Goal: Task Accomplishment & Management: Complete application form

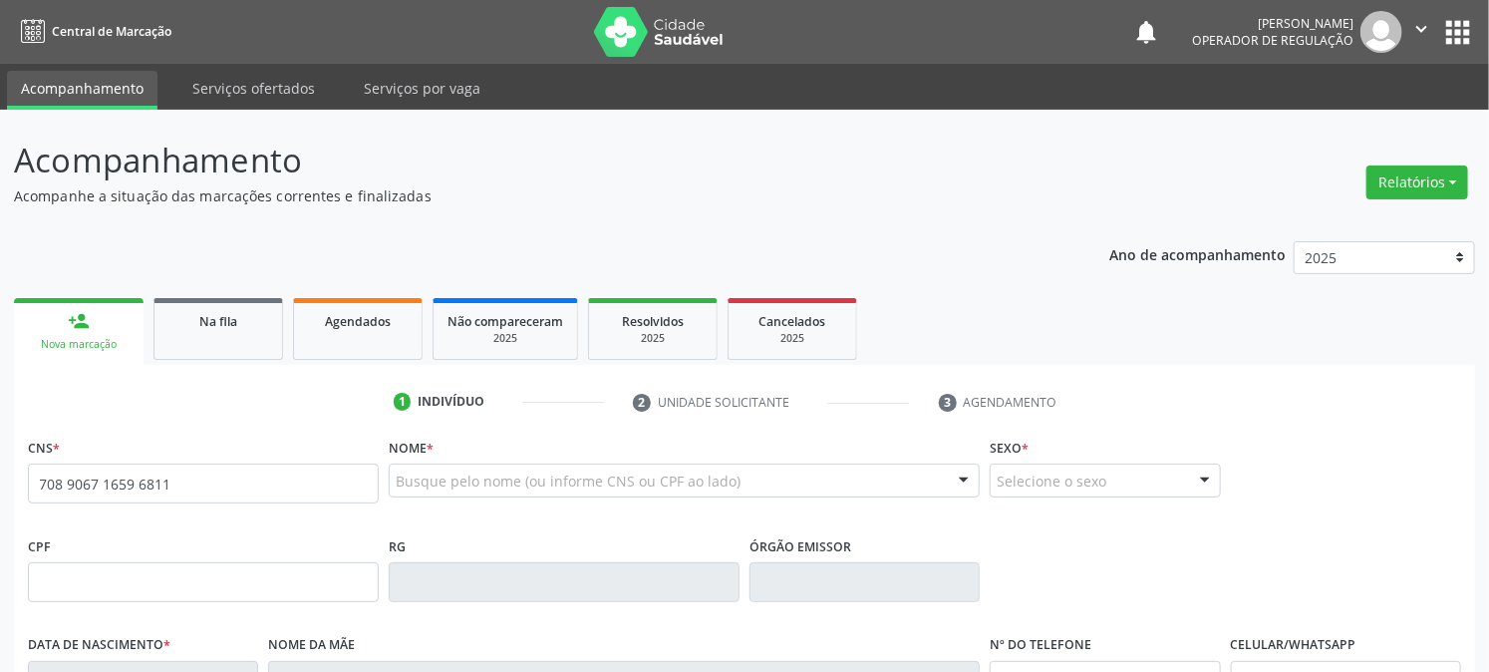
type input "708 9067 1659 6811"
type input "149.486.884-95"
type input "28/09/2007"
type input "Marlete Valentim da Silva"
type input "(83) 99312-5210"
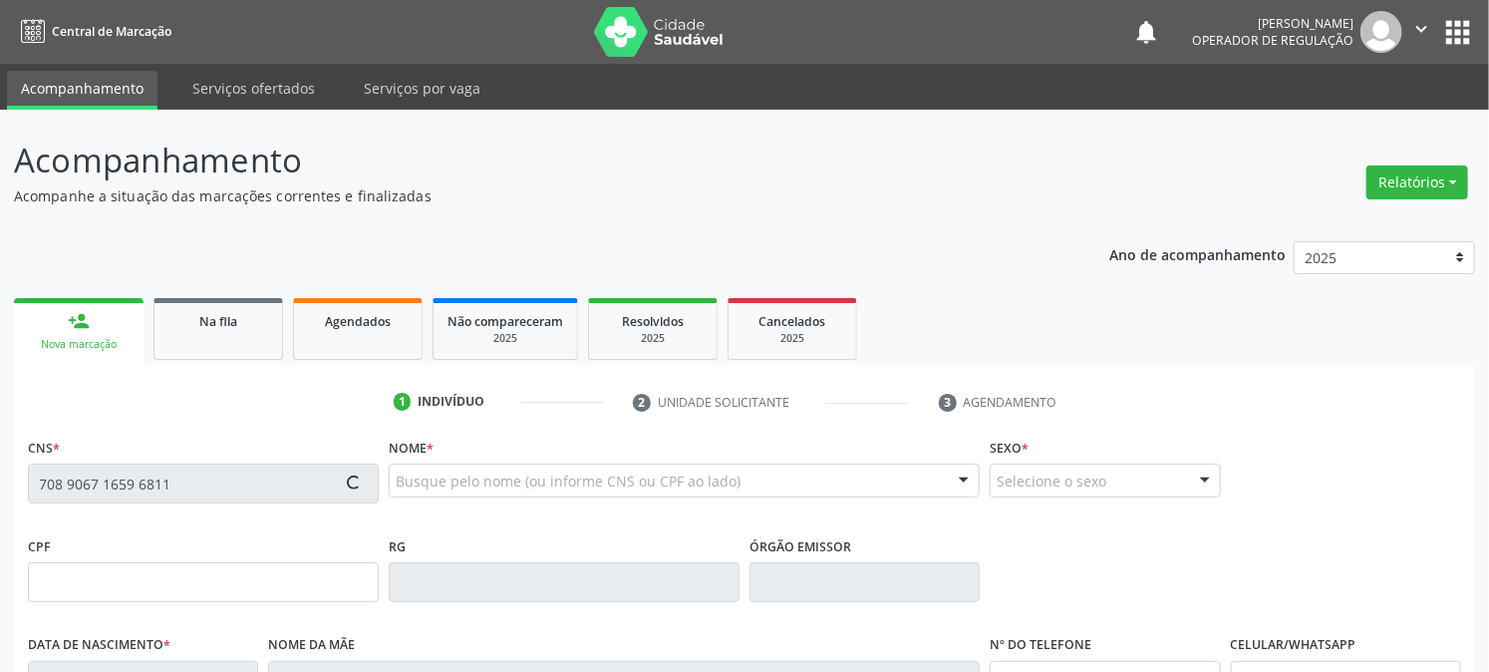
type input "(83) 99312-5210"
type input "131.788.634-86"
type input "35"
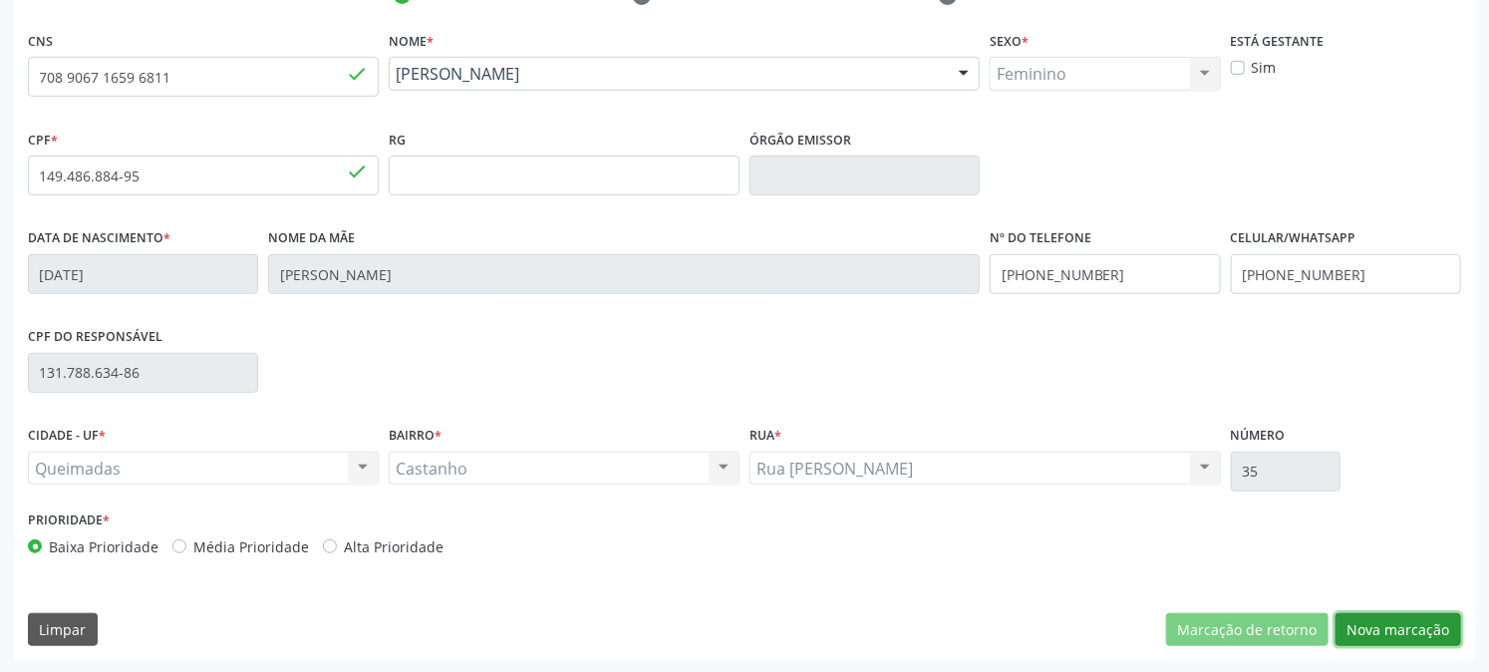
drag, startPoint x: 1416, startPoint y: 628, endPoint x: 1327, endPoint y: 600, distance: 93.0
click at [1414, 626] on button "Nova marcação" at bounding box center [1399, 630] width 126 height 34
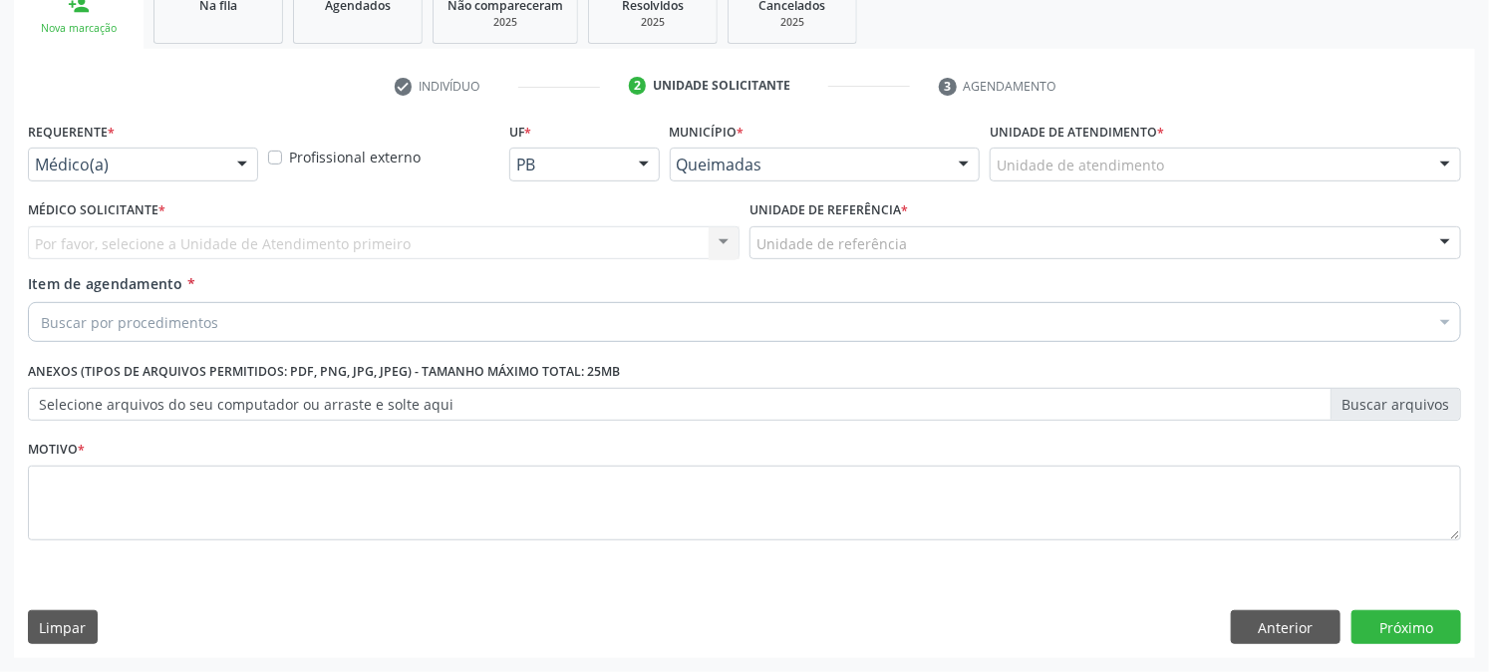
scroll to position [315, 0]
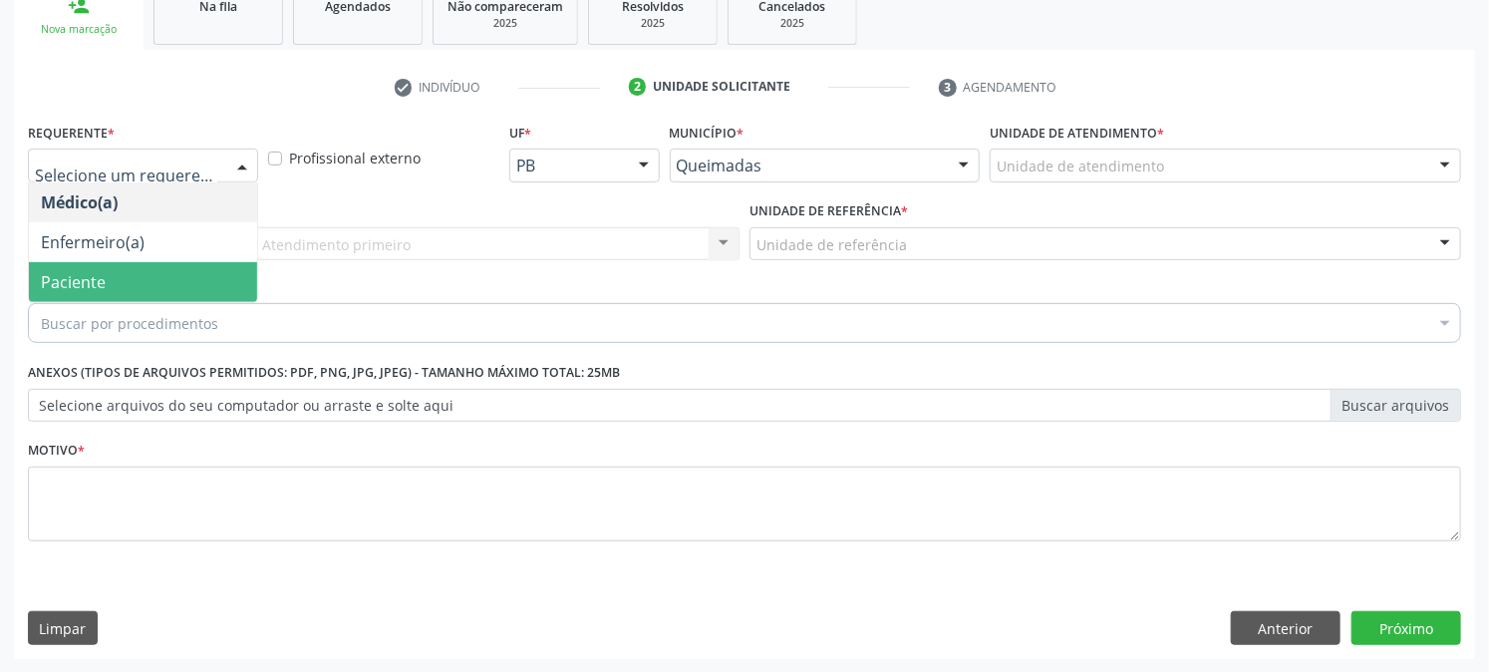
drag, startPoint x: 138, startPoint y: 279, endPoint x: 151, endPoint y: 263, distance: 20.6
click at [140, 279] on span "Paciente" at bounding box center [143, 282] width 228 height 40
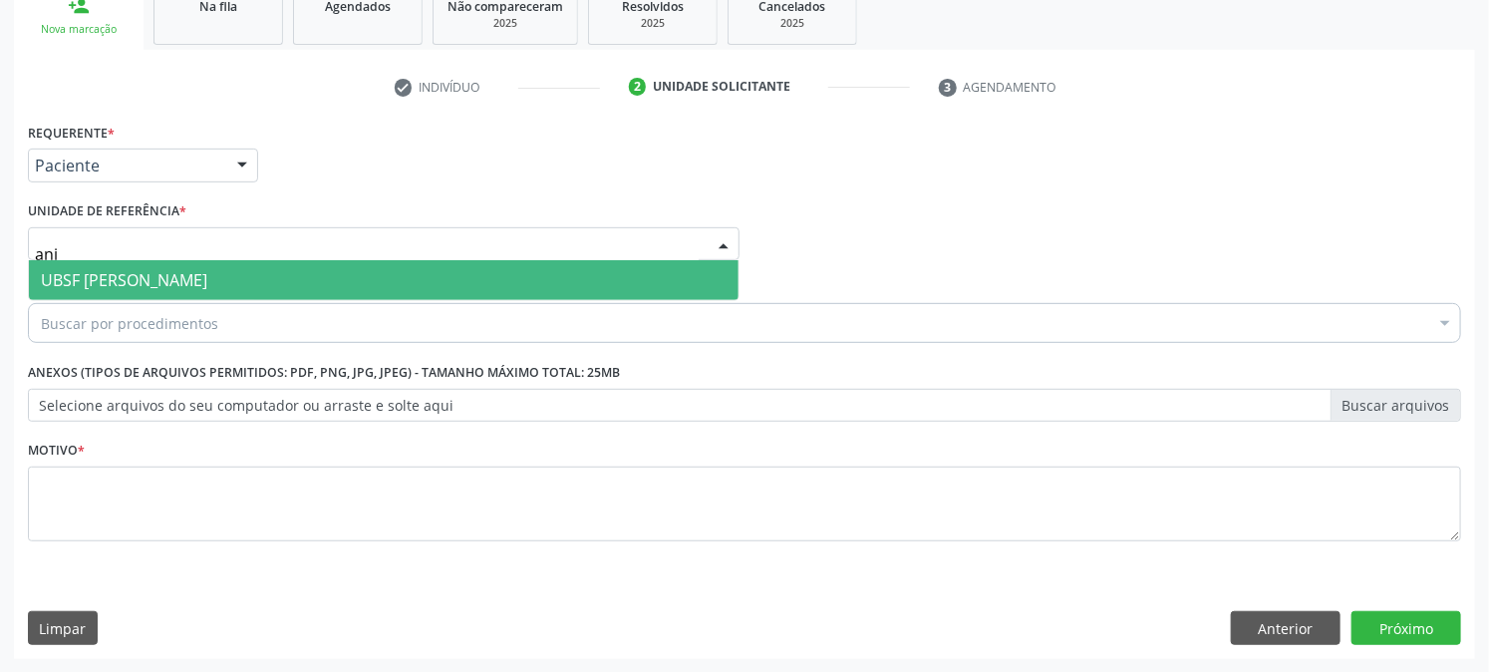
type input "anib"
click at [165, 282] on span "UBSF [PERSON_NAME]" at bounding box center [124, 280] width 166 height 22
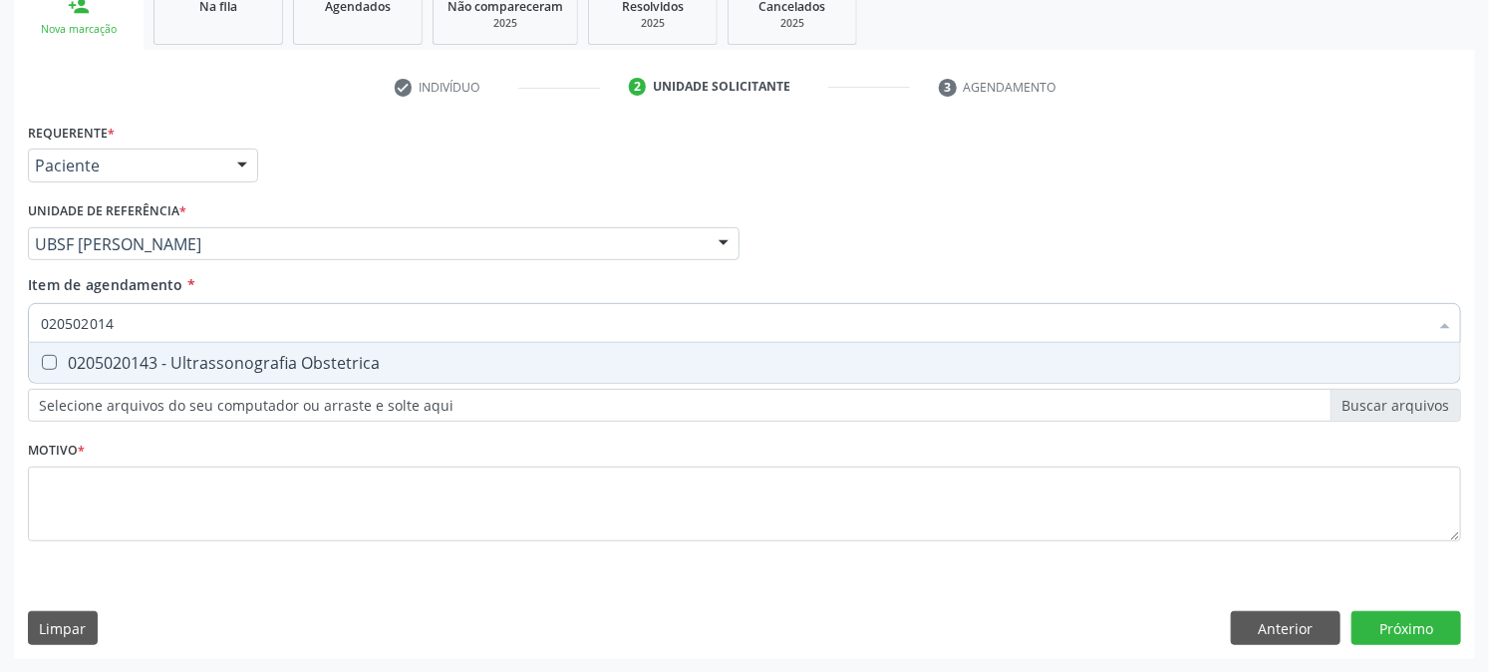
type input "0205020143"
click at [172, 344] on span "0205020143 - Ultrassonografia Obstetrica" at bounding box center [745, 363] width 1432 height 40
checkbox Obstetrica "true"
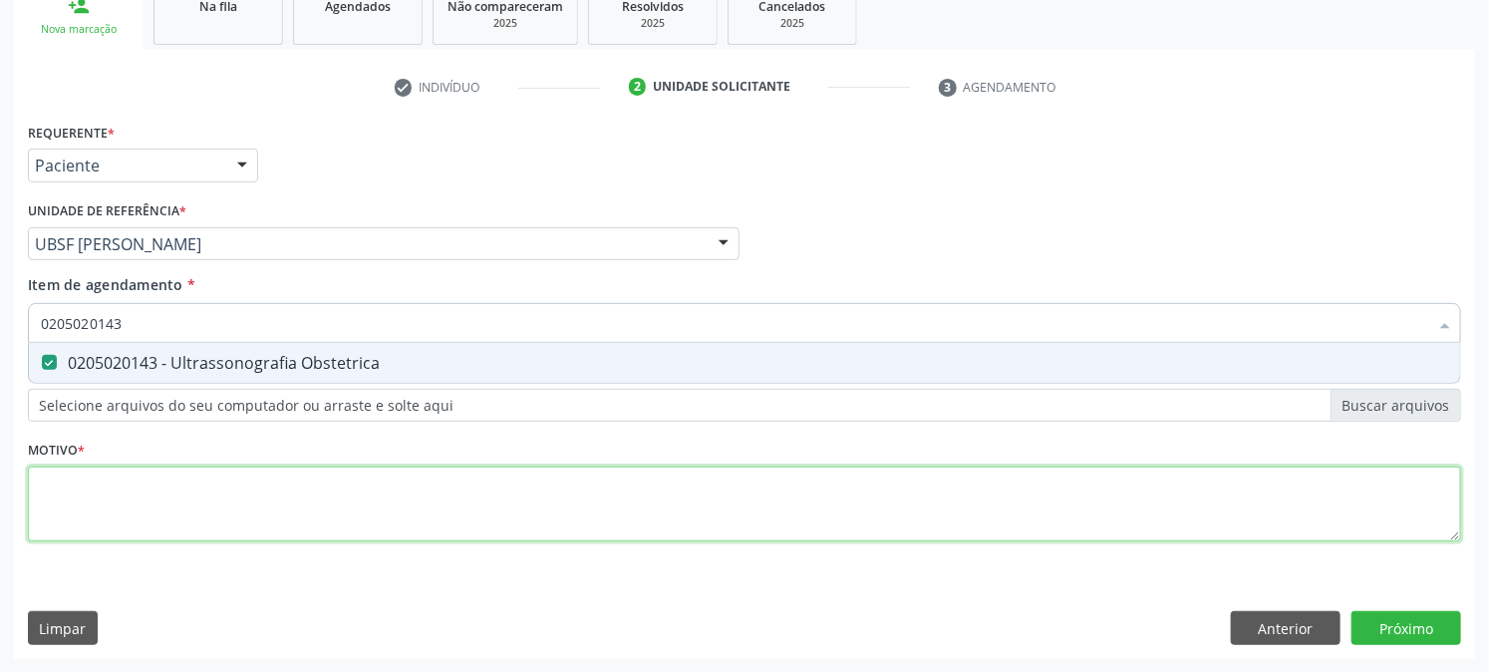
click at [128, 485] on div "Requerente * Paciente Médico(a) Enfermeiro(a) Paciente Nenhum resultado encontr…" at bounding box center [745, 344] width 1434 height 452
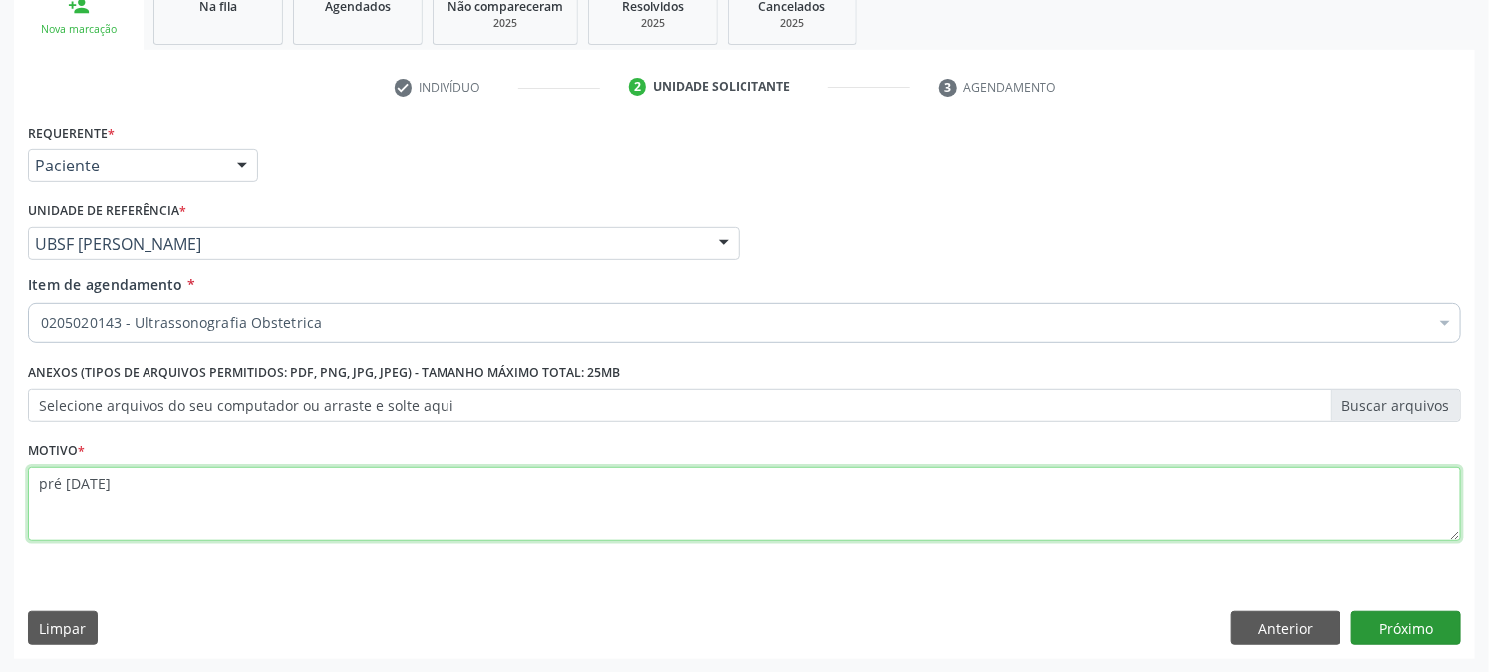
type textarea "pré natal"
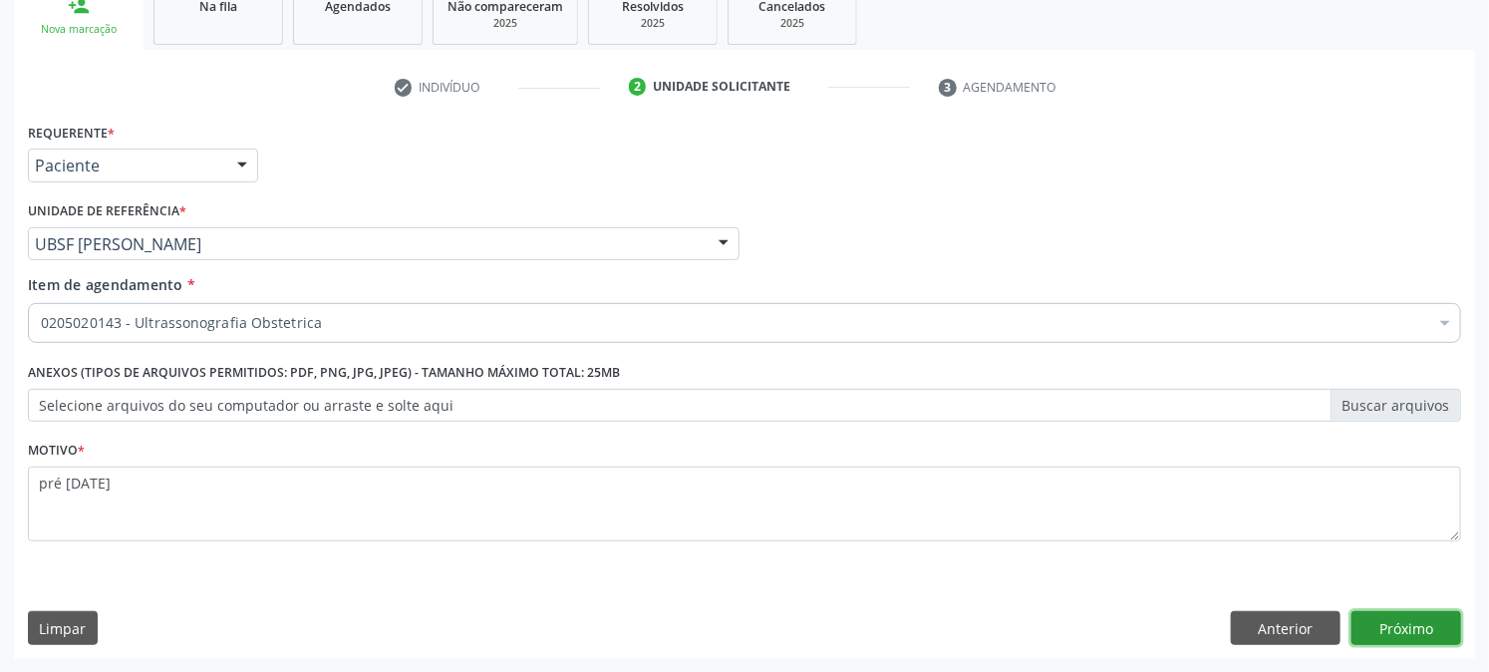
click at [1408, 635] on button "Próximo" at bounding box center [1407, 628] width 110 height 34
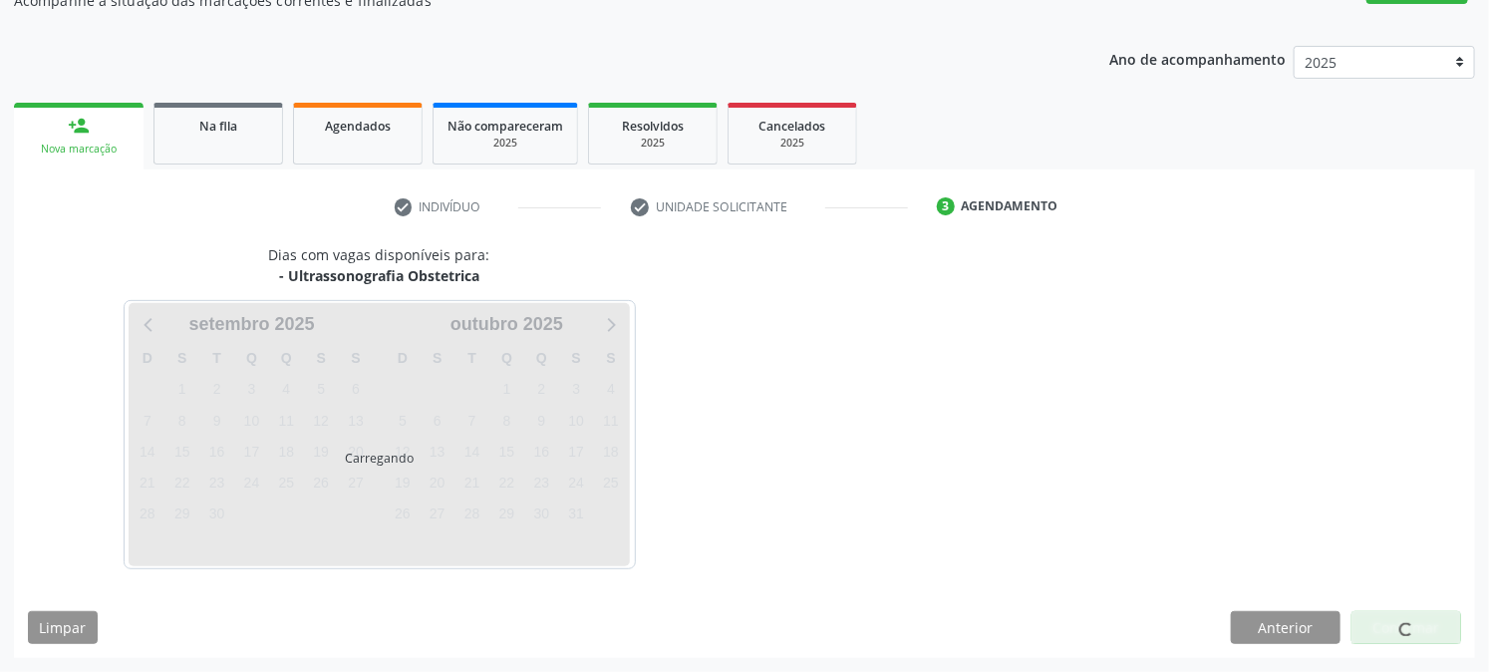
scroll to position [194, 0]
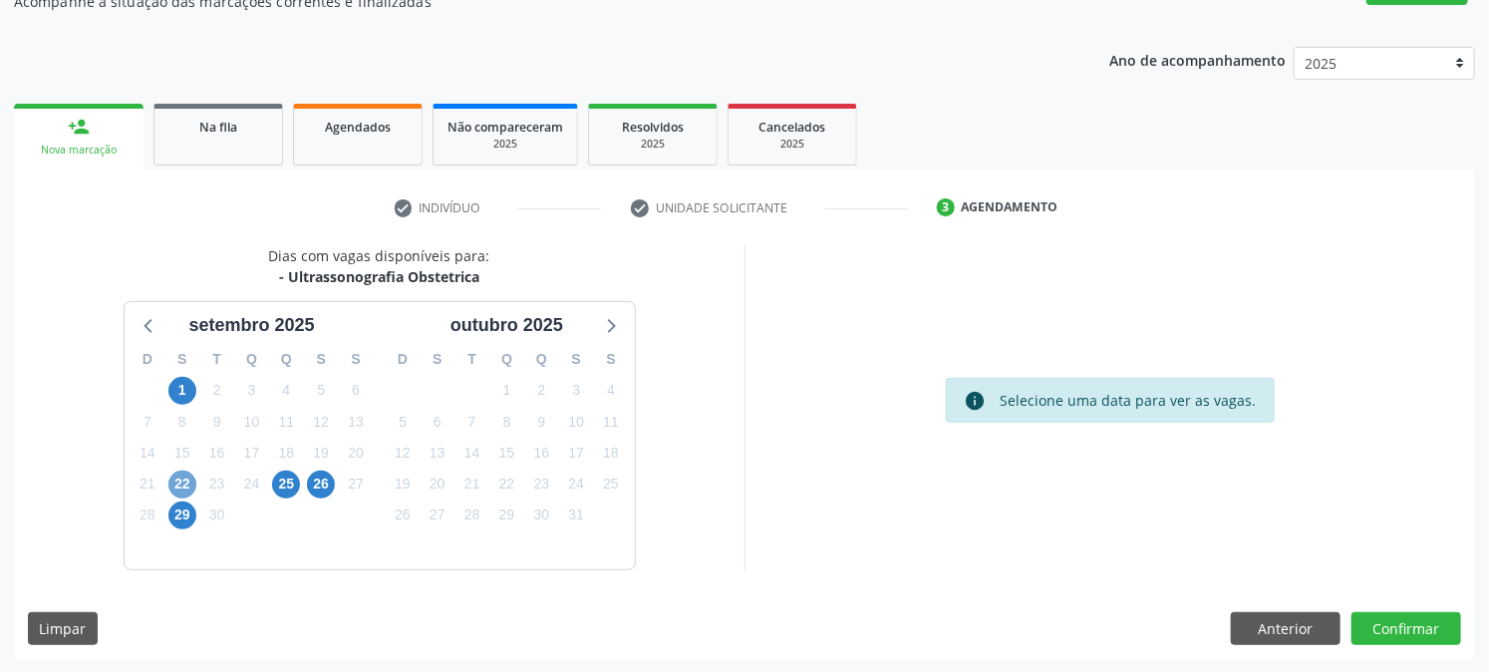
click at [182, 486] on span "22" at bounding box center [182, 485] width 28 height 28
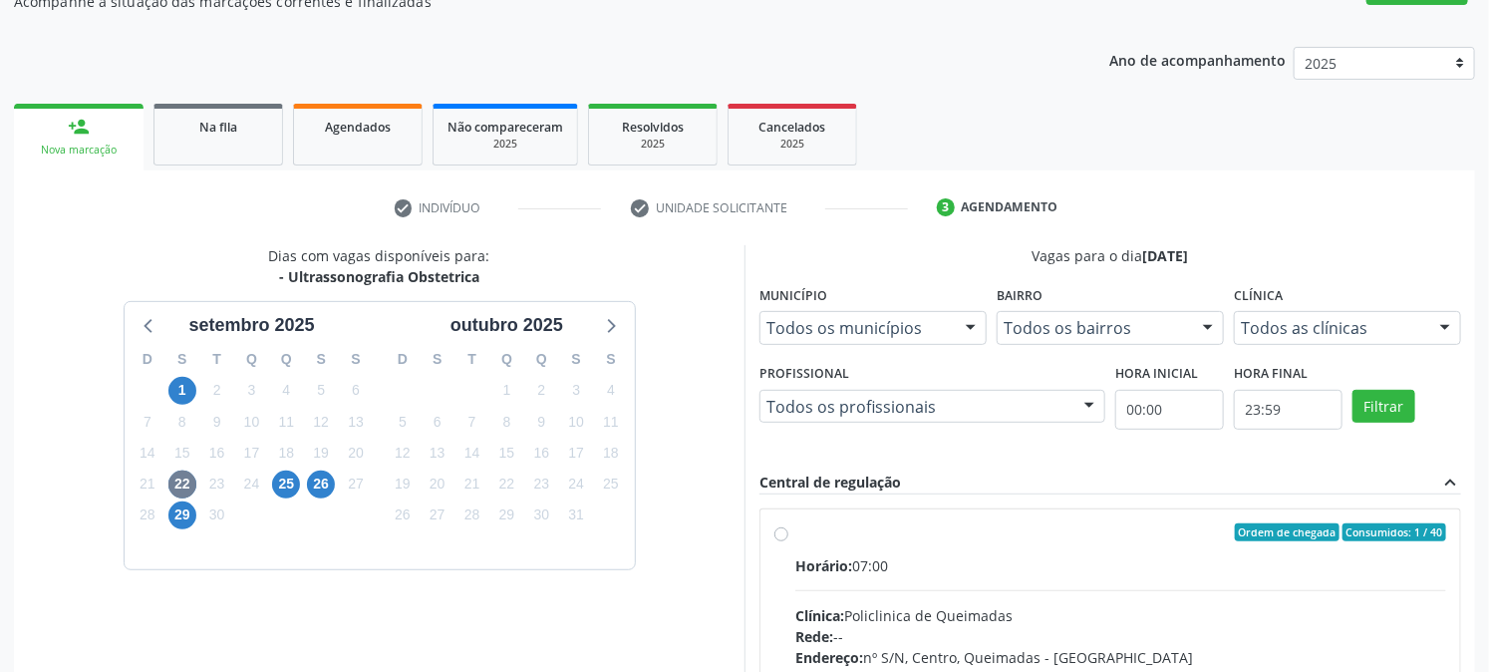
drag, startPoint x: 858, startPoint y: 531, endPoint x: 881, endPoint y: 528, distance: 23.1
click at [858, 532] on div "Ordem de chegada Consumidos: 1 / 40" at bounding box center [1121, 532] width 651 height 18
click at [789, 532] on input "Ordem de chegada Consumidos: 1 / 40 Horário: 07:00 Clínica: Policlinica de Quei…" at bounding box center [782, 532] width 14 height 18
radio input "true"
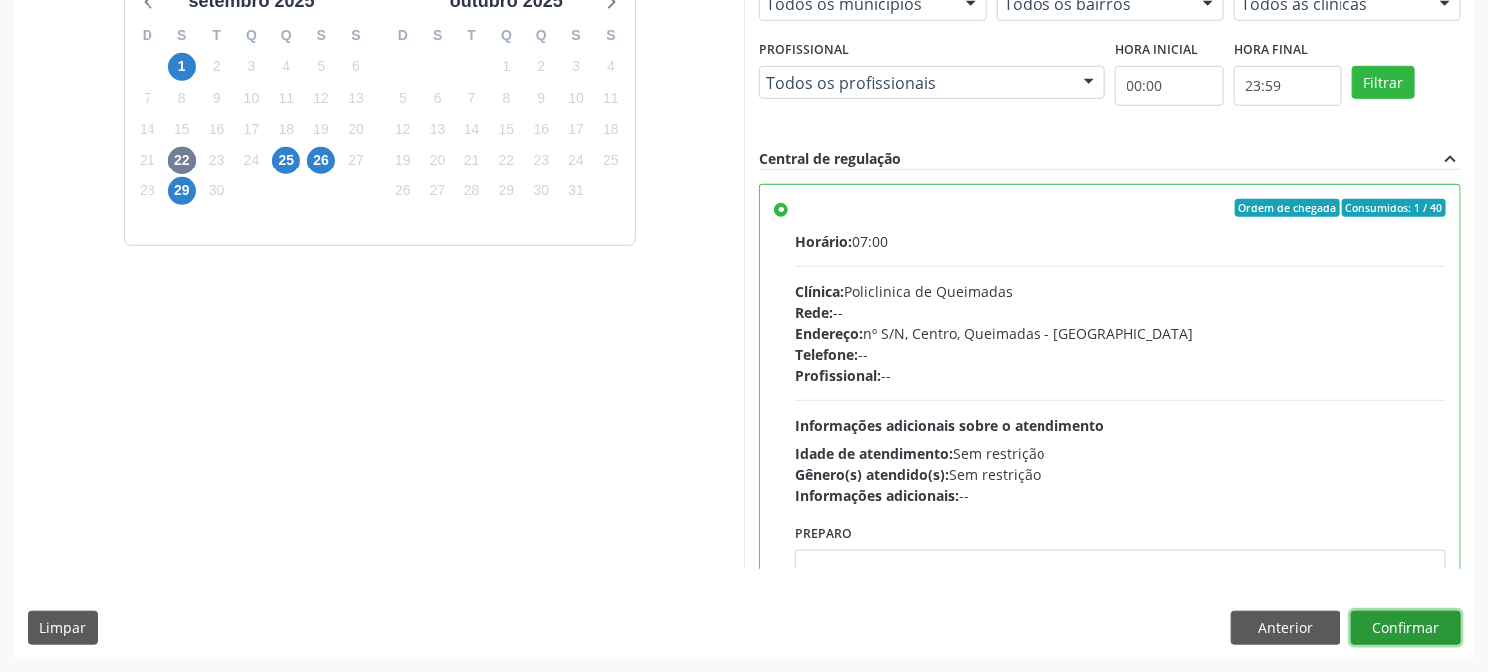
click at [1430, 626] on button "Confirmar" at bounding box center [1407, 628] width 110 height 34
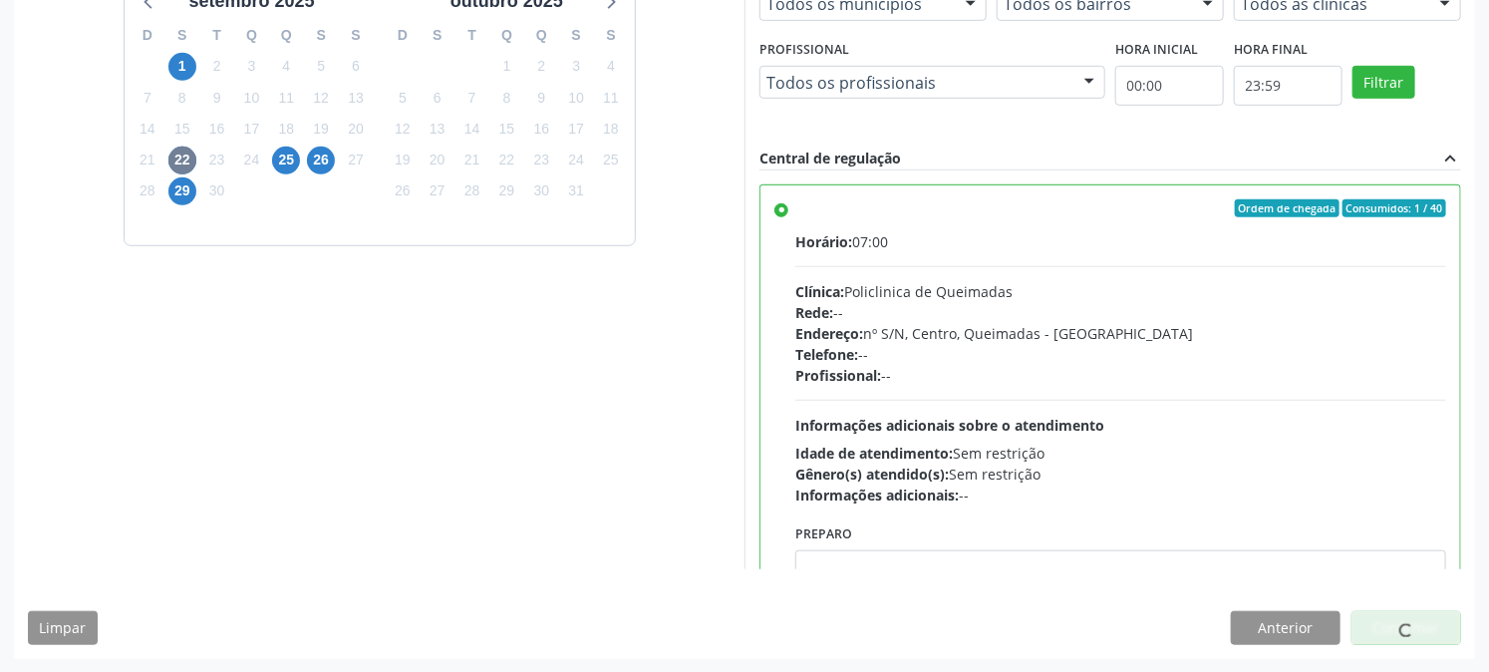
scroll to position [0, 0]
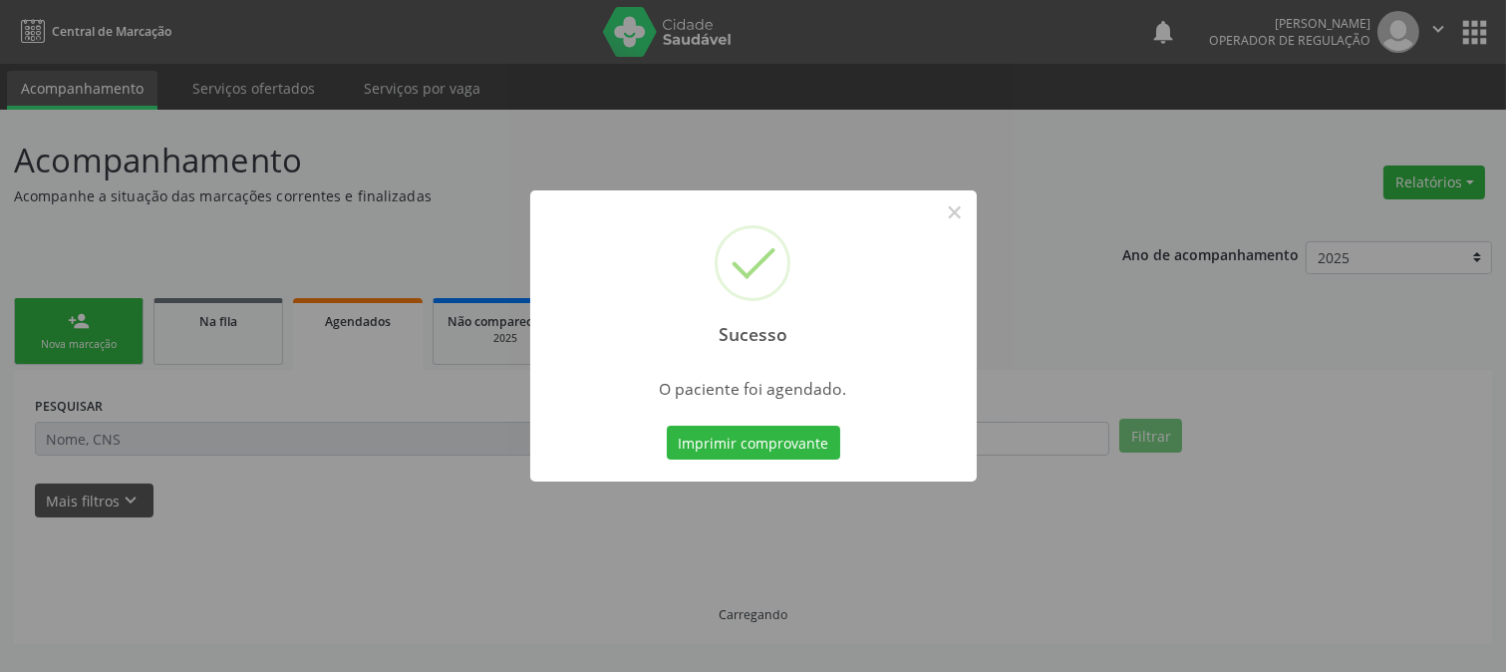
click at [667, 426] on button "Imprimir comprovante" at bounding box center [753, 443] width 173 height 34
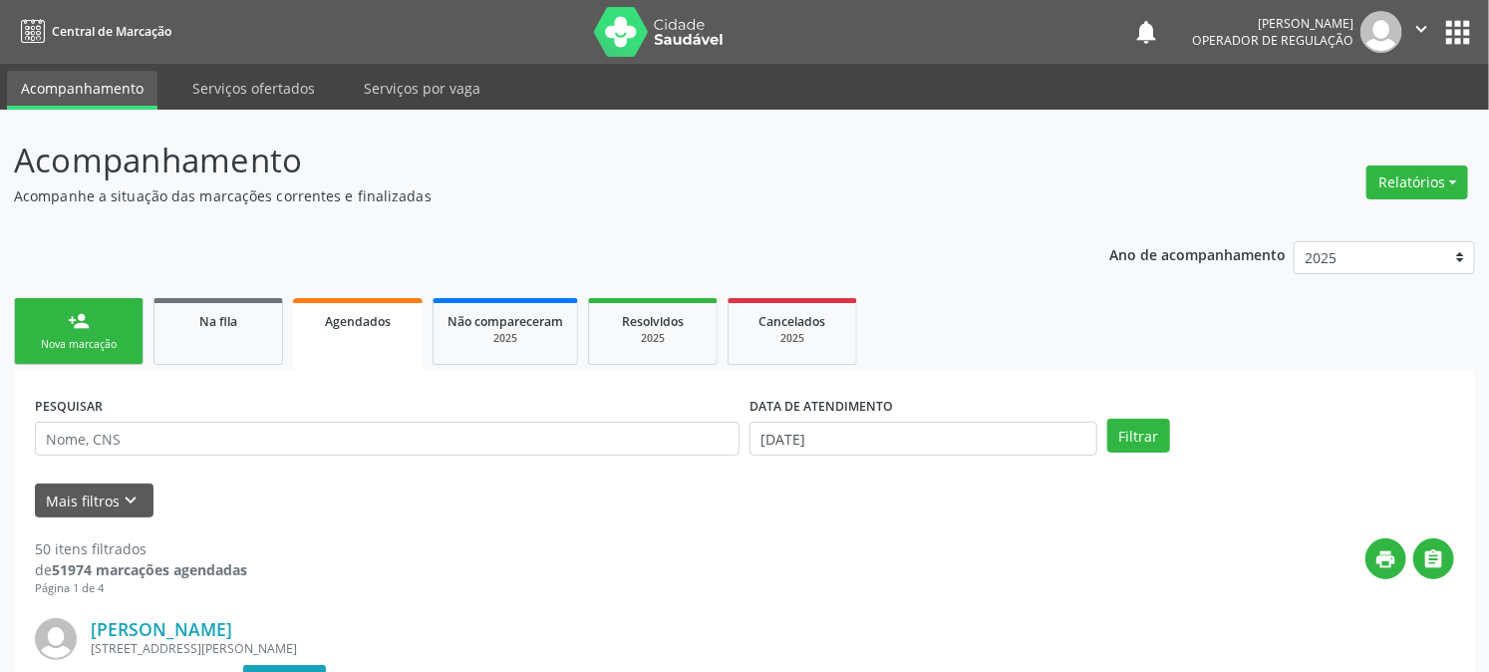
click at [52, 342] on div "Nova marcação" at bounding box center [79, 344] width 100 height 15
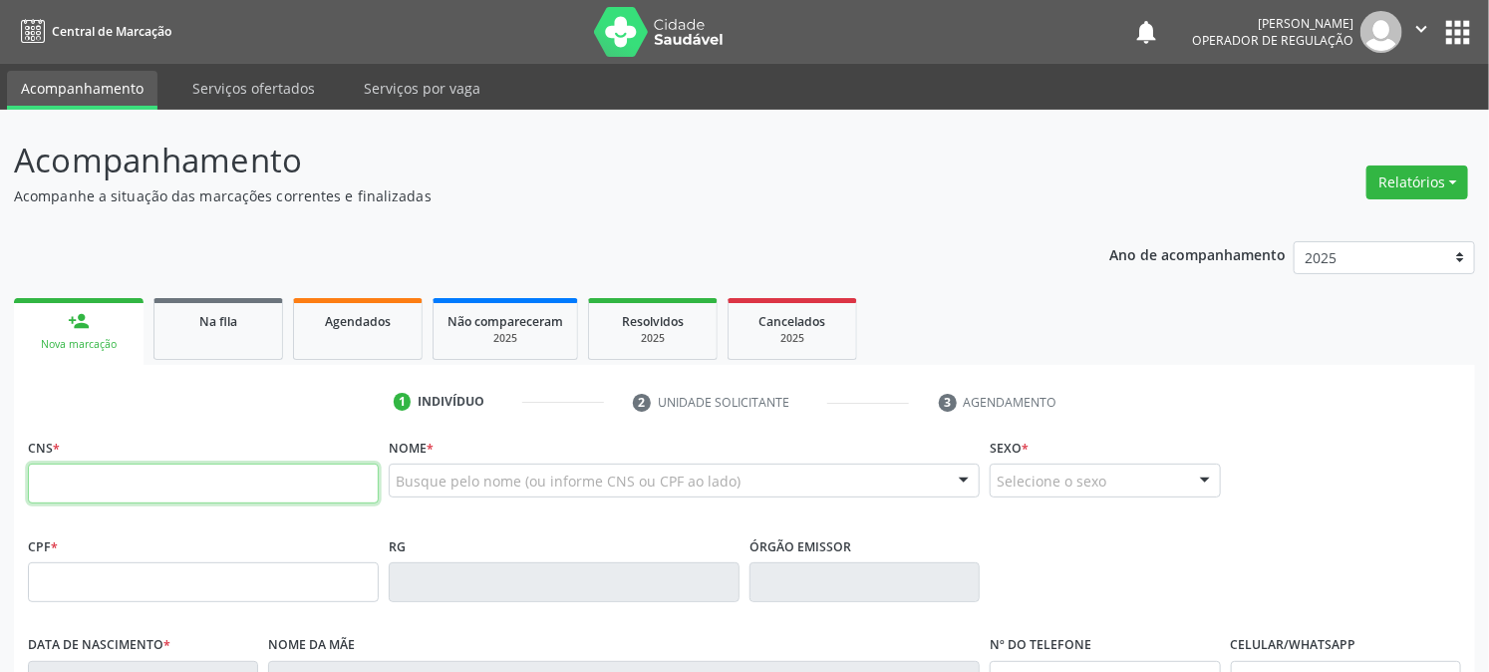
click at [80, 471] on input "text" at bounding box center [203, 484] width 351 height 40
type input "705 0038 0956 8825"
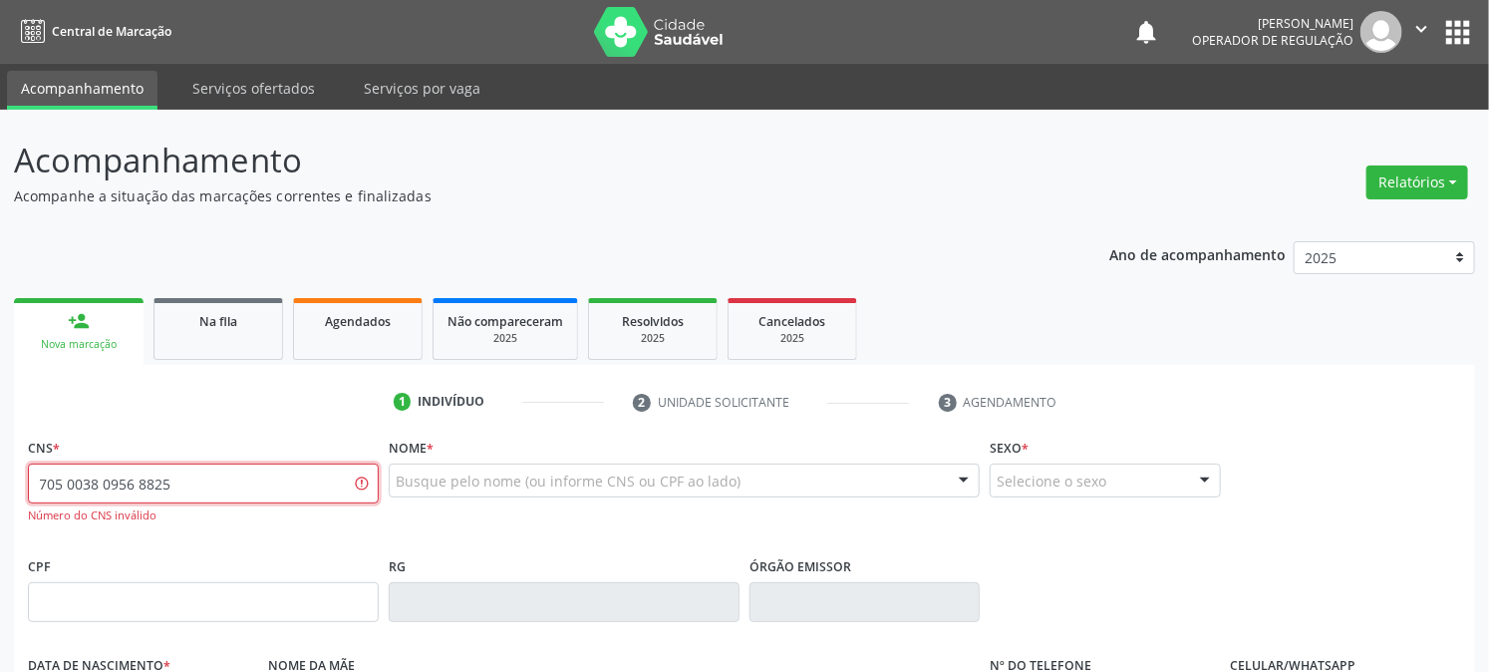
drag, startPoint x: 232, startPoint y: 481, endPoint x: 0, endPoint y: 556, distance: 244.3
click at [0, 556] on div "Acompanhamento Acompanhe a situação das marcações correntes e finalizadas Relat…" at bounding box center [744, 605] width 1489 height 991
type input "705 0038 0958 8259"
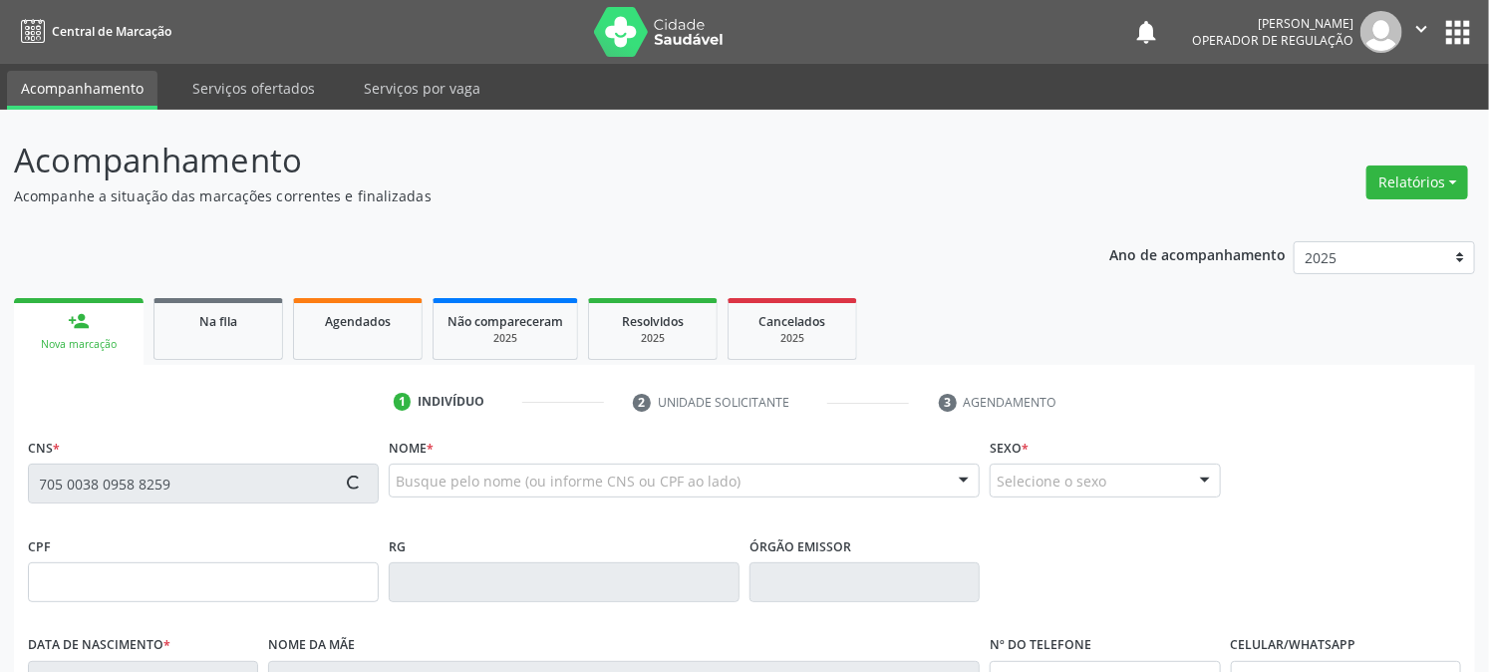
type input "092.738.544-94"
type input "12/02/1987"
type input "Francisca Bernardo da Silva"
type input "(83) 99105-3473"
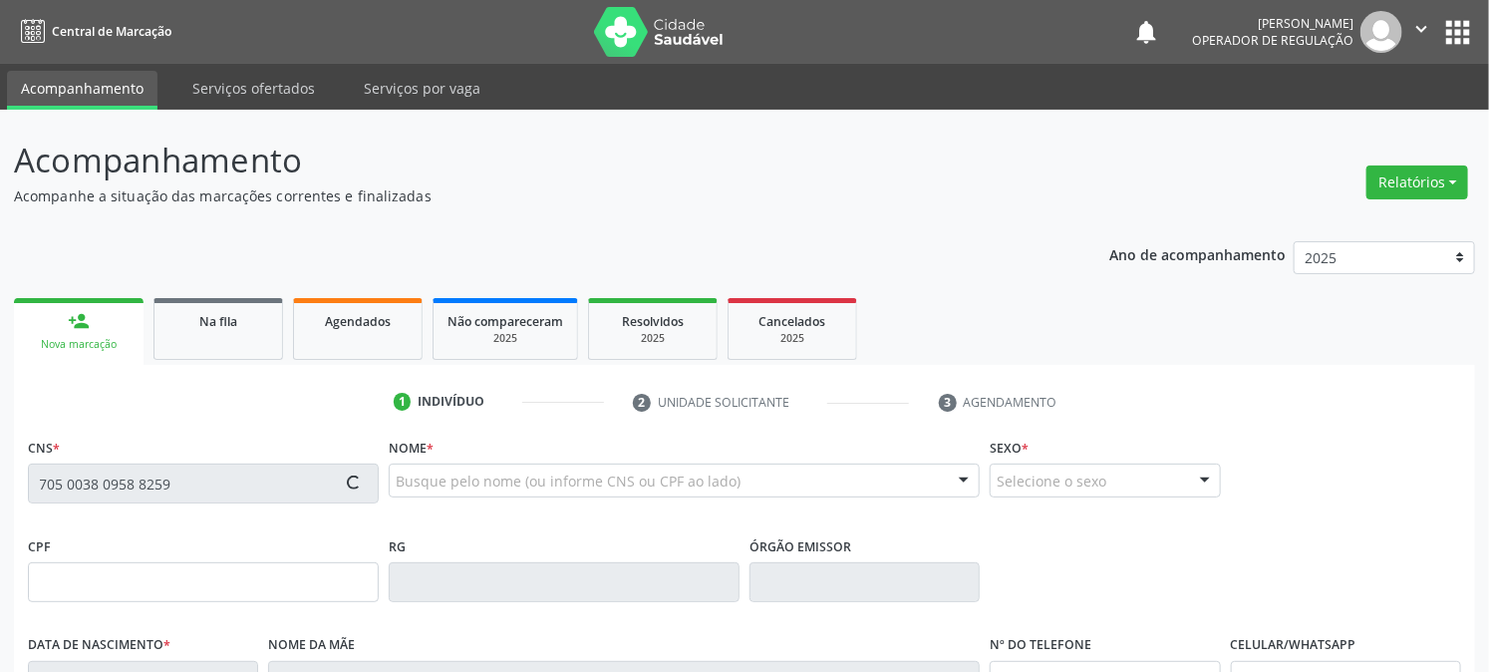
type input "25"
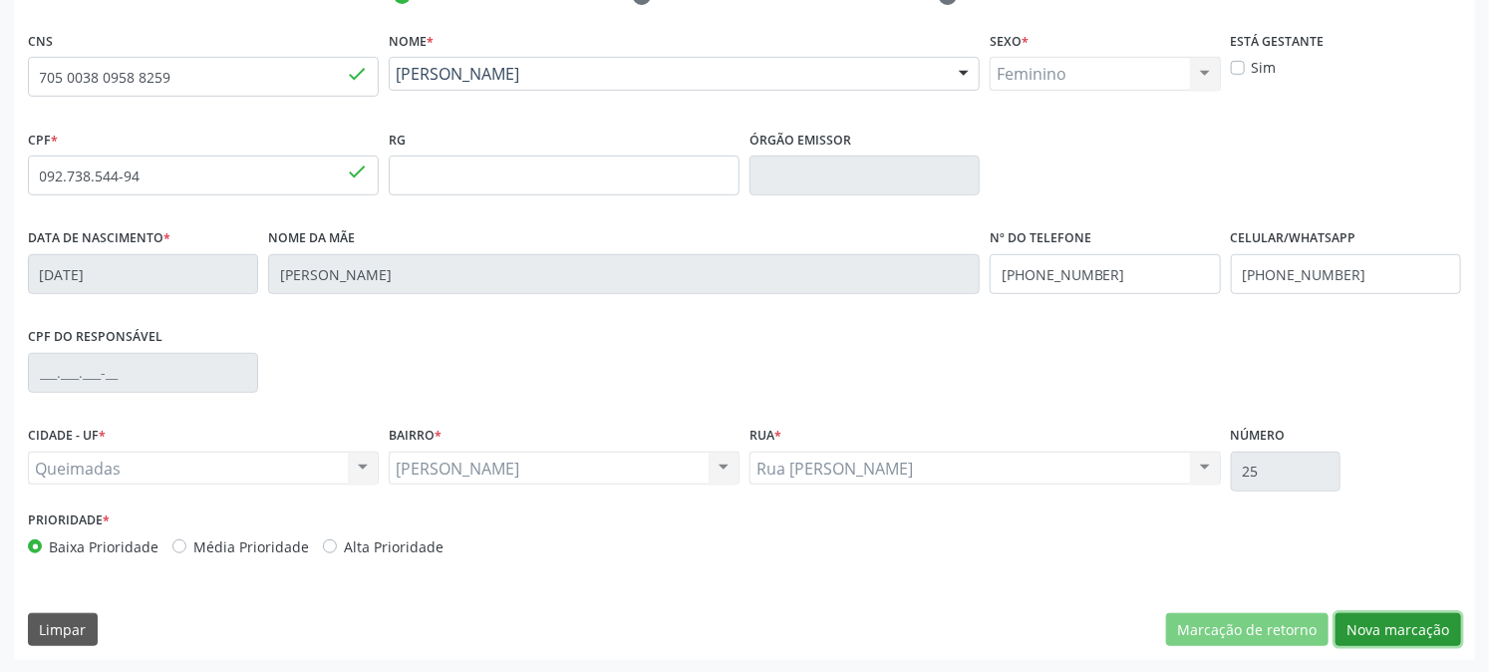
click at [1366, 624] on button "Nova marcação" at bounding box center [1399, 630] width 126 height 34
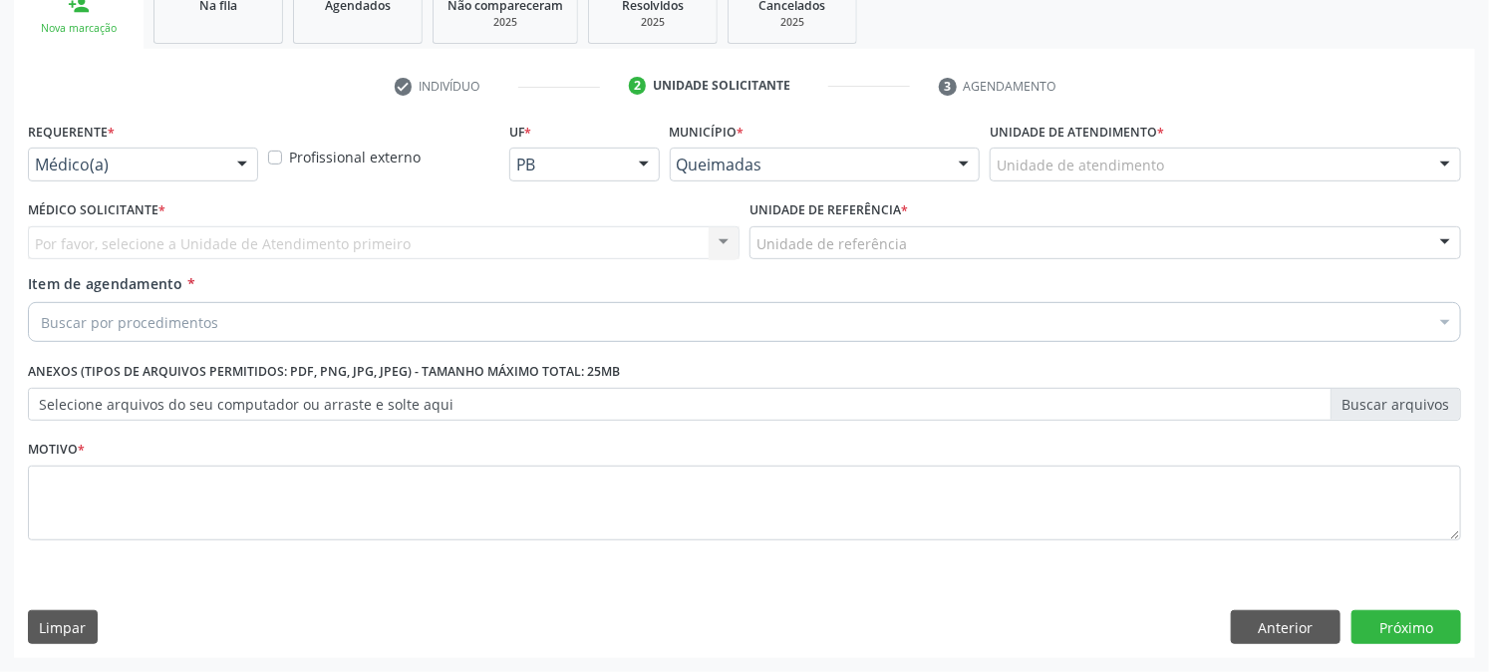
scroll to position [315, 0]
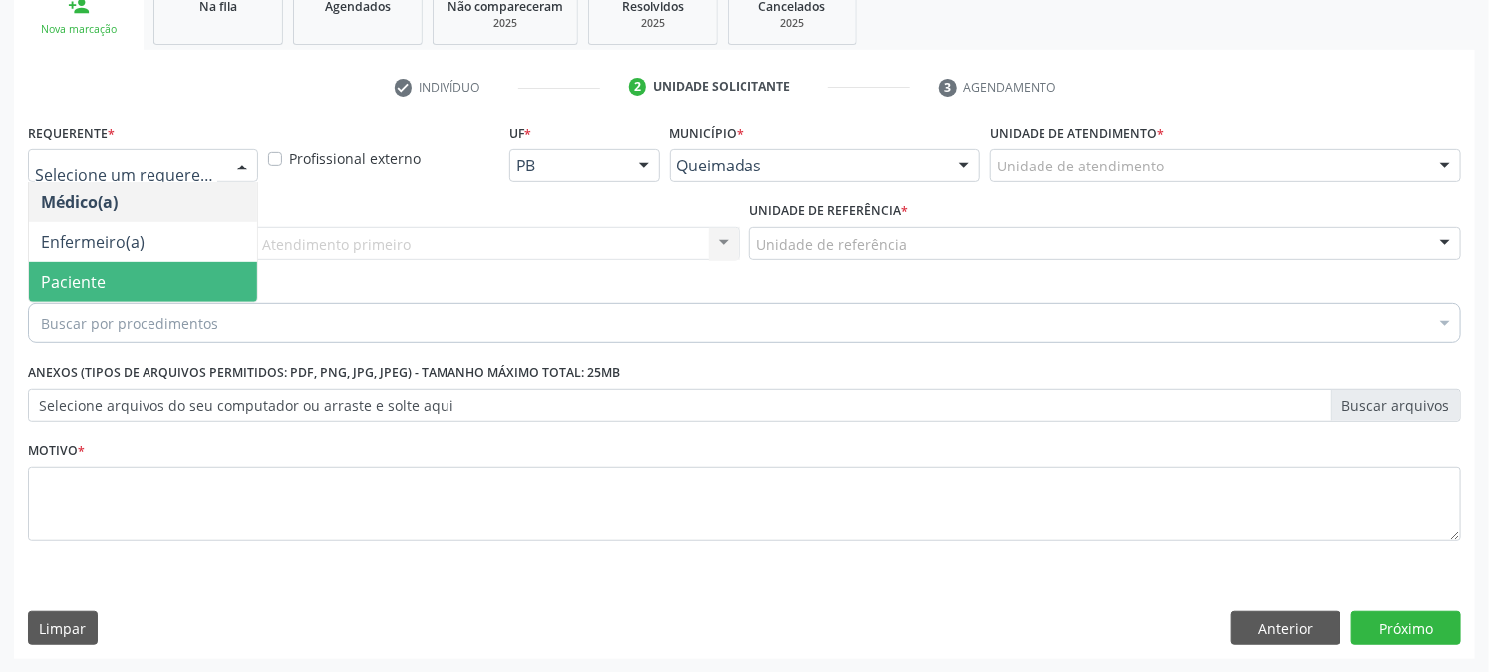
click at [85, 271] on span "Paciente" at bounding box center [73, 282] width 65 height 22
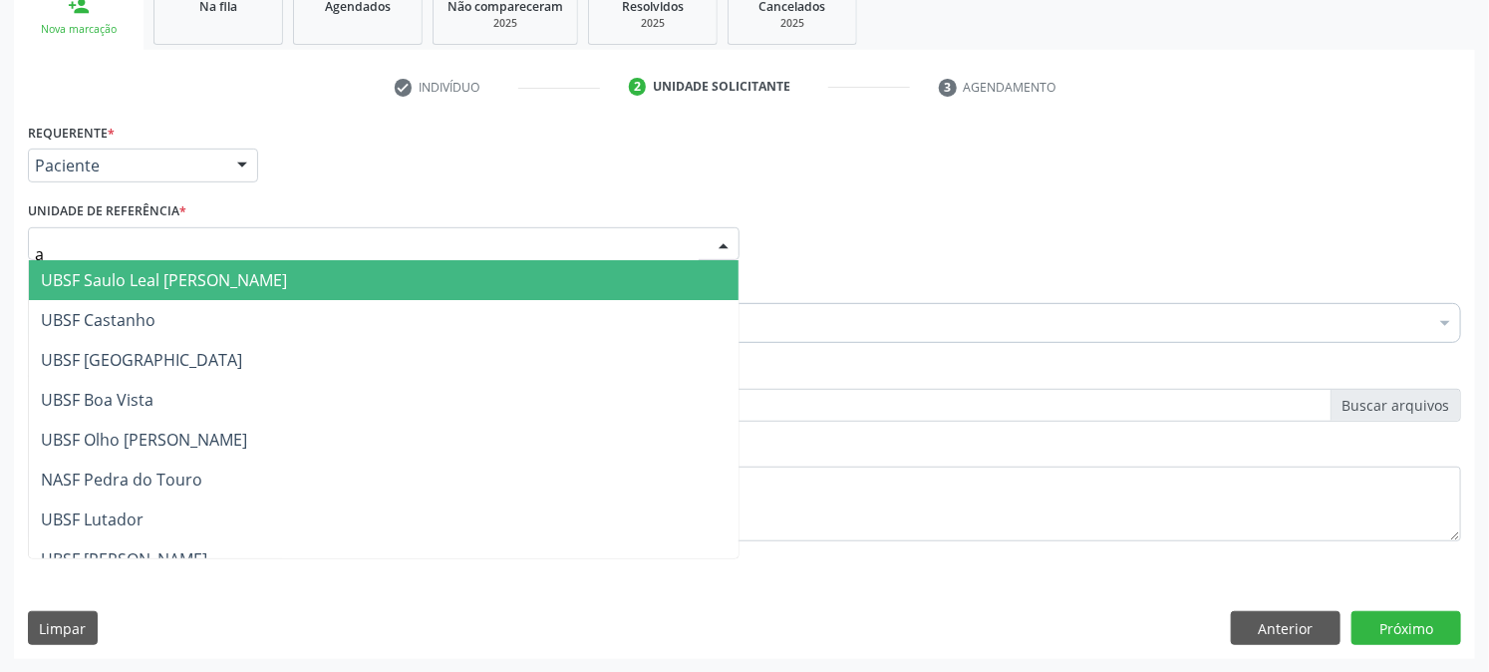
type input "an"
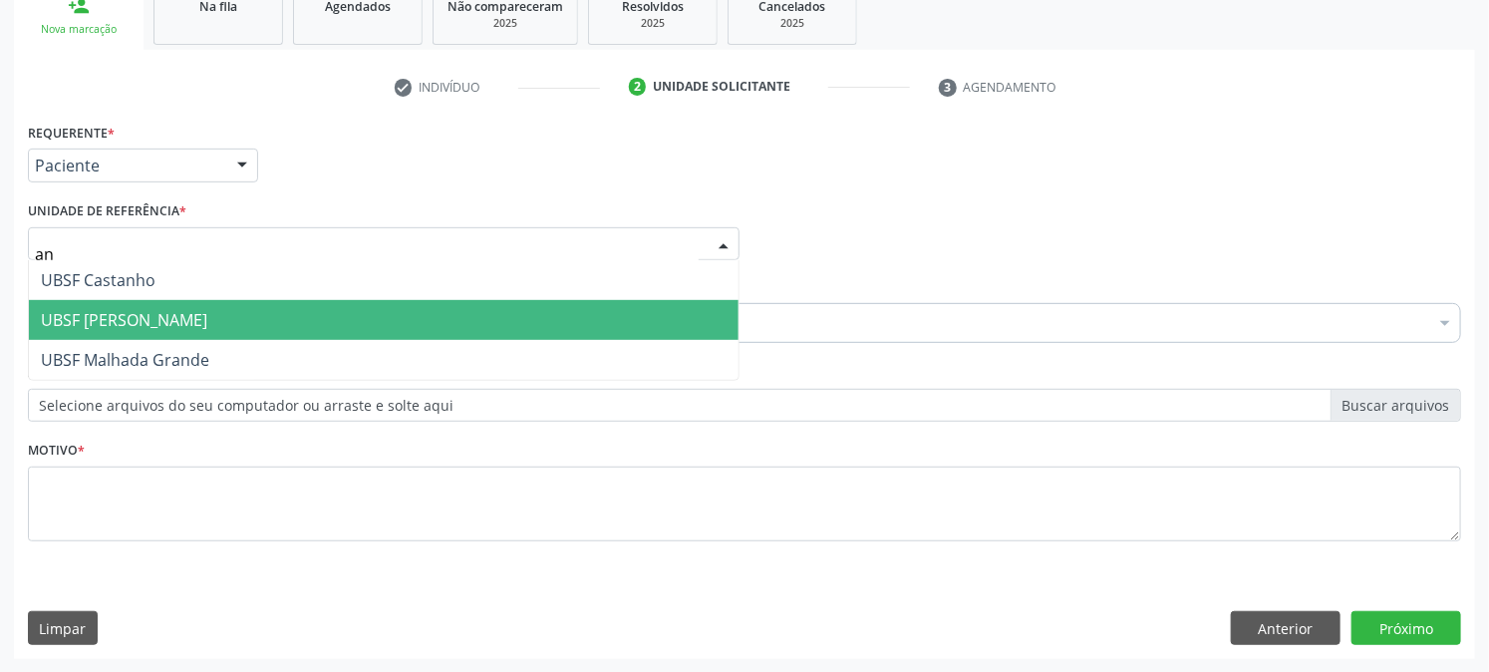
click at [154, 321] on span "UBSF [PERSON_NAME]" at bounding box center [124, 320] width 166 height 22
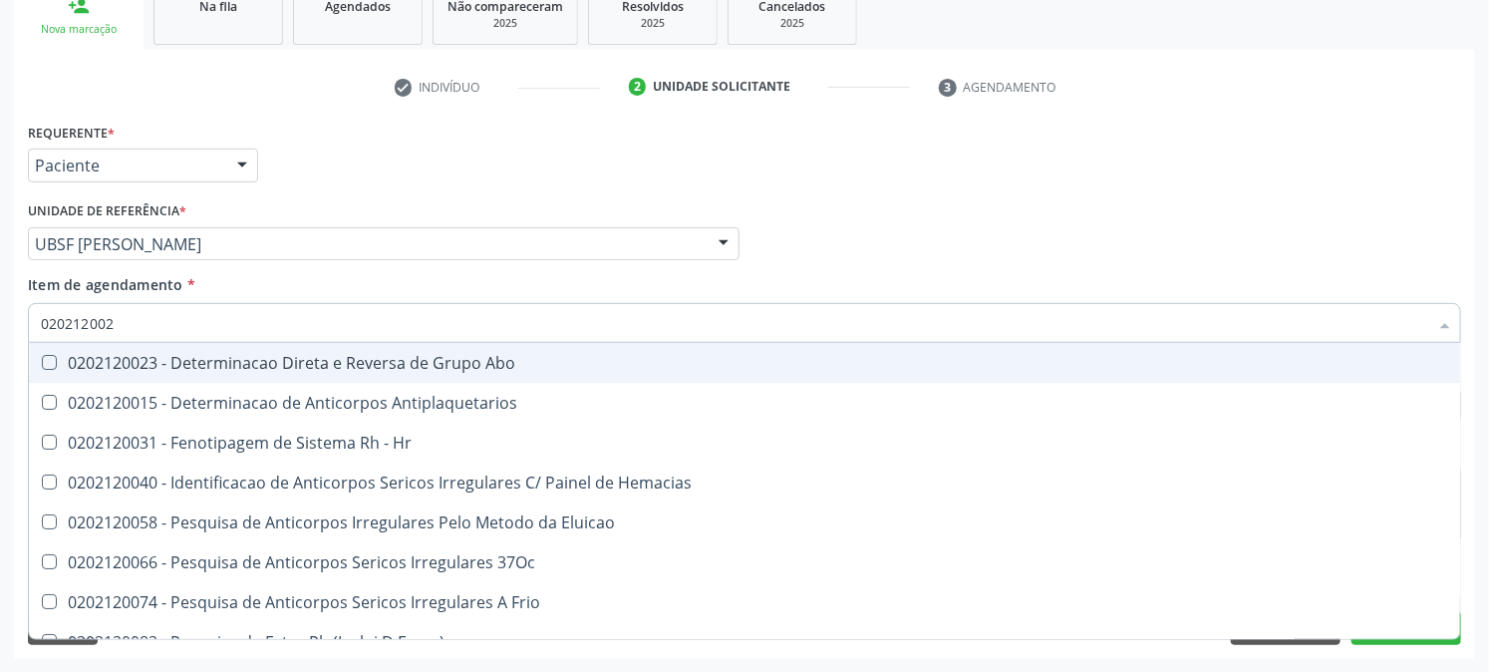
type input "0202120023"
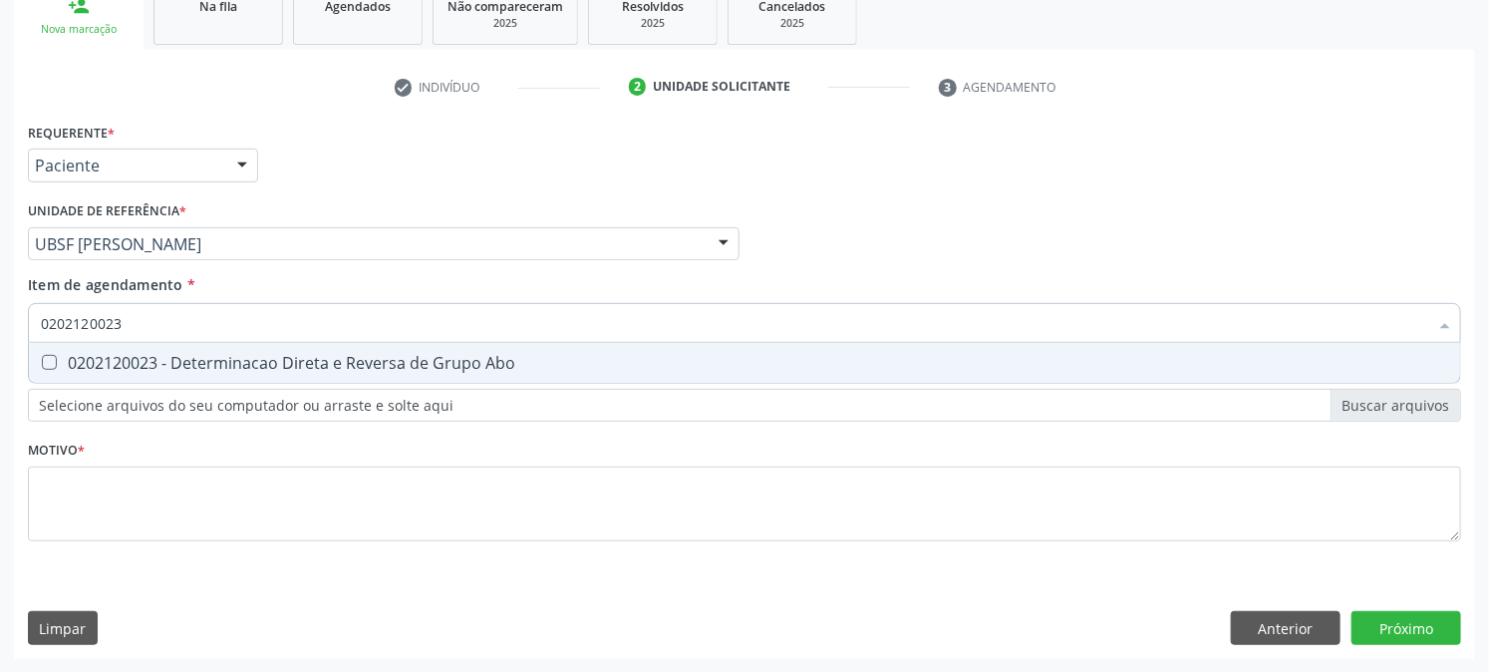
click at [175, 359] on div "0202120023 - Determinacao Direta e Reversa de Grupo Abo" at bounding box center [745, 363] width 1408 height 16
checkbox Abo "true"
drag, startPoint x: 172, startPoint y: 322, endPoint x: 0, endPoint y: 369, distance: 178.7
click at [0, 369] on div "Acompanhamento Acompanhe a situação das marcações correntes e finalizadas Relat…" at bounding box center [744, 234] width 1489 height 878
checkbox Abo "false"
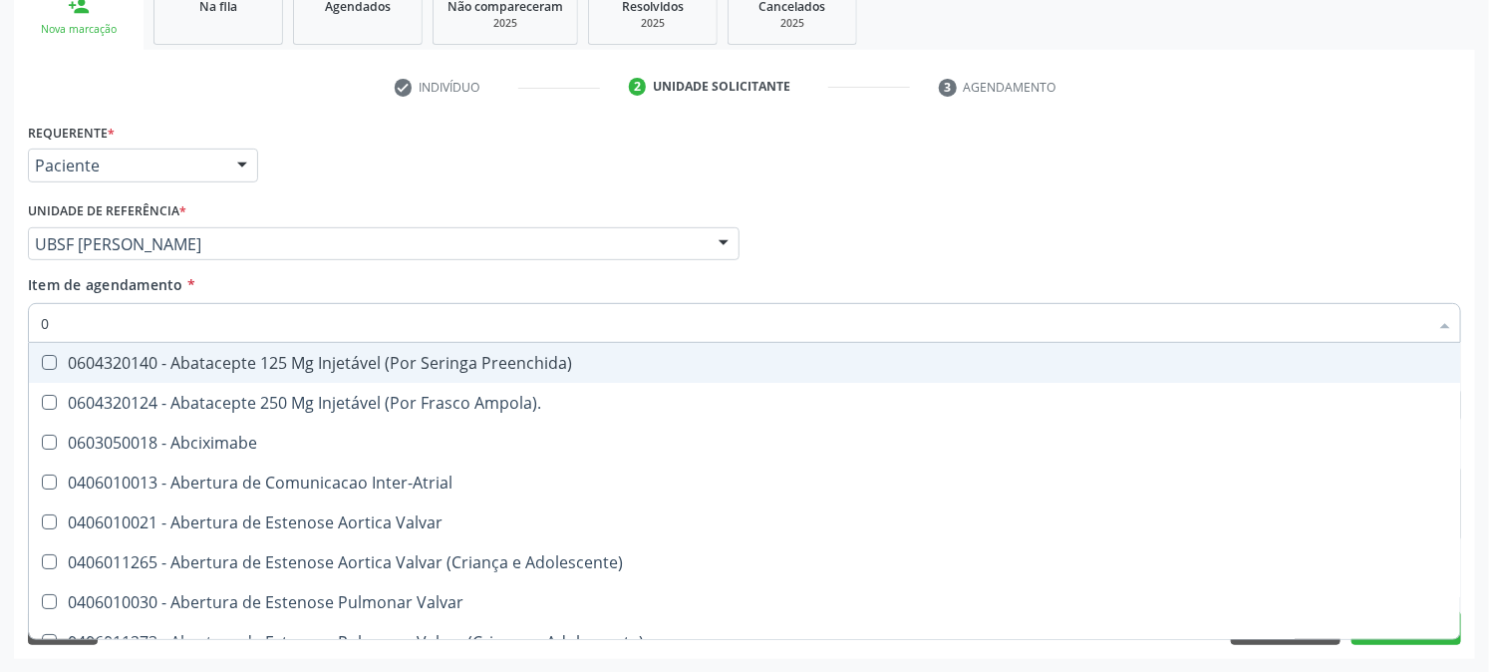
type input "02"
checkbox Ativa "true"
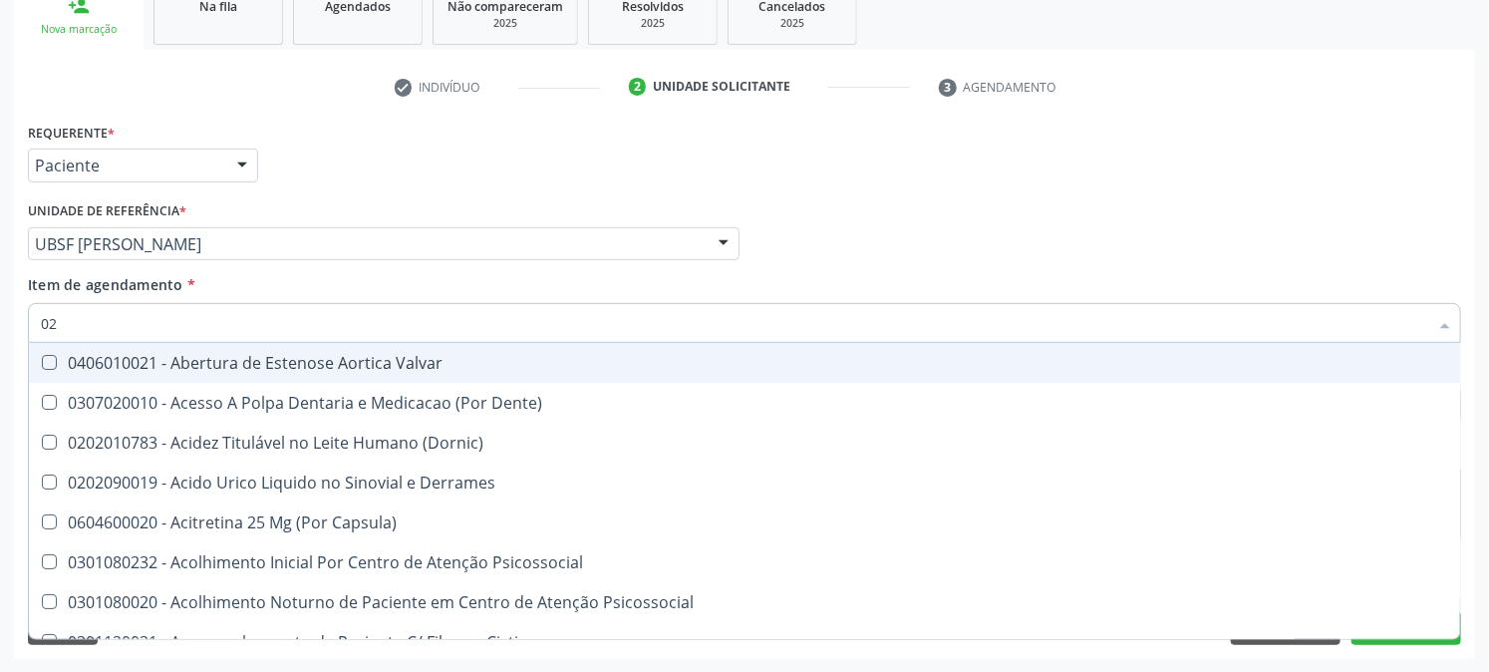
type input "020"
checkbox Creatinina "true"
checkbox Abo "false"
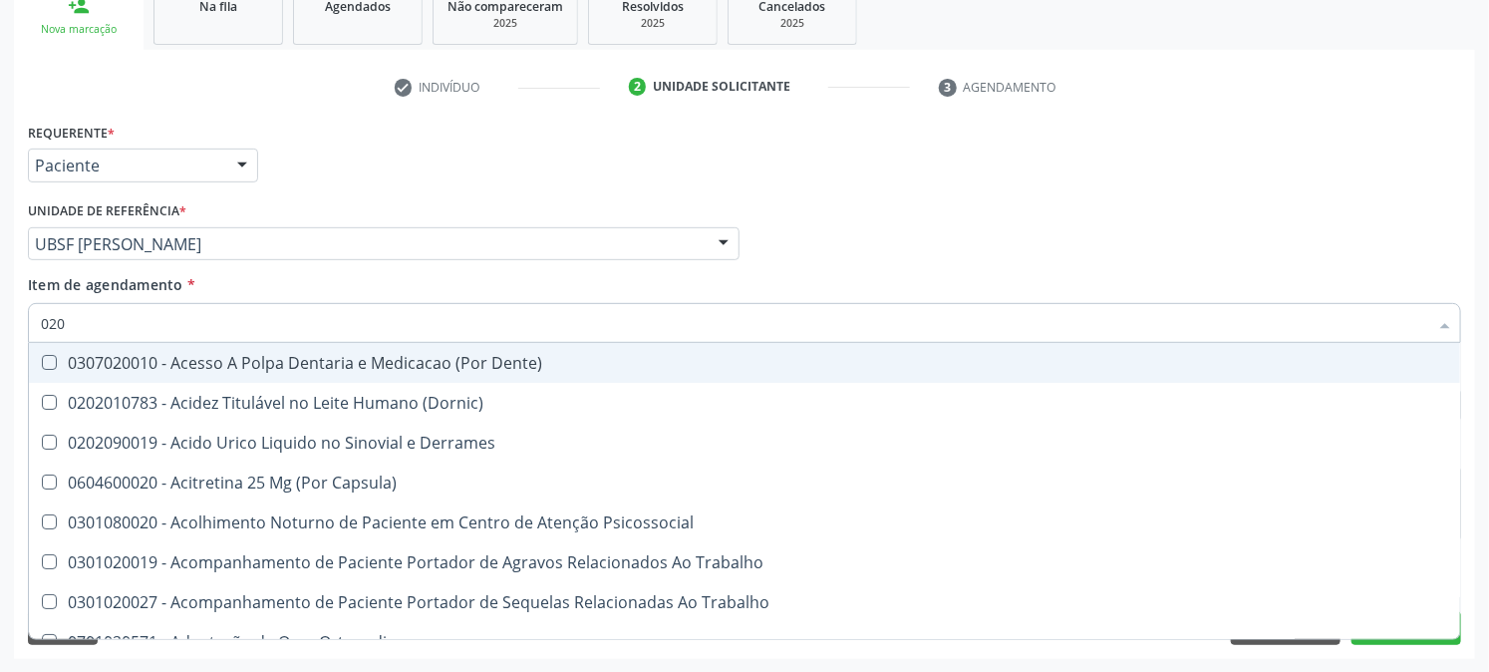
type input "0202"
checkbox Coagulacao "true"
checkbox Abo "false"
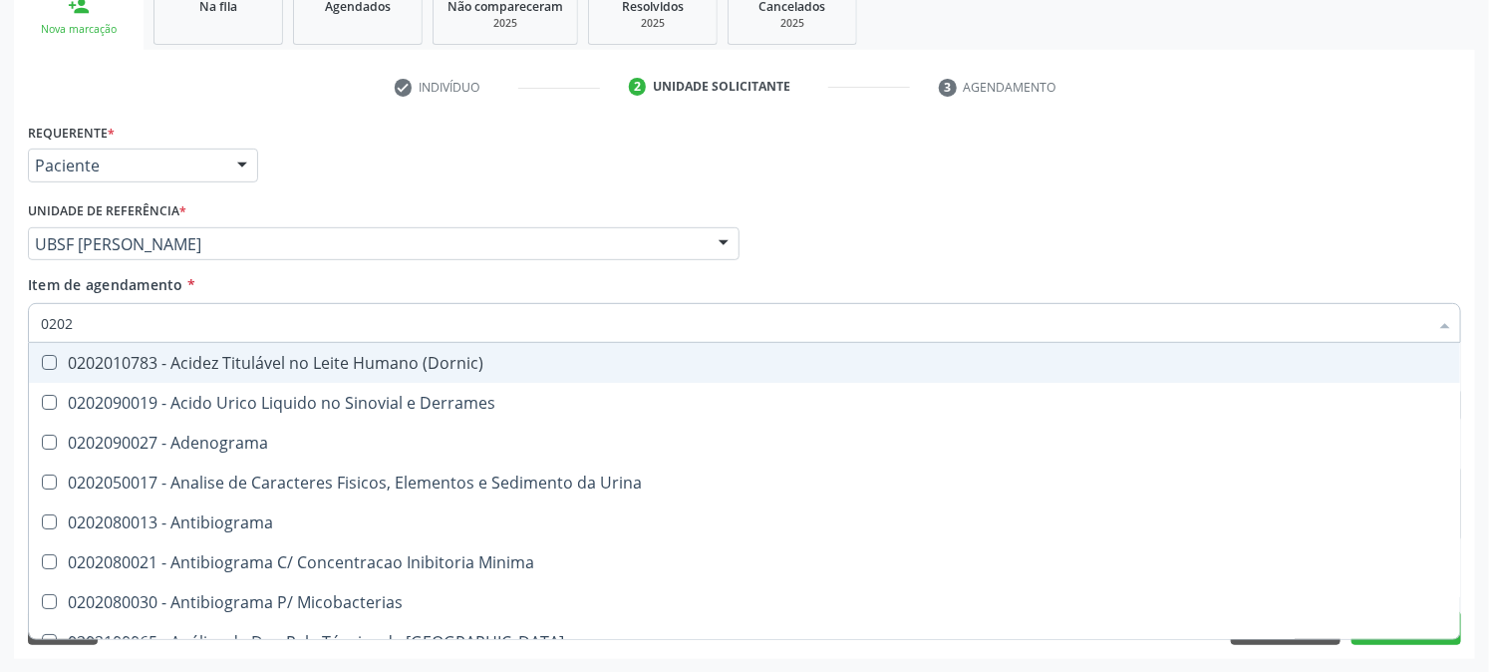
type input "02020"
checkbox Abo "false"
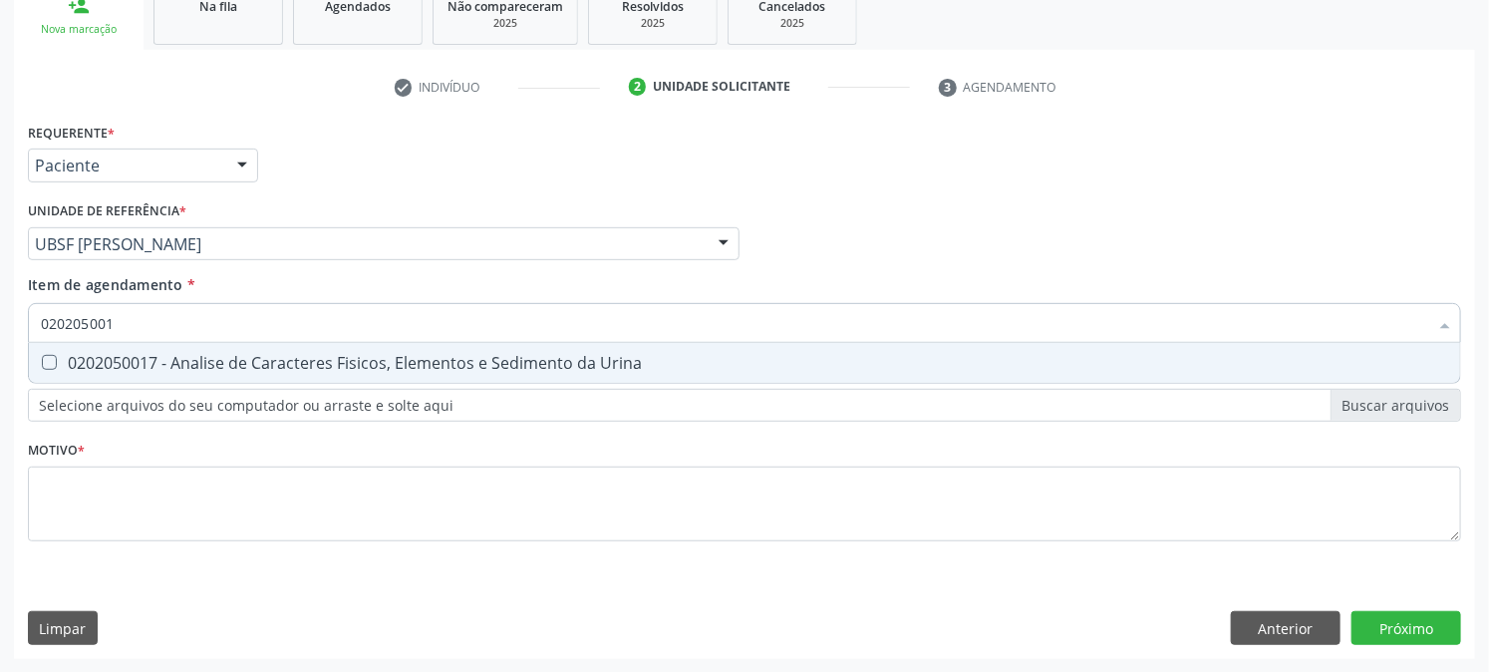
type input "0202050017"
click at [61, 352] on span "0202050017 - Analise de Caracteres Fisicos, Elementos e Sedimento da Urina" at bounding box center [745, 363] width 1432 height 40
checkbox Urina "true"
drag, startPoint x: 162, startPoint y: 326, endPoint x: 0, endPoint y: 376, distance: 170.0
click at [0, 376] on div "Acompanhamento Acompanhe a situação das marcações correntes e finalizadas Relat…" at bounding box center [744, 234] width 1489 height 878
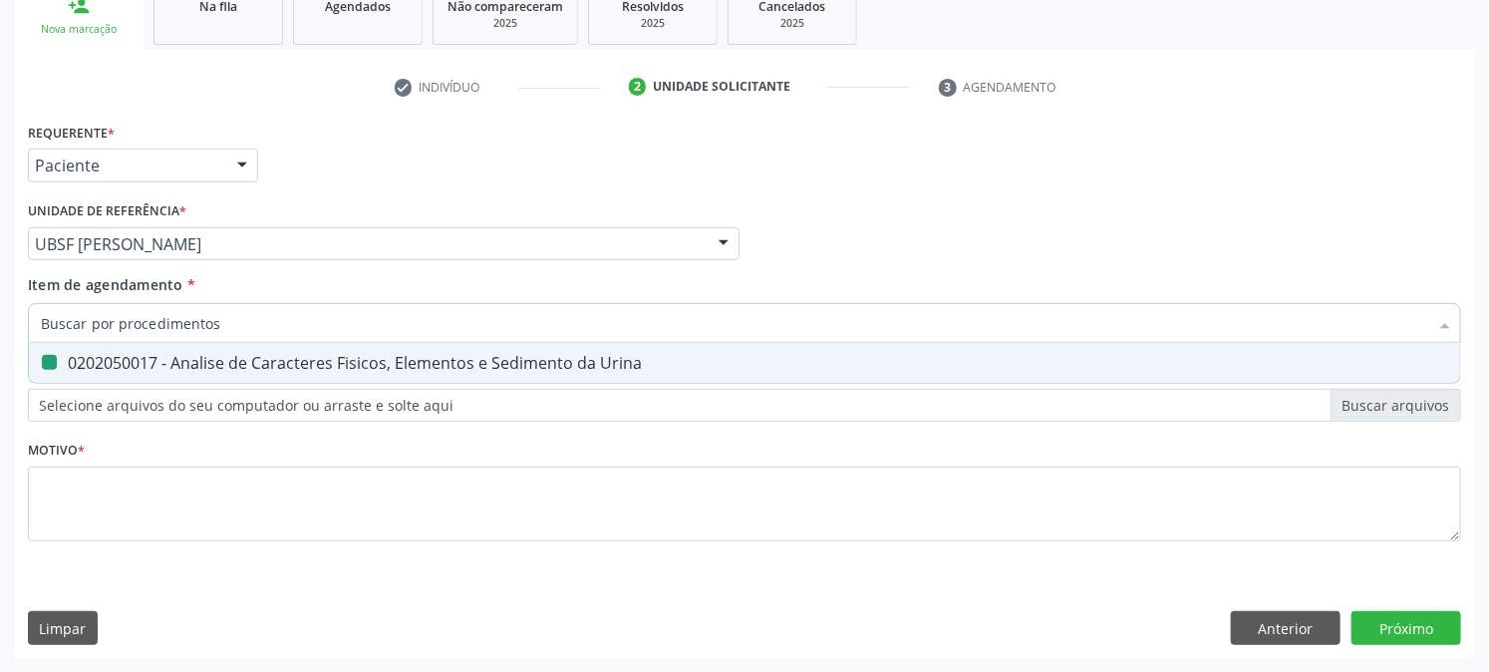
checkbox Urina "false"
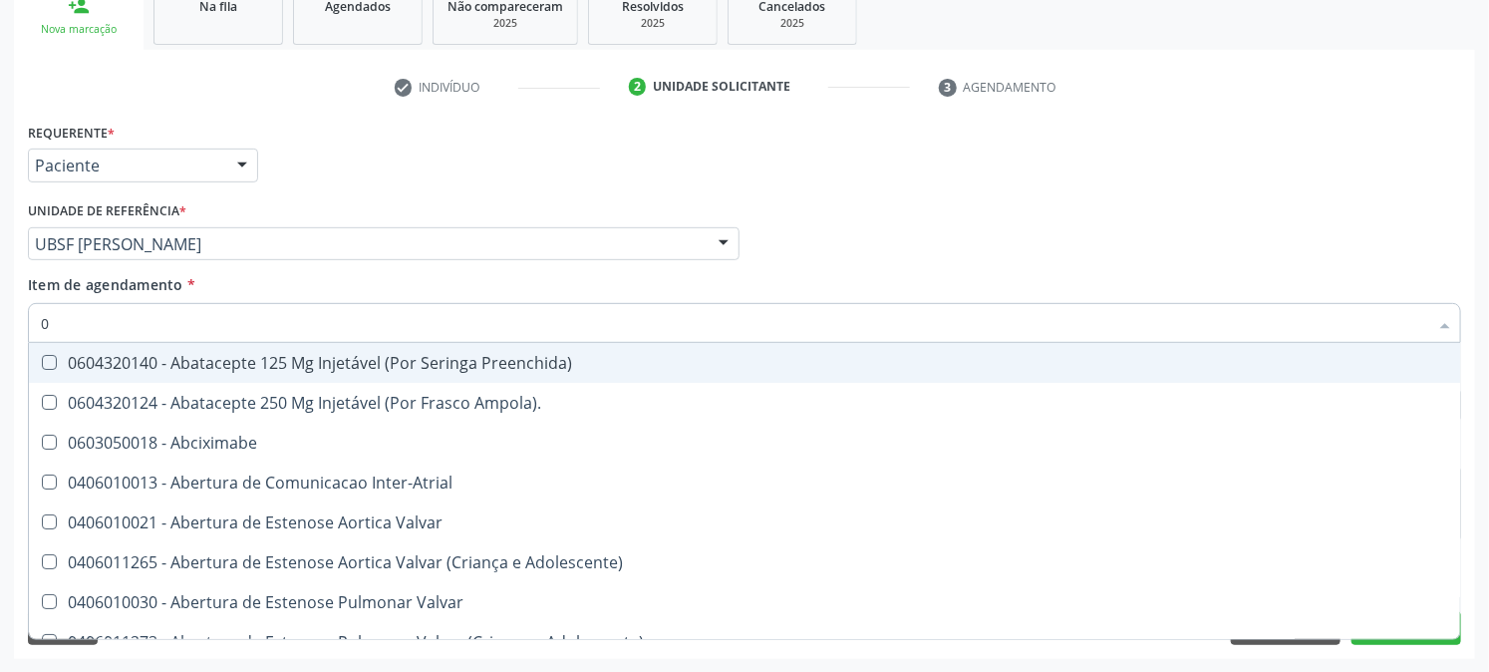
type input "02"
checkbox Psicossocial "true"
checkbox Urina "false"
checkbox Ativa "true"
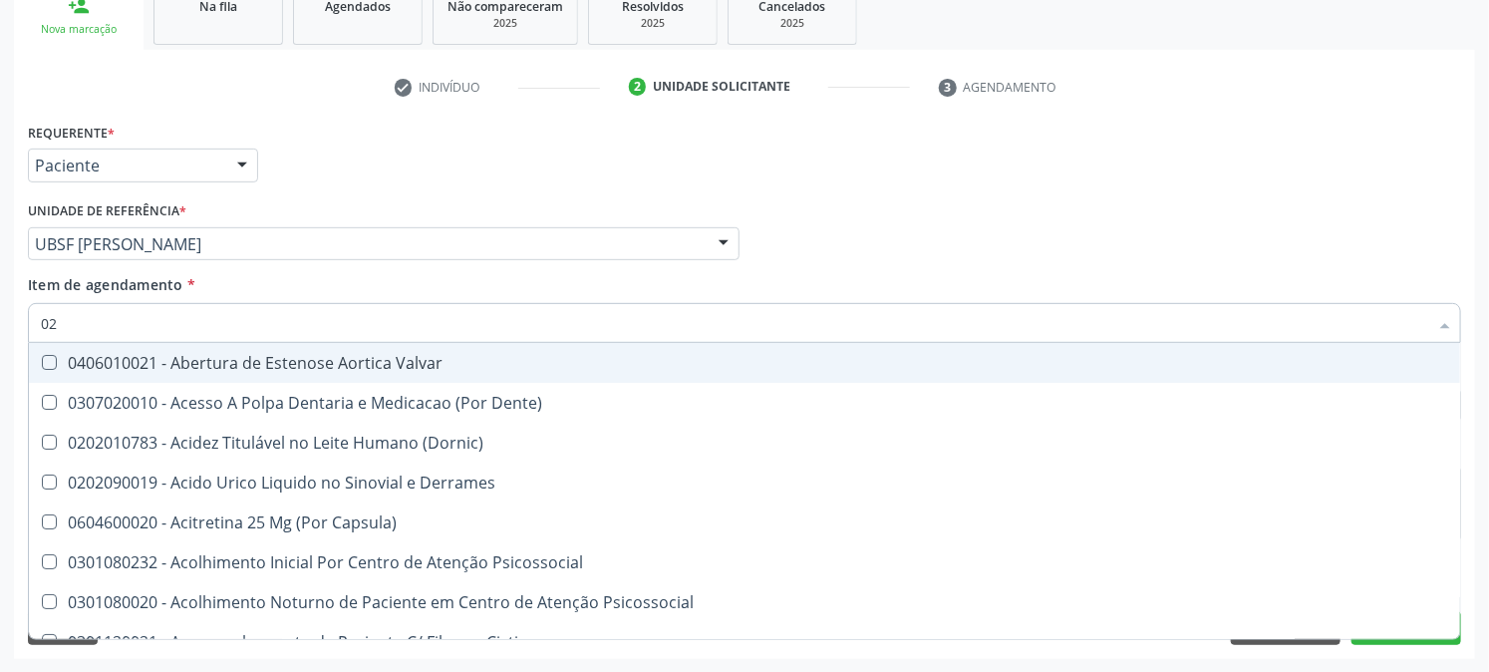
type input "020"
checkbox Frasco-Ampola\) "true"
checkbox Urina "false"
checkbox Creatinina "true"
checkbox Abo "false"
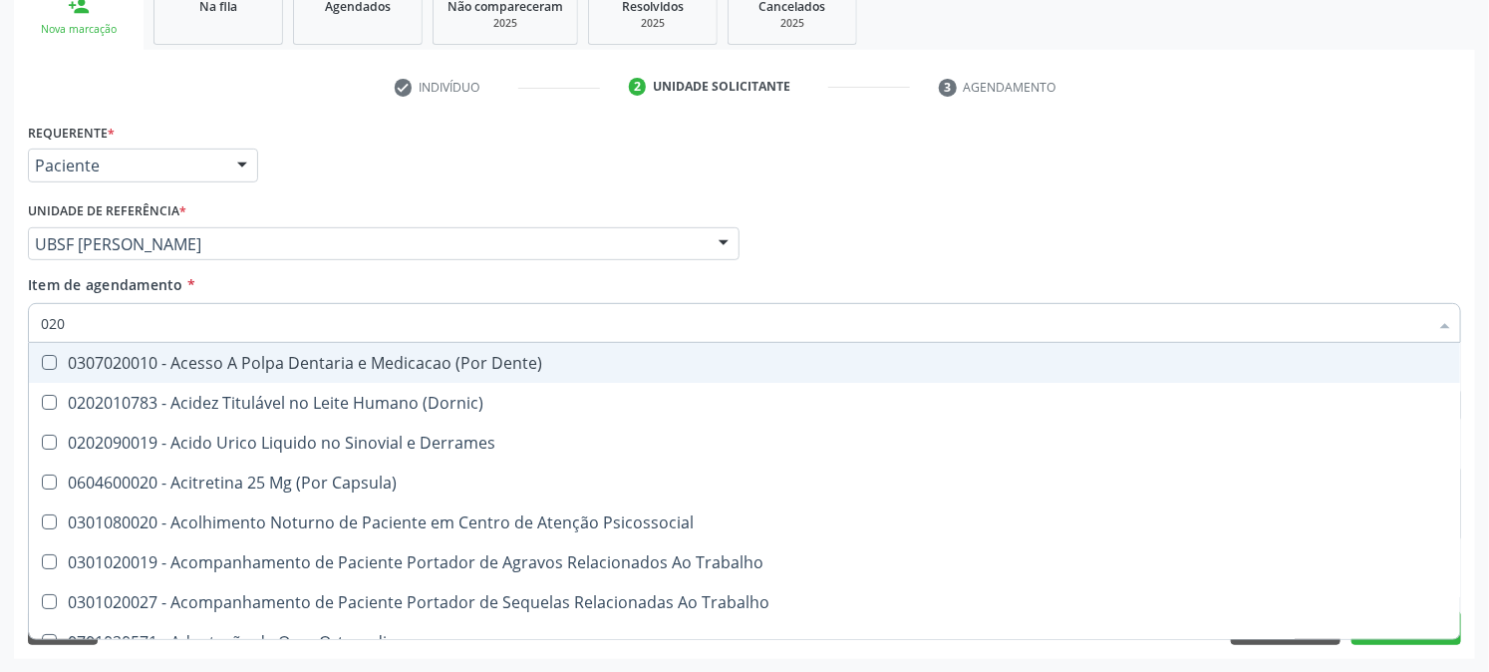
type input "0202"
checkbox Capsula\) "true"
checkbox Urina "false"
checkbox Coagulacao "true"
checkbox Abo "false"
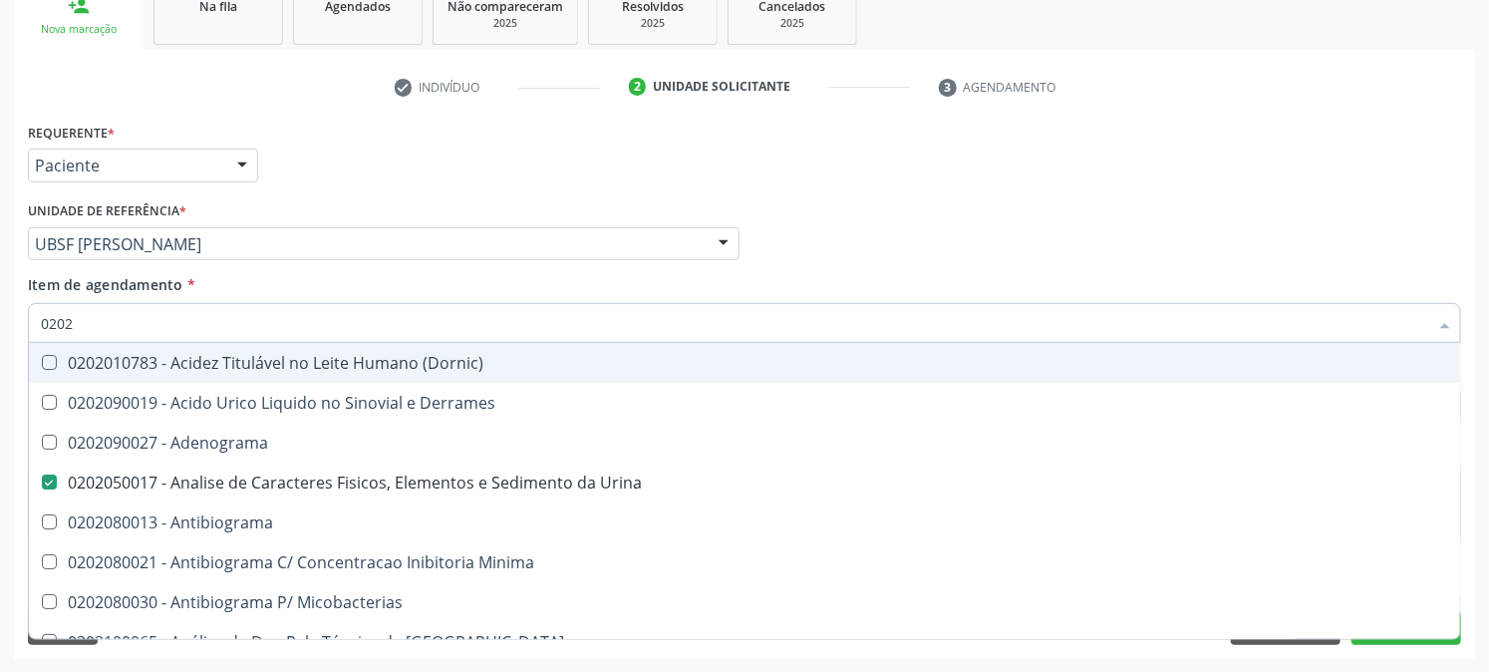
type input "02020"
checkbox Abo "false"
type input "020201"
checkbox Urina "false"
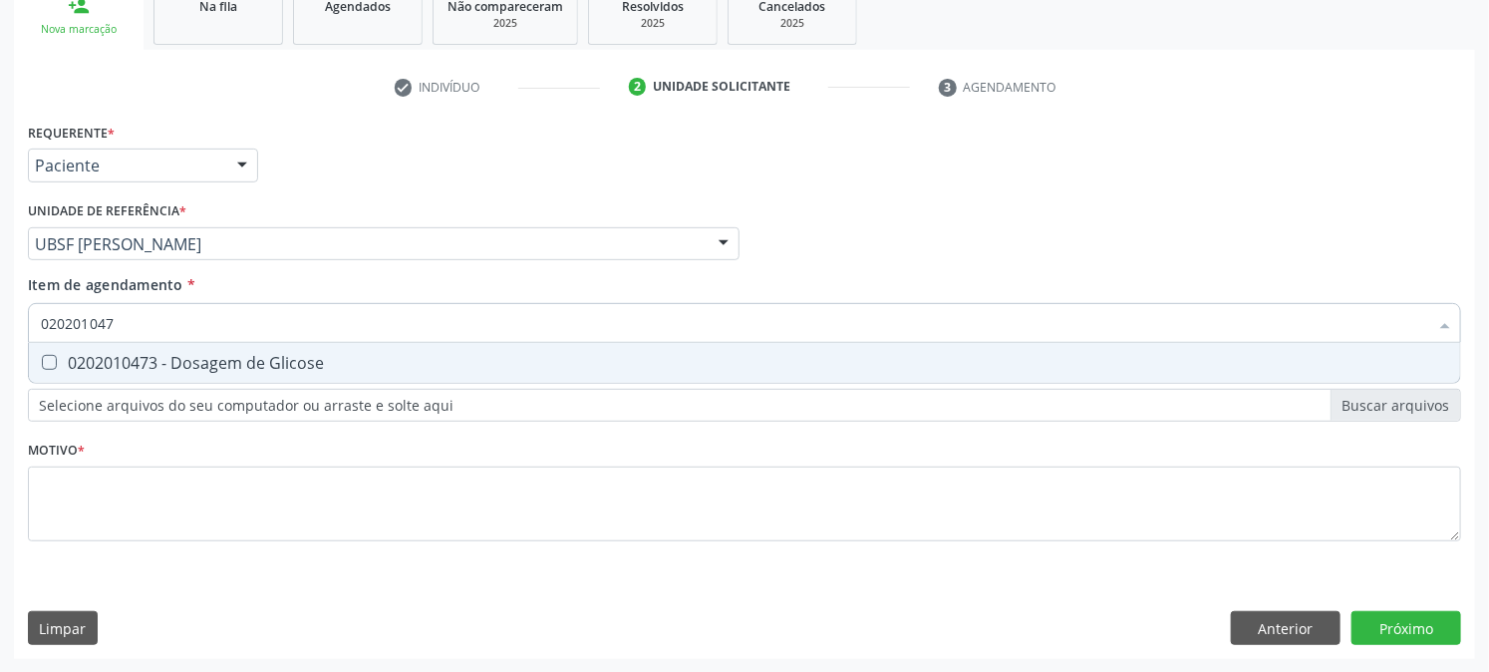
type input "0202010473"
click at [70, 356] on div "0202010473 - Dosagem de Glicose" at bounding box center [745, 363] width 1408 height 16
checkbox Glicose "true"
drag, startPoint x: 191, startPoint y: 319, endPoint x: 0, endPoint y: 394, distance: 205.5
click at [0, 394] on div "Acompanhamento Acompanhe a situação das marcações correntes e finalizadas Relat…" at bounding box center [744, 234] width 1489 height 878
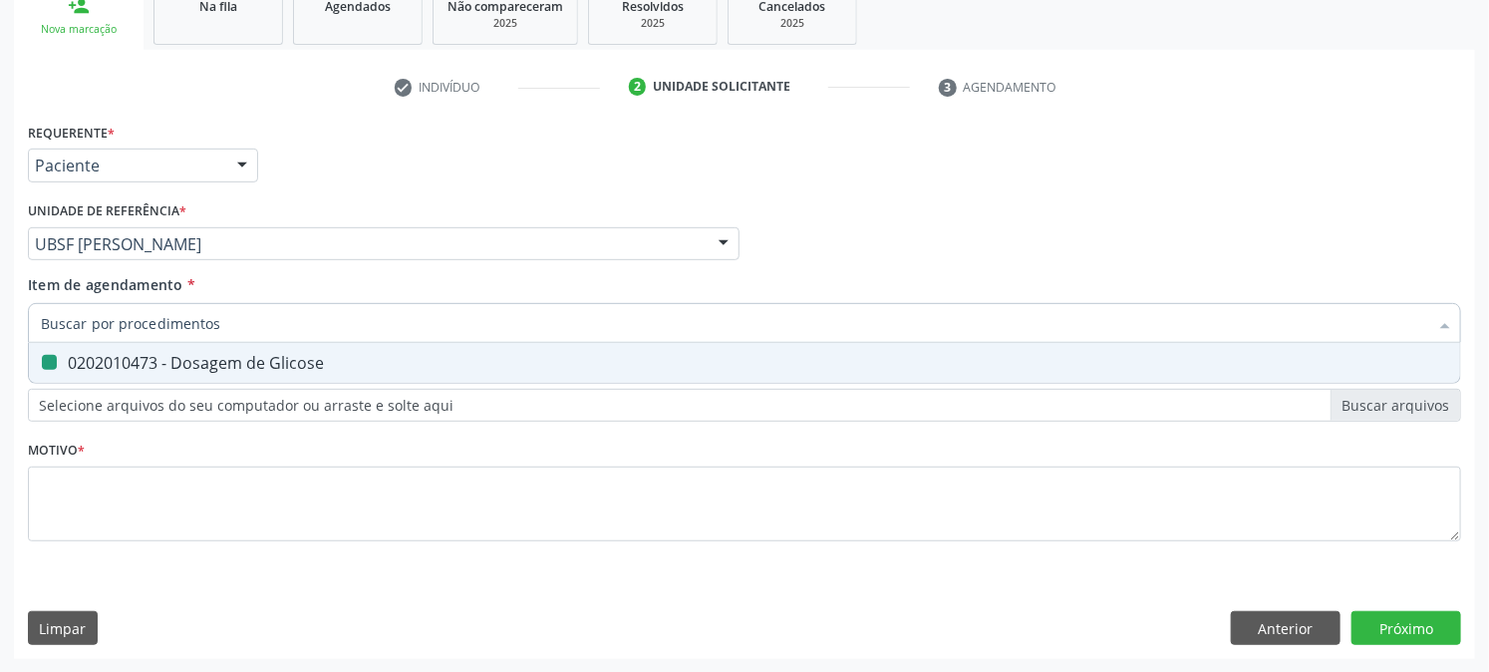
checkbox Glicose "false"
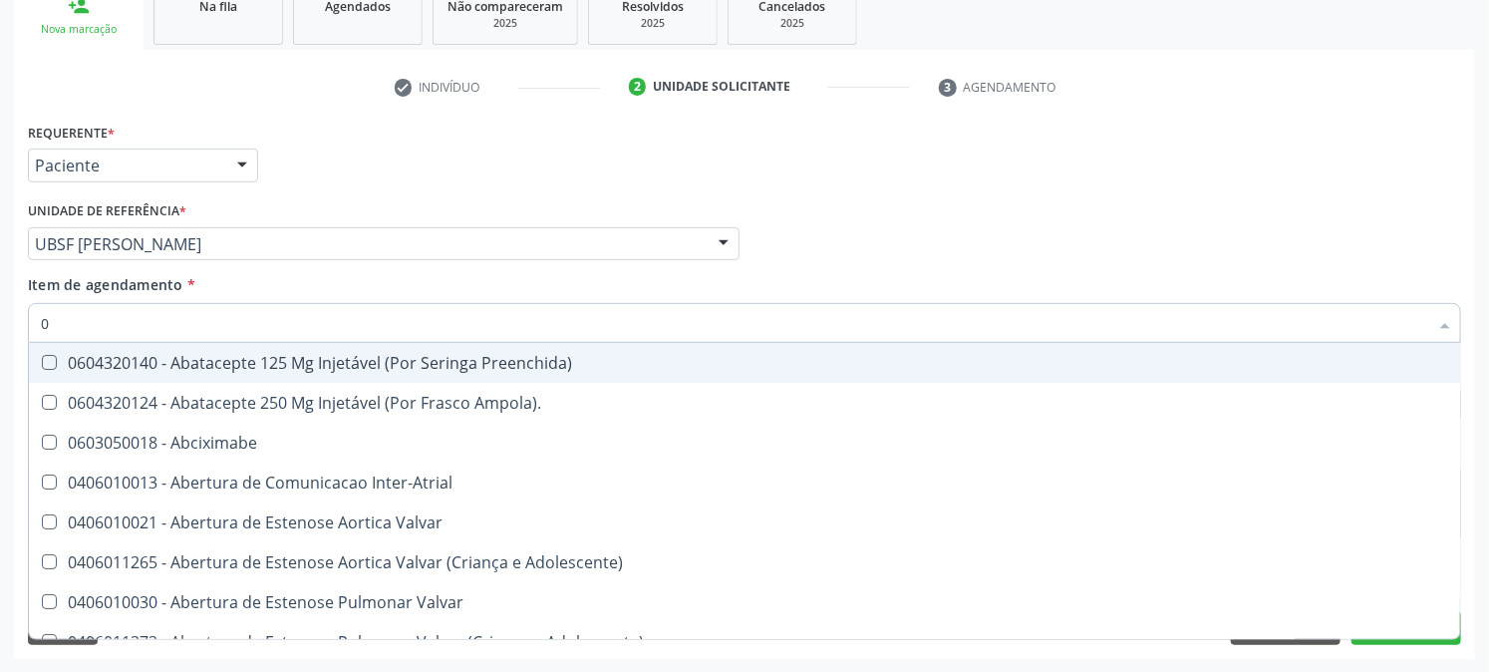
type input "02"
checkbox Psicossocial "true"
checkbox Urina "false"
checkbox Ativa "true"
checkbox Comprimido\) "true"
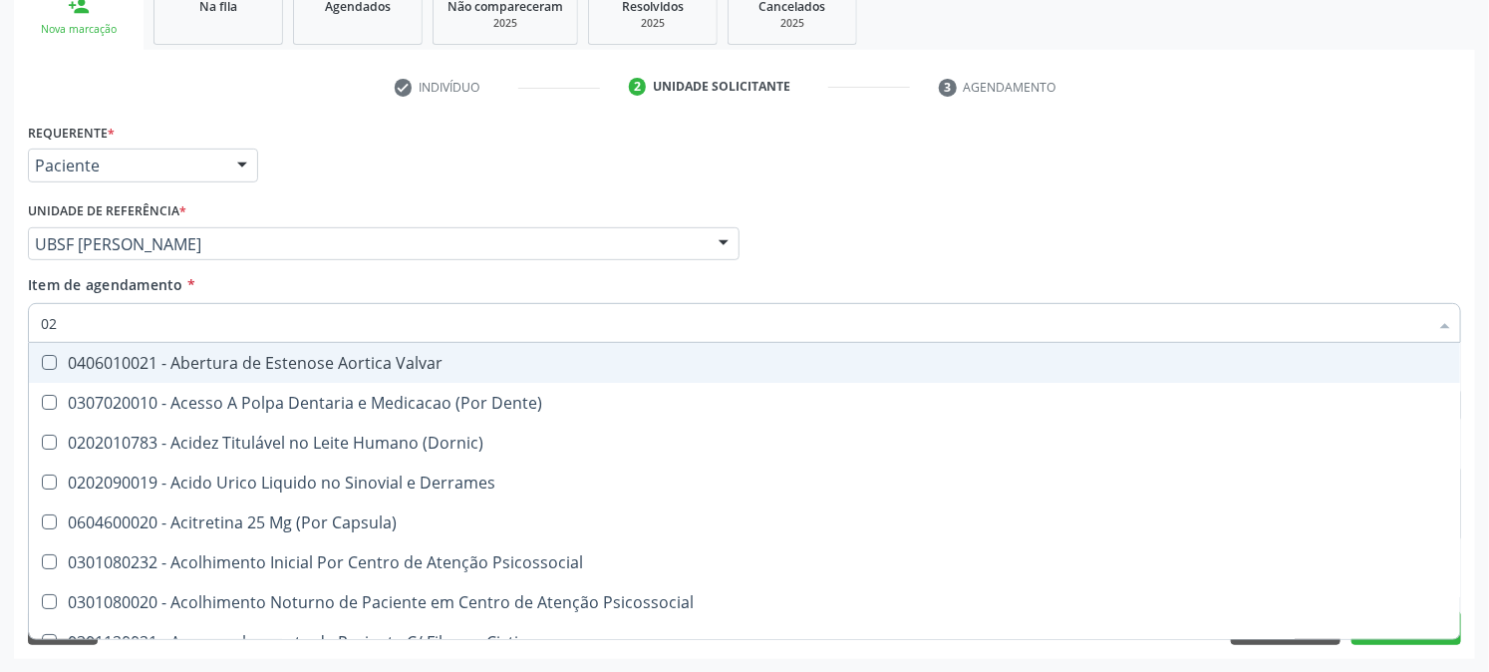
type input "020"
checkbox Frasco-Ampola\) "true"
checkbox Urina "false"
checkbox Creatinina "true"
checkbox Abo "false"
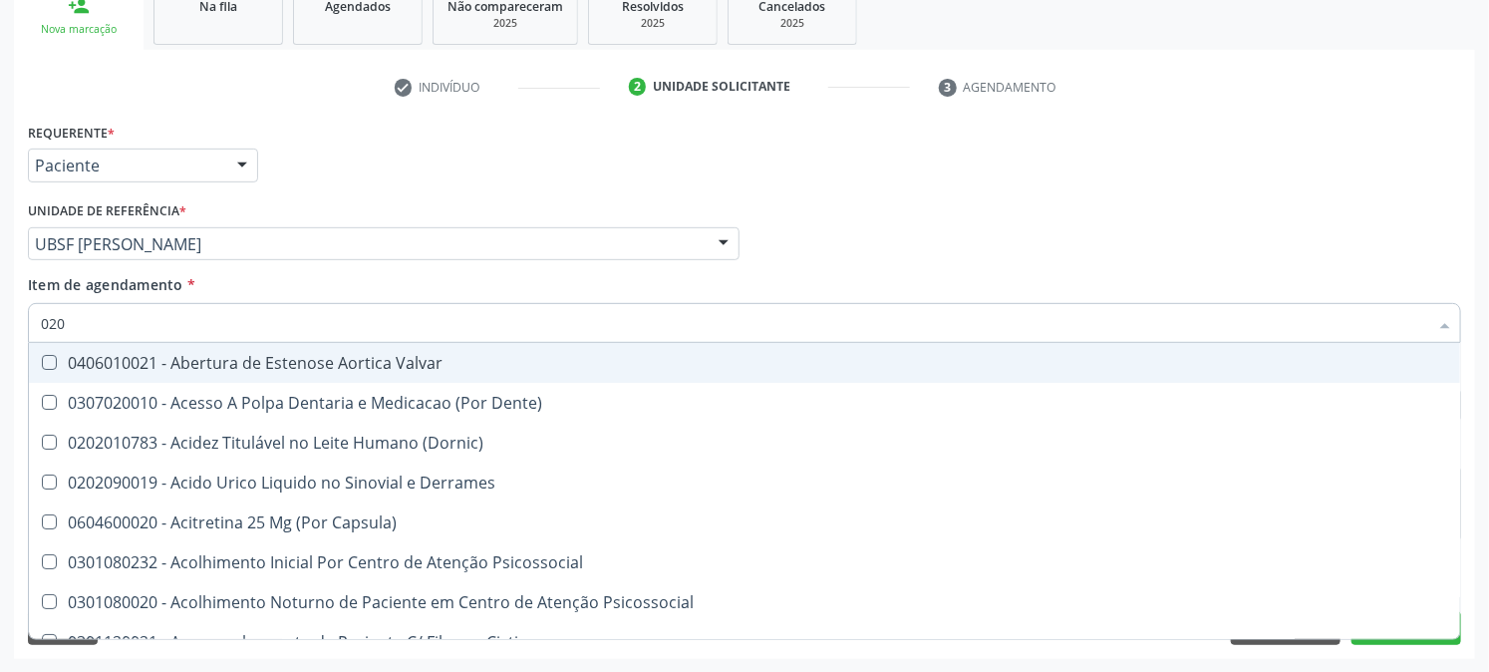
checkbox Osmolaridade "true"
checkbox Glicose "false"
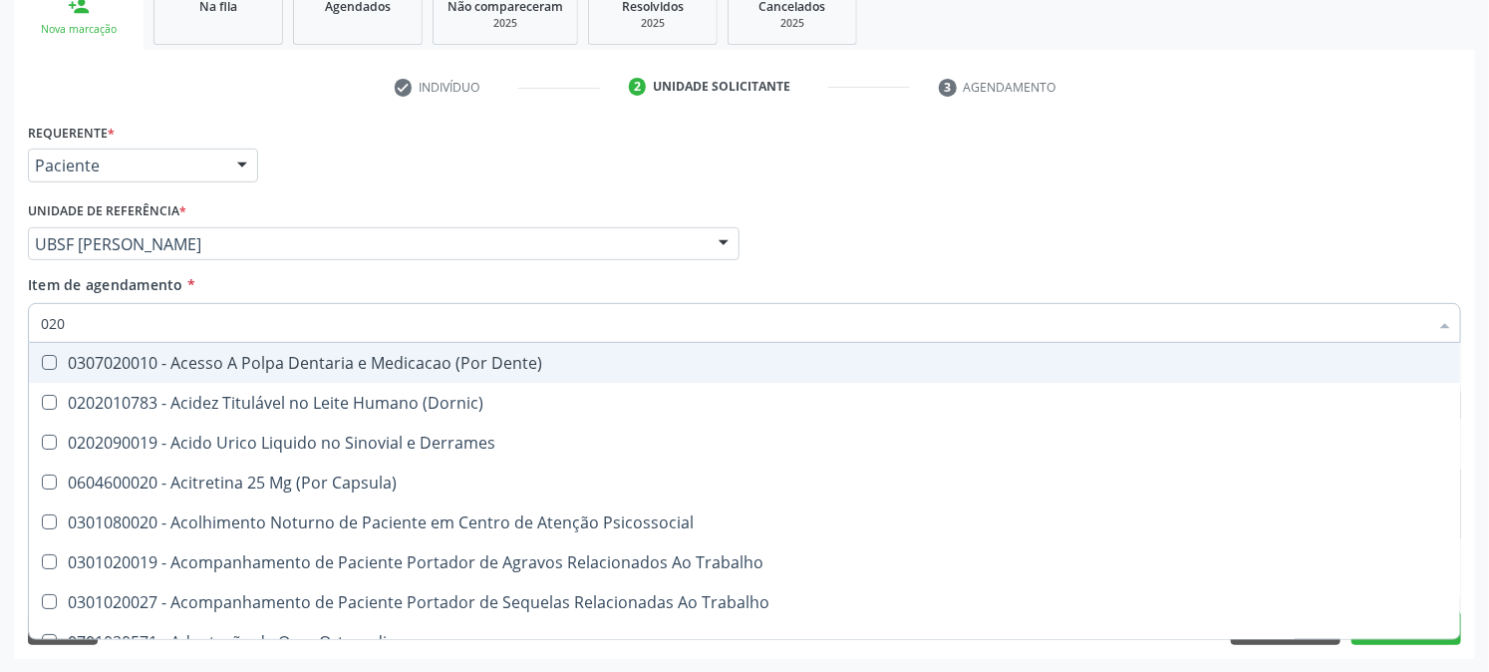
type input "0202"
checkbox Capsula\) "true"
checkbox Urina "false"
checkbox Coagulacao "true"
checkbox Cortante "true"
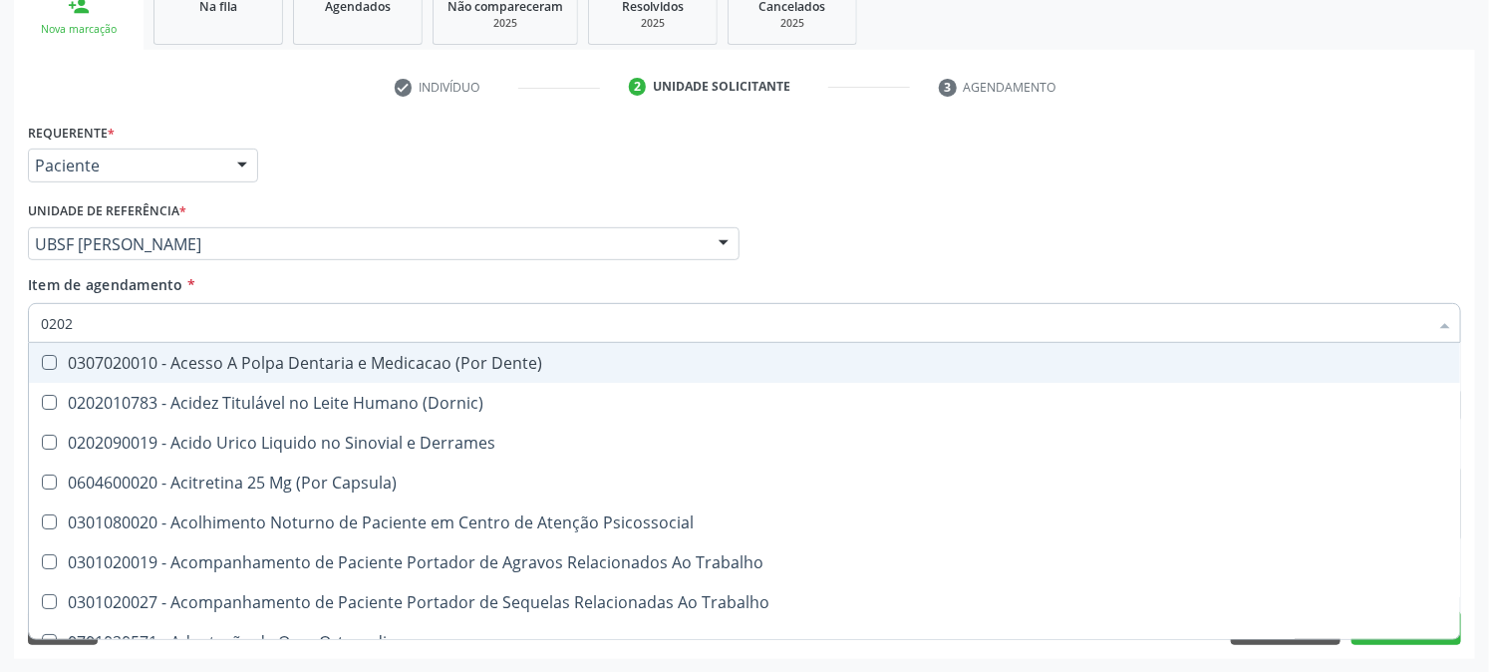
checkbox Abo "false"
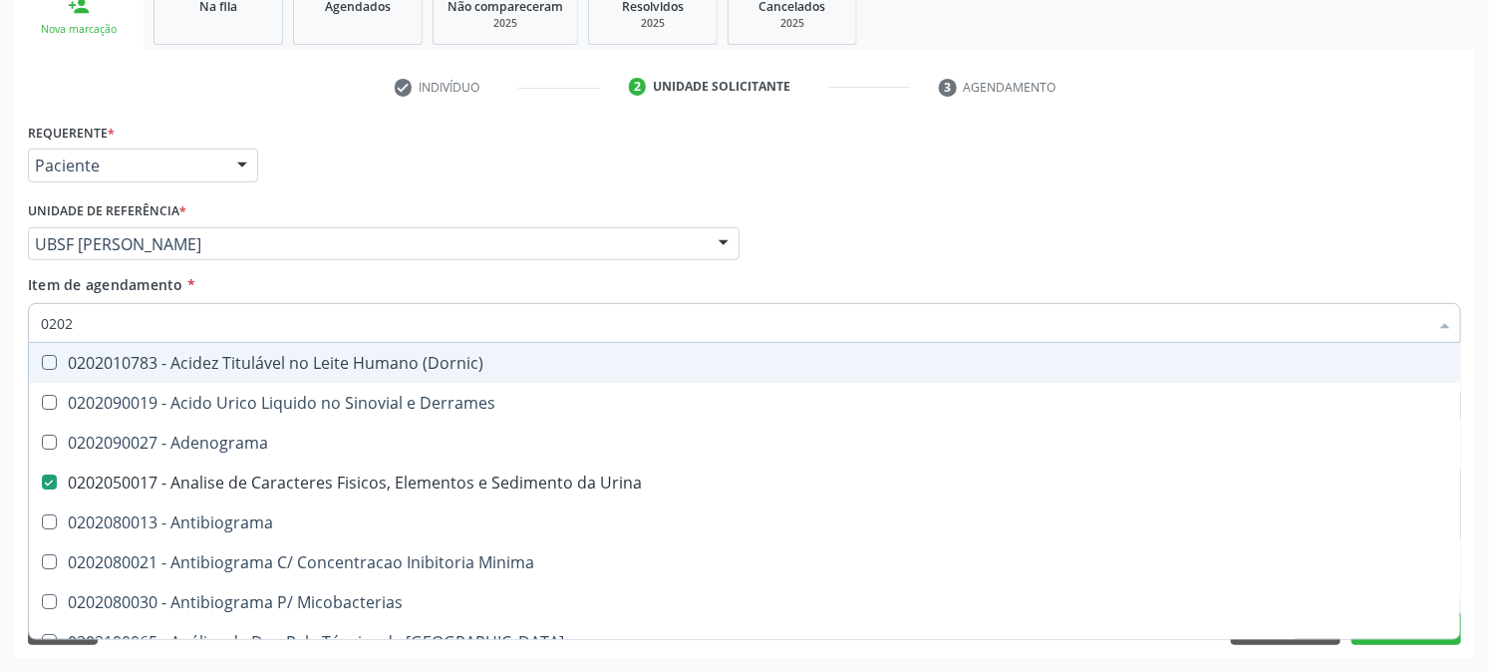
type input "02020"
checkbox Abo "false"
checkbox Xiii "true"
checkbox Glicose "false"
type input "020202"
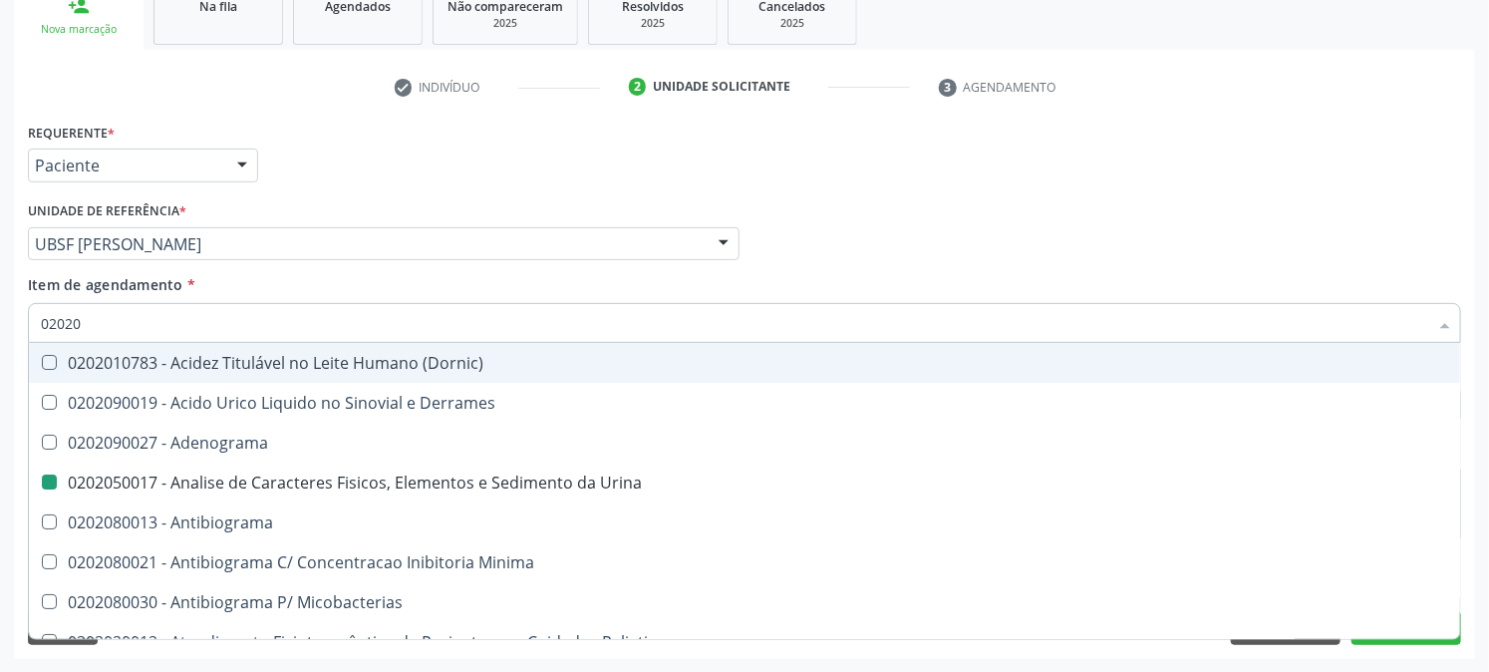
checkbox Urina "false"
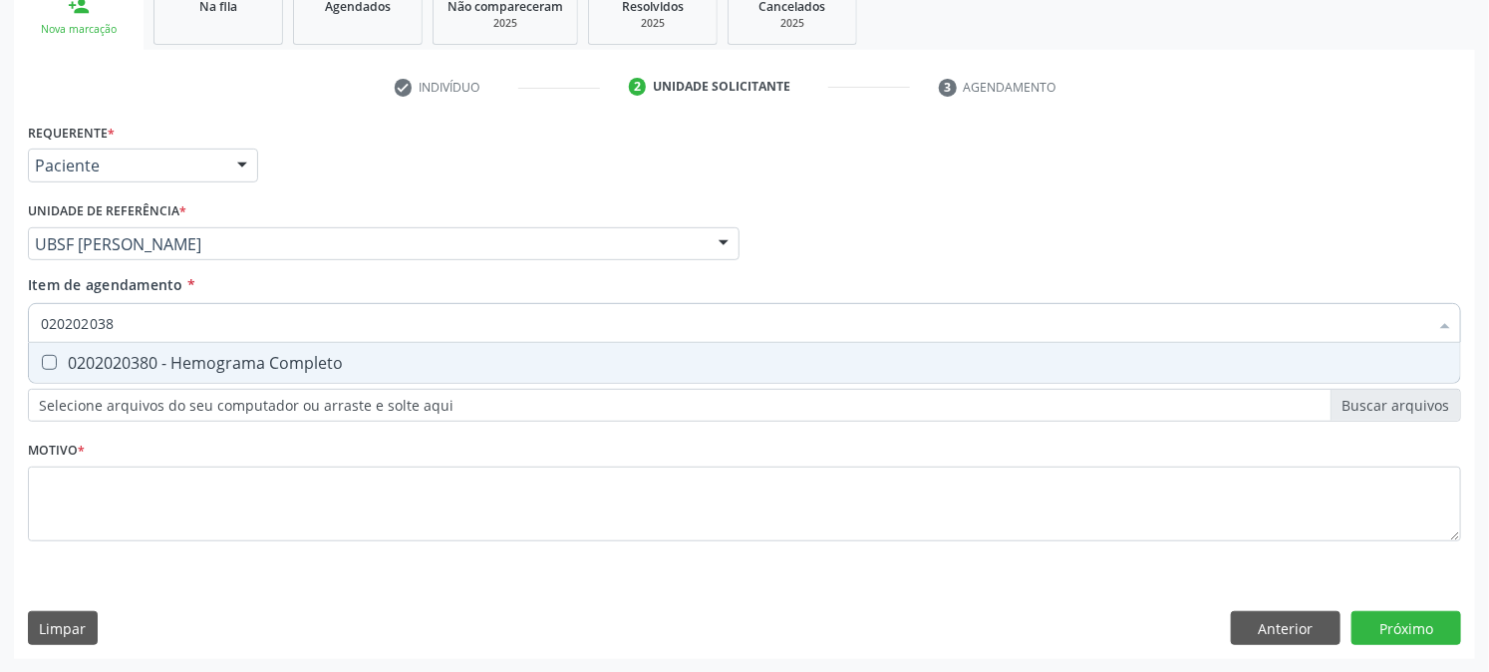
type input "0202020380"
click at [160, 366] on div "0202020380 - Hemograma Completo" at bounding box center [745, 363] width 1408 height 16
checkbox Completo "true"
drag, startPoint x: 82, startPoint y: 339, endPoint x: 0, endPoint y: 382, distance: 92.3
click at [0, 382] on div "Acompanhamento Acompanhe a situação das marcações correntes e finalizadas Relat…" at bounding box center [744, 234] width 1489 height 878
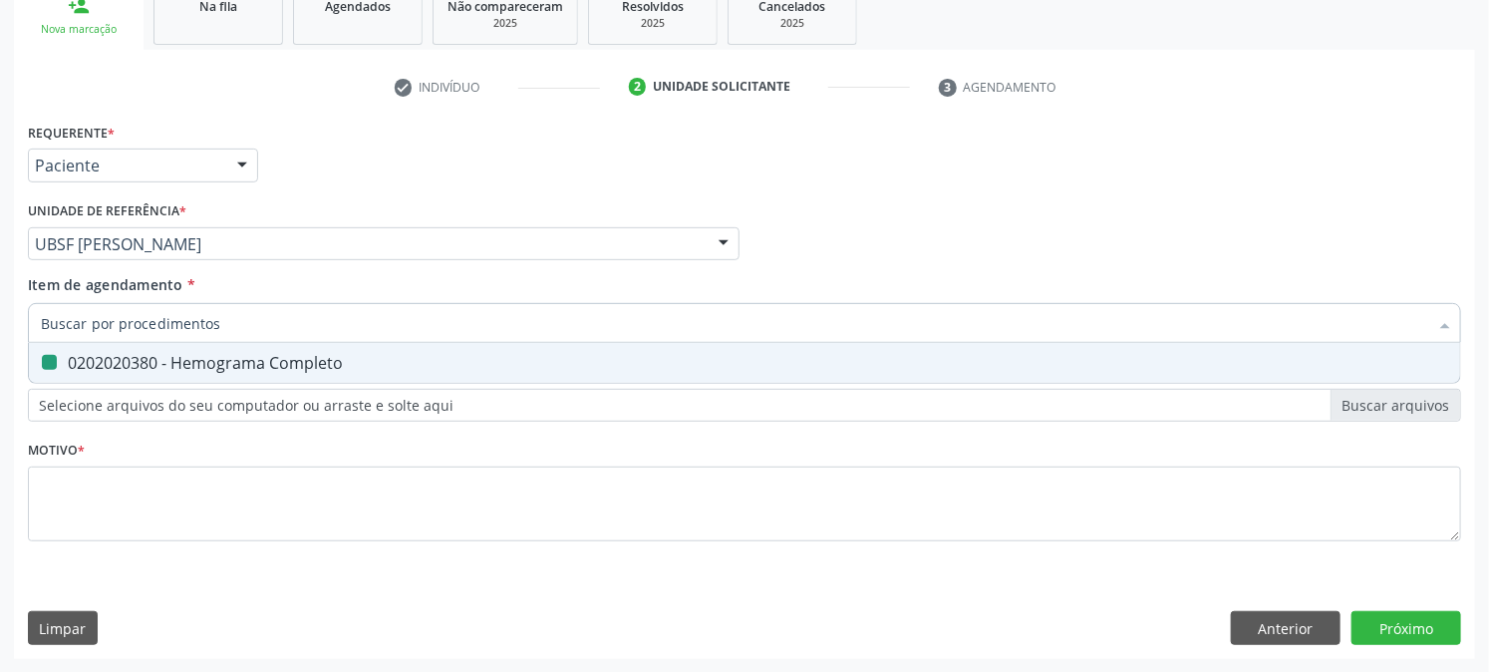
checkbox Completo "false"
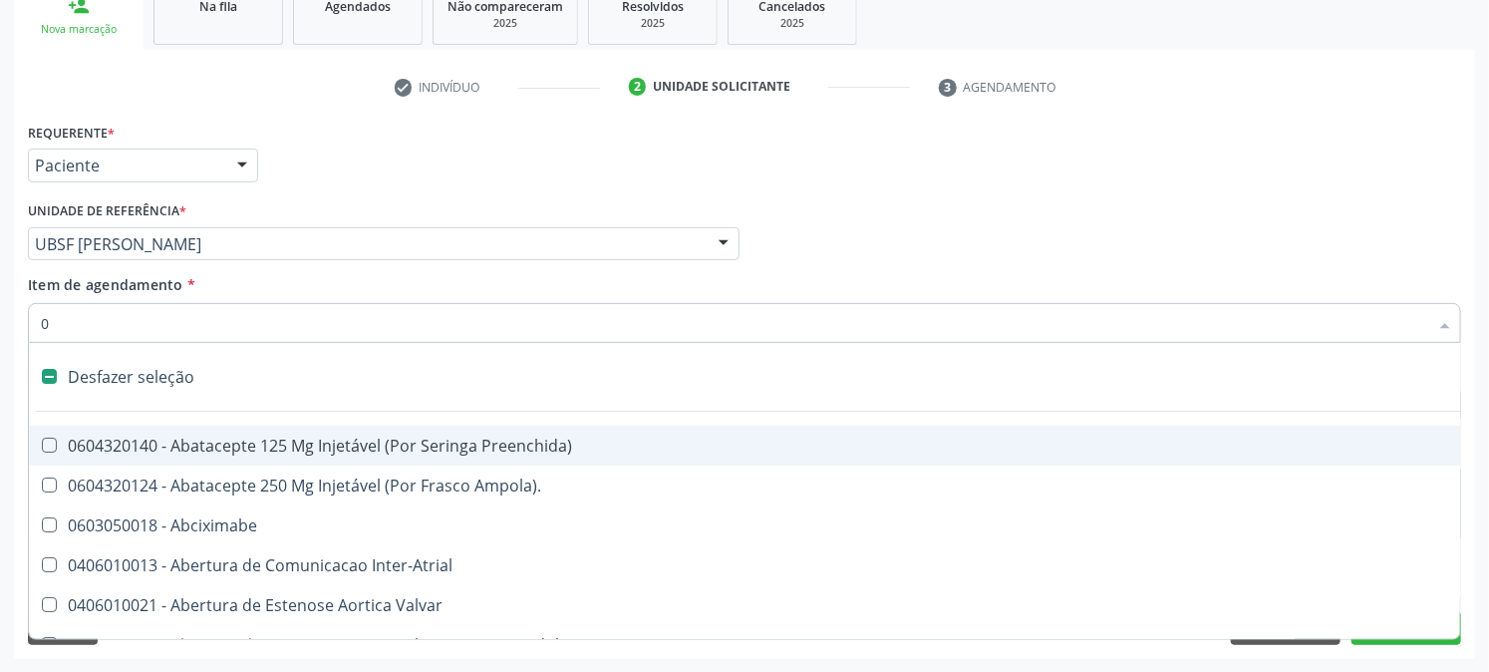
type input "02"
checkbox Psicossocial "true"
checkbox Urina "false"
checkbox Ativa "true"
checkbox Comprimido\) "true"
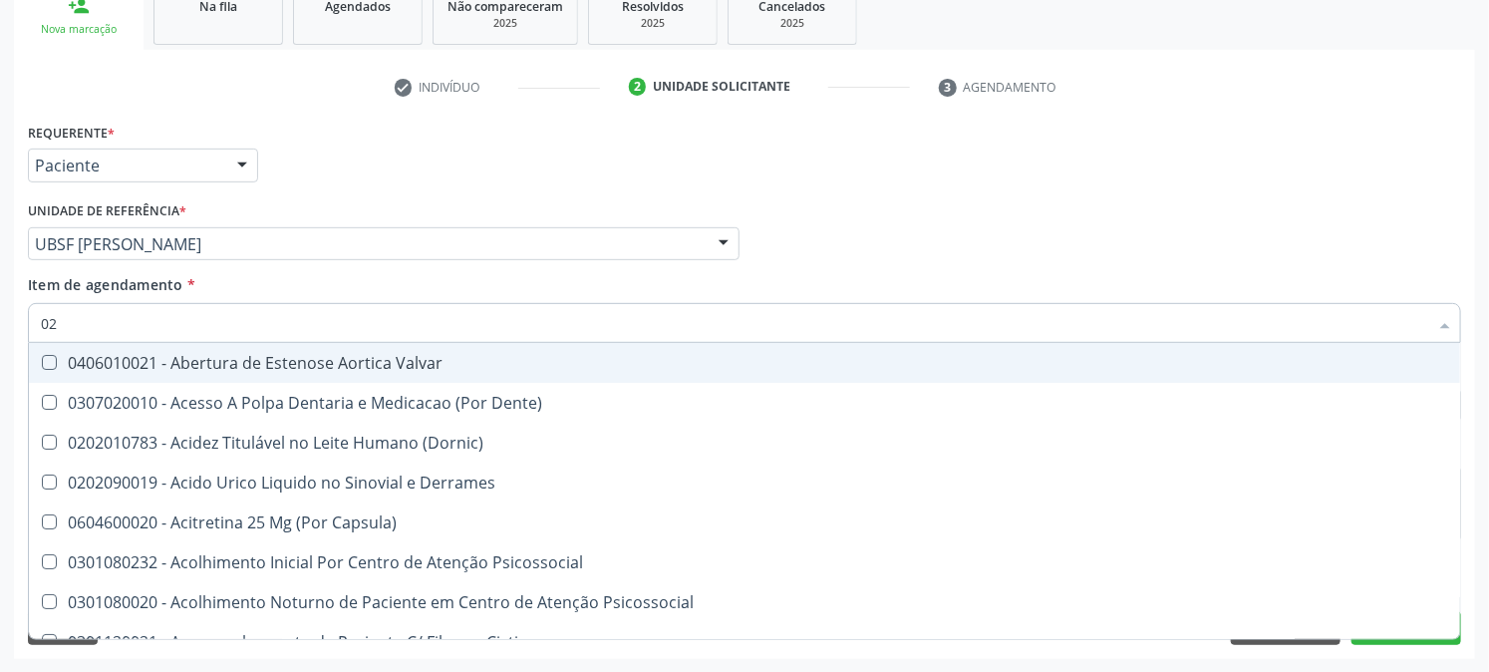
type input "020"
checkbox Frasco-Ampola\) "true"
checkbox Urina "false"
checkbox Creatinina "true"
checkbox Abo "false"
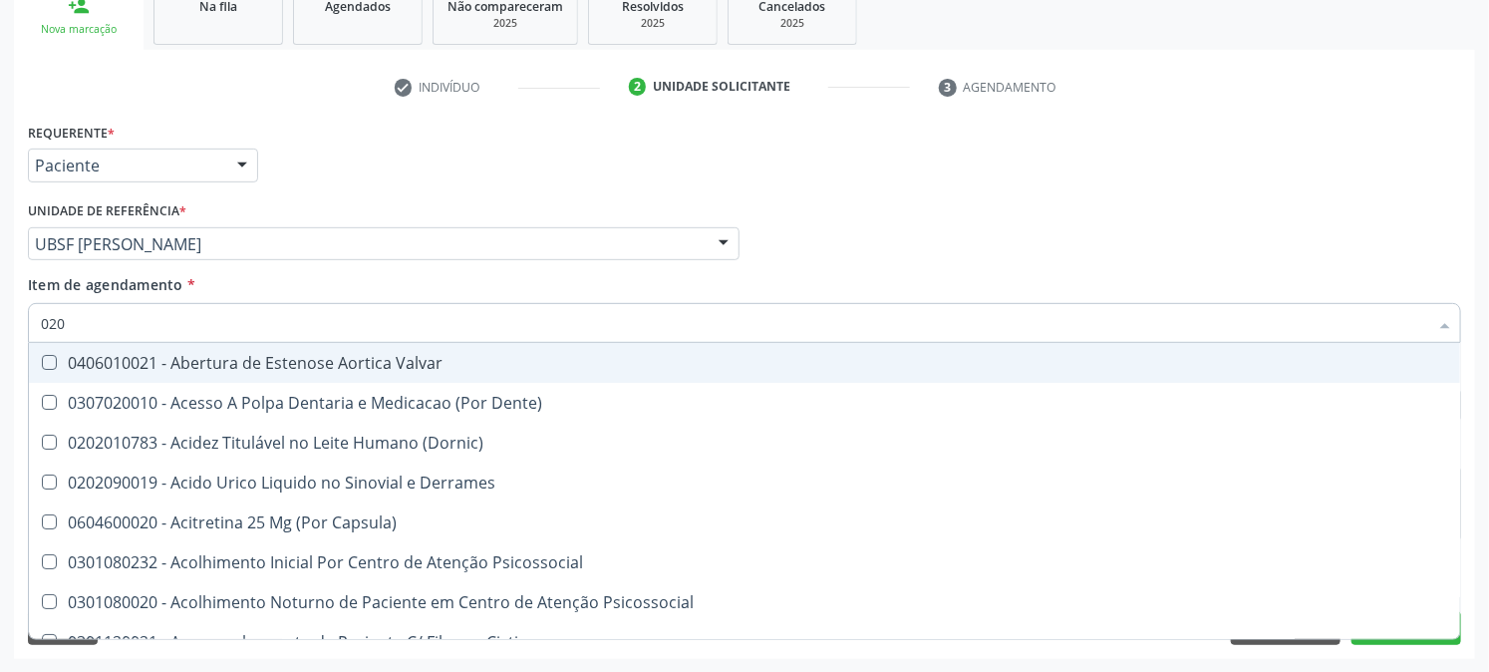
checkbox Osmolaridade "true"
checkbox Glicose "false"
checkbox Eletro-Oculografia "true"
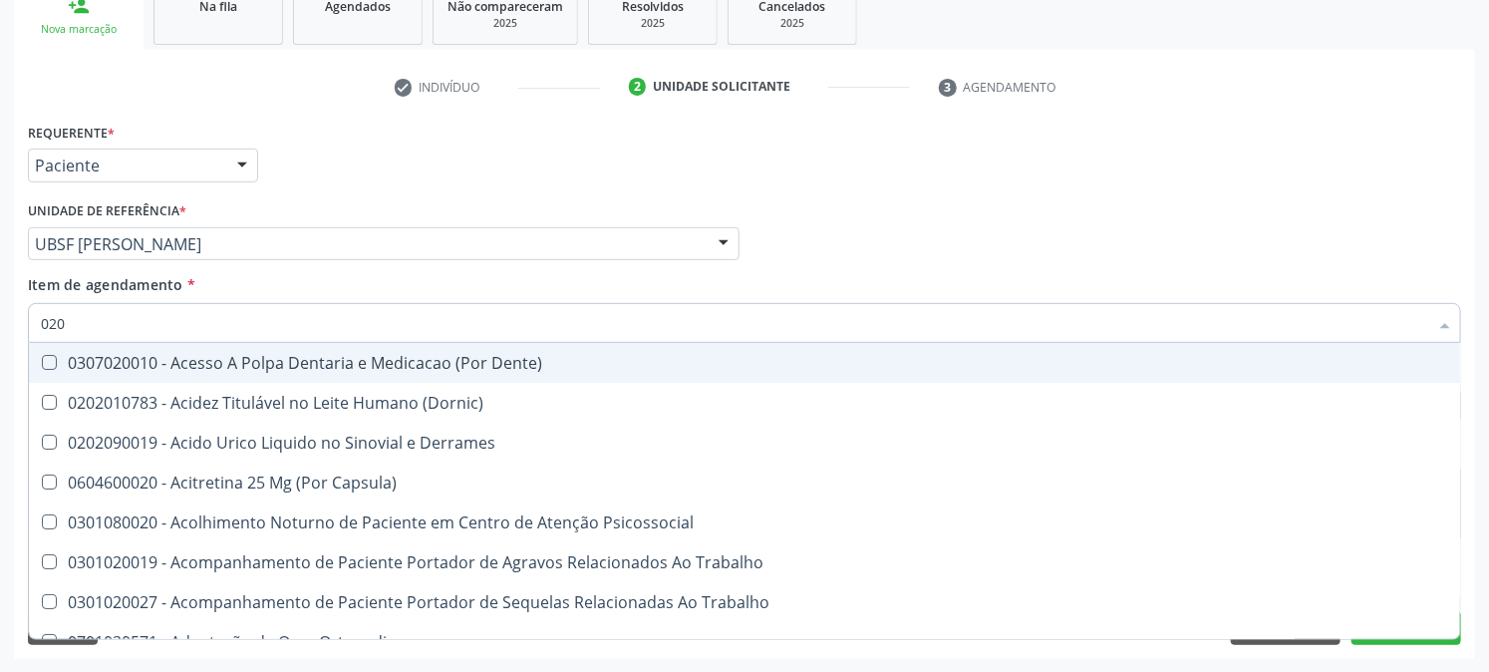
type input "0202"
checkbox Capsula\) "true"
checkbox Urina "false"
checkbox Coagulacao "true"
checkbox Cortante "true"
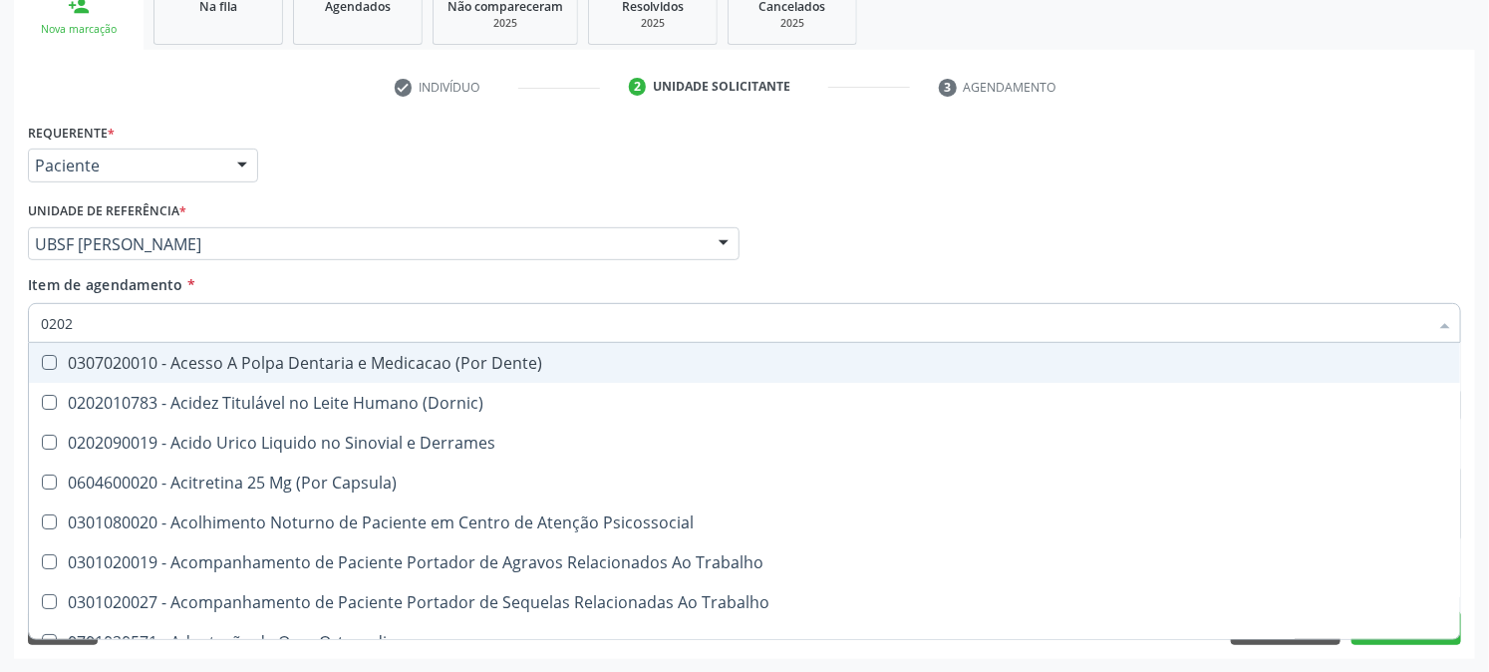
checkbox Revisao "true"
checkbox Abo "false"
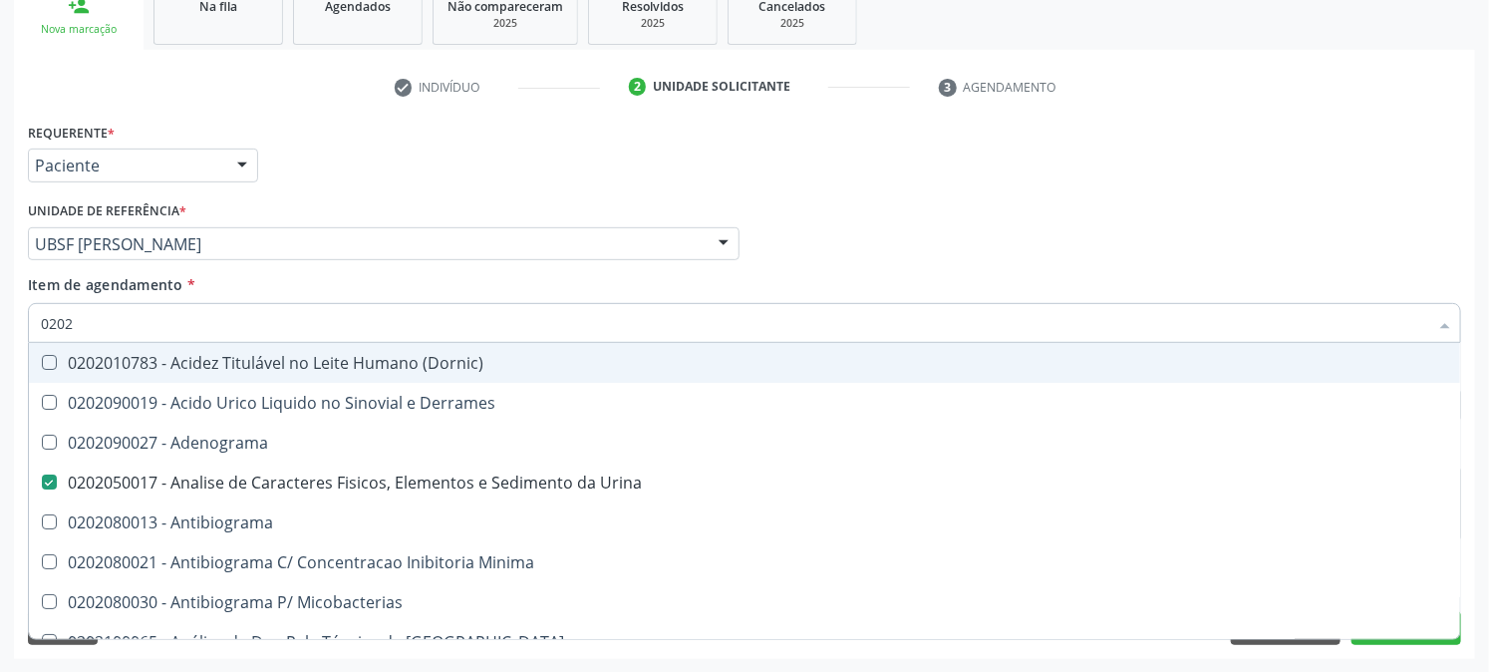
type input "02020"
checkbox Abo "false"
checkbox Xiii "true"
checkbox Glicose "false"
checkbox Zinco "true"
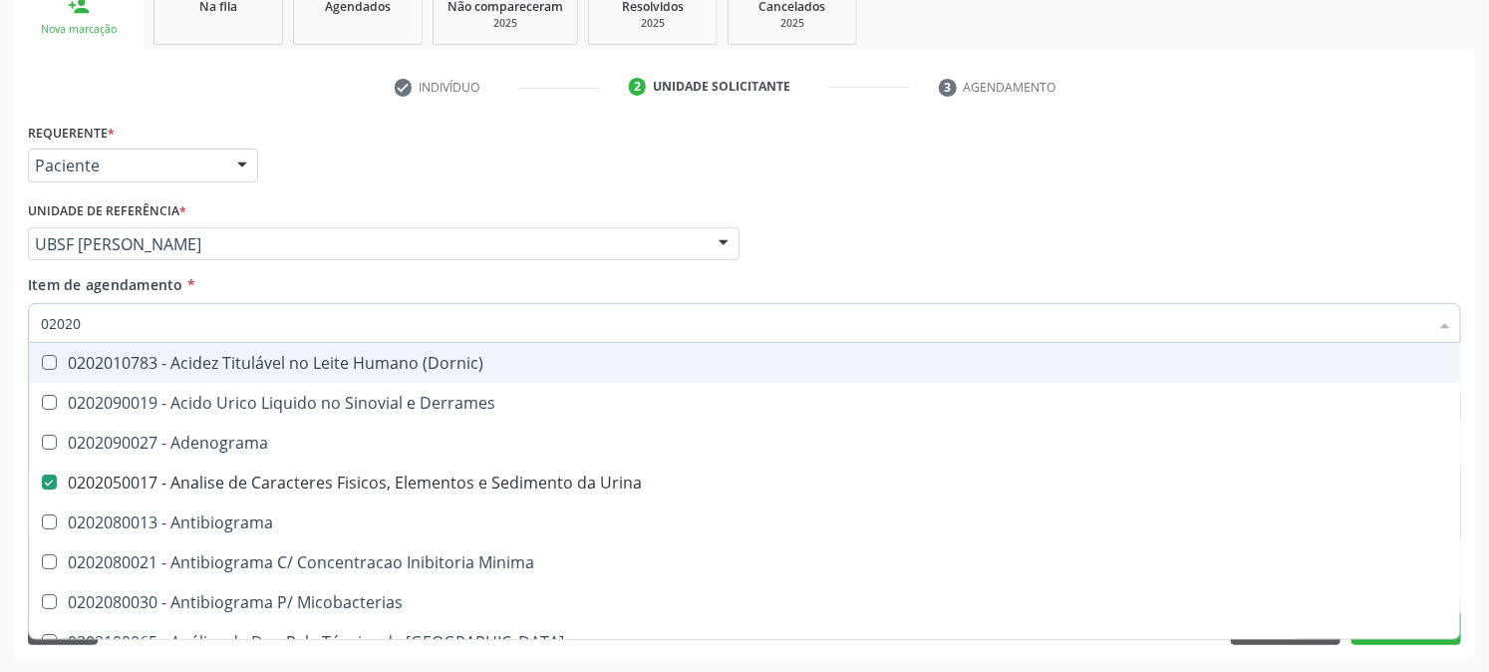
checkbox Completo "false"
type input "020203"
checkbox Urina "false"
checkbox Molecular "true"
type input "0202030"
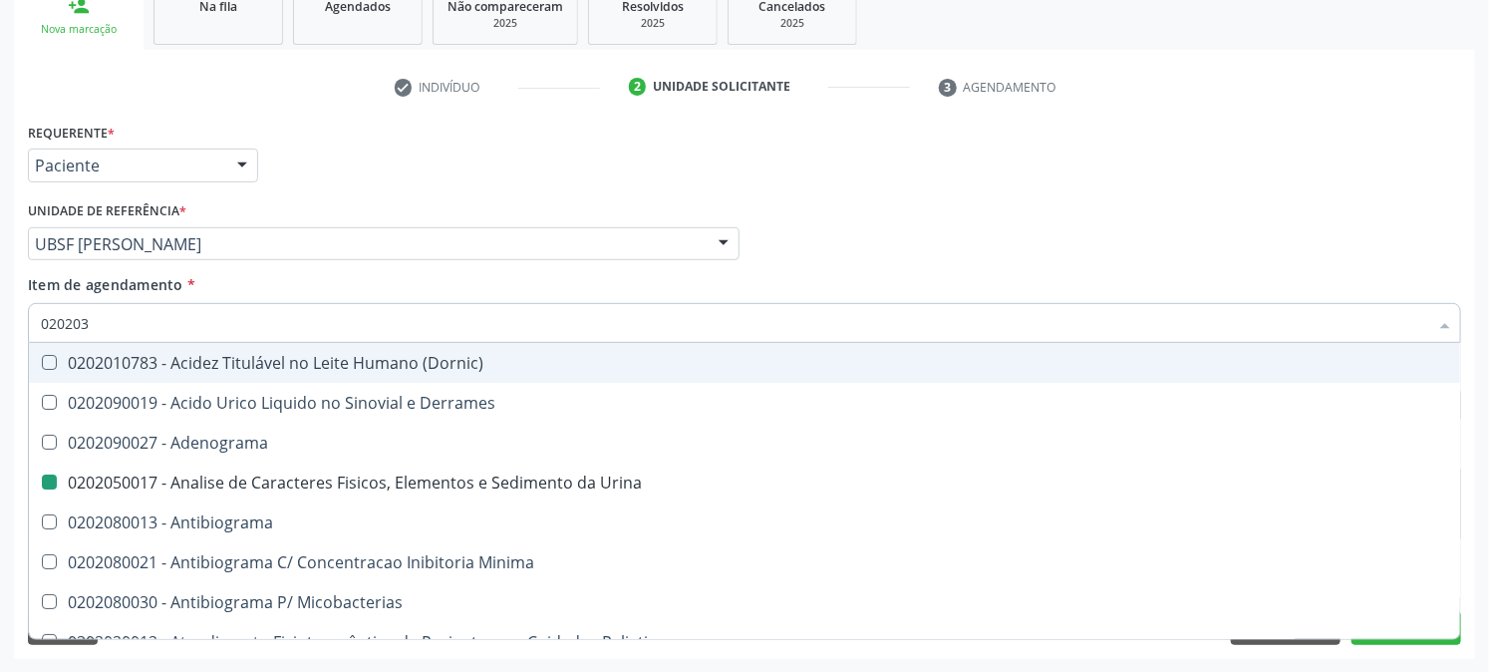
checkbox Molecular "false"
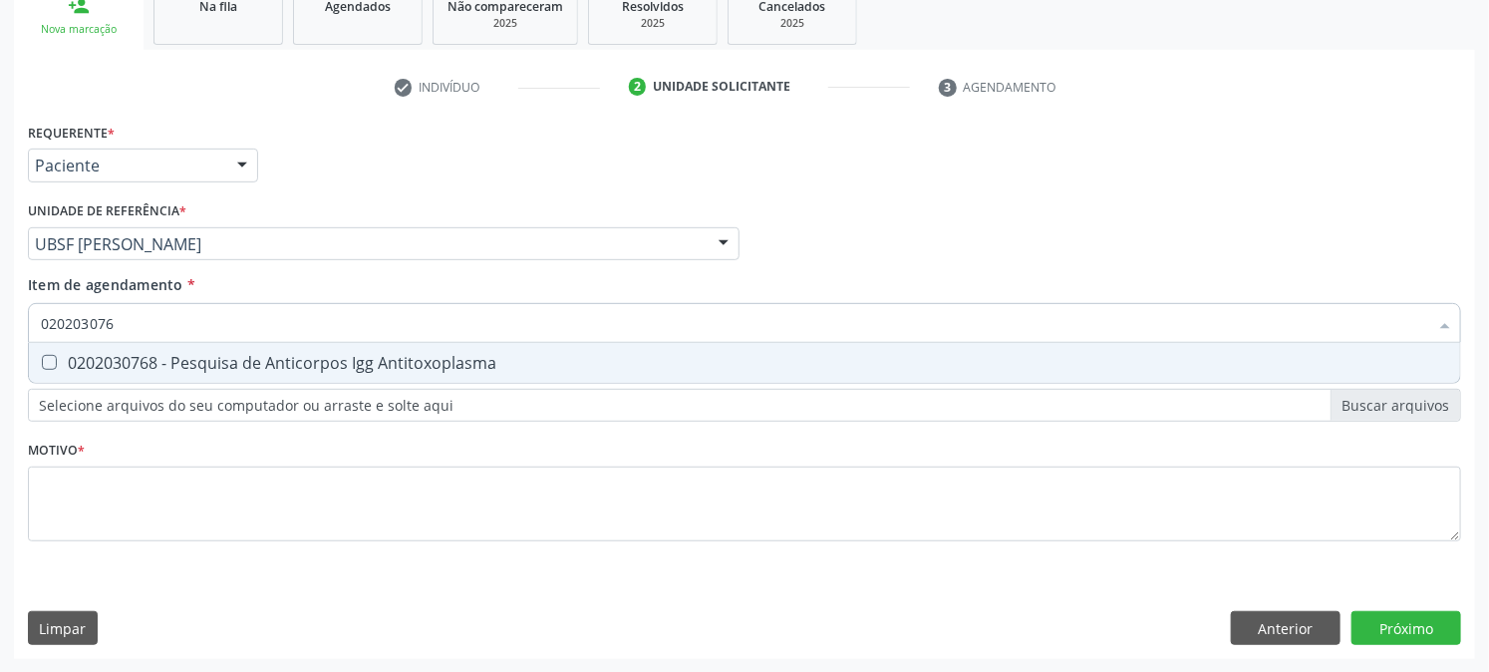
type input "0202030768"
click at [61, 360] on div "0202030768 - Pesquisa de Anticorpos Igg Antitoxoplasma" at bounding box center [745, 363] width 1408 height 16
checkbox Antitoxoplasma "true"
drag, startPoint x: 0, startPoint y: 355, endPoint x: 0, endPoint y: 389, distance: 33.9
click at [0, 387] on div "Acompanhamento Acompanhe a situação das marcações correntes e finalizadas Relat…" at bounding box center [744, 234] width 1489 height 878
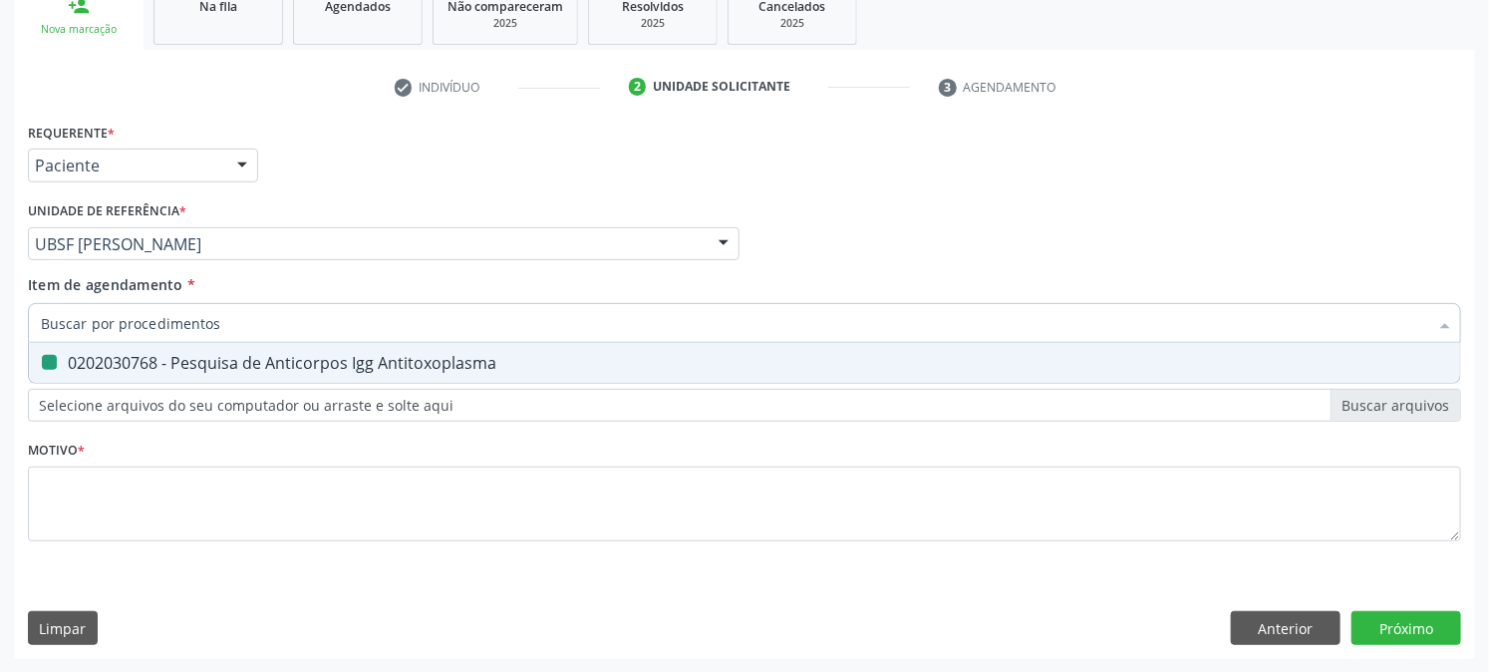
checkbox Antitoxoplasma "false"
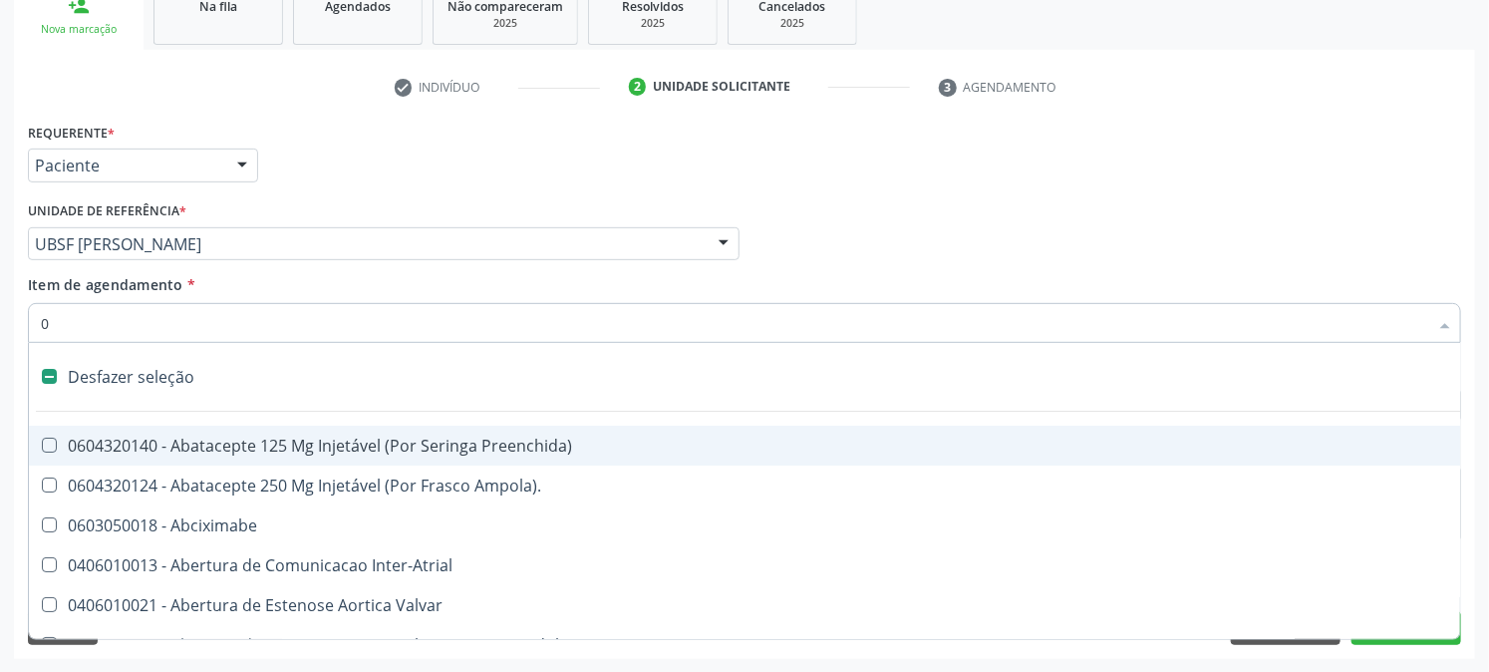
type input "02"
checkbox Psicossocial "true"
checkbox Urina "false"
checkbox Ativa "true"
checkbox Comprimido\) "true"
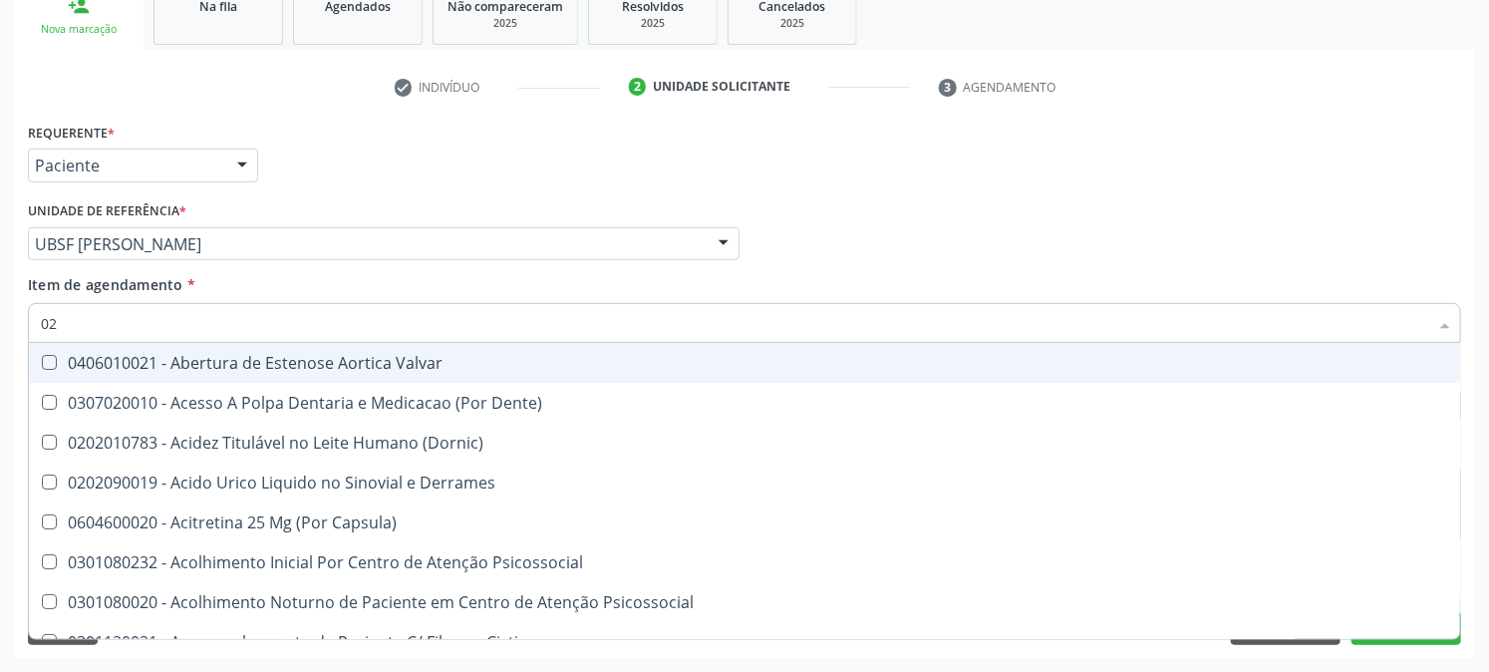
type input "020"
checkbox Frasco-Ampola\) "true"
checkbox Urina "false"
checkbox Creatinina "true"
checkbox Abo "false"
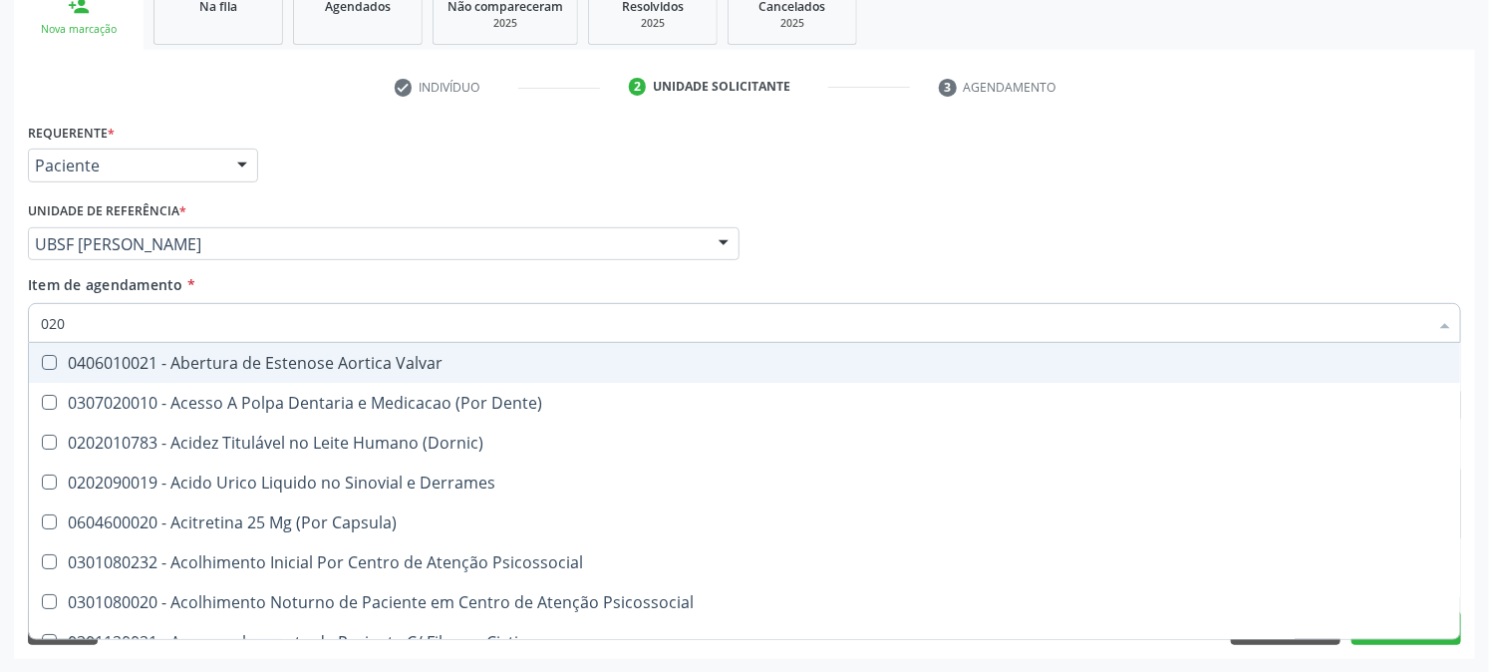
checkbox Osmolaridade "true"
checkbox Glicose "false"
checkbox Eletro-Oculografia "true"
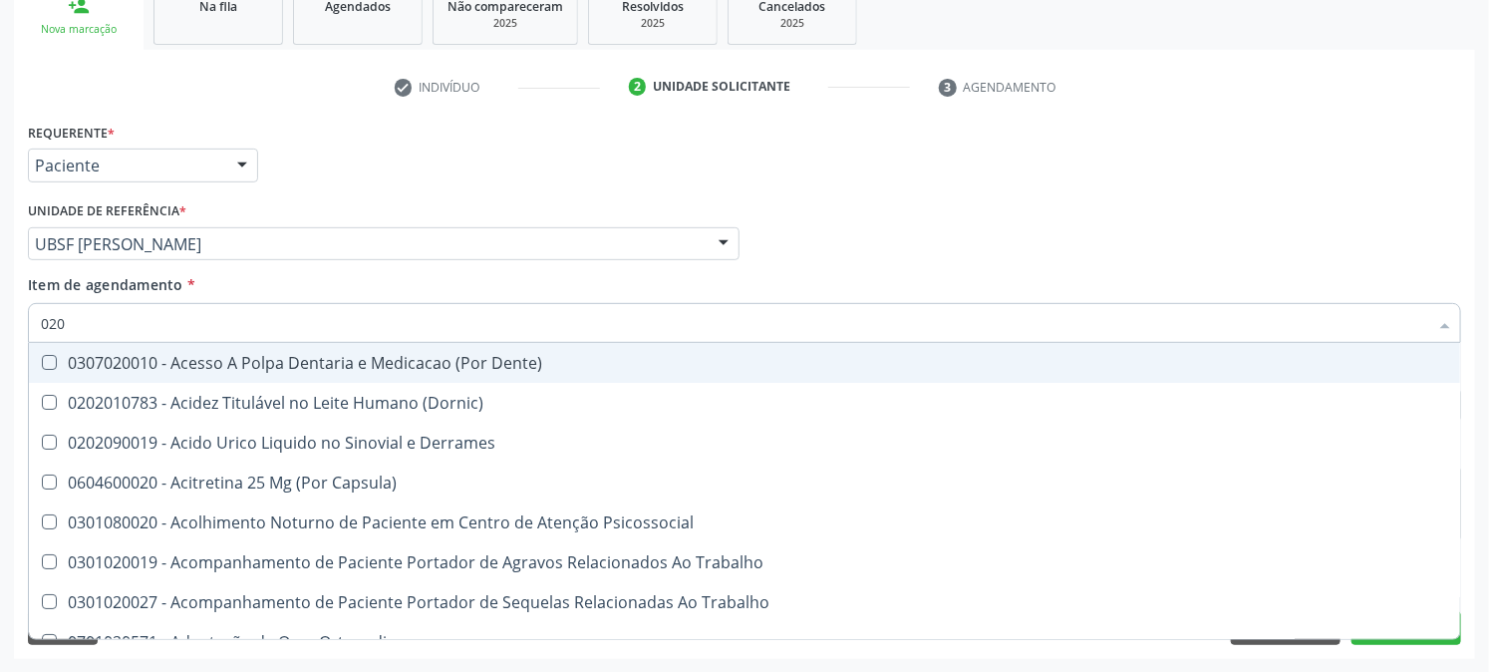
type input "0202"
checkbox Capsula\) "true"
checkbox Urina "false"
checkbox Coagulacao "true"
checkbox Cortante "true"
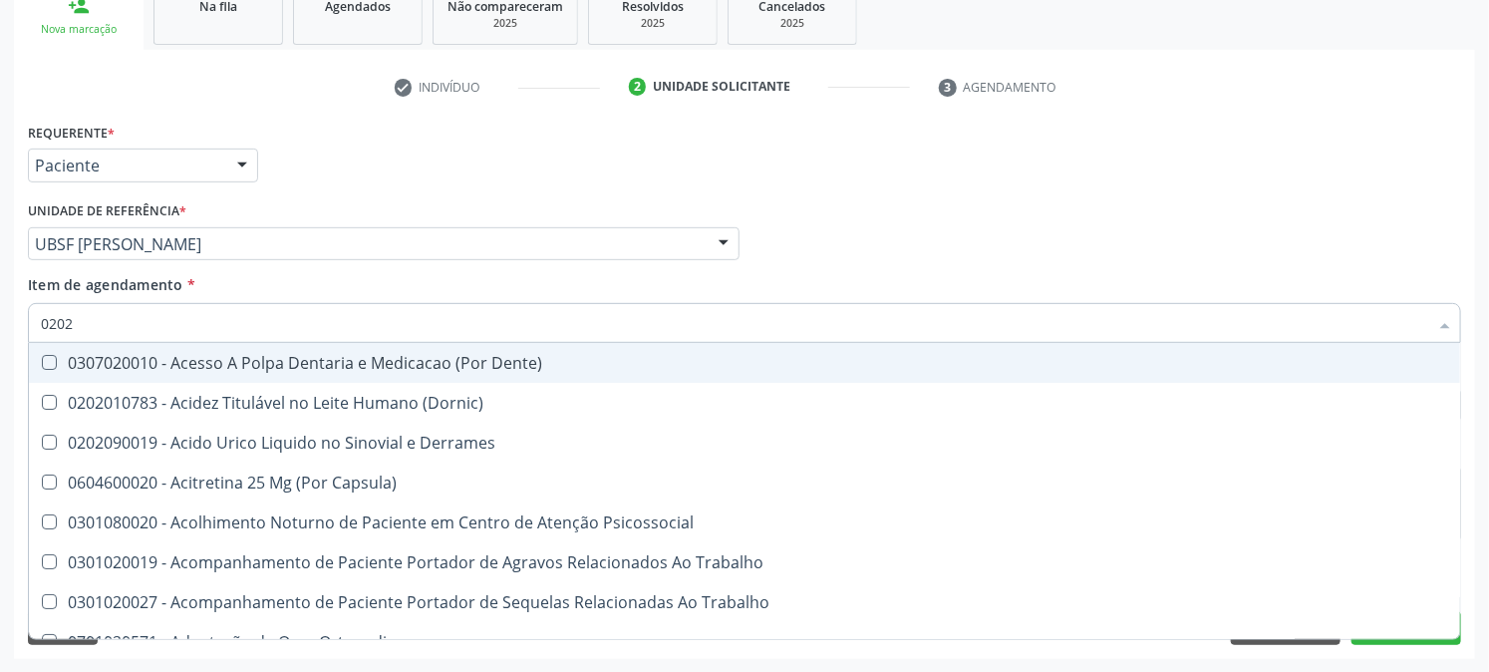
checkbox Revisao "true"
checkbox Abo "false"
checkbox Bandas\) "true"
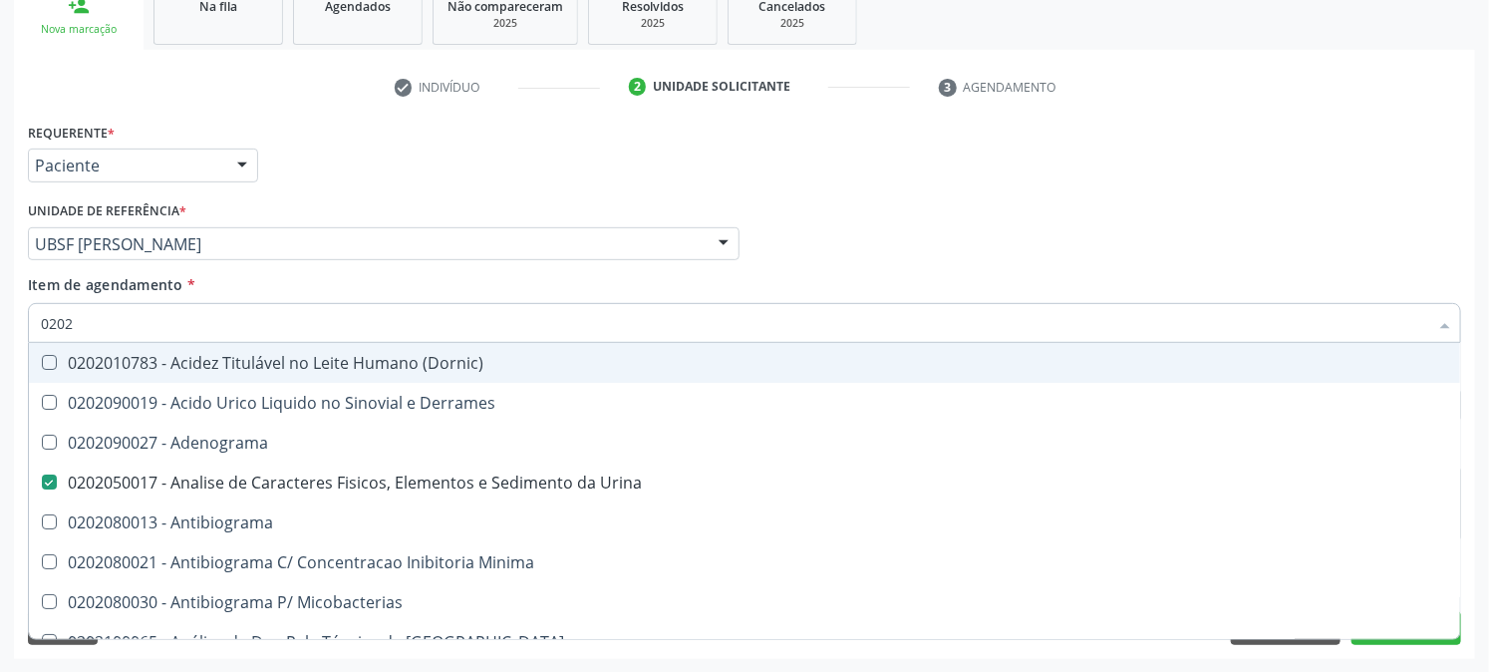
type input "02020"
checkbox Abo "false"
checkbox Xiii "true"
checkbox Glicose "false"
checkbox Zinco "true"
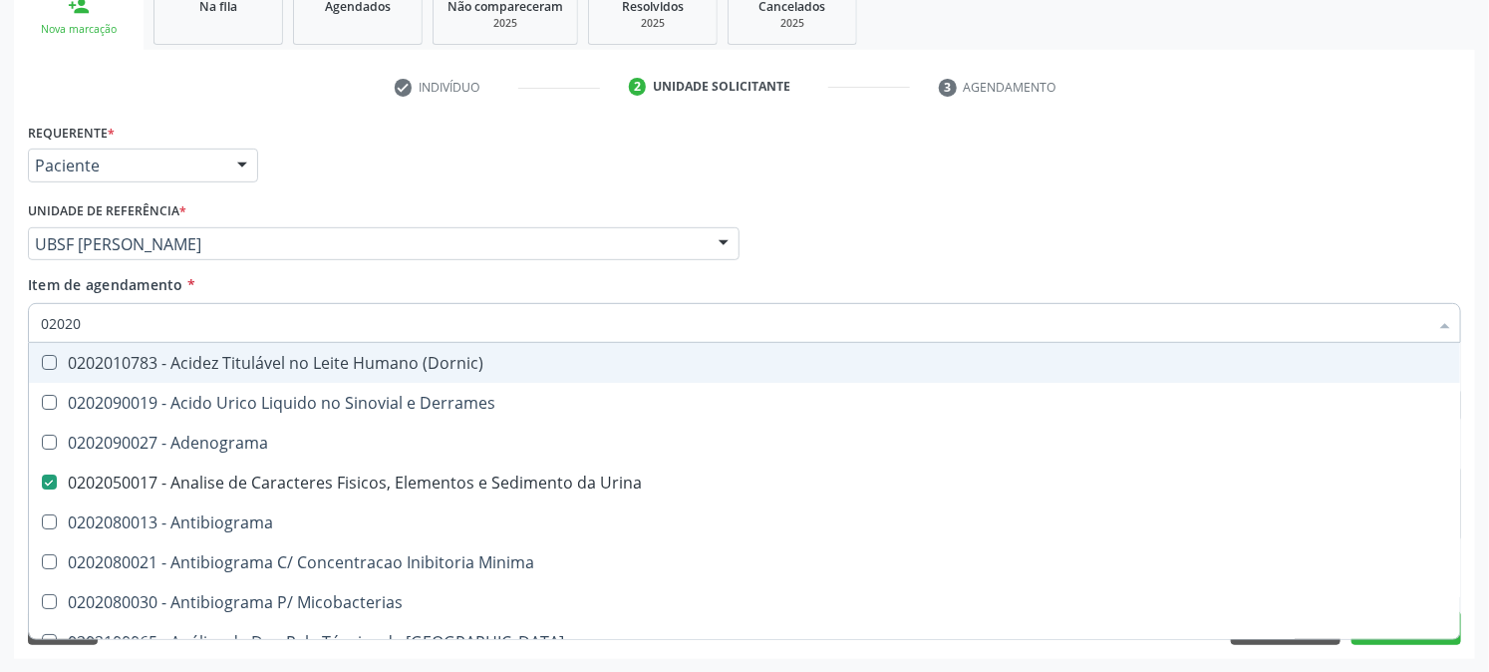
checkbox Completo "false"
checkbox Oncologia "true"
checkbox Antitoxoplasma "false"
type input "020203"
checkbox Urina "false"
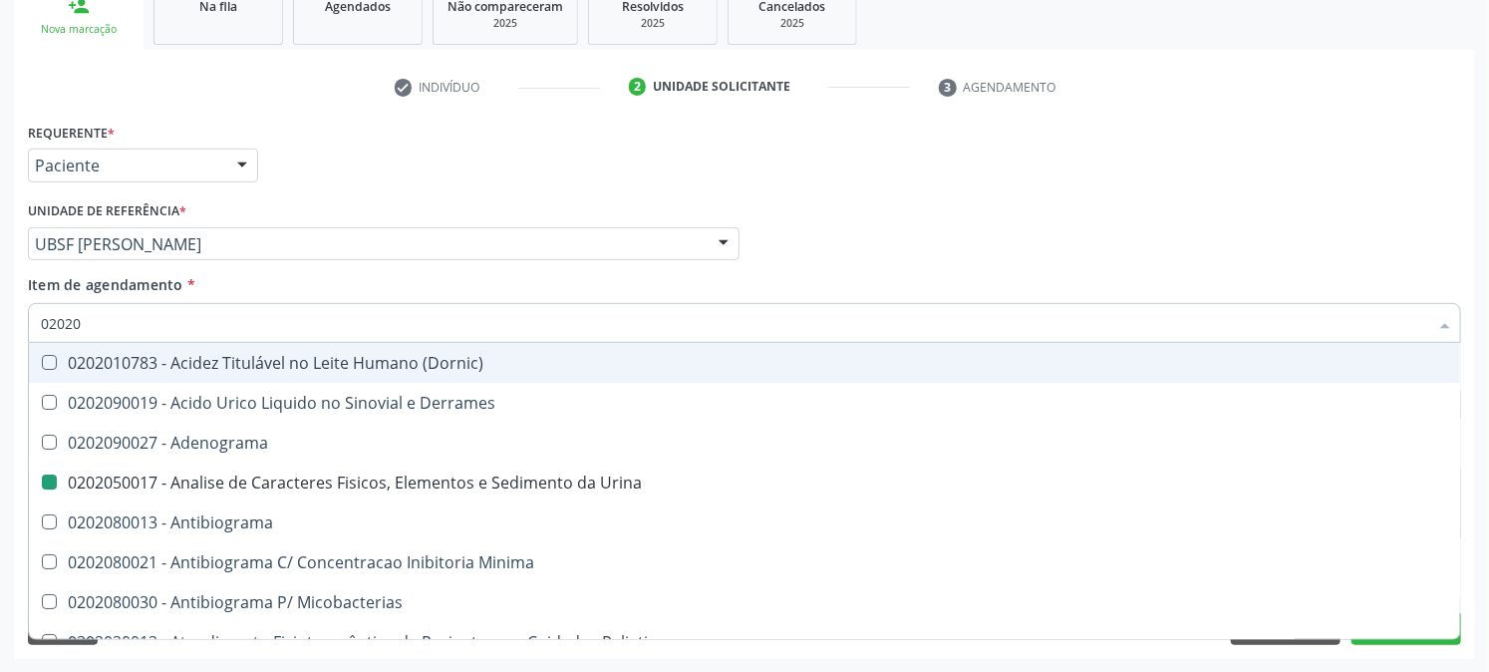
checkbox Molecular "true"
checkbox Aluminio "true"
type input "0202030"
checkbox Molecular "false"
checkbox \(Serotonina\) "true"
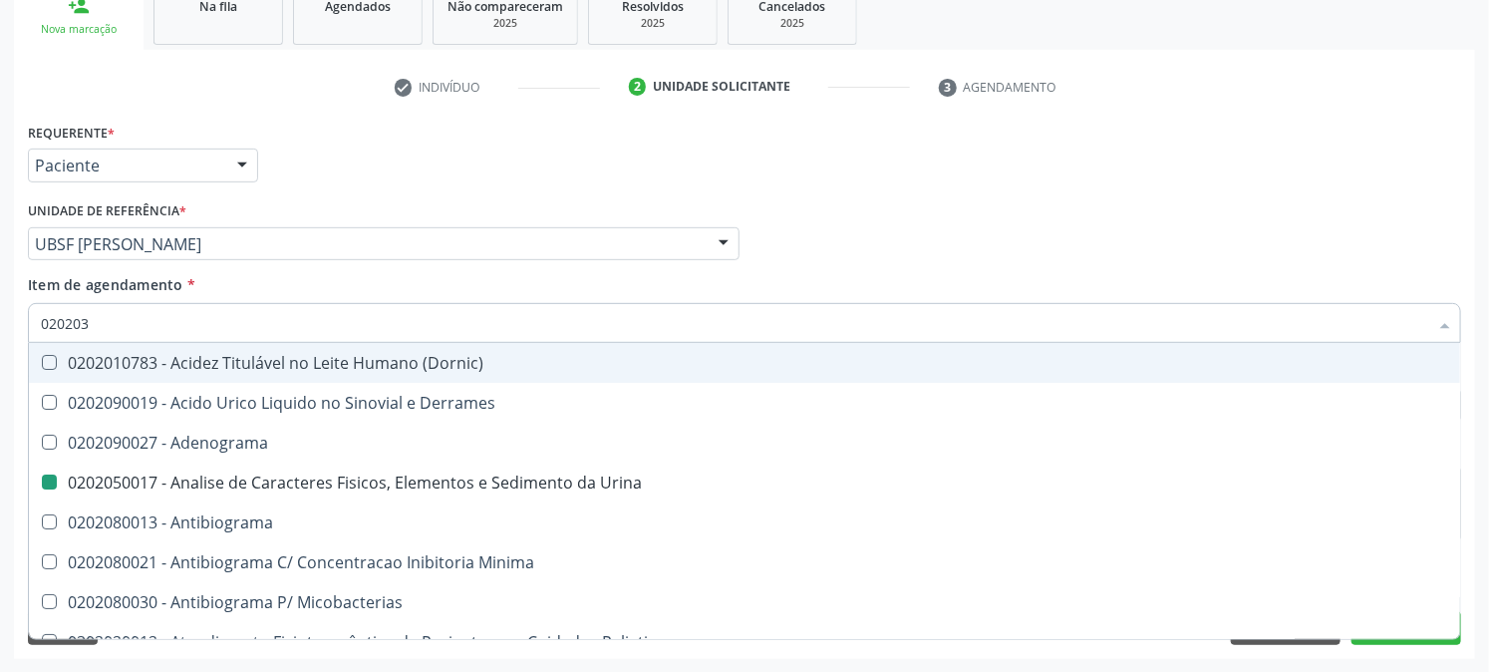
checkbox Aluminio "false"
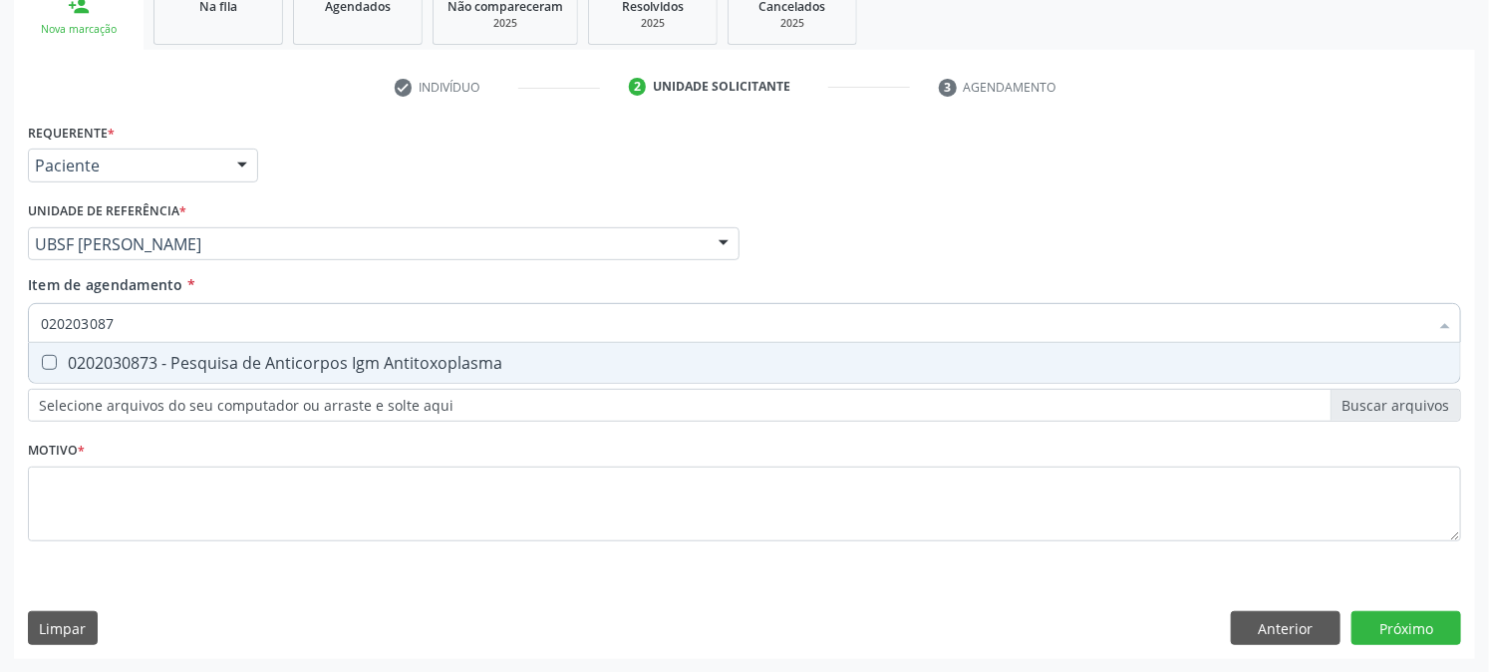
type input "0202030873"
click at [96, 366] on div "0202030873 - Pesquisa de Anticorpos Igm Antitoxoplasma" at bounding box center [745, 363] width 1408 height 16
checkbox Antitoxoplasma "true"
drag, startPoint x: 143, startPoint y: 321, endPoint x: 0, endPoint y: 377, distance: 153.1
click at [0, 377] on div "Acompanhamento Acompanhe a situação das marcações correntes e finalizadas Relat…" at bounding box center [744, 234] width 1489 height 878
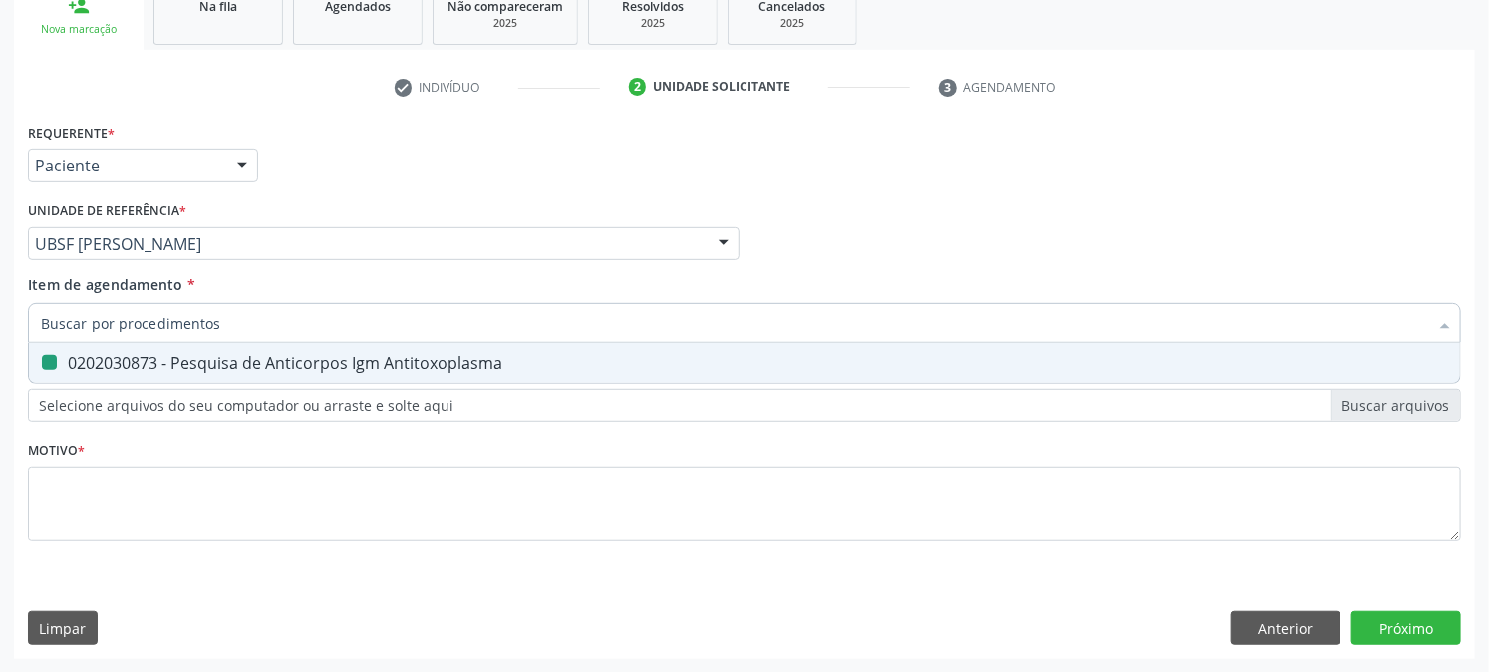
checkbox Antitoxoplasma "false"
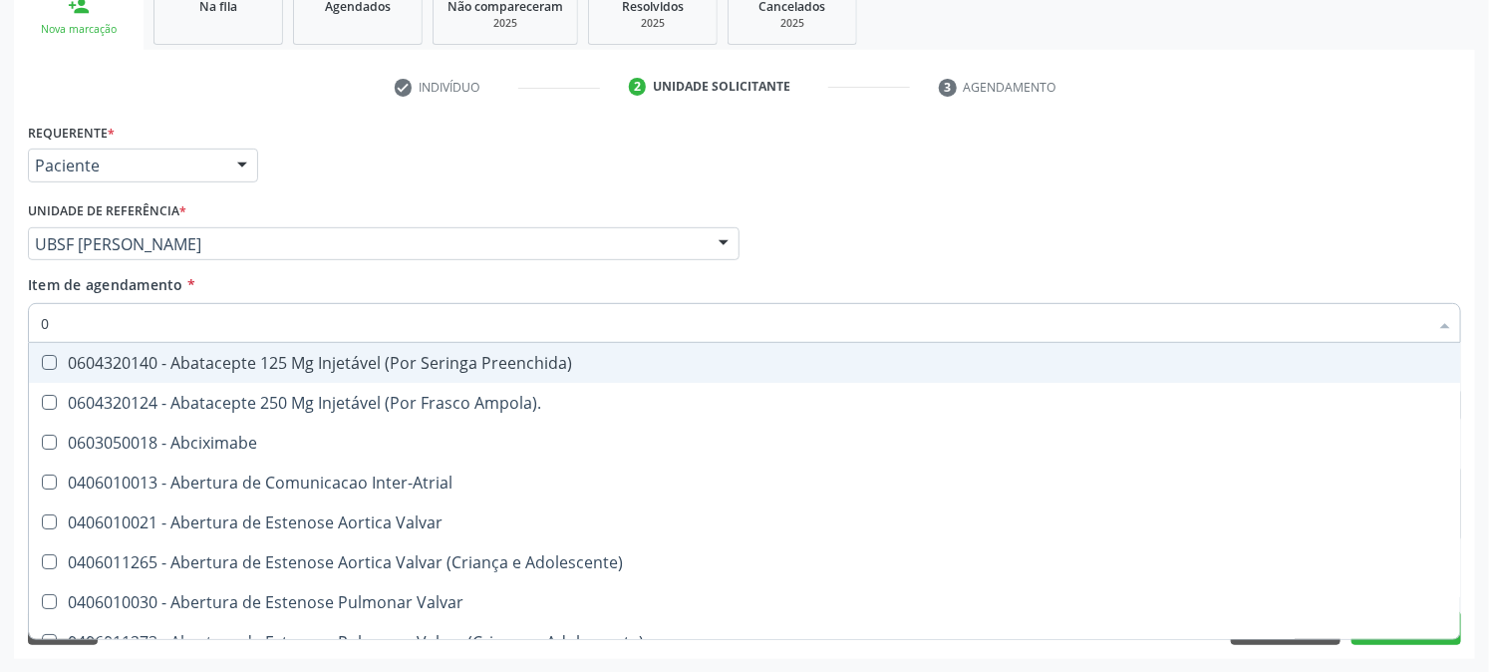
type input "02"
checkbox Psicossocial "true"
checkbox Urina "false"
checkbox Ativa "true"
checkbox Comprimido\) "true"
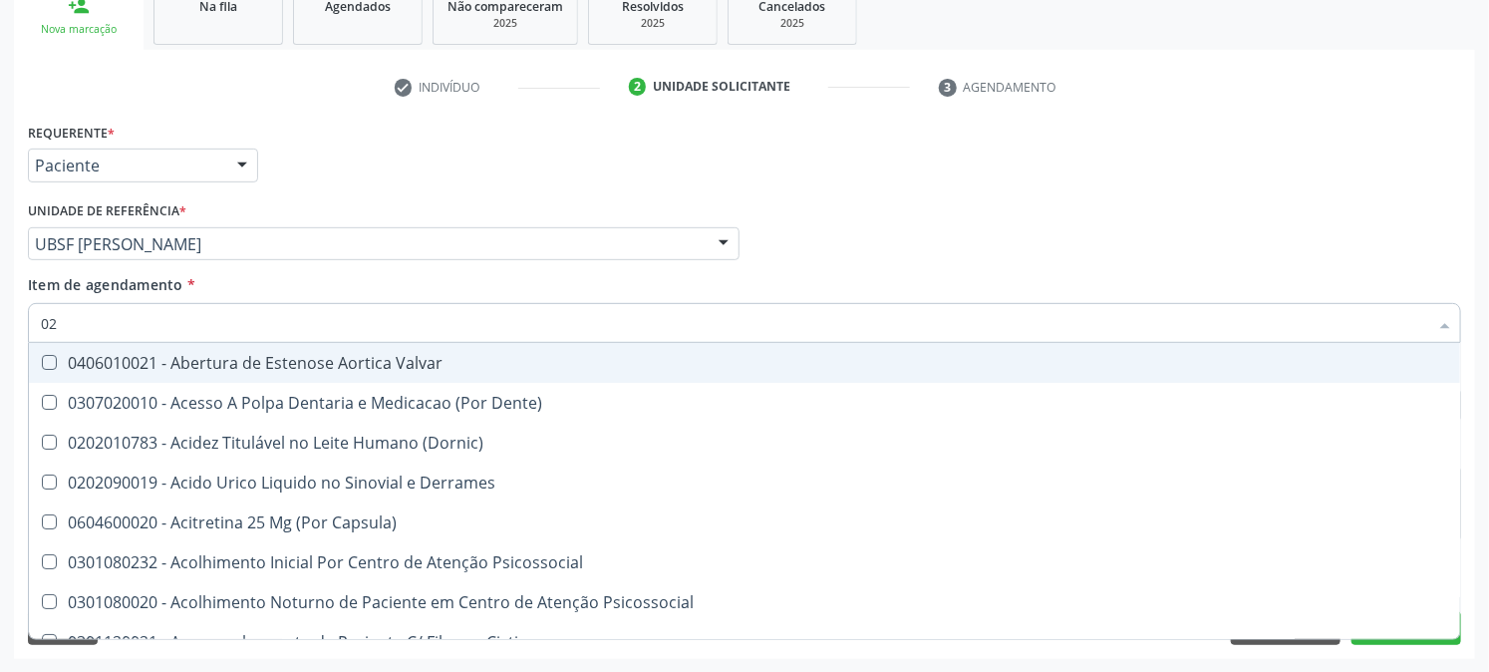
type input "020"
checkbox Frasco-Ampola\) "true"
checkbox Urina "false"
checkbox Creatinina "true"
checkbox Abo "false"
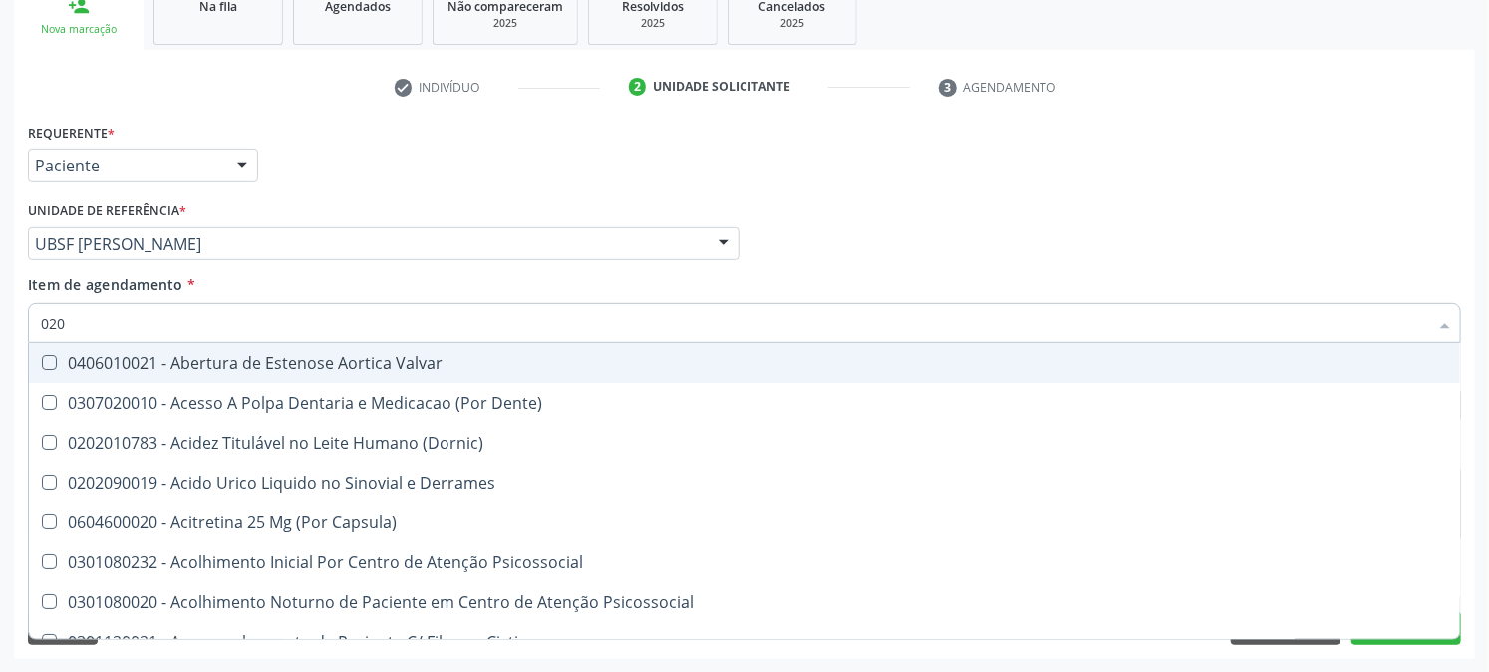
checkbox Osmolaridade "true"
checkbox Glicose "false"
checkbox Eletro-Oculografia "true"
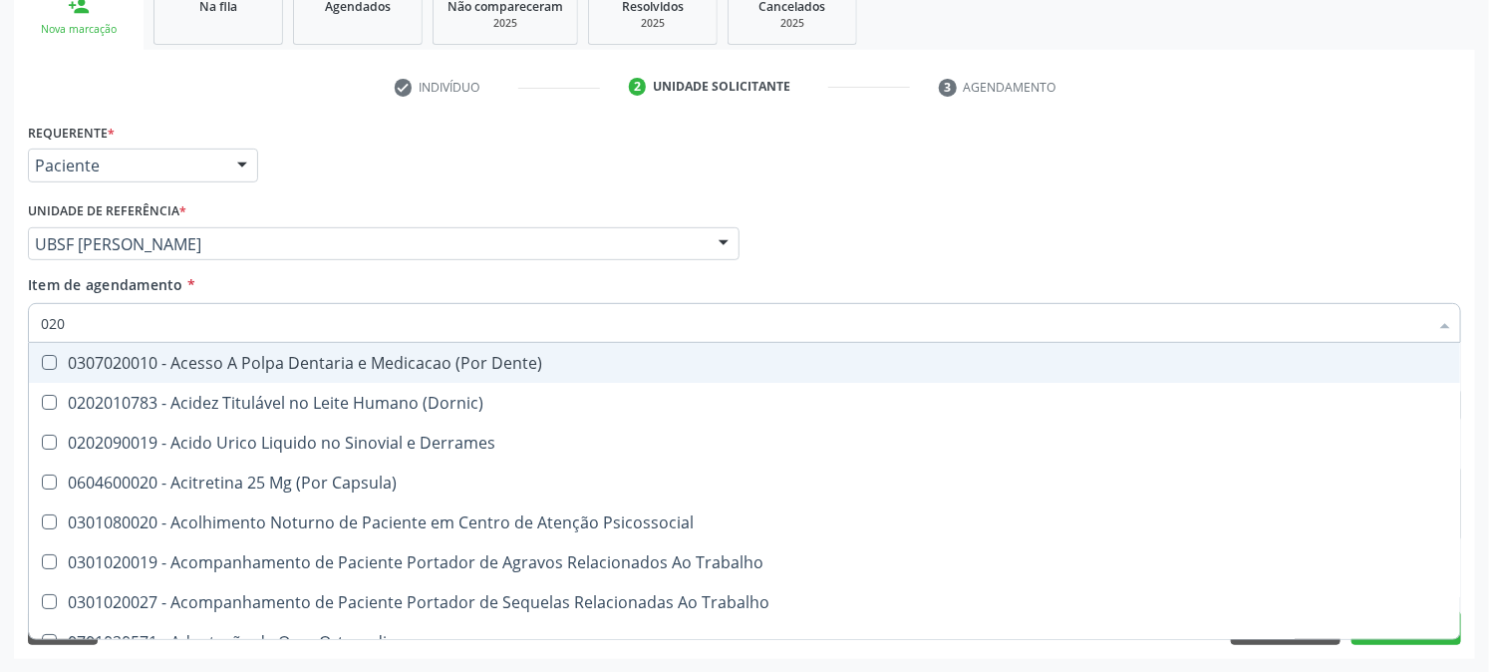
type input "0202"
checkbox Capsula\) "true"
checkbox Urina "false"
checkbox Coagulacao "true"
checkbox Cortante "true"
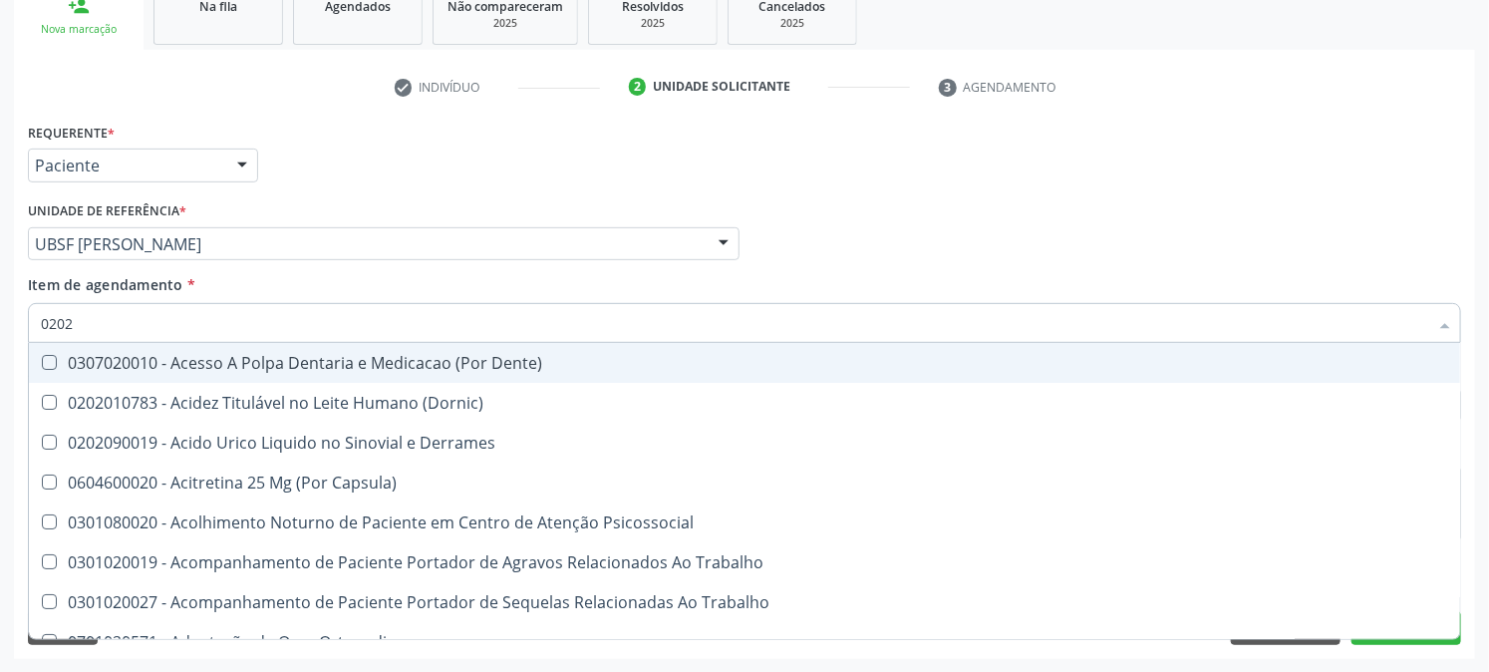
checkbox Revisao "true"
checkbox Abo "false"
checkbox Bandas\) "true"
checkbox Glomerular "true"
type input "02020"
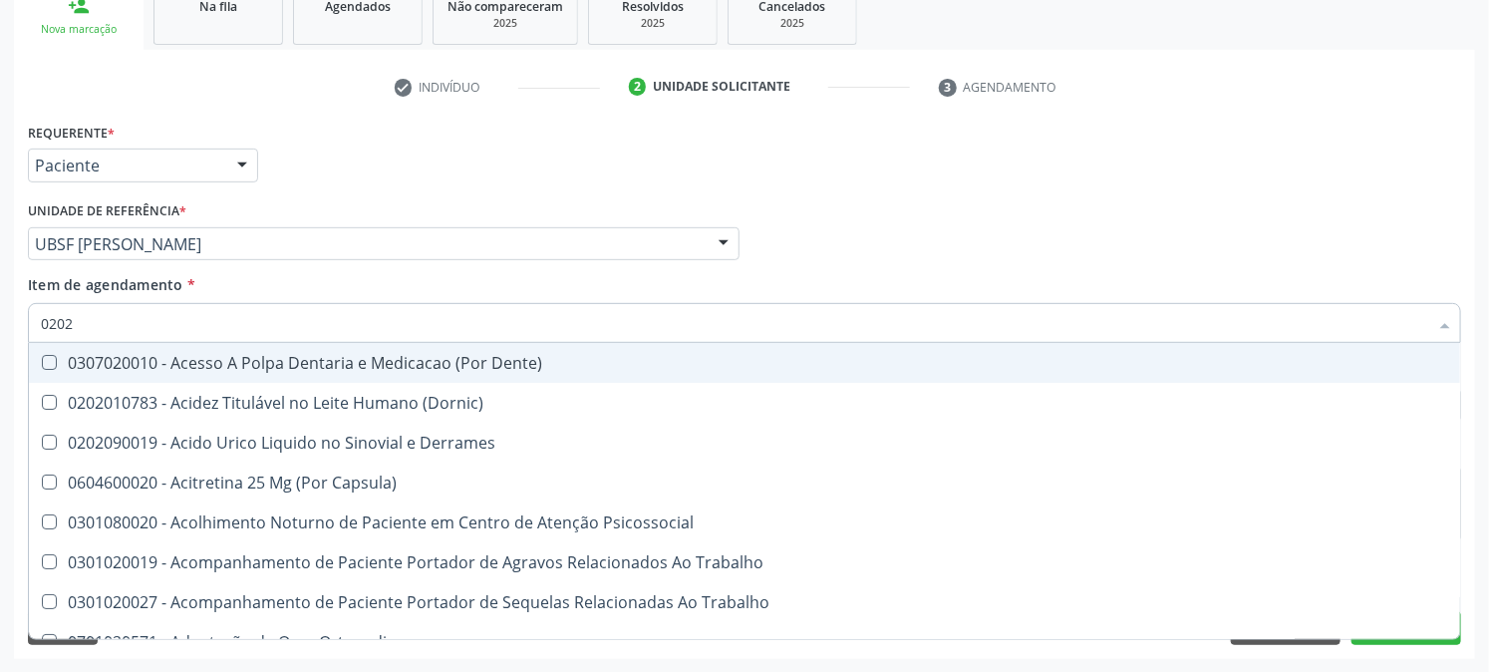
checkbox Coagulacao "false"
checkbox Assistida "true"
checkbox Cortante "false"
checkbox Liquorico\) "true"
checkbox Revisao "false"
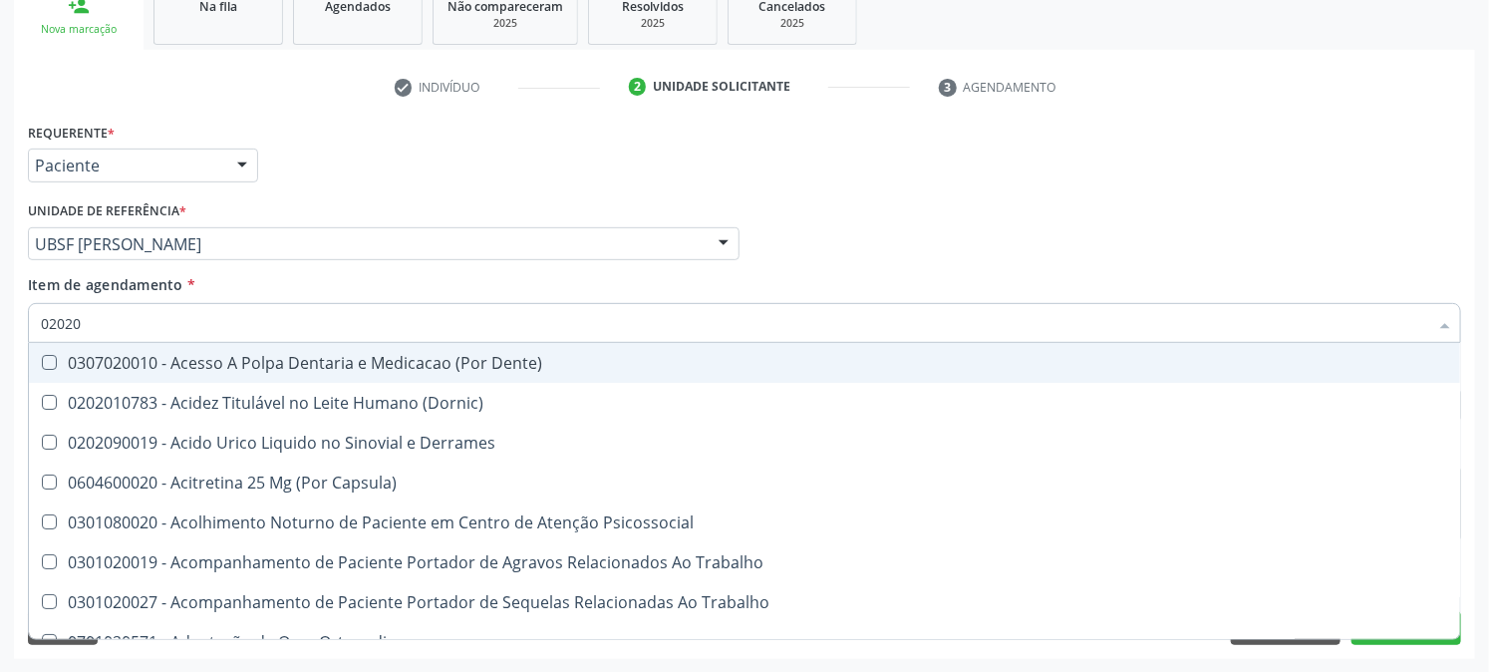
checkbox Perfil "true"
checkbox Cd4\/Cd8 "true"
checkbox Bandas\) "false"
checkbox Glomerular "false"
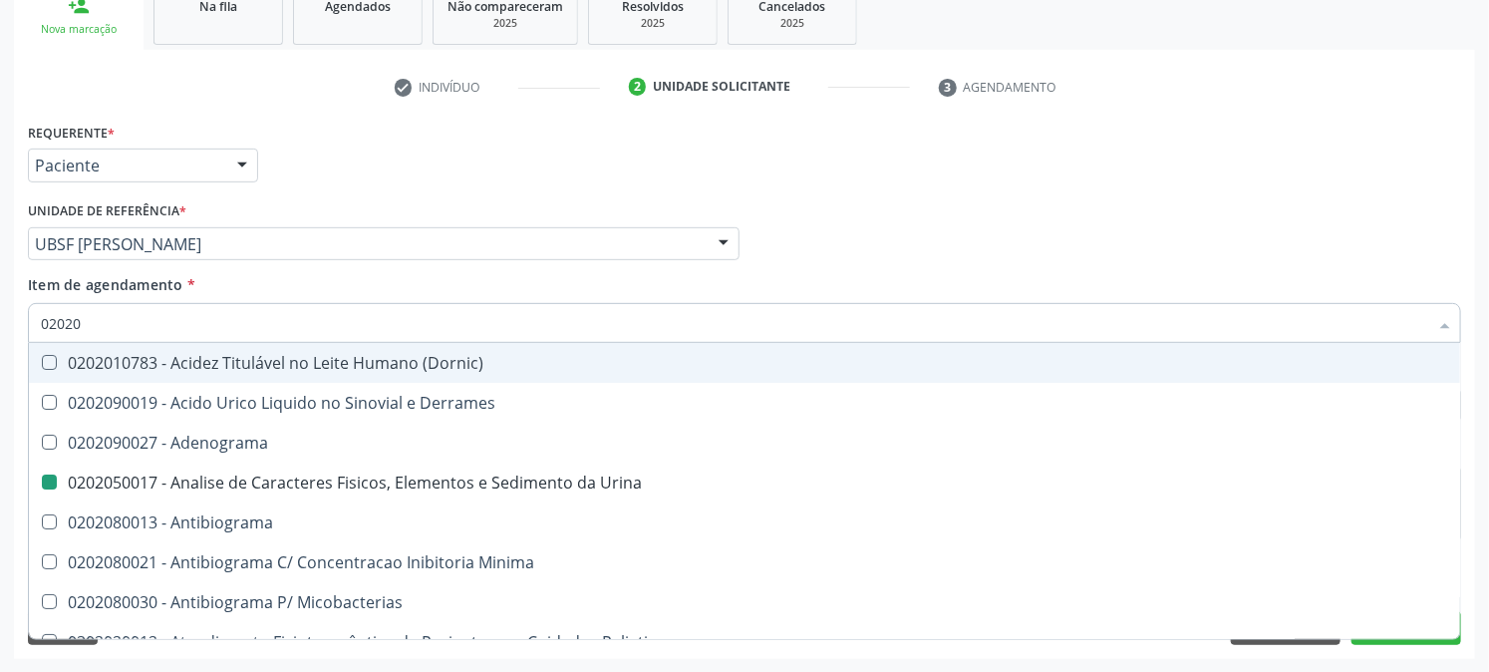
type input "020203"
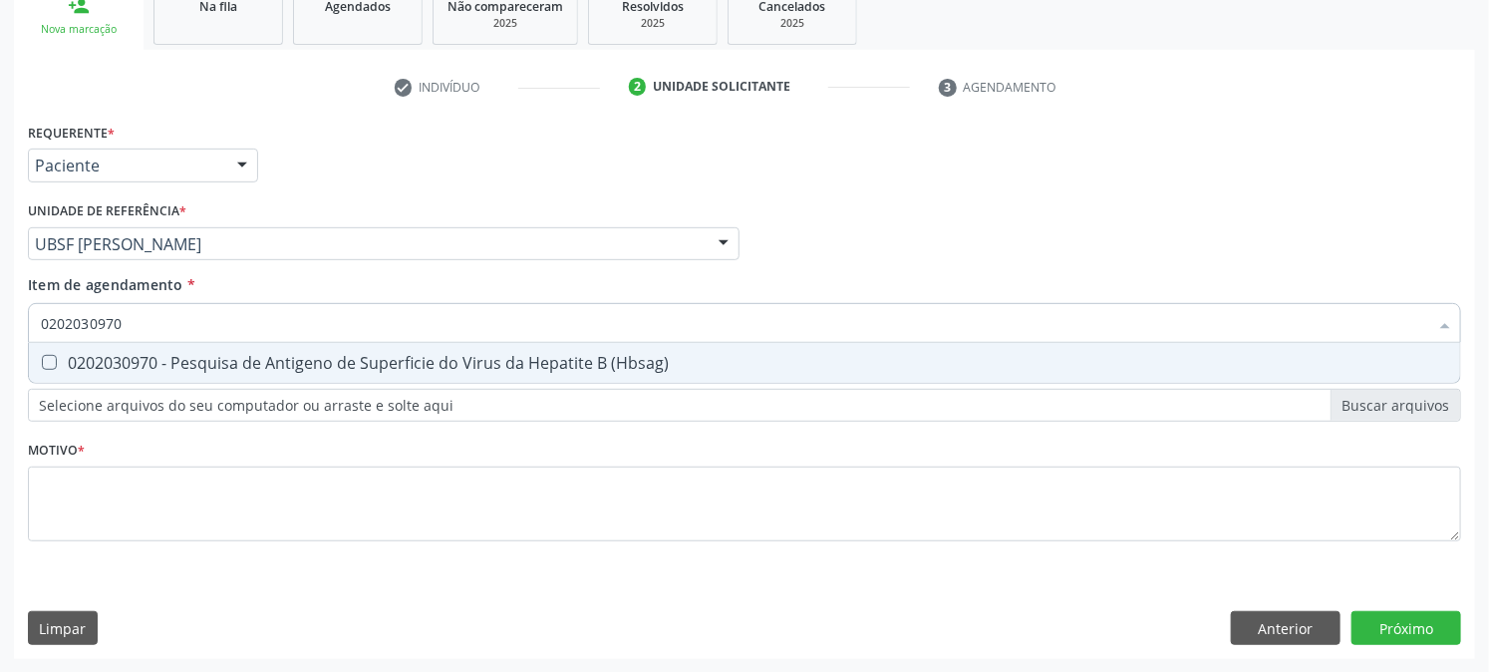
click at [90, 355] on div "0202030970 - Pesquisa de Antigeno de Superficie do Virus da Hepatite B (Hbsag)" at bounding box center [745, 363] width 1408 height 16
drag, startPoint x: 90, startPoint y: 336, endPoint x: 0, endPoint y: 412, distance: 117.4
click at [0, 412] on div "Acompanhamento Acompanhe a situação das marcações correntes e finalizadas Relat…" at bounding box center [744, 234] width 1489 height 878
click at [55, 362] on Fraco\) at bounding box center [49, 362] width 15 height 15
click at [42, 362] on Fraco\) "checkbox" at bounding box center [35, 362] width 13 height 13
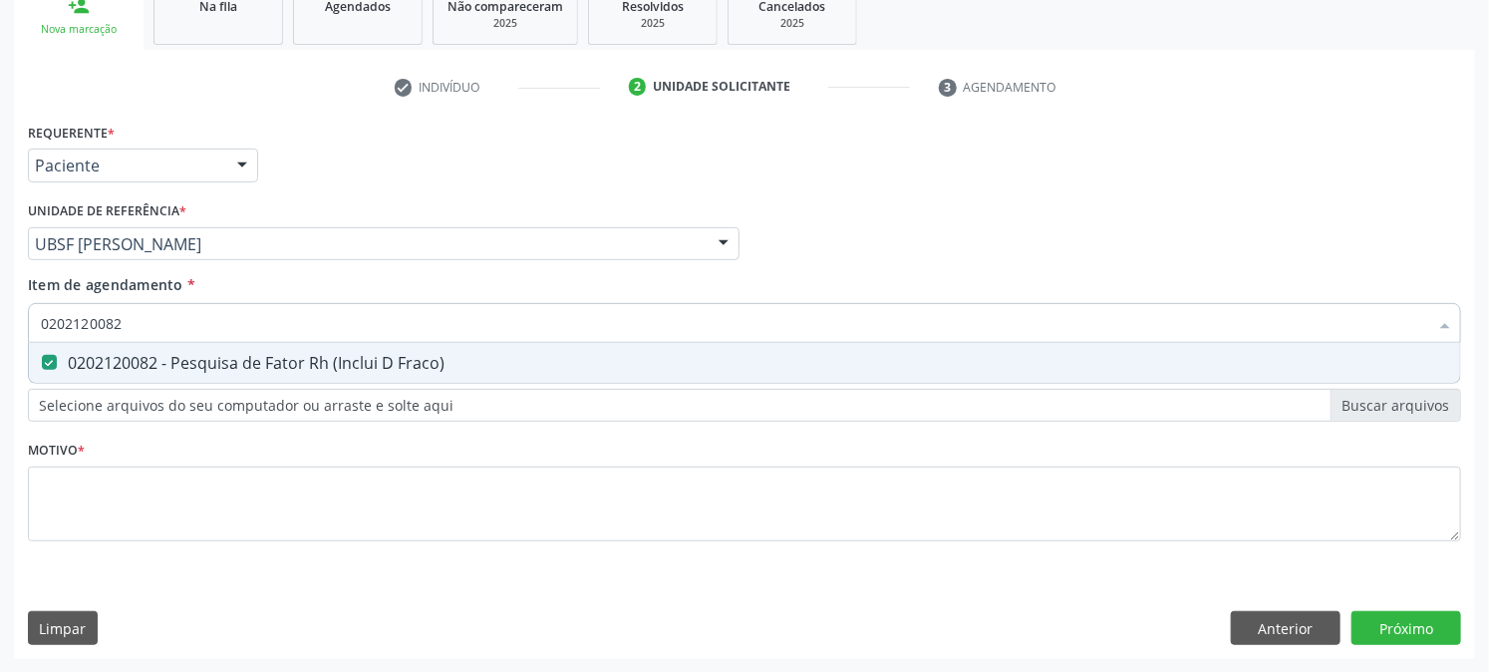
drag, startPoint x: 211, startPoint y: 316, endPoint x: 60, endPoint y: 333, distance: 152.5
click at [60, 333] on input "0202120082" at bounding box center [735, 323] width 1388 height 40
click at [68, 357] on div "0202030300 - Pesquisa de Anticorpos Anti-[MEDICAL_DATA]-1 + [MEDICAL_DATA]-2 ([…" at bounding box center [745, 363] width 1408 height 16
drag, startPoint x: 144, startPoint y: 332, endPoint x: 0, endPoint y: 370, distance: 148.5
click at [0, 370] on div "Acompanhamento Acompanhe a situação das marcações correntes e finalizadas Relat…" at bounding box center [744, 234] width 1489 height 878
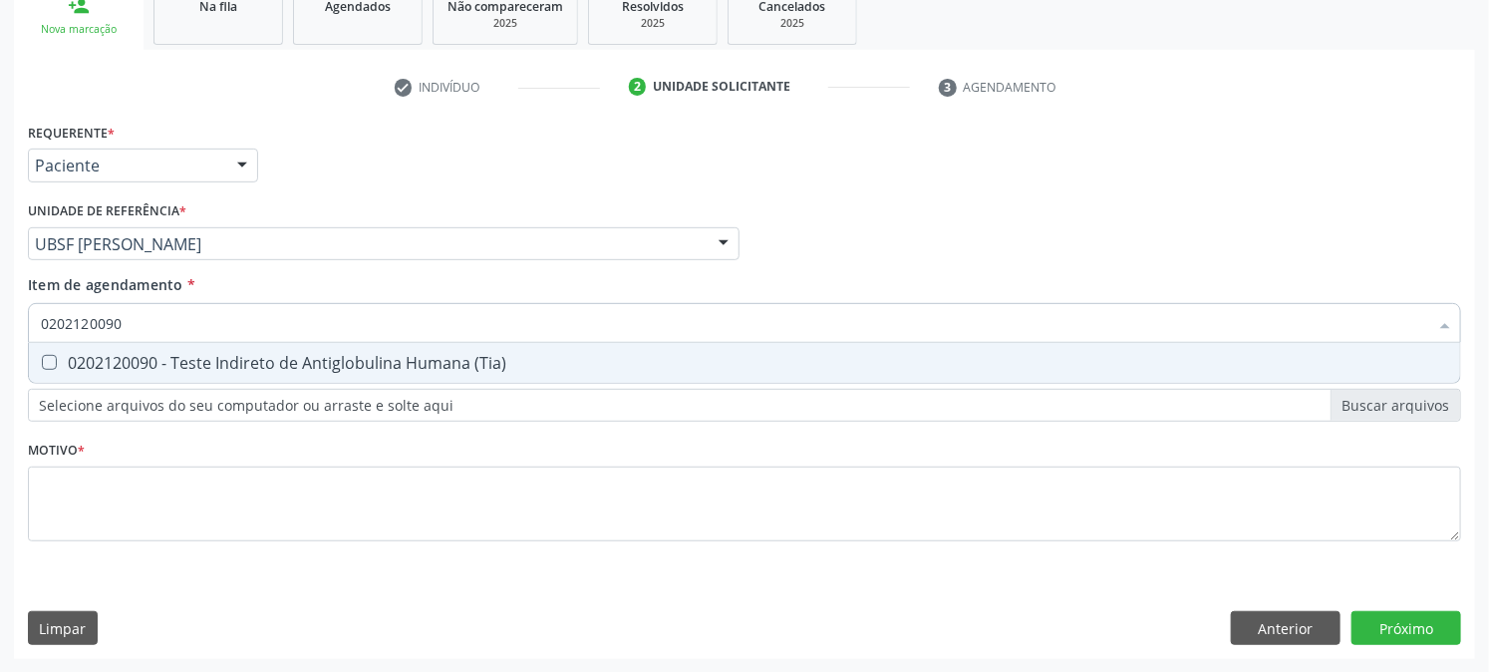
click at [265, 355] on div "0202120090 - Teste Indireto de Antiglobulina Humana (Tia)" at bounding box center [745, 363] width 1408 height 16
drag, startPoint x: 126, startPoint y: 315, endPoint x: 0, endPoint y: 379, distance: 140.9
click at [0, 379] on div "Acompanhamento Acompanhe a situação das marcações correntes e finalizadas Relat…" at bounding box center [744, 234] width 1489 height 878
click at [0, 380] on div "Acompanhamento Acompanhe a situação das marcações correntes e finalizadas Relat…" at bounding box center [744, 234] width 1489 height 878
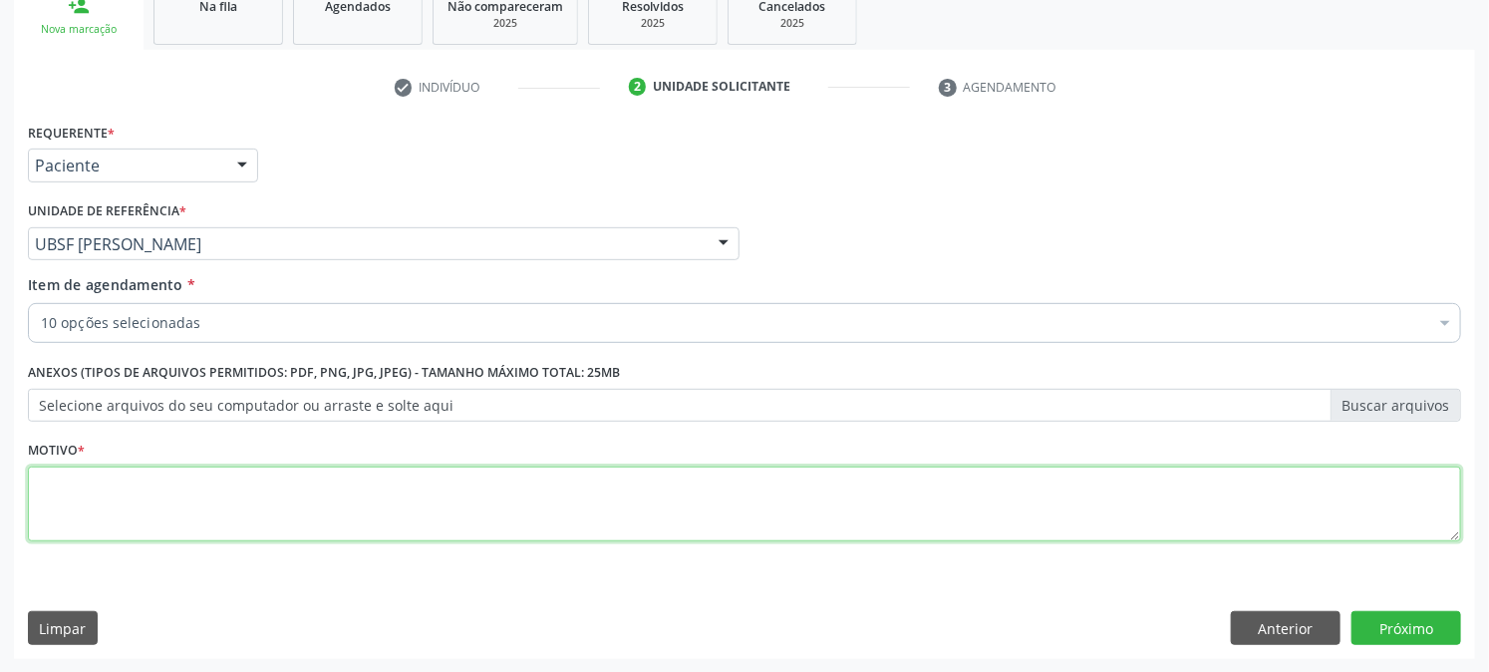
click at [157, 488] on textarea at bounding box center [745, 505] width 1434 height 76
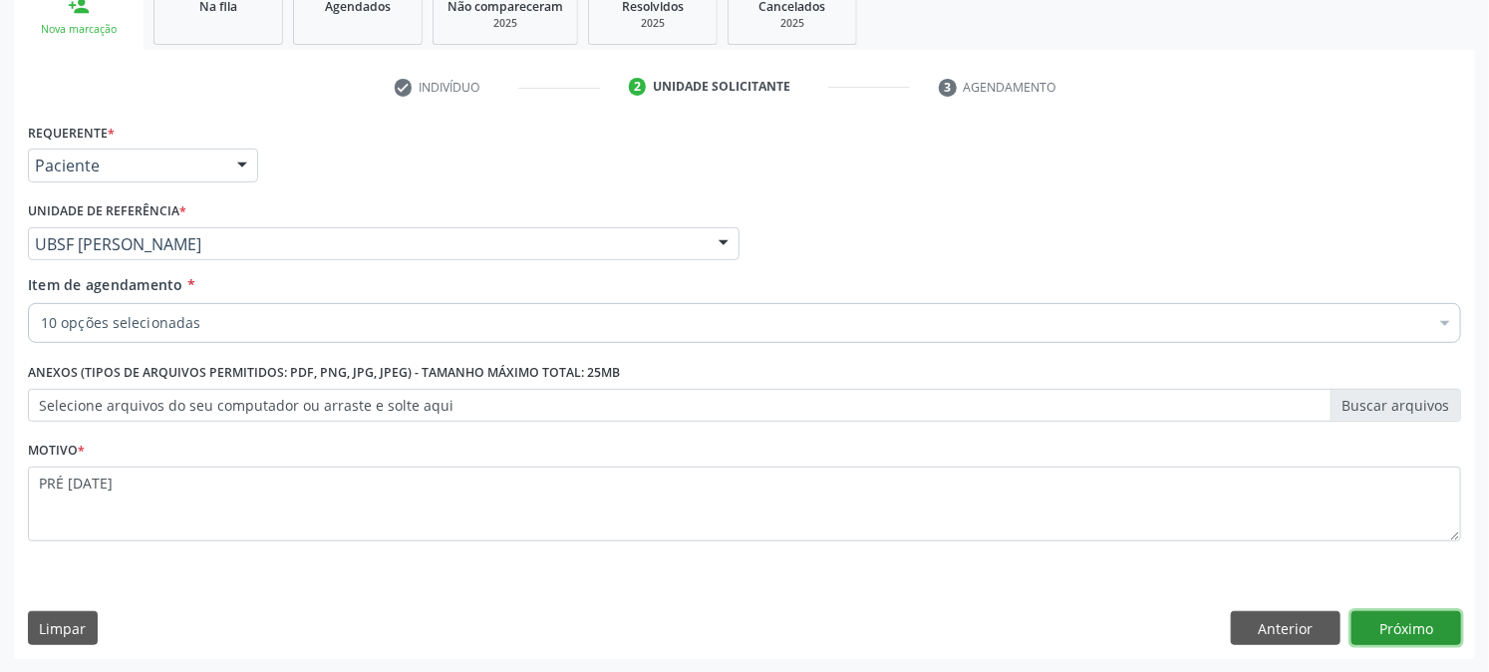
click at [1392, 619] on button "Próximo" at bounding box center [1407, 628] width 110 height 34
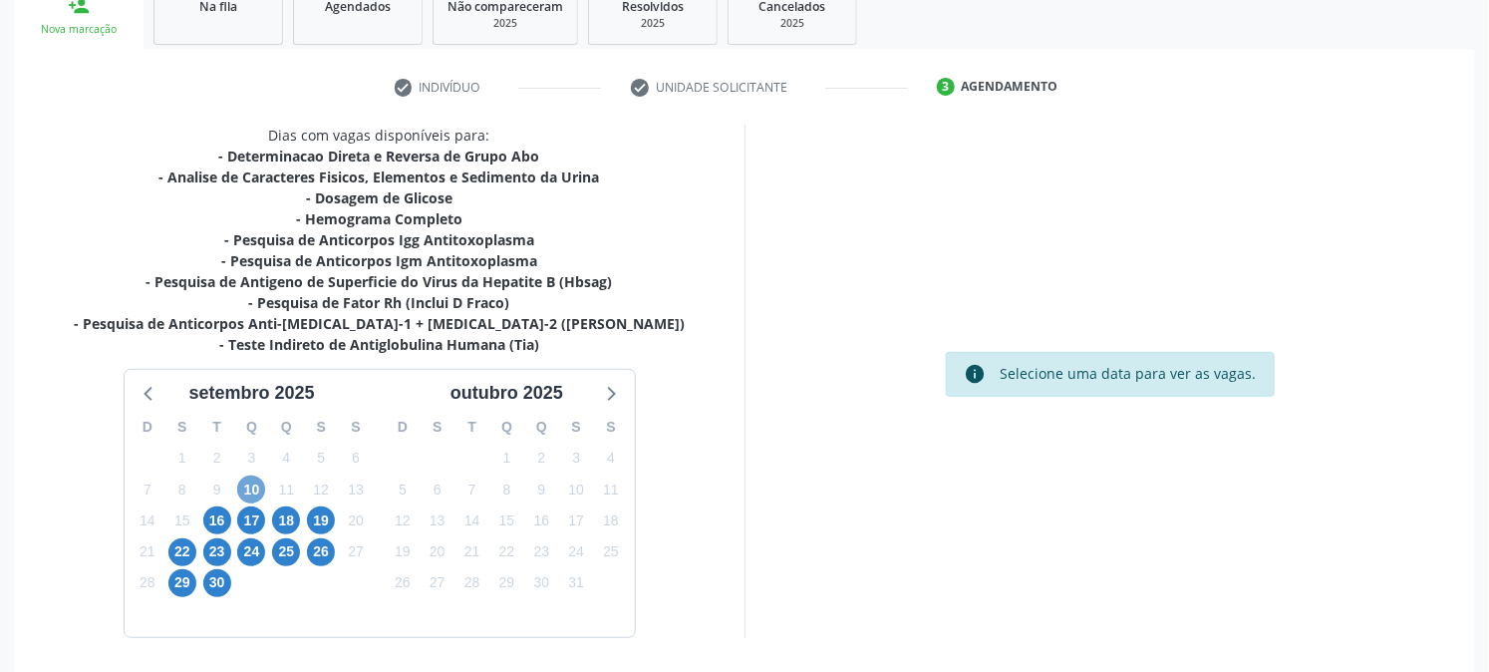
click at [250, 488] on span "10" at bounding box center [251, 490] width 28 height 28
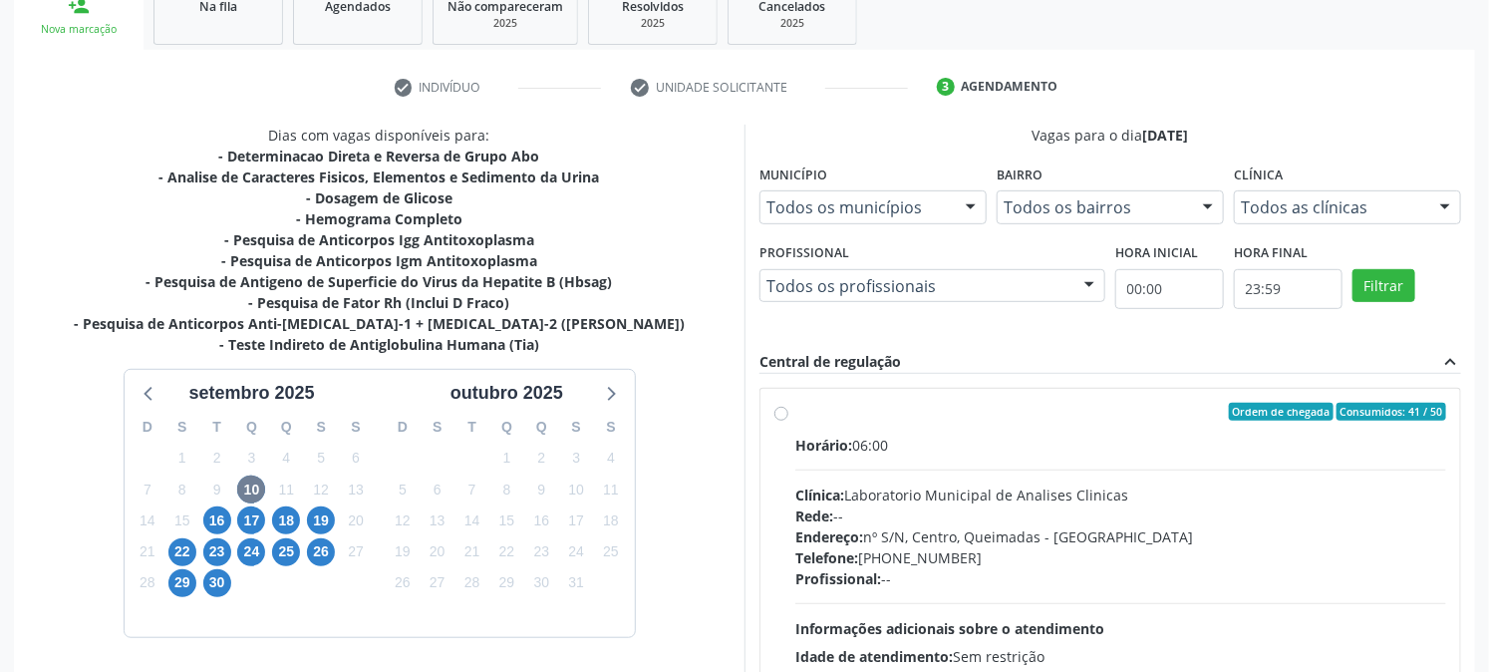
click at [901, 414] on div "Ordem de chegada Consumidos: 41 / 50" at bounding box center [1121, 412] width 651 height 18
click at [789, 414] on input "Ordem de chegada Consumidos: 41 / 50 Horário: 06:00 Clínica: Laboratorio Munici…" at bounding box center [782, 412] width 14 height 18
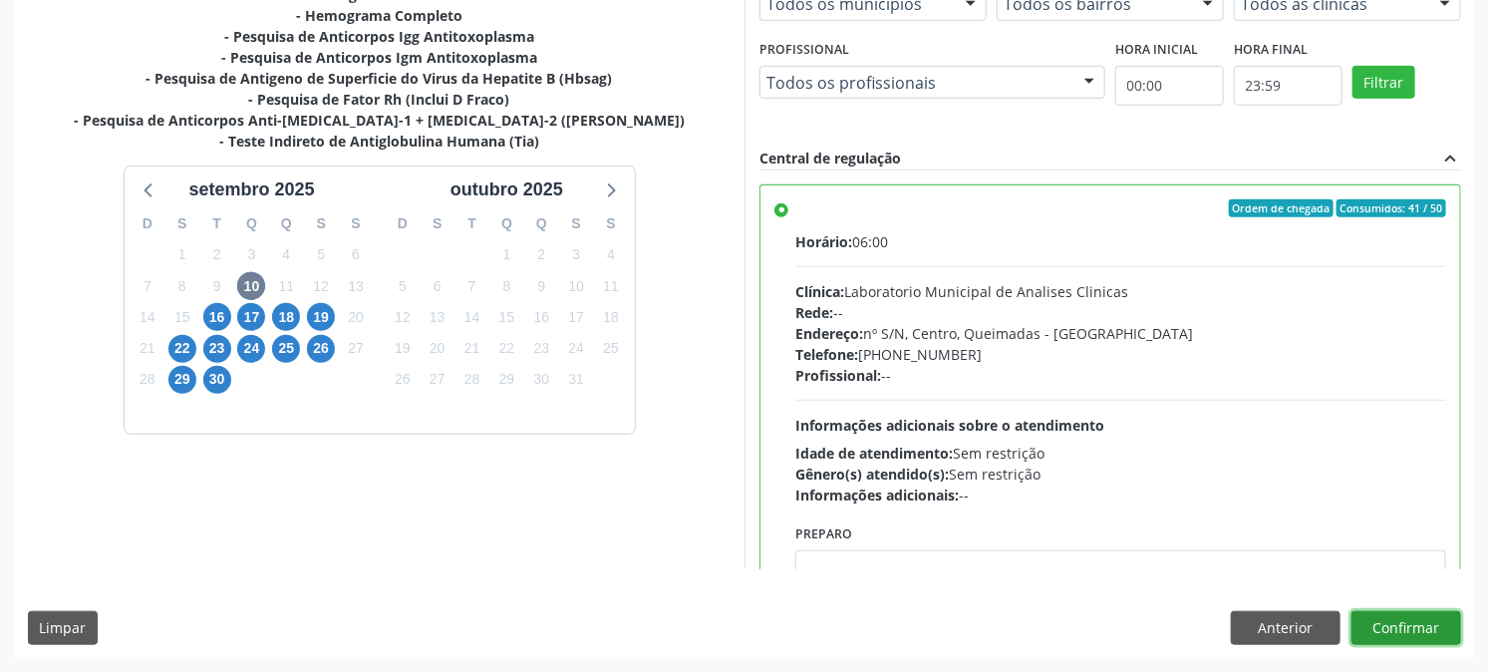
click at [1434, 623] on button "Confirmar" at bounding box center [1407, 628] width 110 height 34
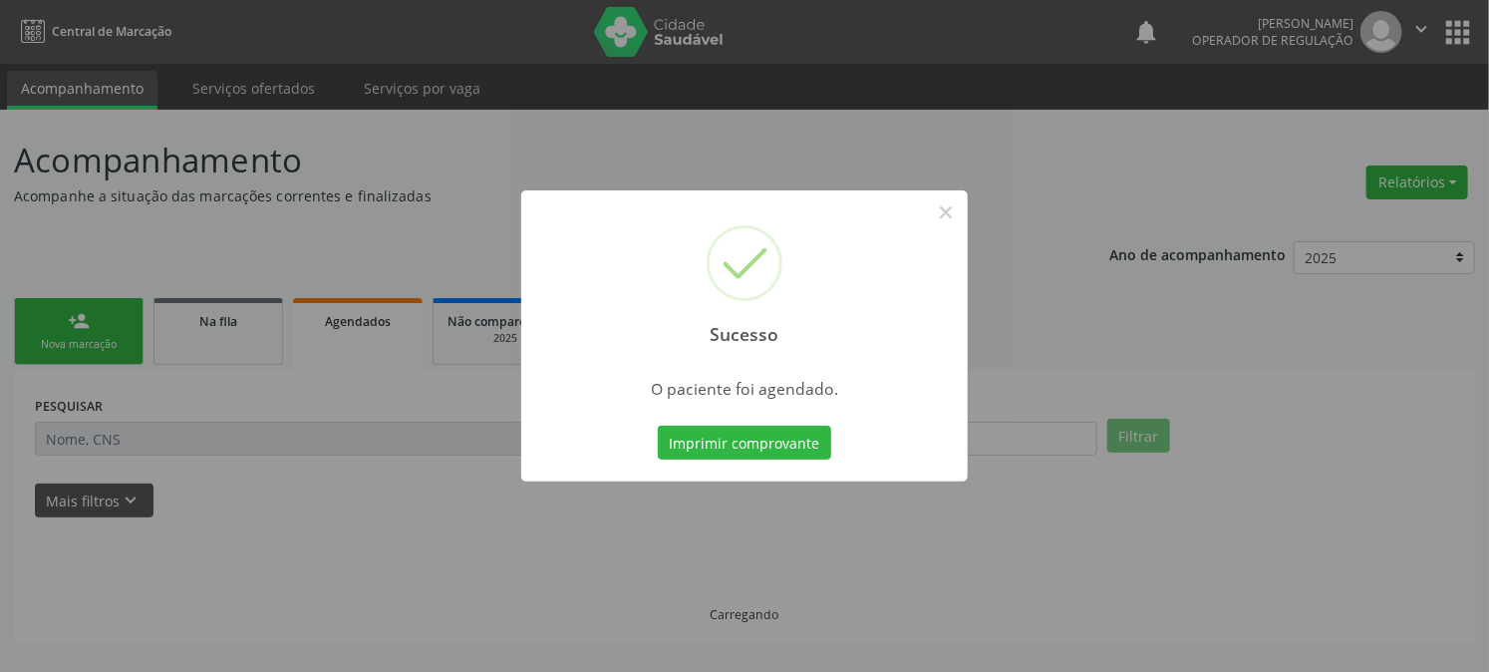
scroll to position [0, 0]
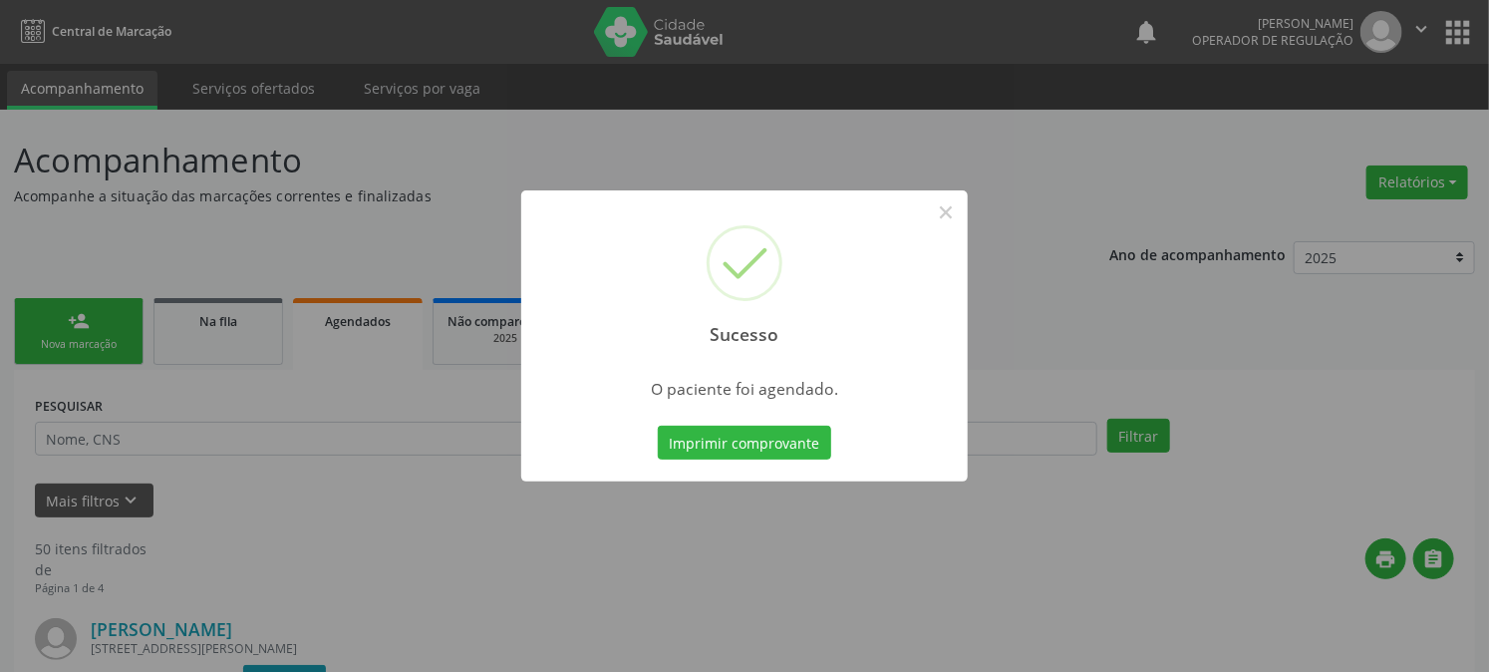
click at [658, 426] on button "Imprimir comprovante" at bounding box center [744, 443] width 173 height 34
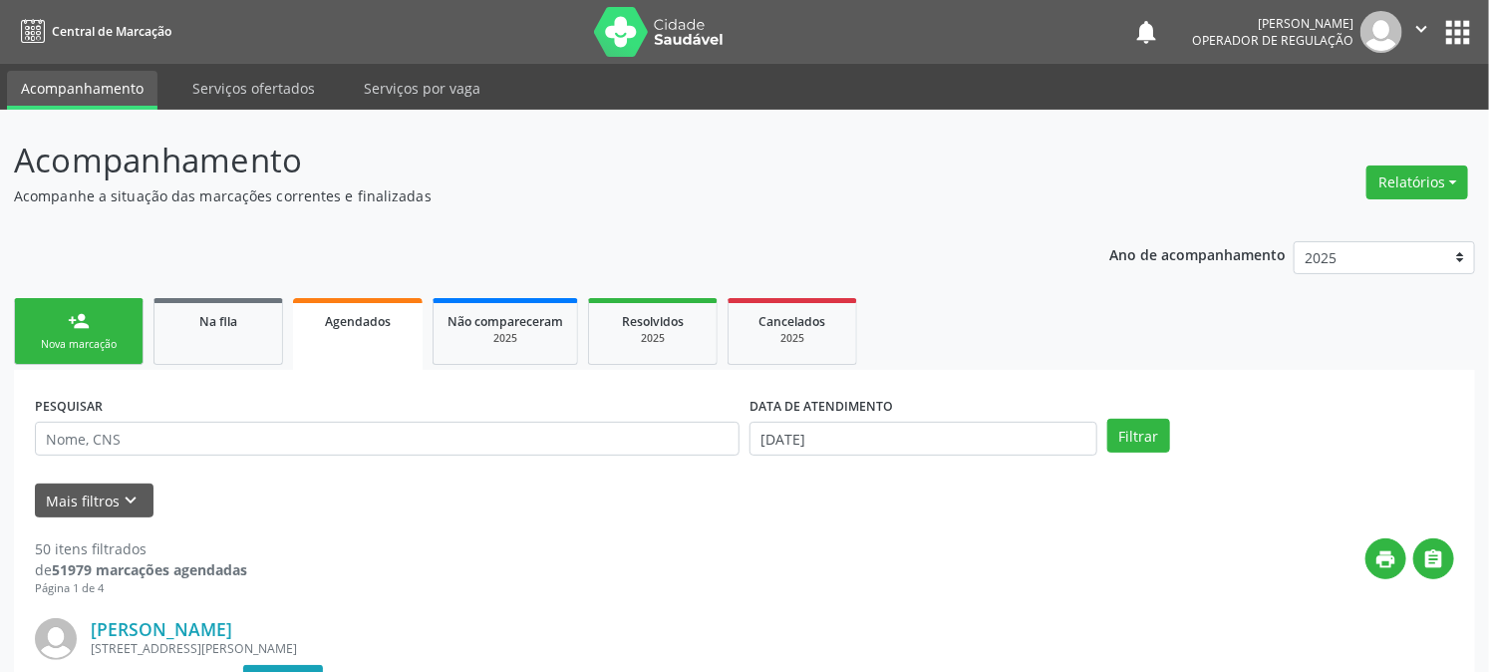
click at [112, 331] on link "person_add Nova marcação" at bounding box center [79, 331] width 130 height 67
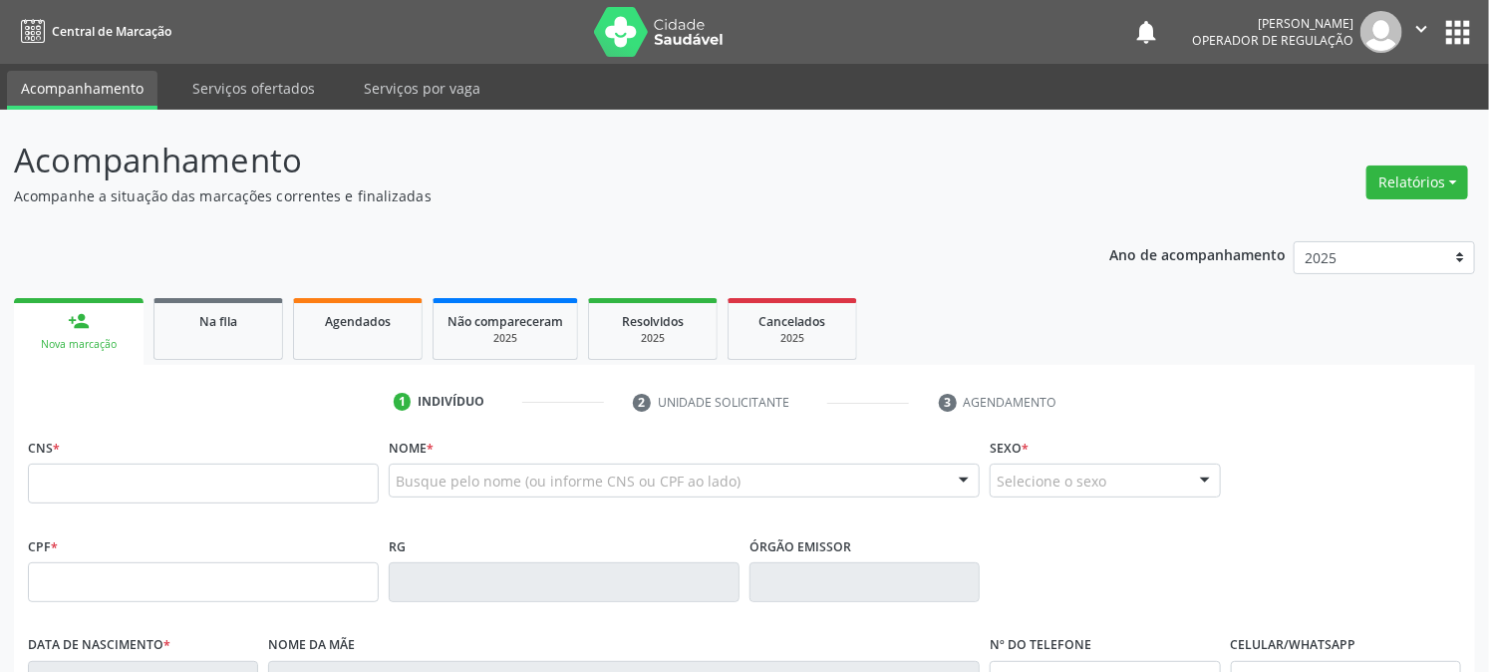
click at [174, 459] on div "CNS *" at bounding box center [203, 468] width 351 height 71
click at [184, 477] on input "text" at bounding box center [203, 484] width 351 height 40
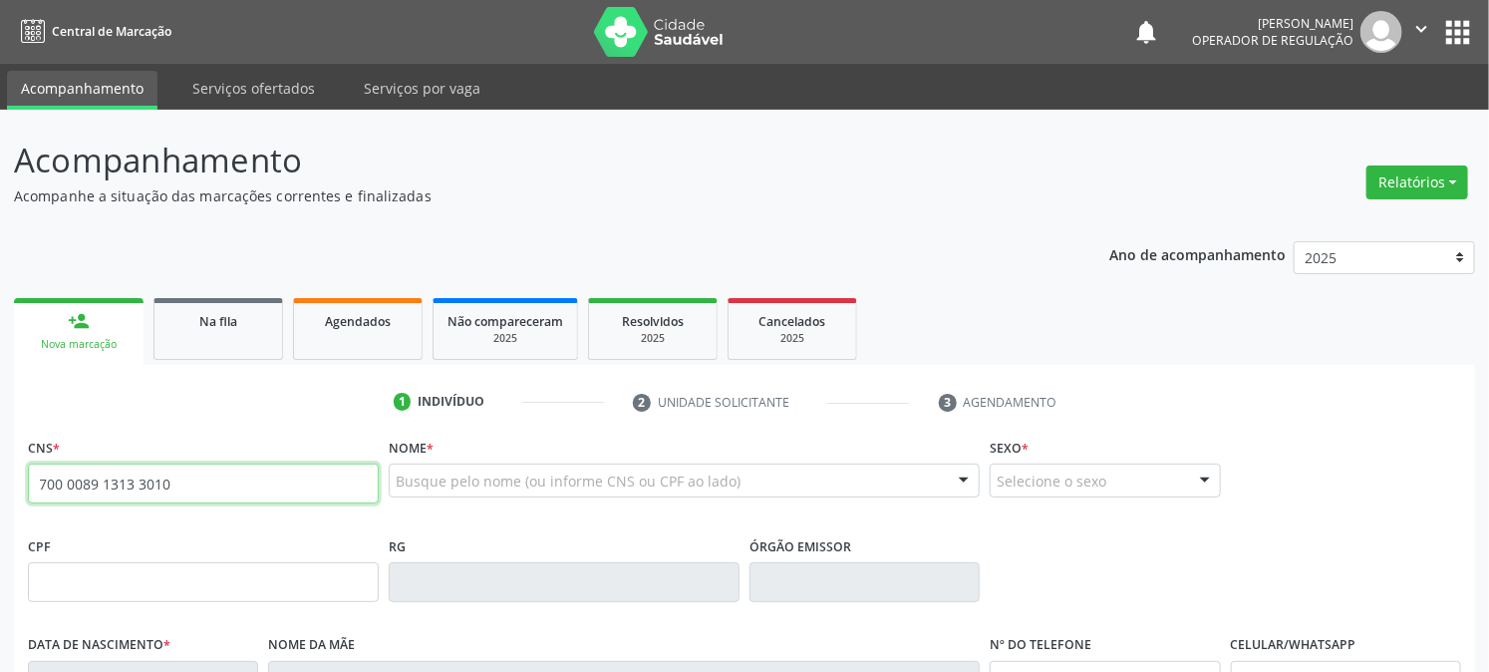
type input "700 0089 1313 3010"
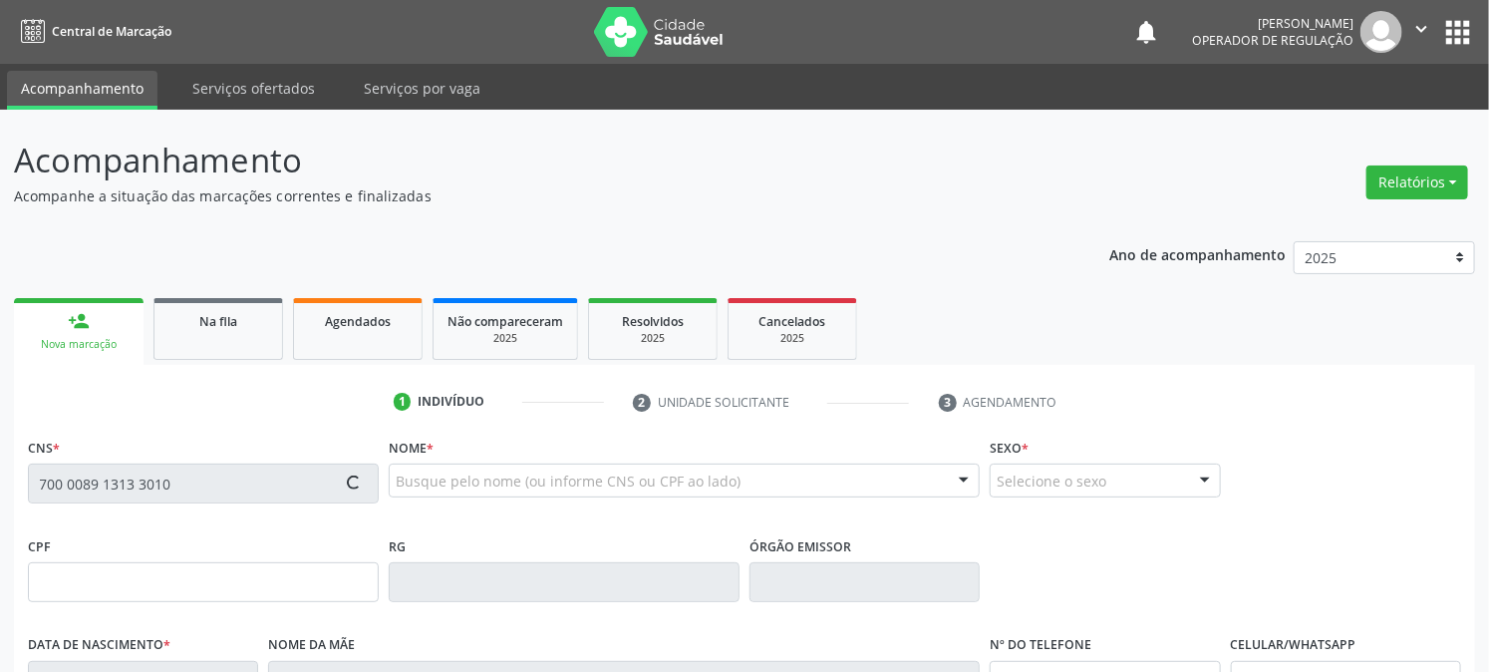
type input "115.417.404-24"
type input "23/08/1998"
type input "Tânia Pereira de Souza"
type input "(83) 99315-3390"
type input "474"
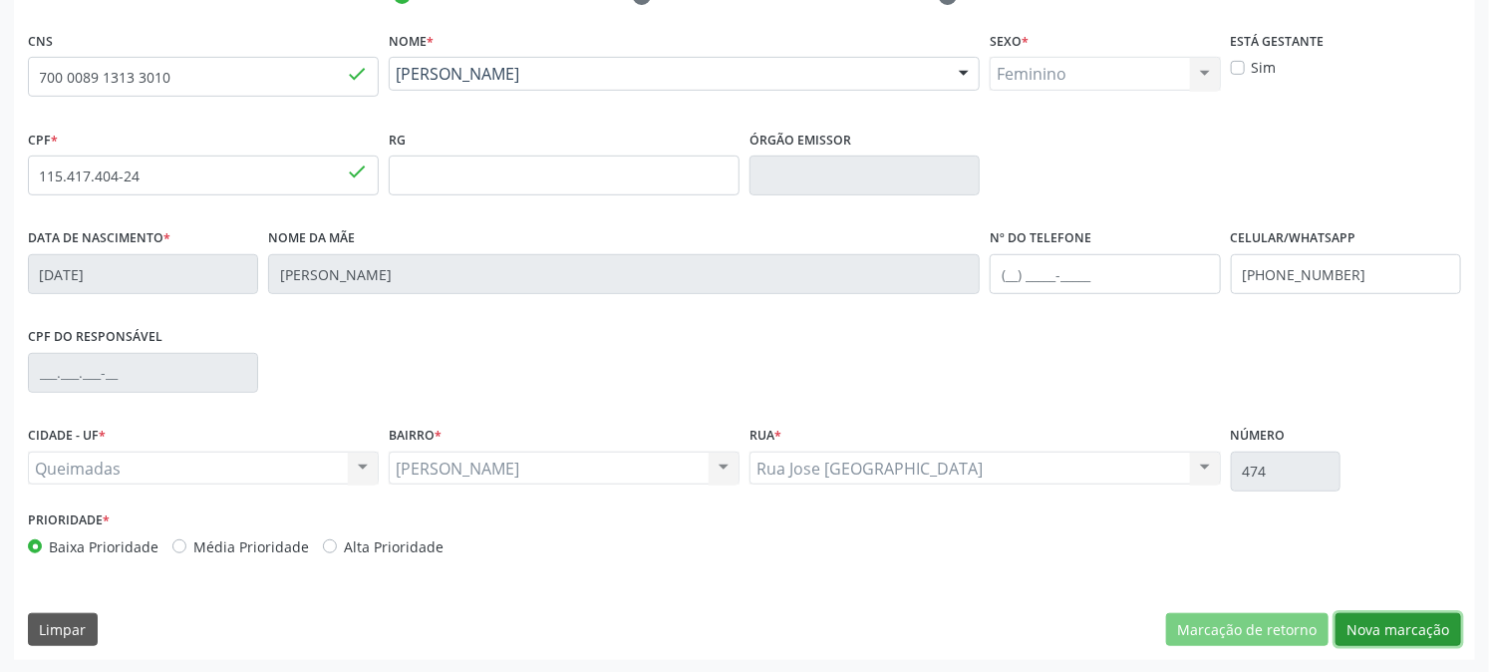
click at [1383, 621] on button "Nova marcação" at bounding box center [1399, 630] width 126 height 34
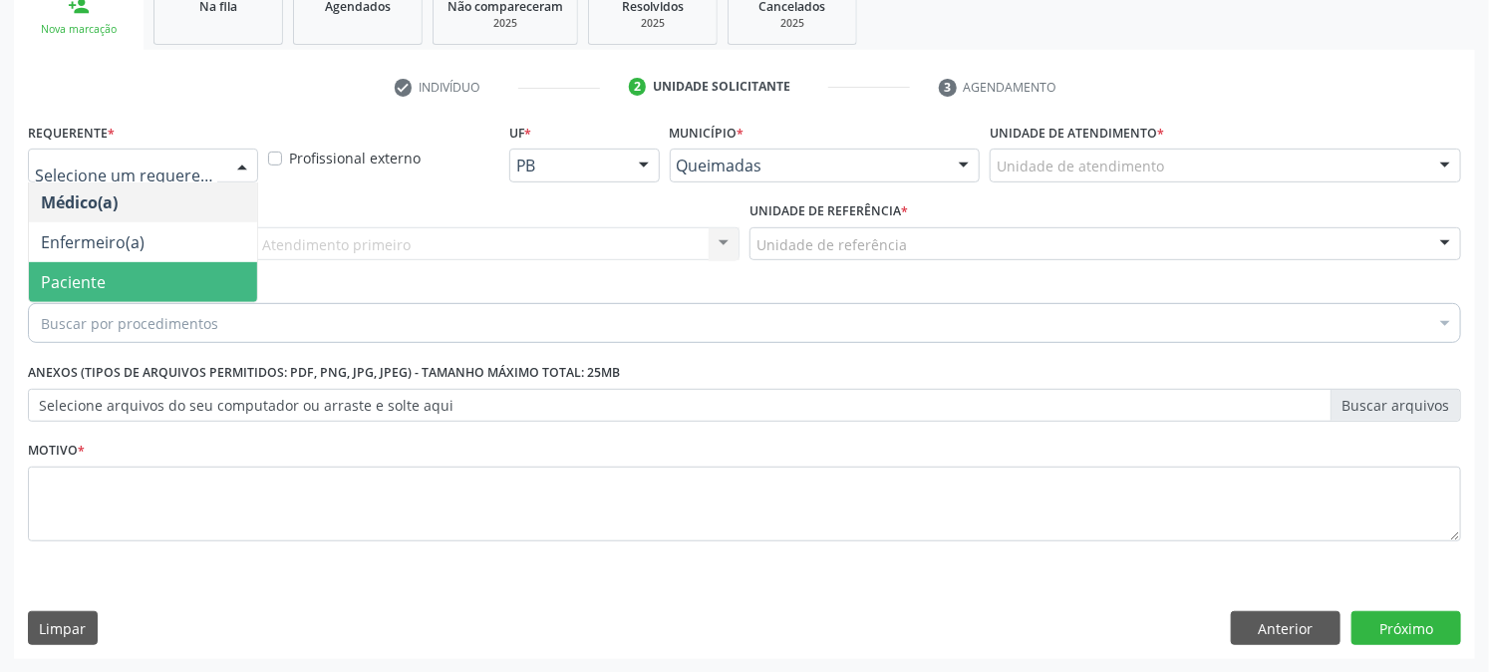
click at [107, 281] on span "Paciente" at bounding box center [143, 282] width 228 height 40
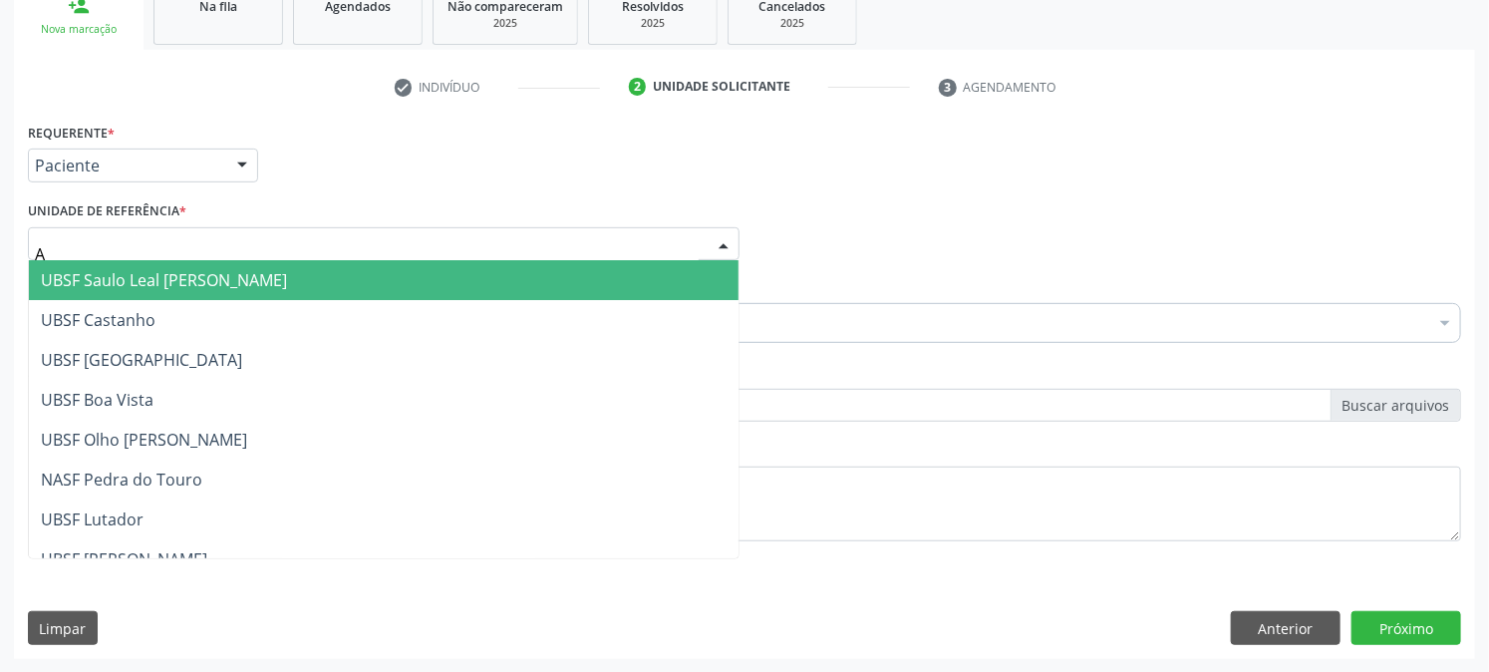
type input "AN"
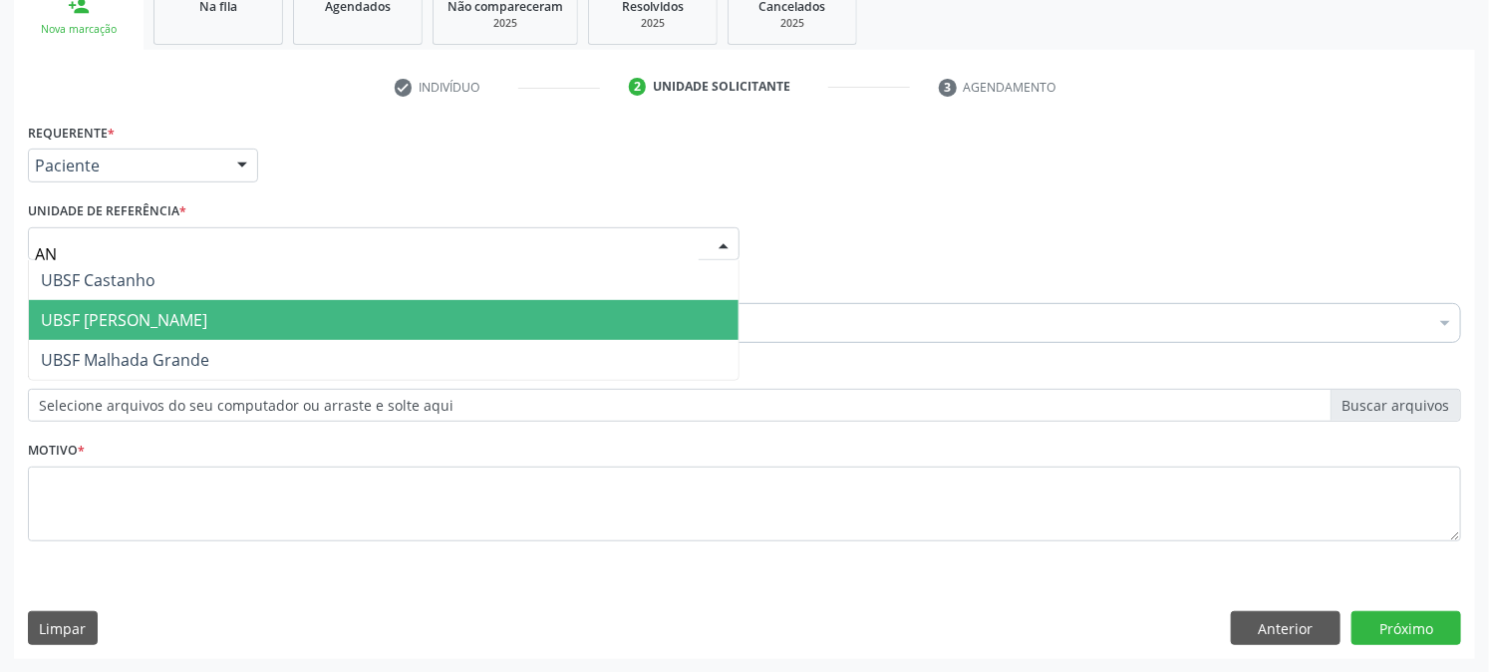
click at [125, 317] on span "UBSF [PERSON_NAME]" at bounding box center [124, 320] width 166 height 22
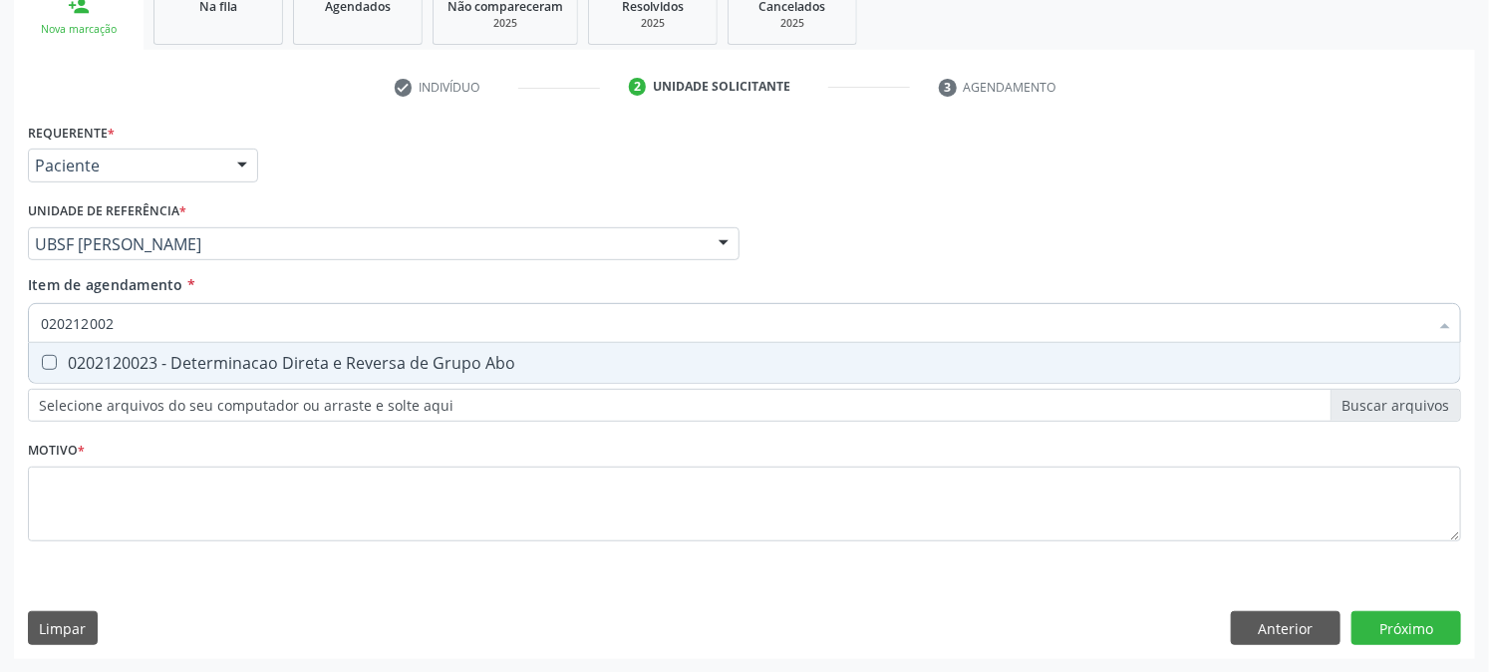
type input "0202120023"
click at [146, 361] on div "0202120023 - Determinacao Direta e Reversa de Grupo Abo" at bounding box center [745, 363] width 1408 height 16
checkbox Abo "true"
drag, startPoint x: 144, startPoint y: 321, endPoint x: 0, endPoint y: 309, distance: 144.1
click at [0, 309] on div "Acompanhamento Acompanhe a situação das marcações correntes e finalizadas Relat…" at bounding box center [744, 234] width 1489 height 878
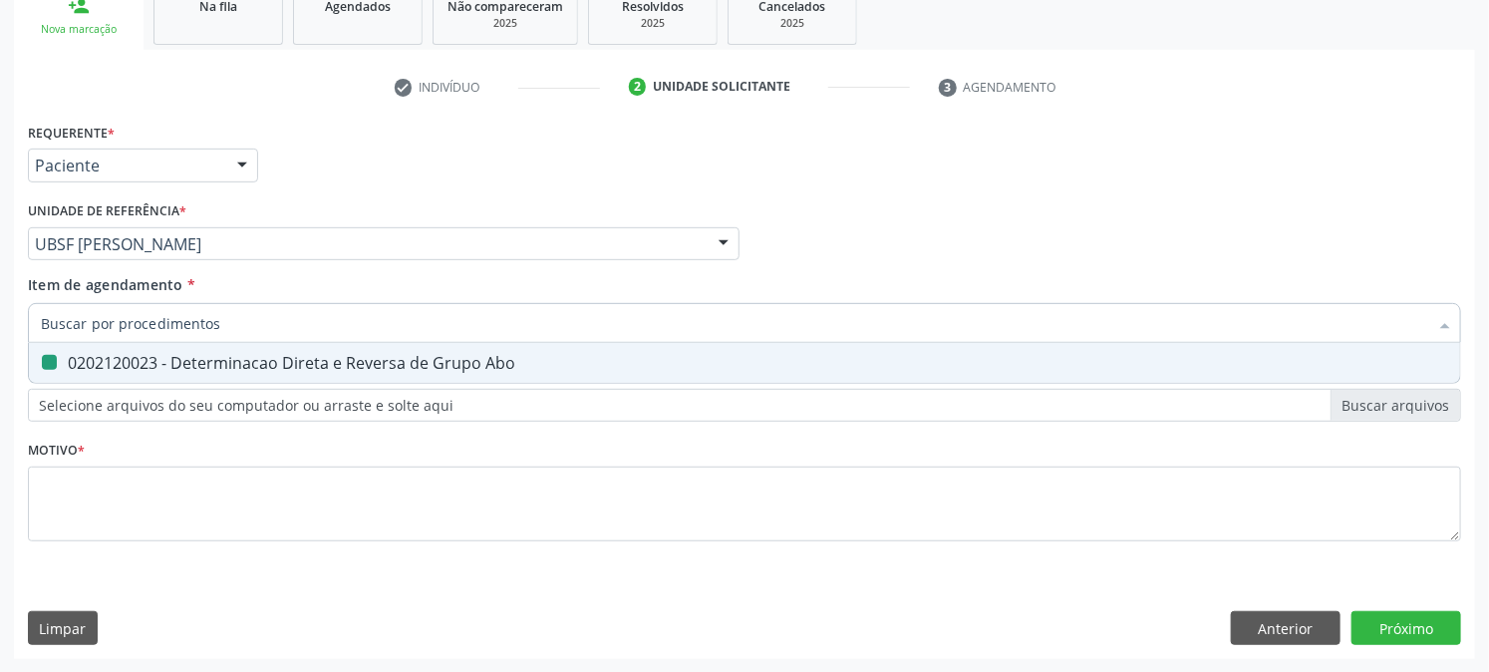
checkbox Abo "false"
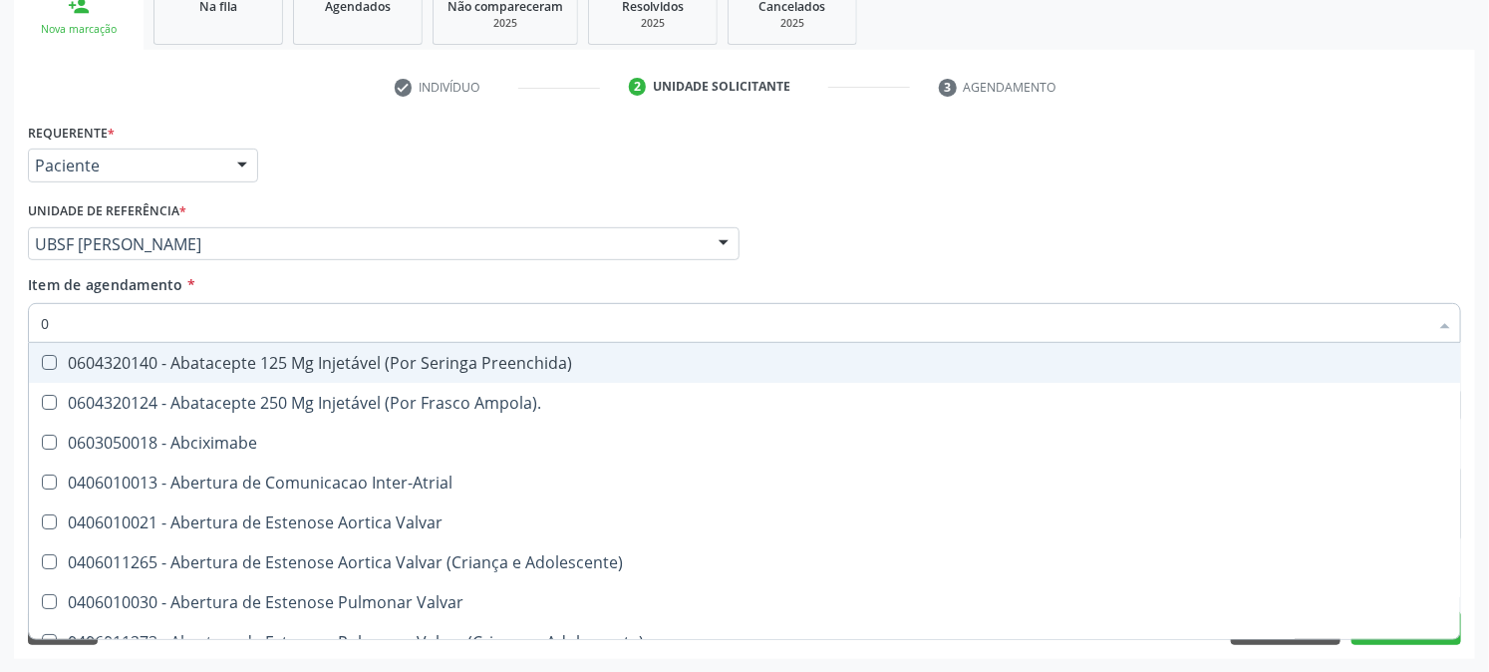
type input "02"
checkbox Ativa "true"
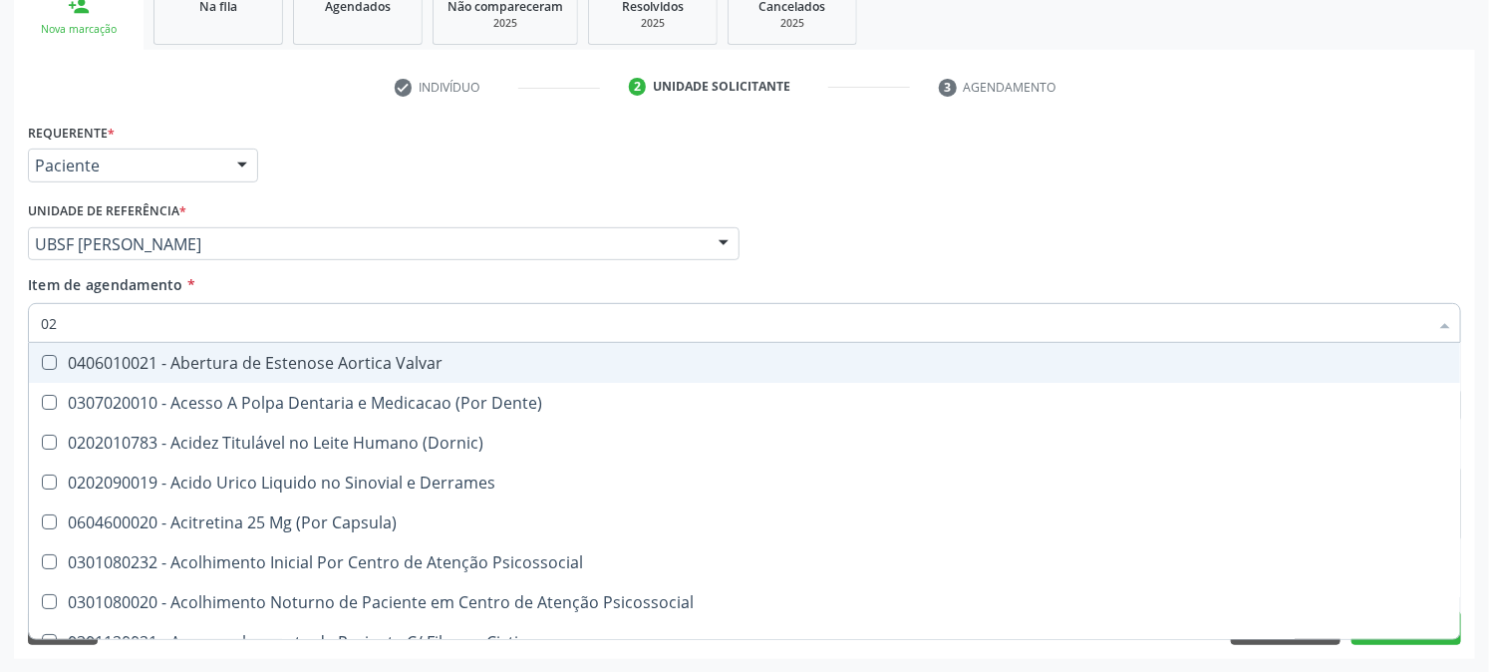
type input "020"
checkbox Creatinina "true"
checkbox Abo "false"
type input "0202"
checkbox Solo "true"
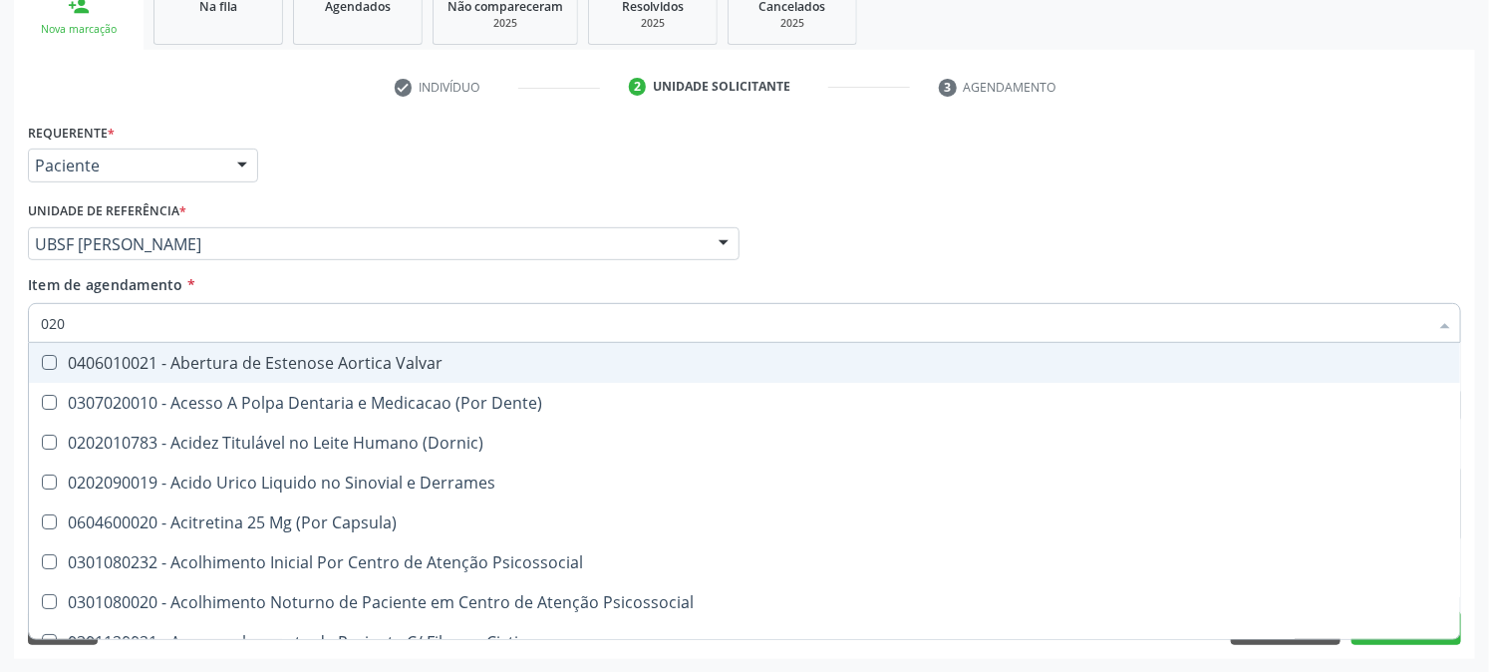
checkbox Creatinina "false"
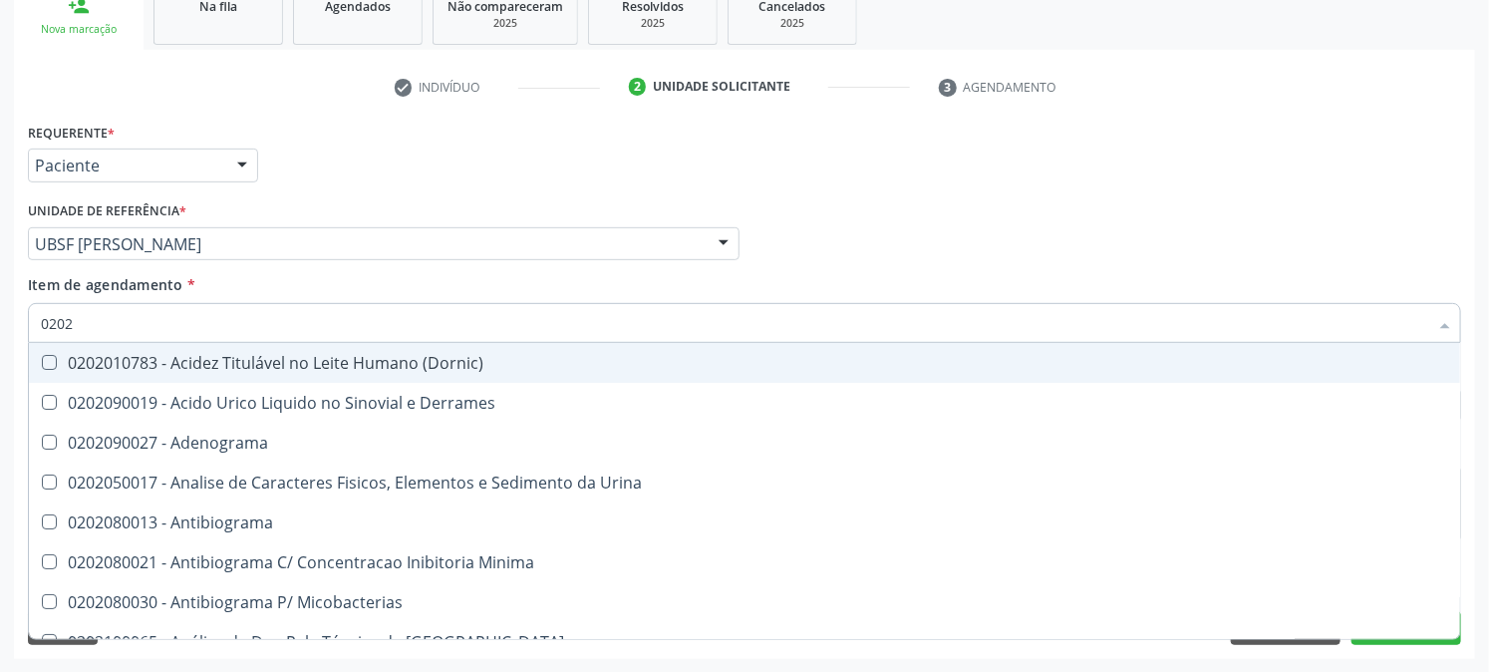
type input "02020"
checkbox Abo "false"
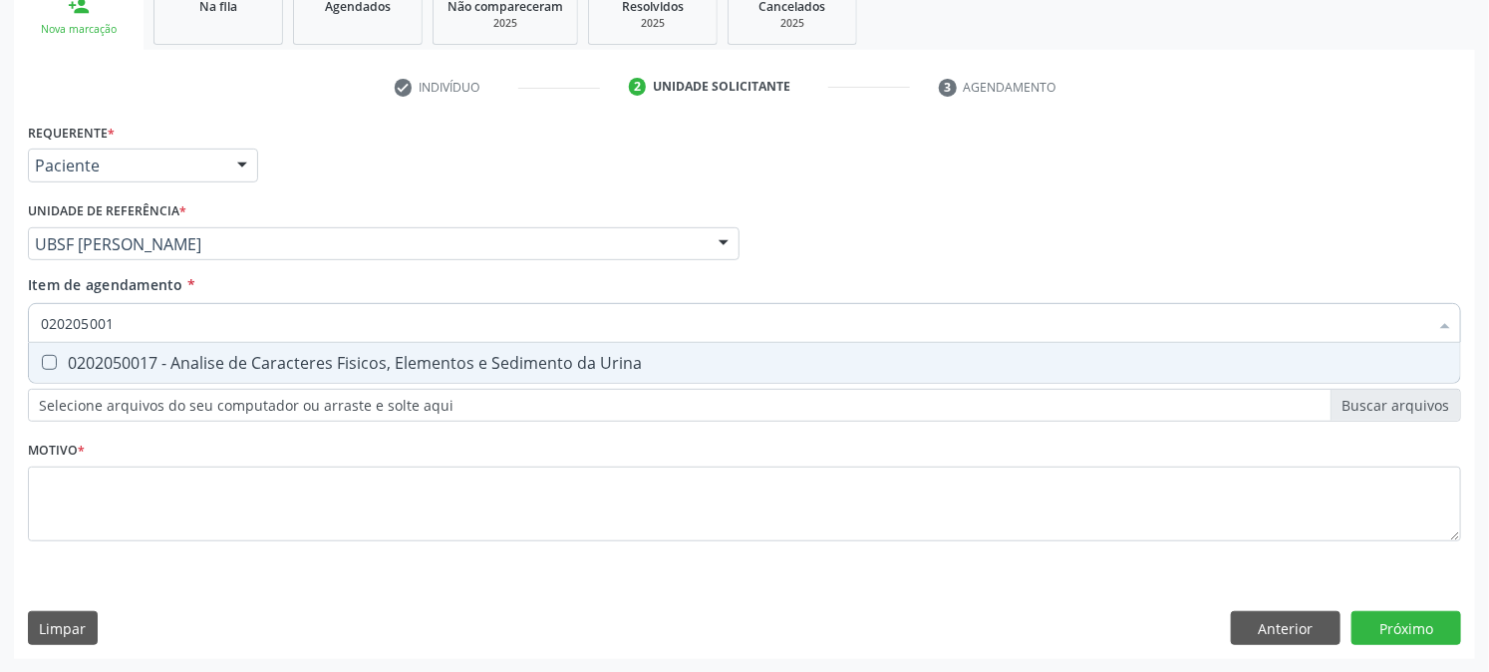
type input "0202050017"
click at [55, 367] on div "0202050017 - Analise de Caracteres Fisicos, Elementos e Sedimento da Urina" at bounding box center [745, 363] width 1408 height 16
checkbox Urina "true"
drag, startPoint x: 175, startPoint y: 319, endPoint x: 0, endPoint y: 367, distance: 181.9
click at [0, 366] on div "Acompanhamento Acompanhe a situação das marcações correntes e finalizadas Relat…" at bounding box center [744, 234] width 1489 height 878
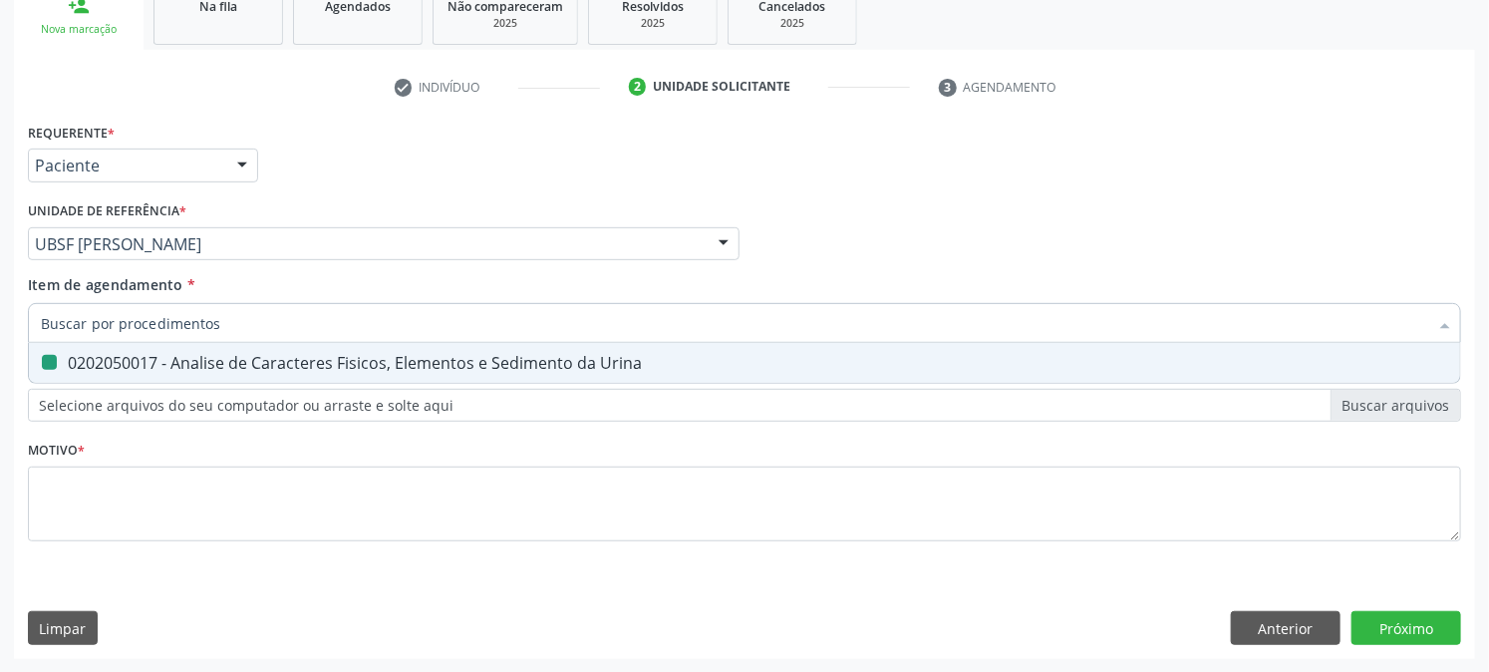
checkbox Urina "false"
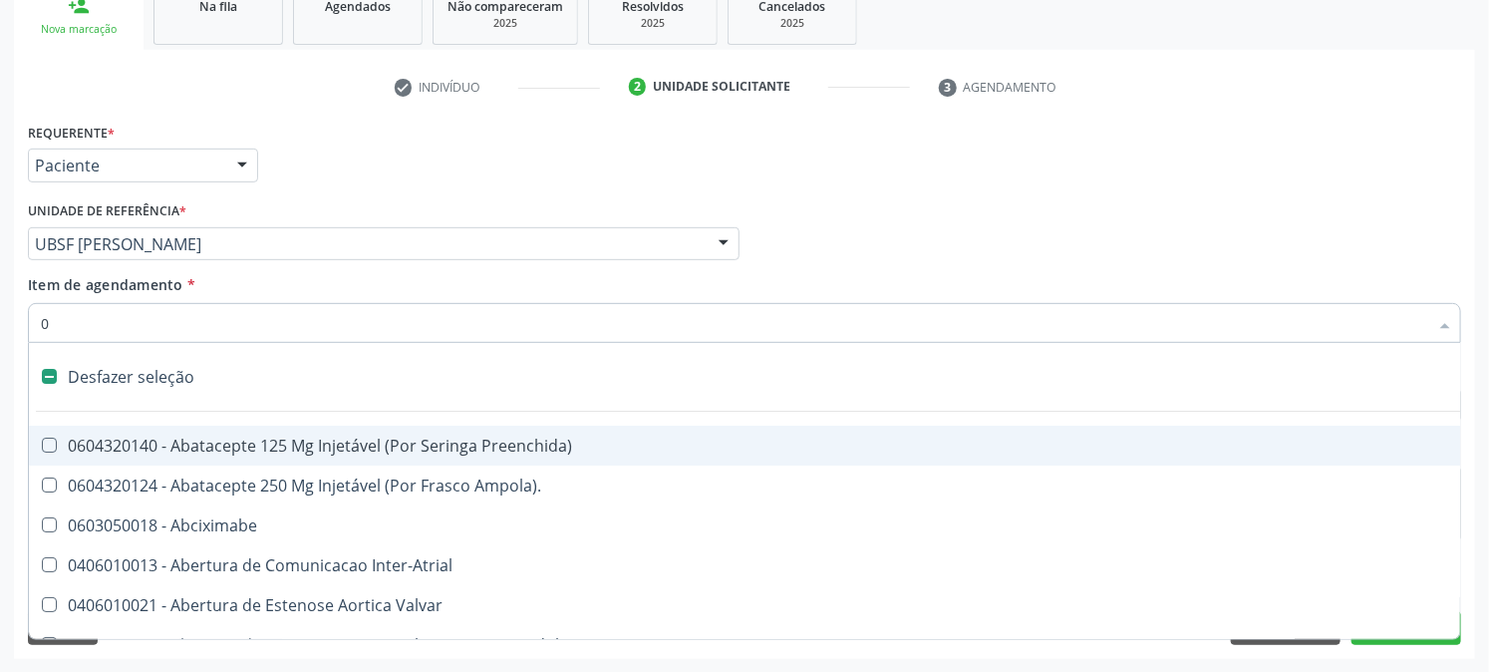
type input "02"
checkbox Psicossocial "true"
checkbox Urina "false"
checkbox Ativa "true"
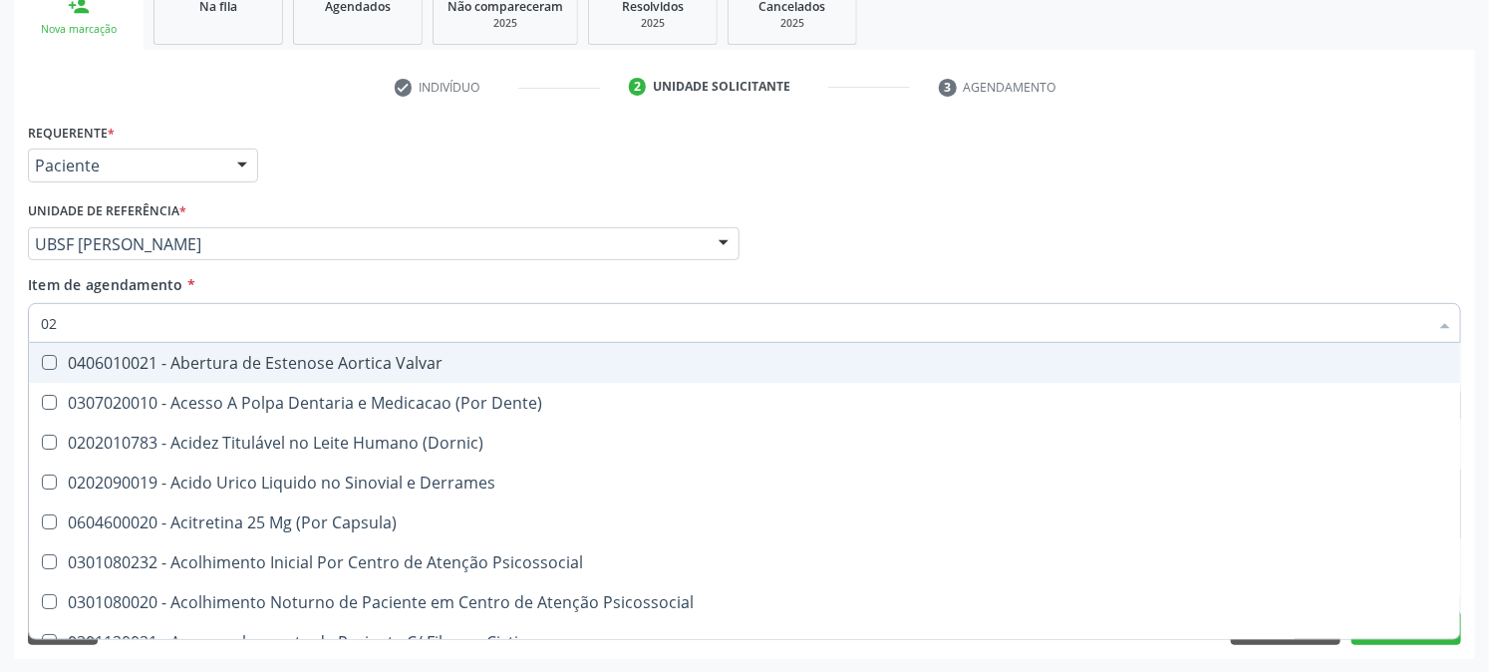
type input "020"
checkbox Frasco-Ampola\) "true"
checkbox Urina "false"
checkbox Creatinina "true"
checkbox Abo "false"
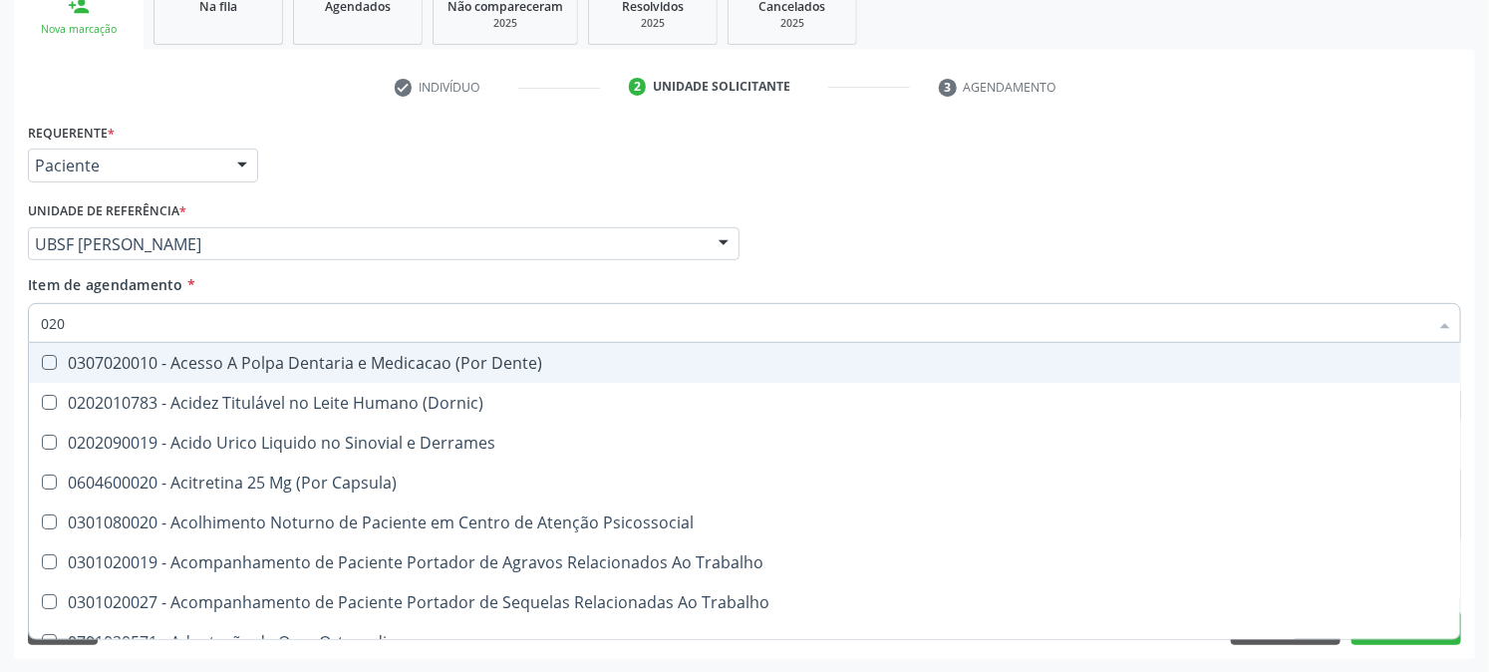
type input "0202"
checkbox Capsula\) "true"
checkbox Urina "false"
checkbox Coagulacao "true"
checkbox Abo "false"
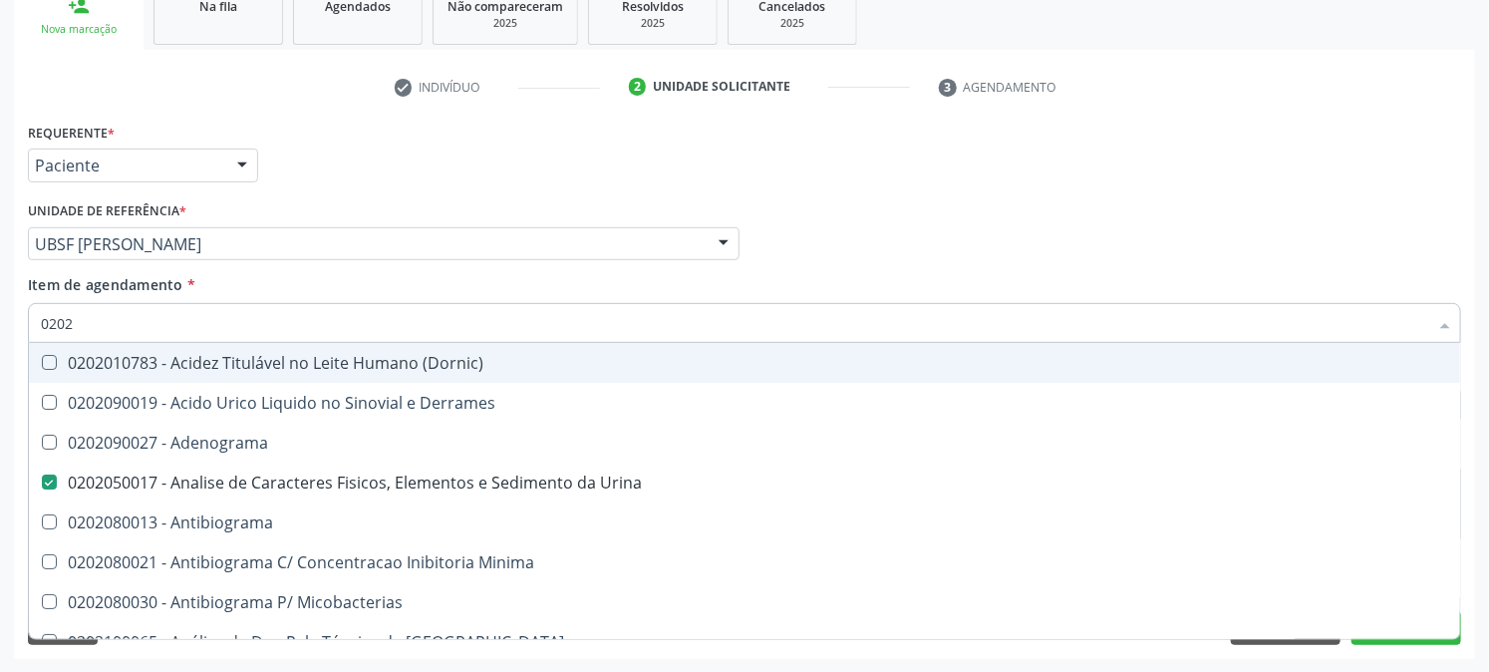
type input "02020"
checkbox Abo "false"
type input "020201"
checkbox Urina "false"
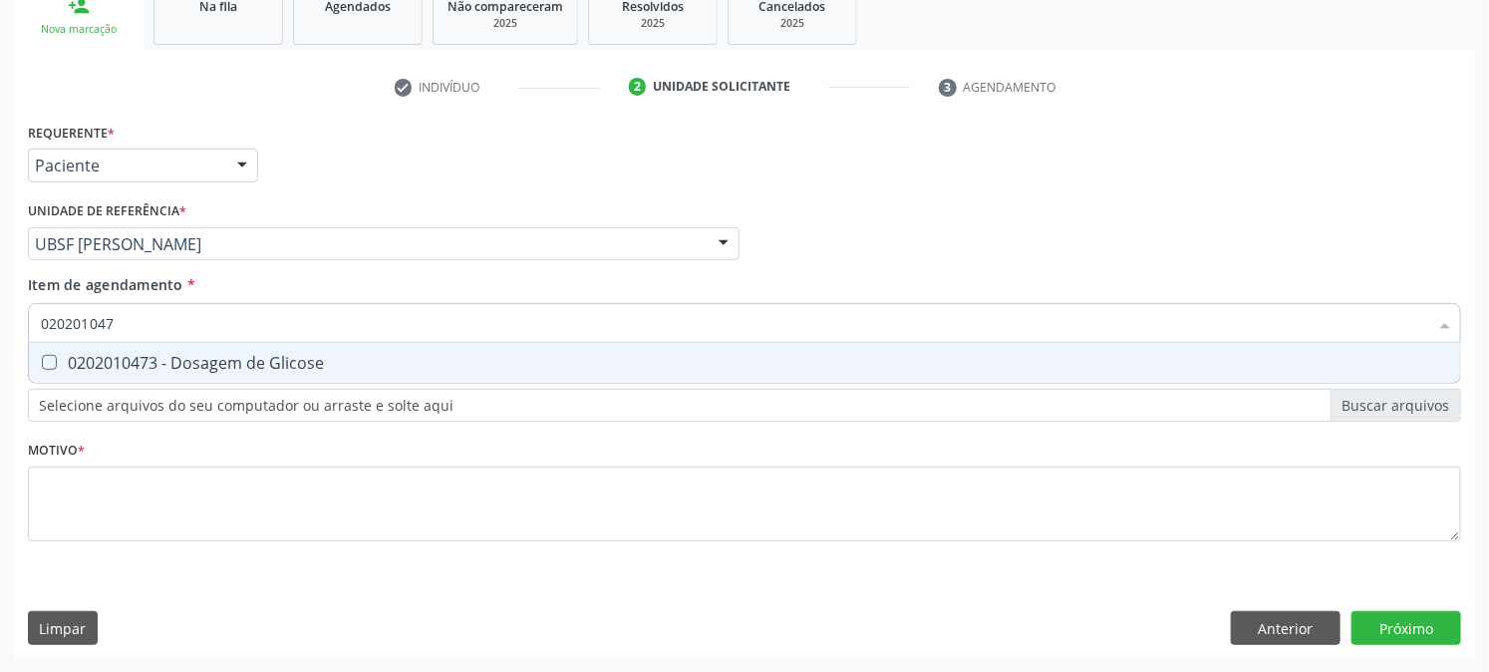
type input "0202010473"
drag, startPoint x: 271, startPoint y: 353, endPoint x: 239, endPoint y: 349, distance: 32.1
click at [271, 355] on div "0202010473 - Dosagem de Glicose" at bounding box center [745, 363] width 1408 height 16
checkbox Glicose "true"
drag, startPoint x: 167, startPoint y: 326, endPoint x: 0, endPoint y: 311, distance: 168.1
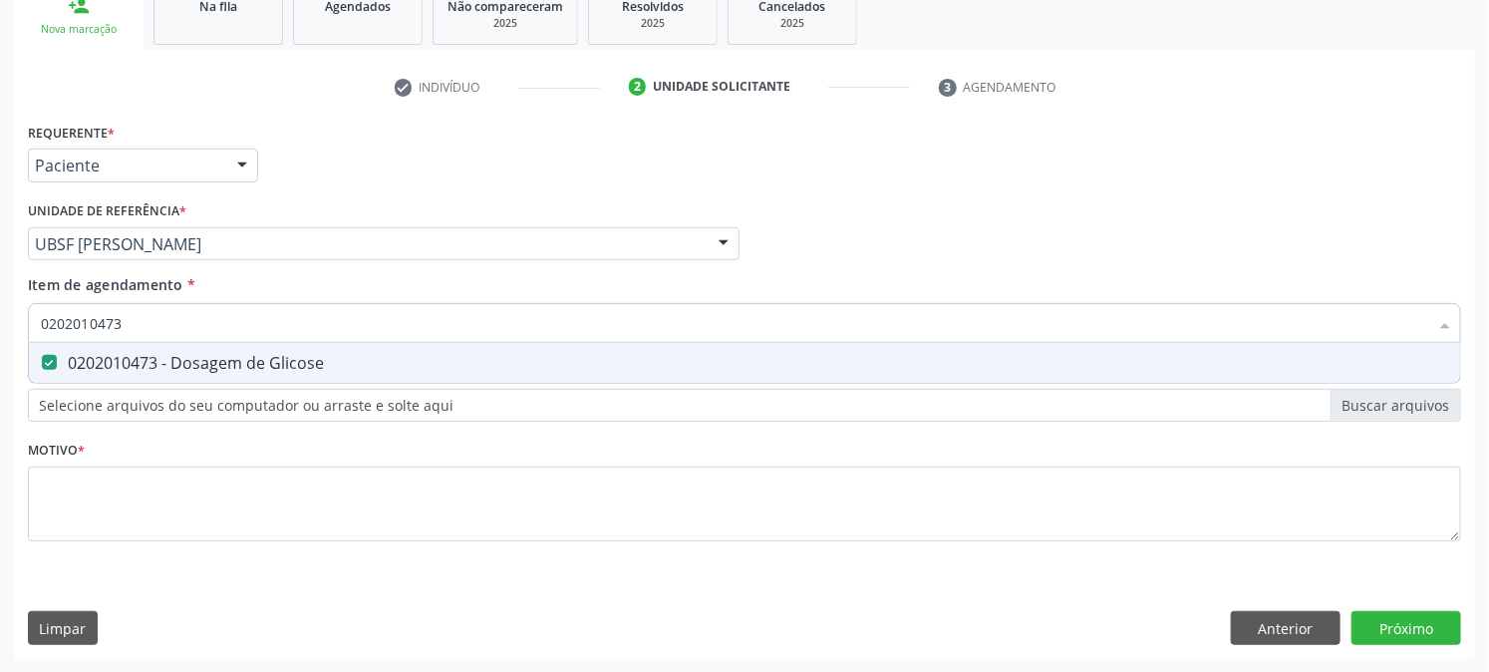
click at [0, 319] on div "Acompanhamento Acompanhe a situação das marcações correntes e finalizadas Relat…" at bounding box center [744, 234] width 1489 height 878
checkbox Glicose "false"
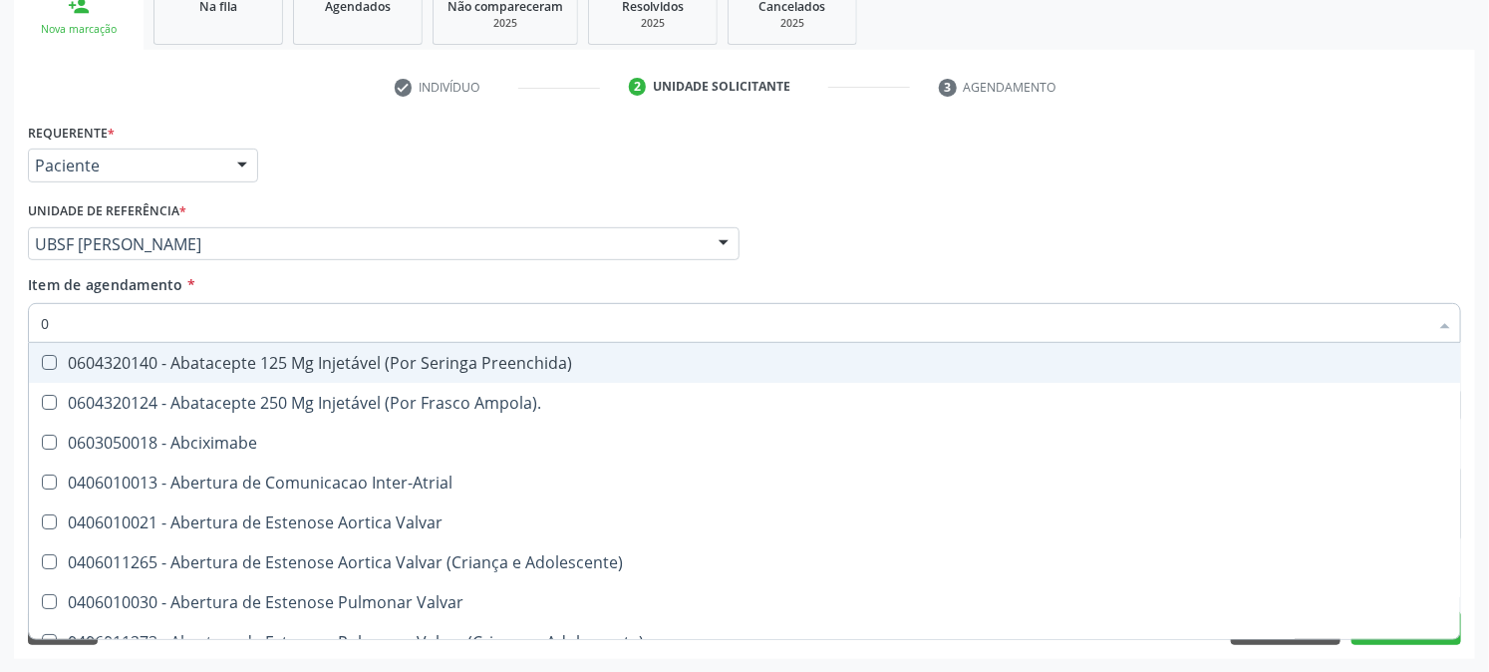
type input "02"
checkbox Psicossocial "true"
checkbox Urina "false"
checkbox Ativa "true"
checkbox Comprimido\) "true"
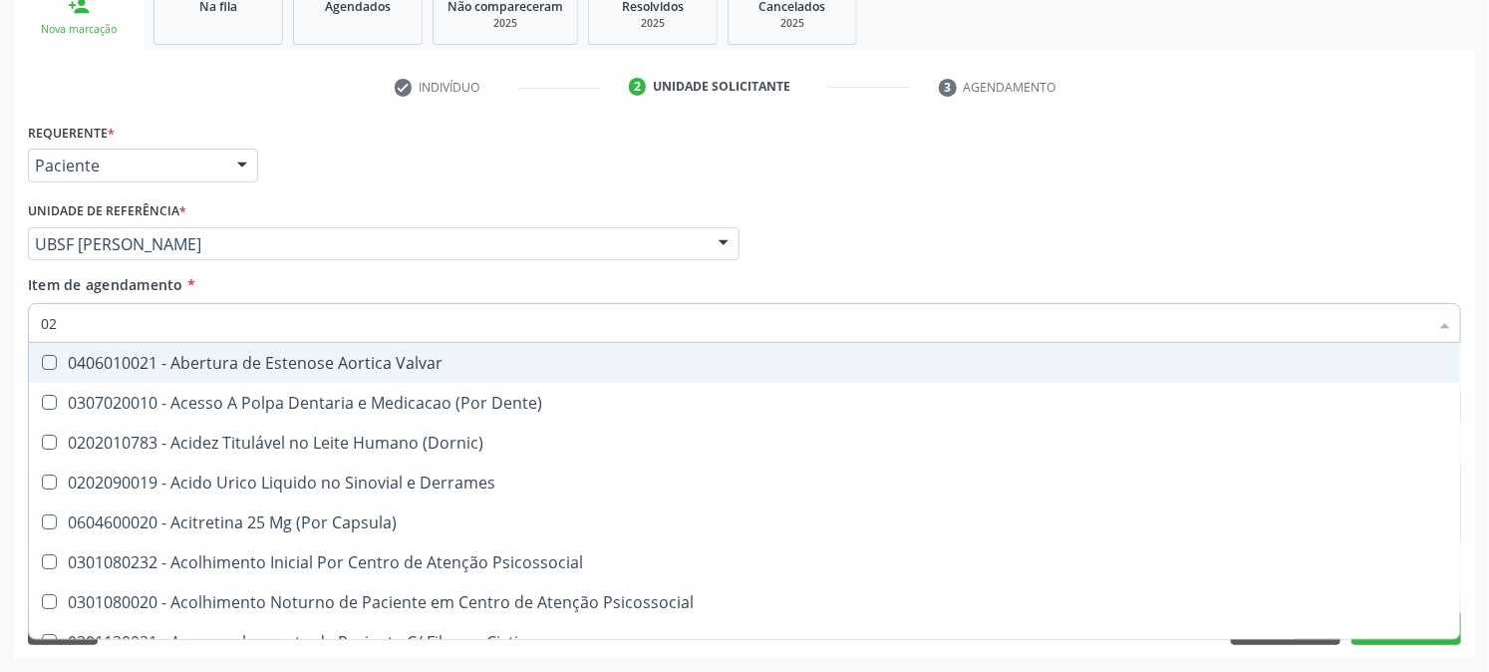
type input "020"
checkbox Frasco-Ampola\) "true"
checkbox Urina "false"
checkbox Creatinina "true"
checkbox Abo "false"
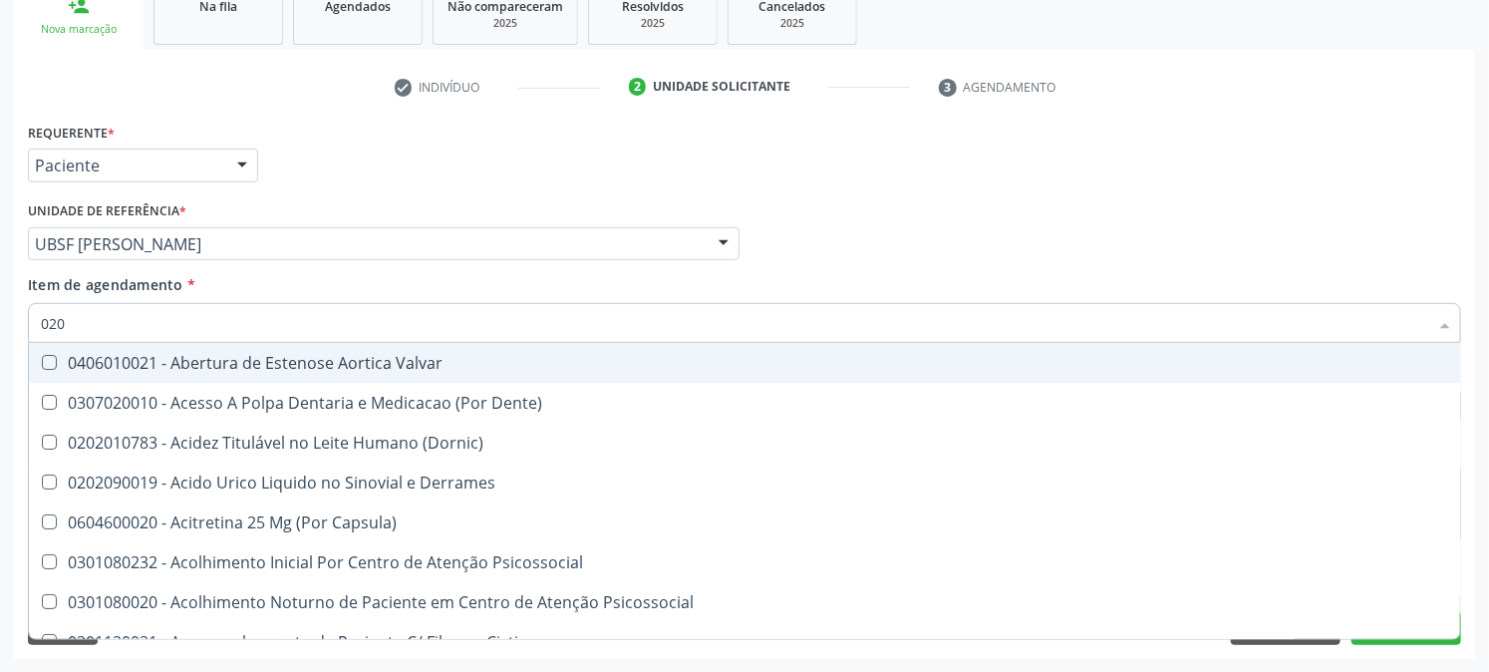
checkbox Osmolaridade "true"
checkbox Glicose "false"
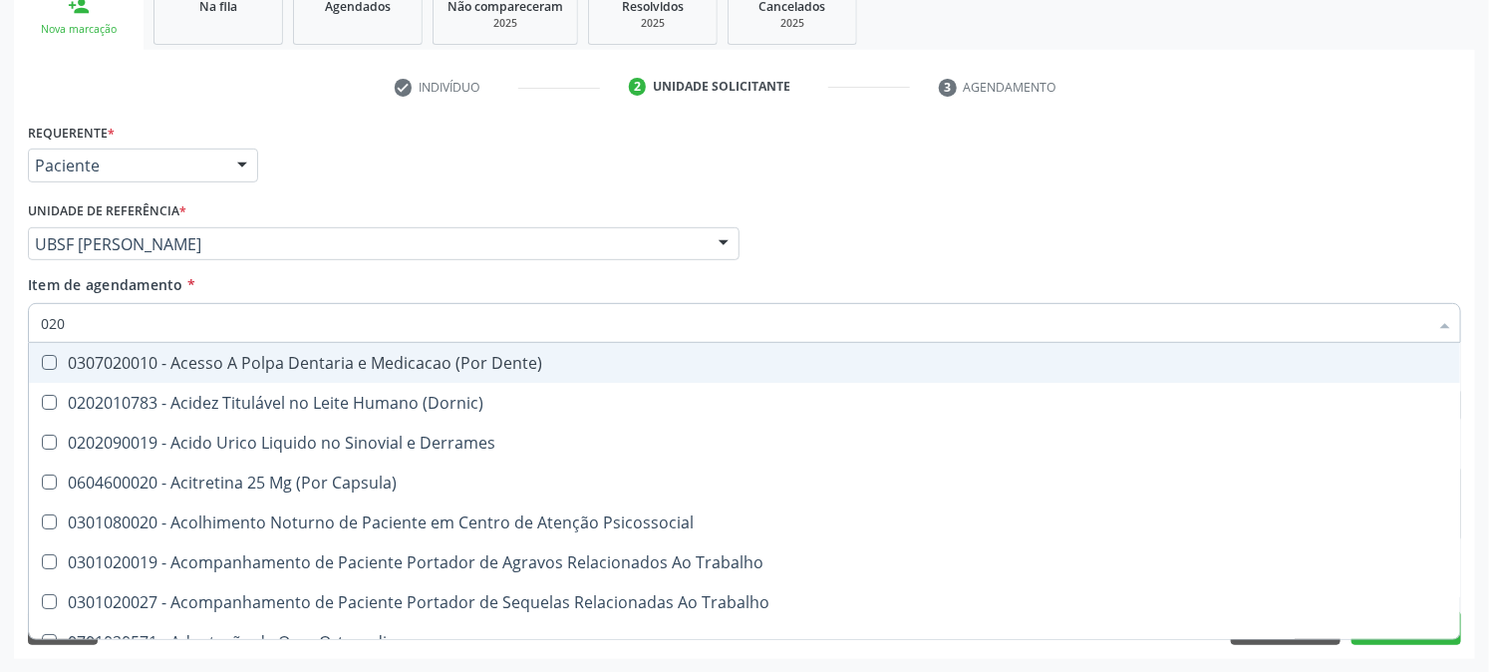
type input "0202"
checkbox Capsula\) "true"
checkbox Urina "false"
checkbox Coagulacao "true"
checkbox Cortante "true"
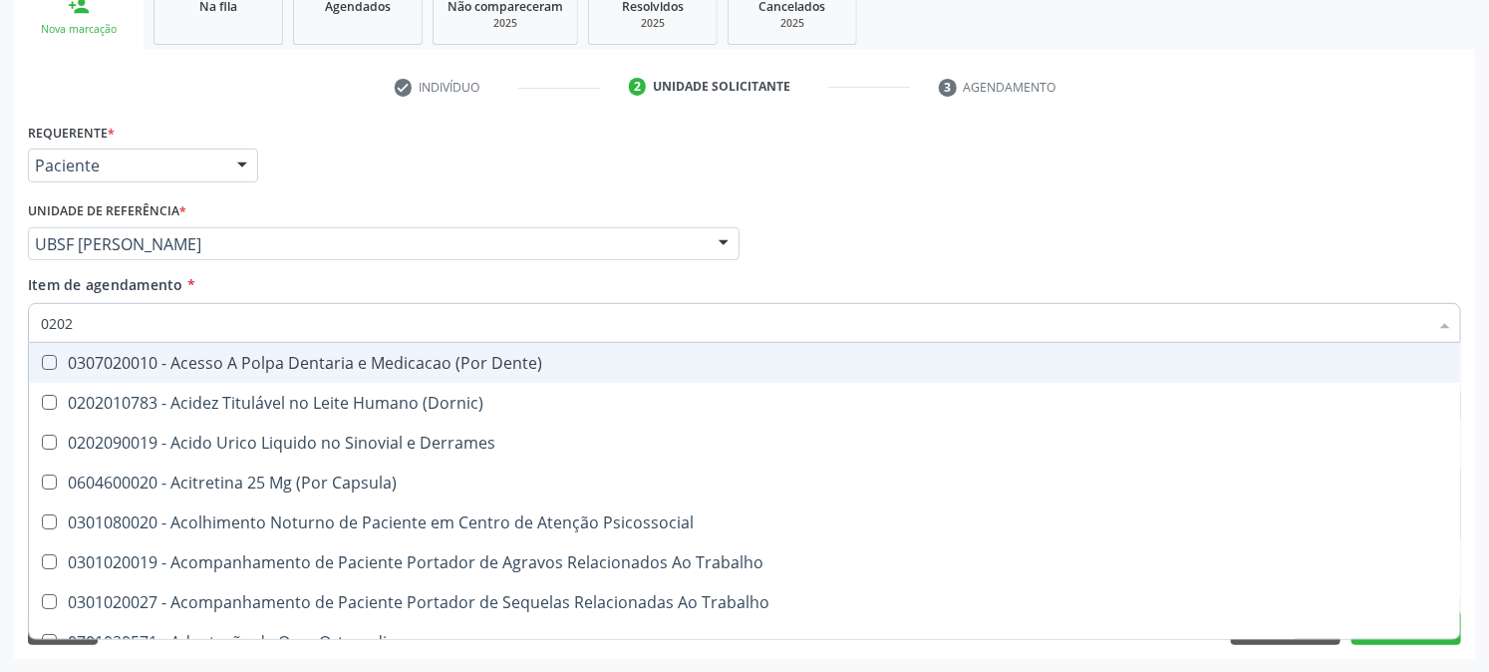
checkbox Abo "false"
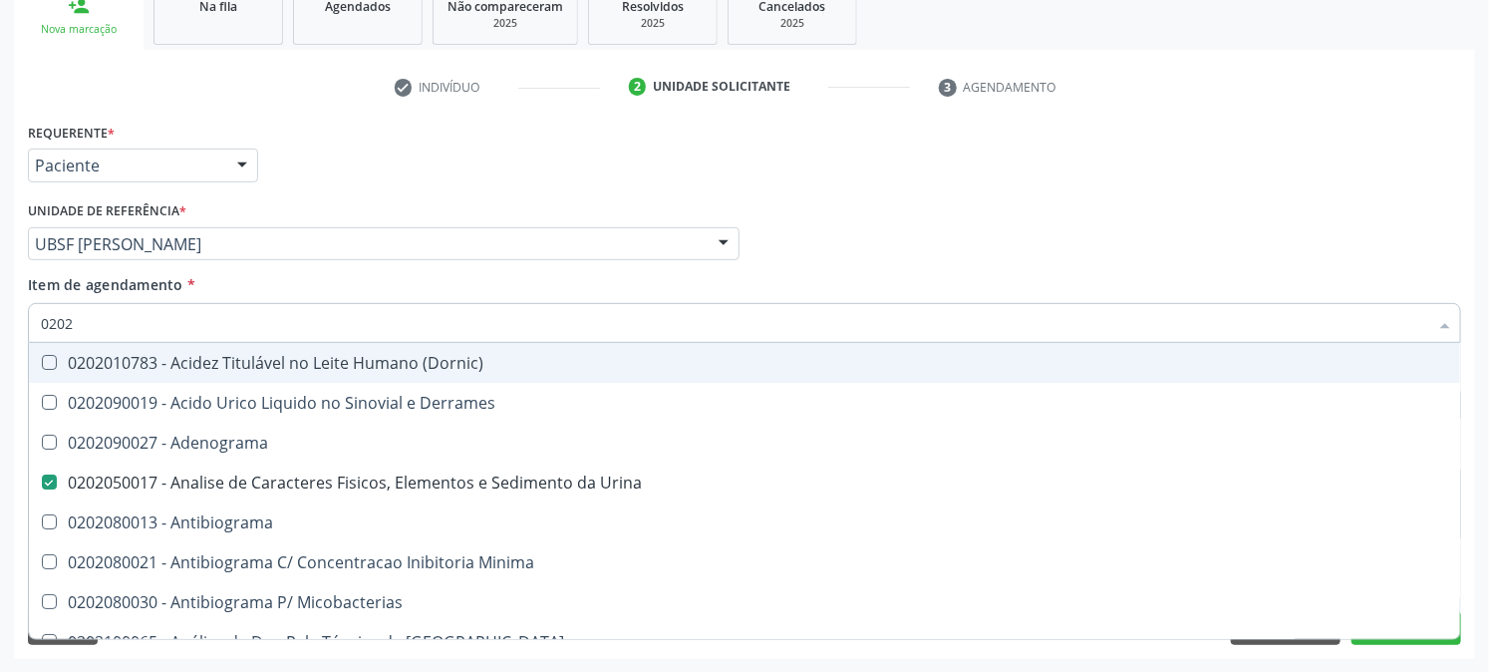
type input "02020"
checkbox Abo "false"
checkbox Xiii "true"
checkbox Glicose "false"
type input "020203"
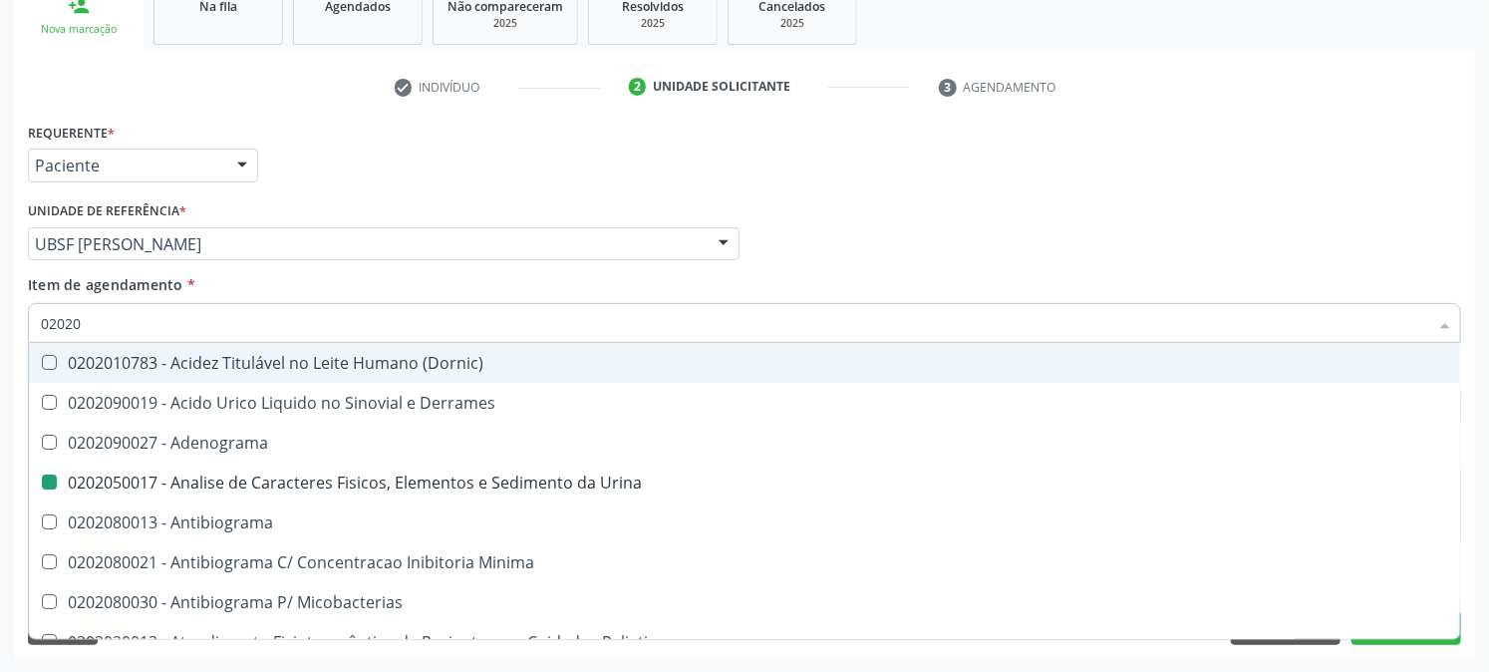
checkbox Urina "false"
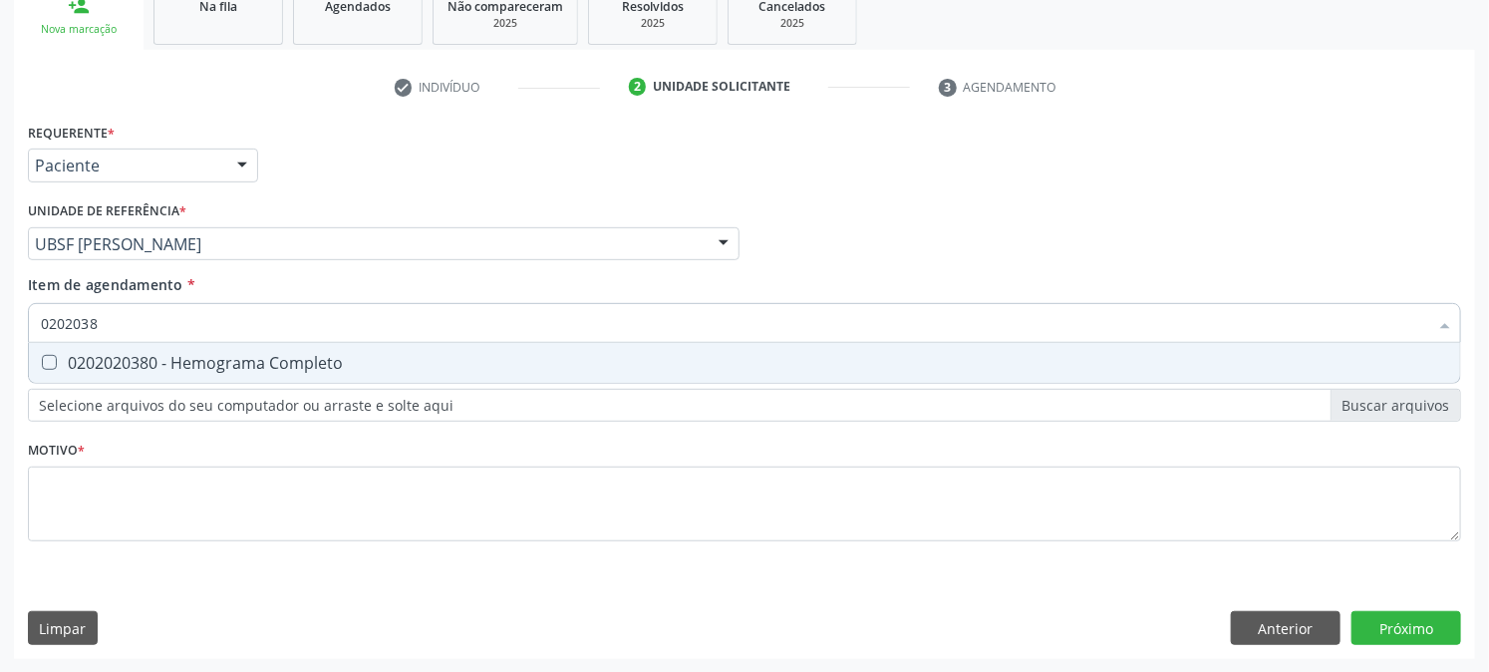
type input "02020380"
click at [55, 365] on Completo at bounding box center [49, 362] width 15 height 15
click at [42, 365] on Completo "checkbox" at bounding box center [35, 362] width 13 height 13
checkbox Completo "true"
drag, startPoint x: 177, startPoint y: 322, endPoint x: 0, endPoint y: 382, distance: 187.3
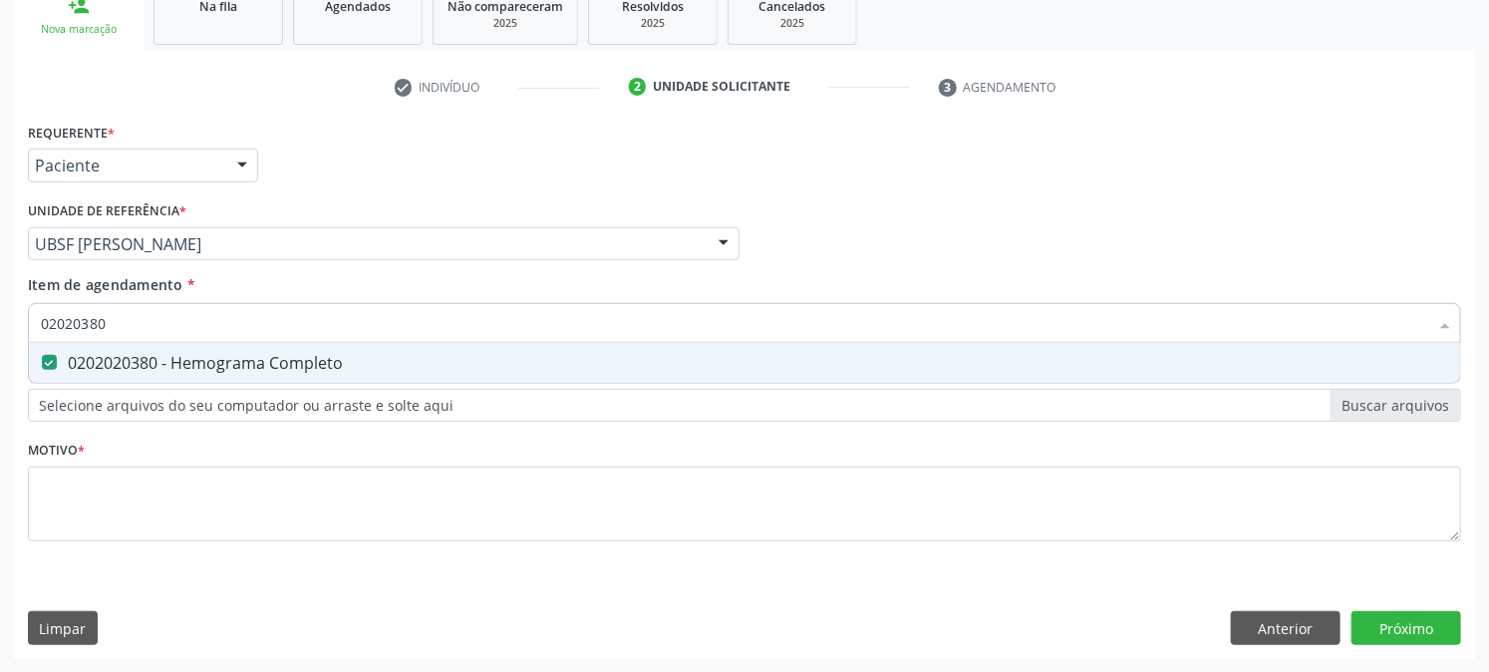
click at [0, 382] on div "Acompanhamento Acompanhe a situação das marcações correntes e finalizadas Relat…" at bounding box center [744, 234] width 1489 height 878
checkbox Completo "false"
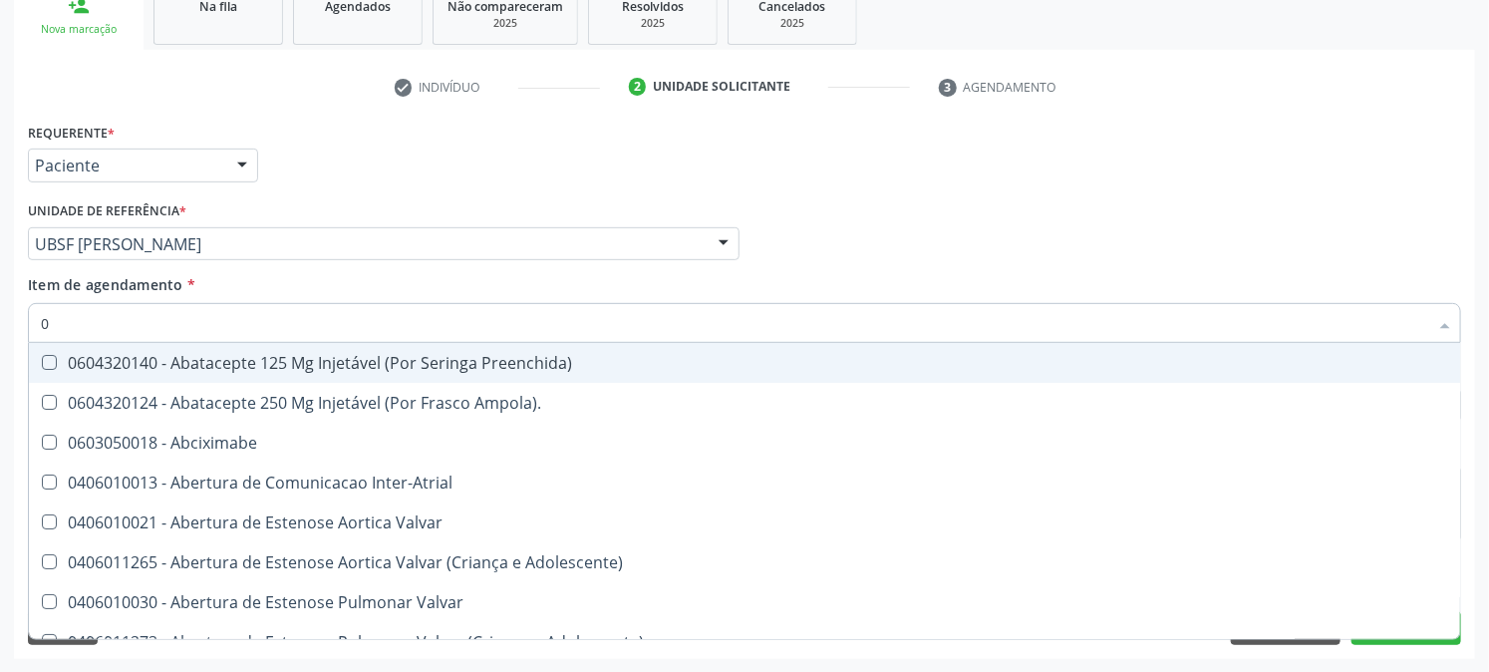
type input "02"
checkbox Psicossocial "true"
checkbox Urina "false"
checkbox Ativa "true"
checkbox Comprimido\) "true"
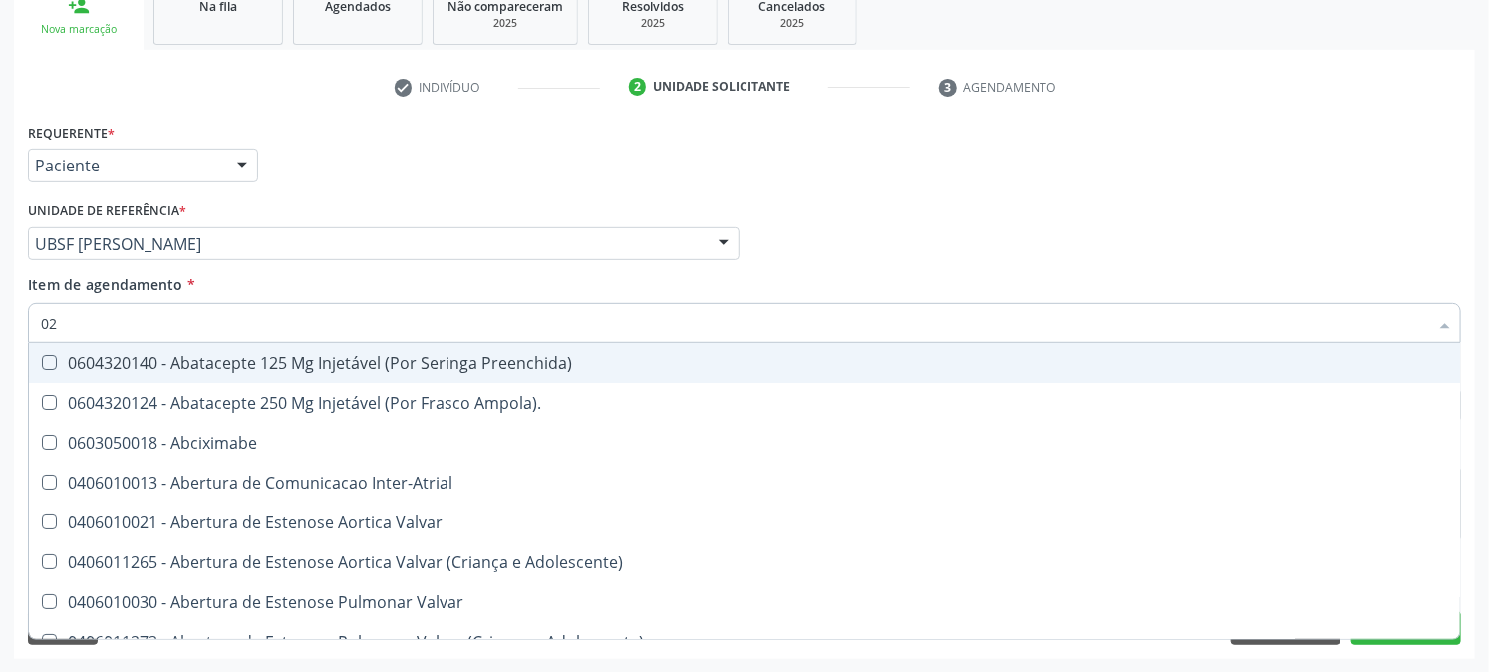
type input "020"
checkbox Rim "true"
checkbox Psicossocial "false"
checkbox População "true"
checkbox Ativa "false"
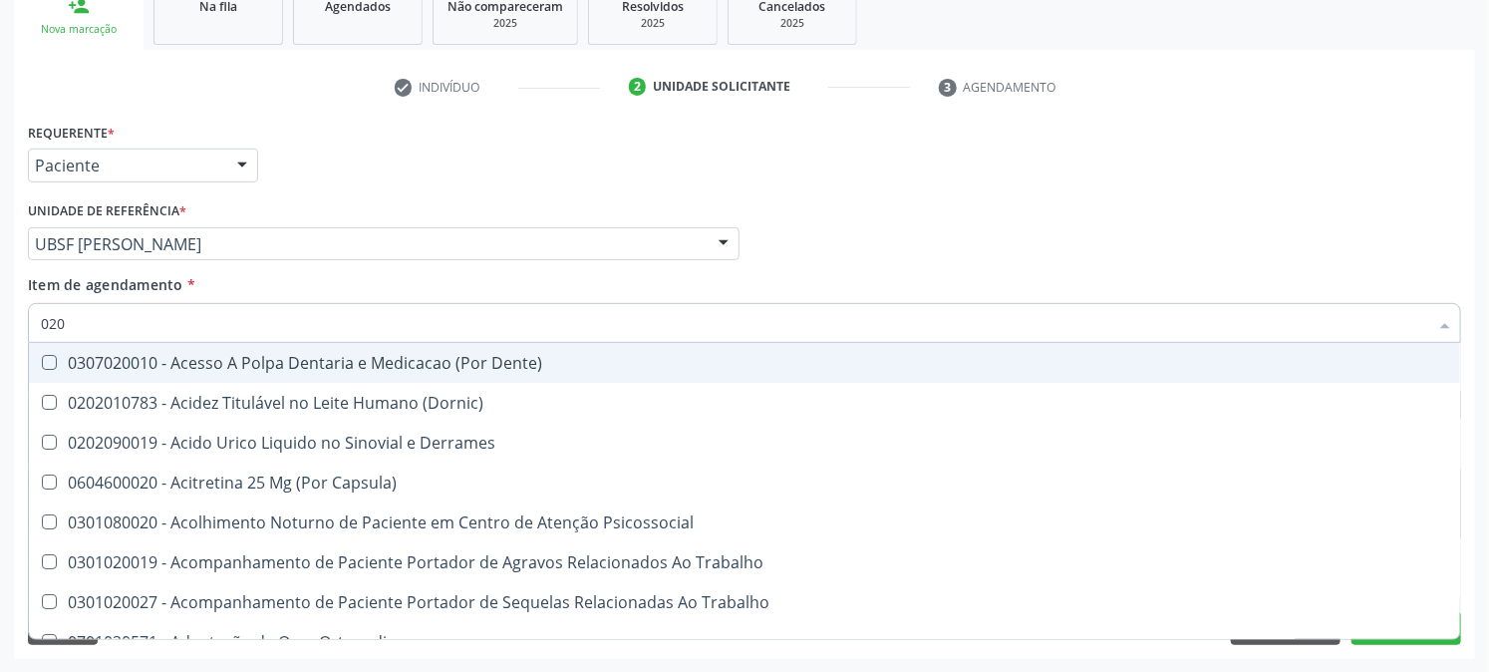
type input "0202"
checkbox Capsula\) "true"
checkbox Urina "false"
checkbox Coagulacao "true"
checkbox Cortante "true"
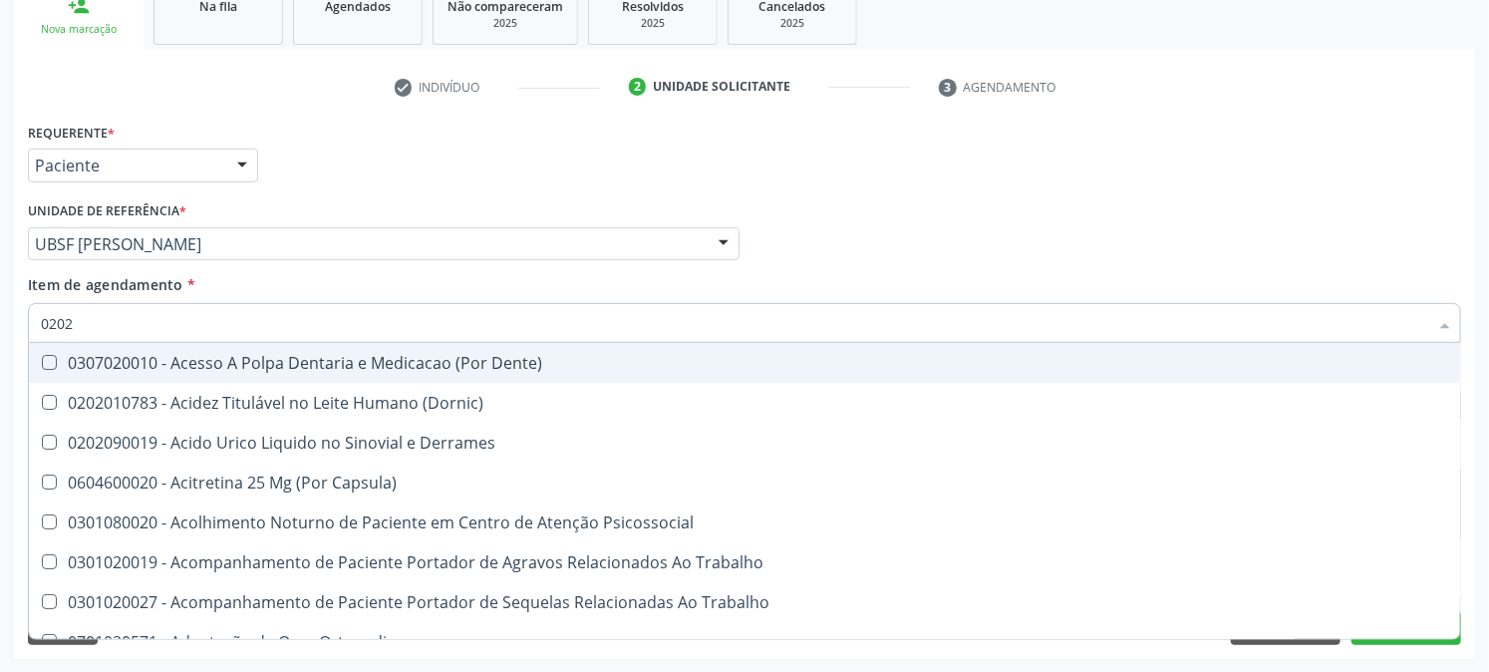
checkbox Revisao "true"
checkbox Abo "false"
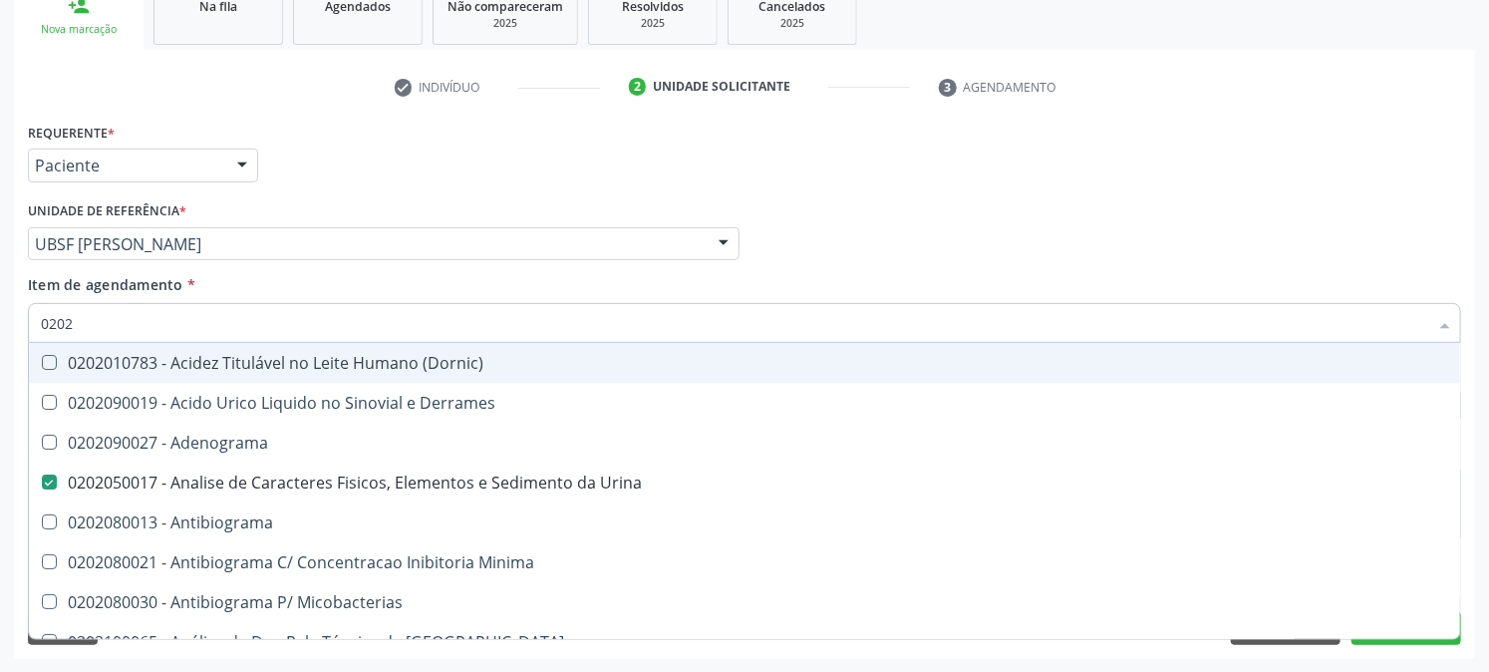
type input "02020"
checkbox Abo "false"
checkbox Xiii "true"
checkbox Glicose "false"
checkbox Zinco "true"
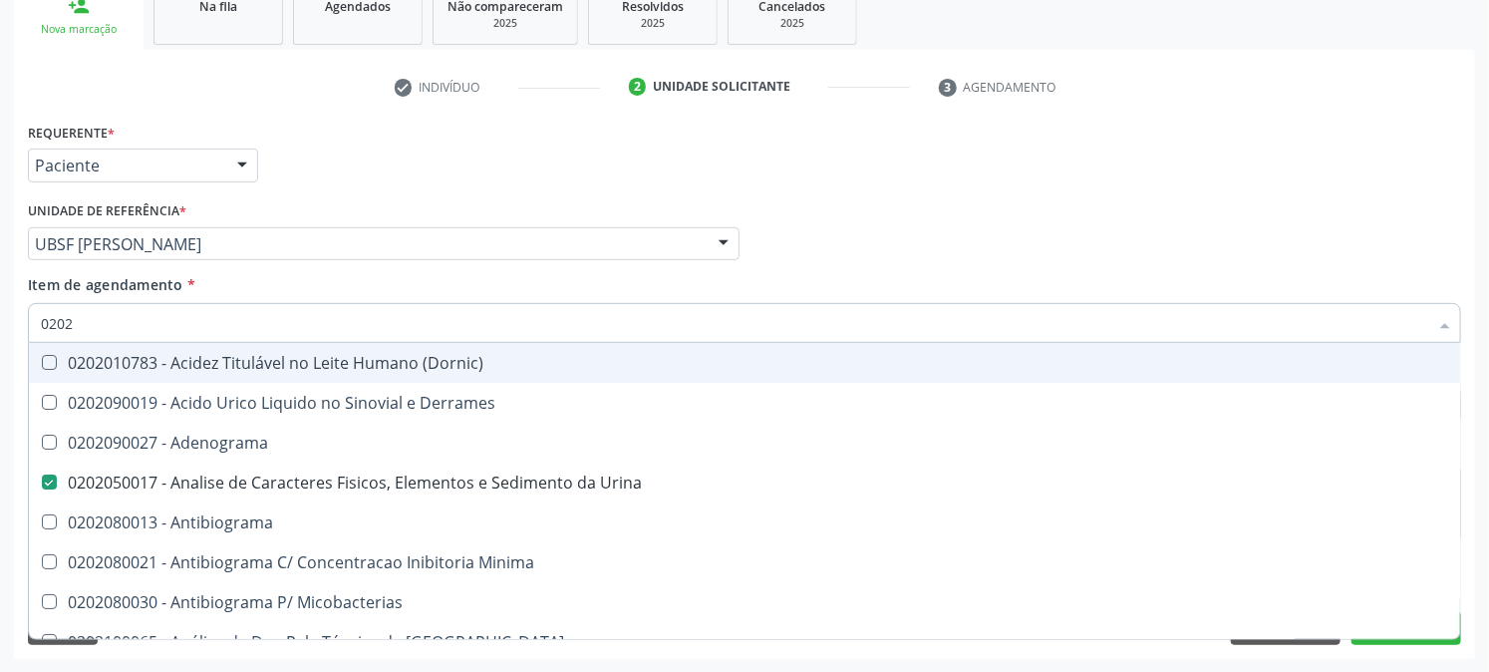
checkbox Completo "false"
type input "020203"
checkbox Urina "false"
checkbox Molecular "true"
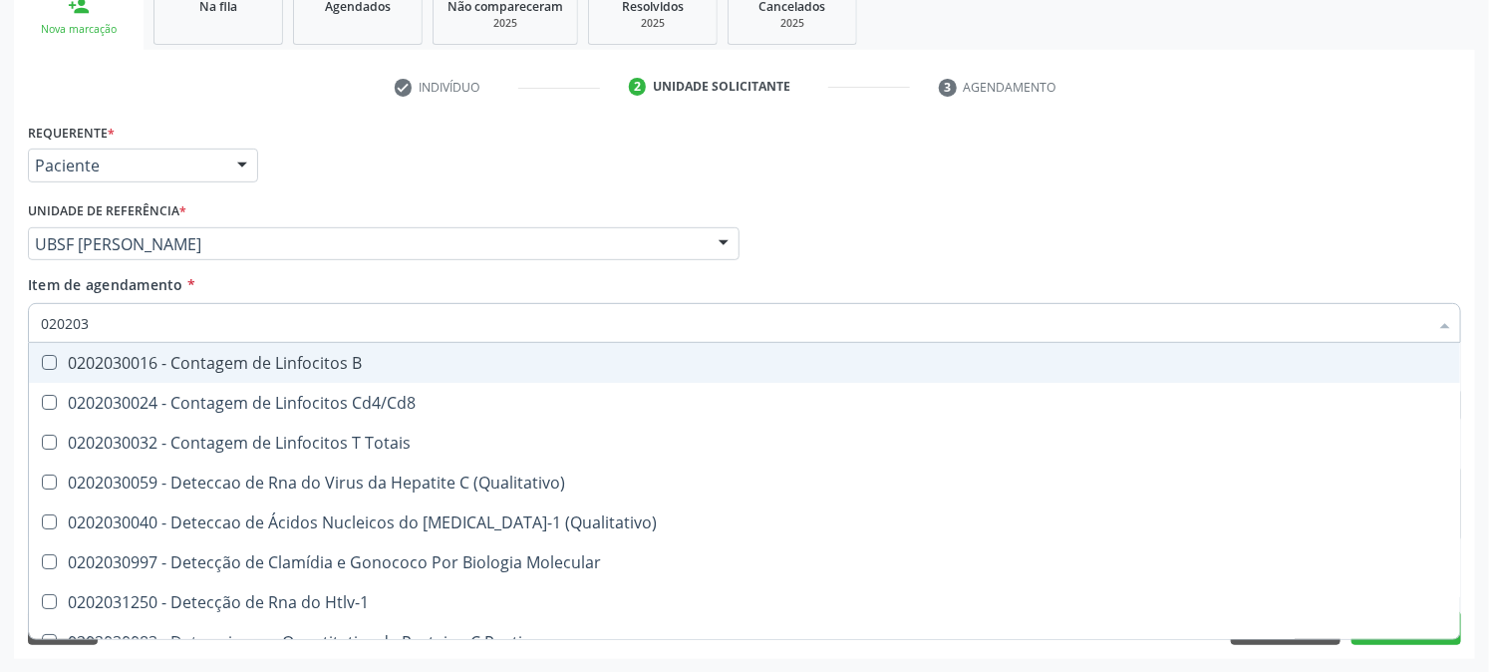
type input "0202030"
checkbox Completo "false"
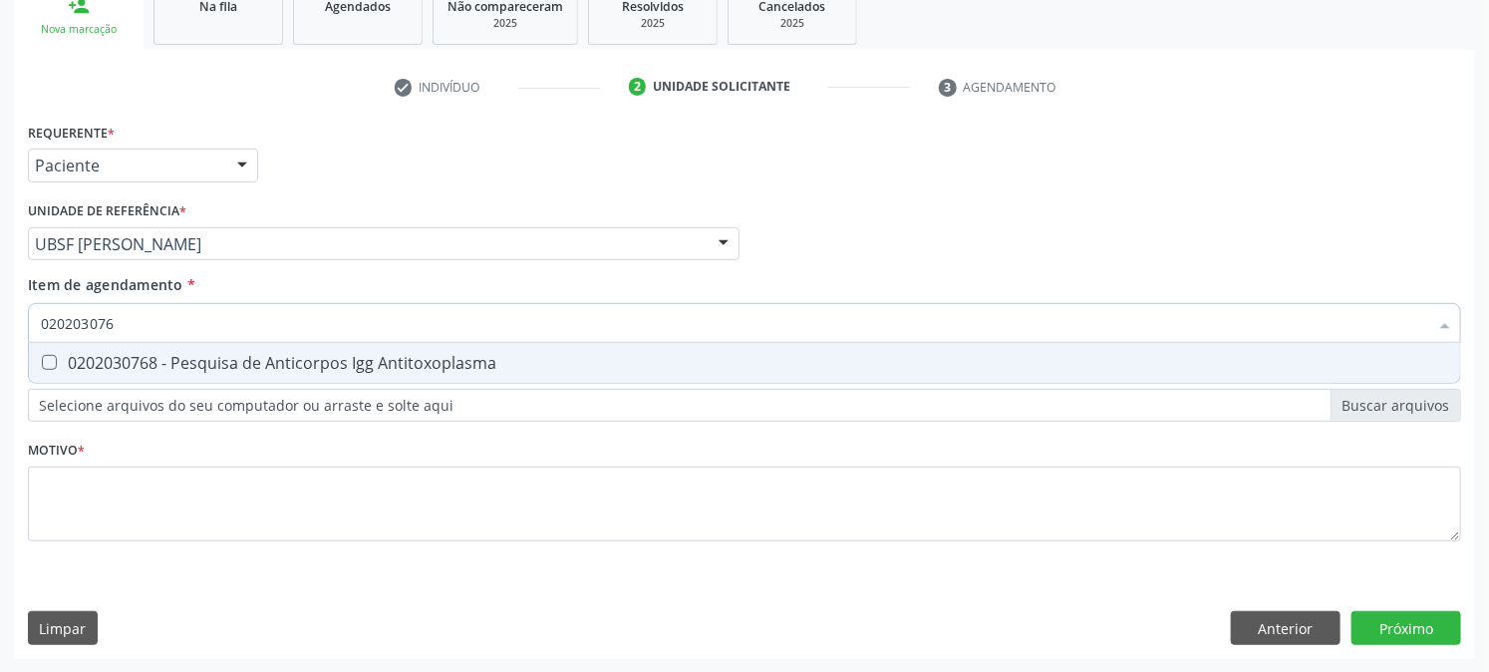
type input "0202030768"
click at [53, 355] on Antitoxoplasma at bounding box center [49, 362] width 15 height 15
click at [42, 356] on Antitoxoplasma "checkbox" at bounding box center [35, 362] width 13 height 13
checkbox Antitoxoplasma "true"
drag, startPoint x: 181, startPoint y: 329, endPoint x: 0, endPoint y: 391, distance: 191.7
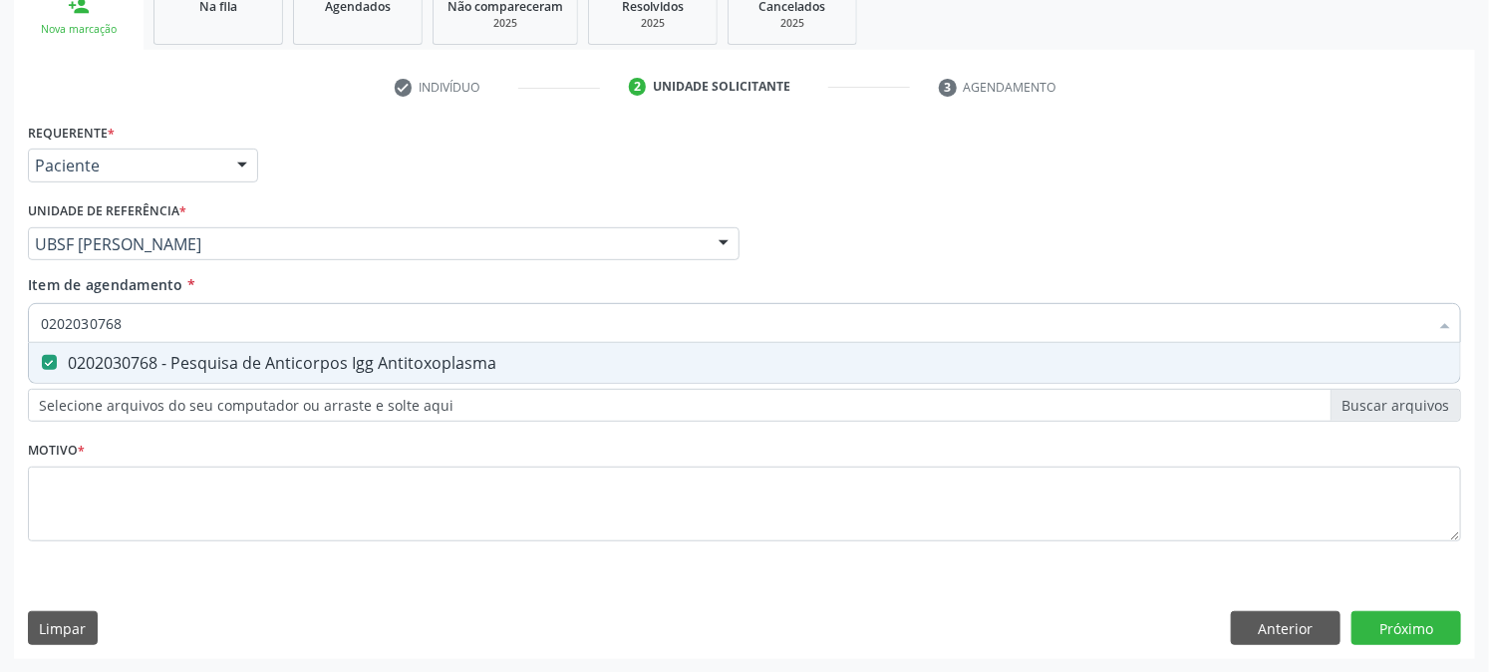
click at [0, 391] on div "Acompanhamento Acompanhe a situação das marcações correntes e finalizadas Relat…" at bounding box center [744, 234] width 1489 height 878
checkbox Antitoxoplasma "false"
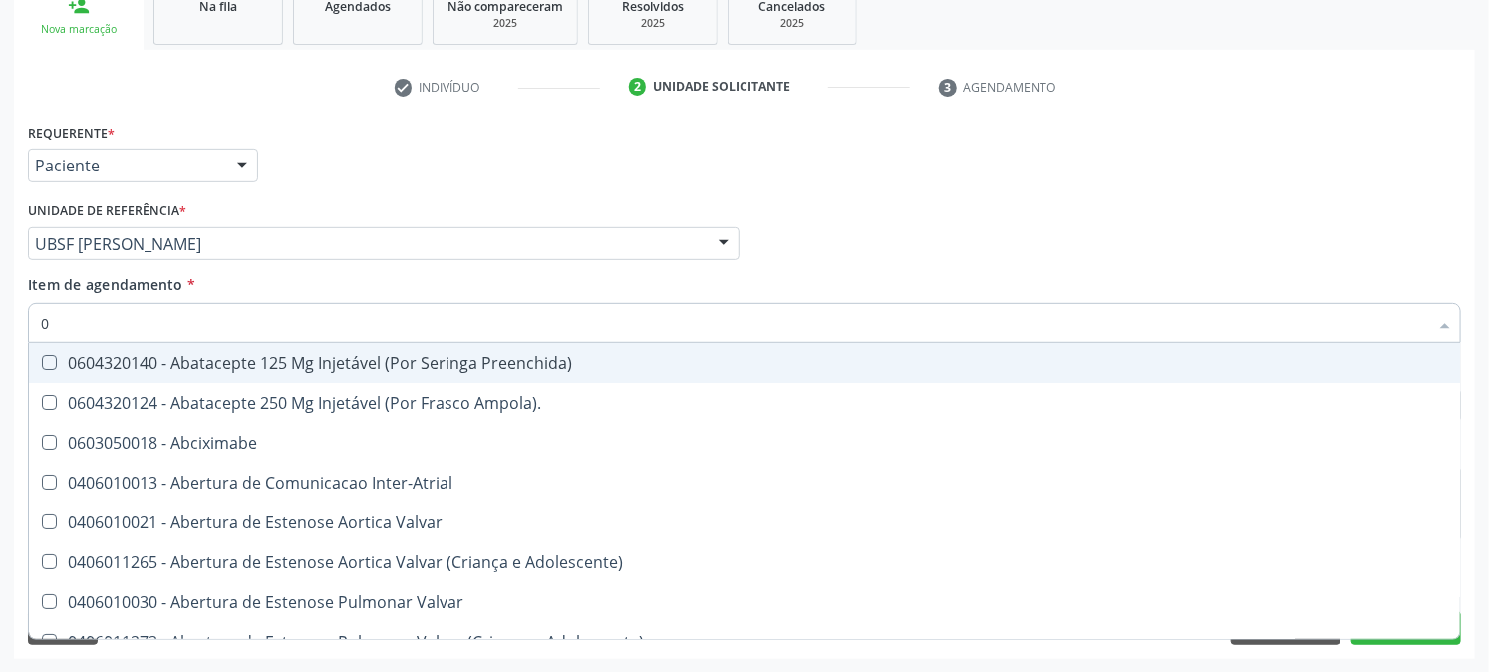
type input "02"
checkbox Psicossocial "true"
checkbox Urina "false"
checkbox Ativa "true"
checkbox Comprimido\) "true"
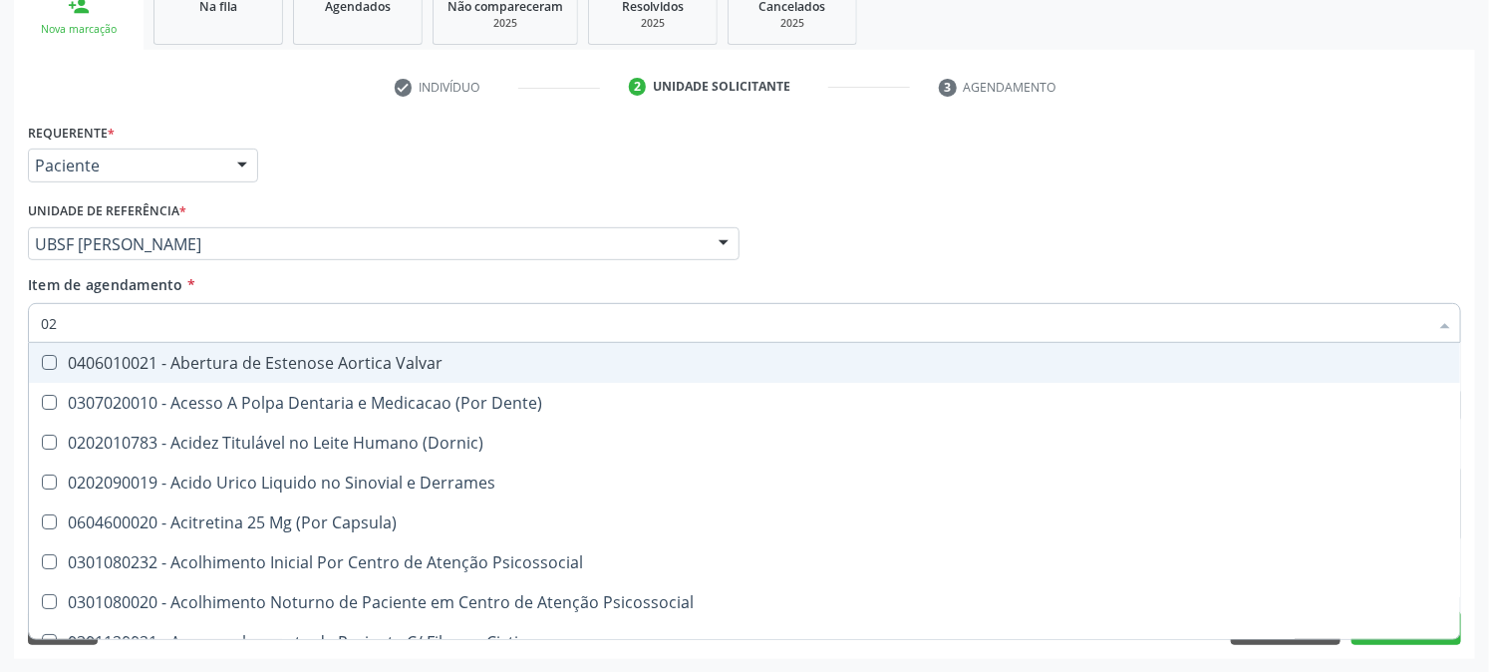
type input "020"
checkbox Frasco-Ampola\) "true"
checkbox Urina "false"
checkbox Creatinina "true"
checkbox Abo "false"
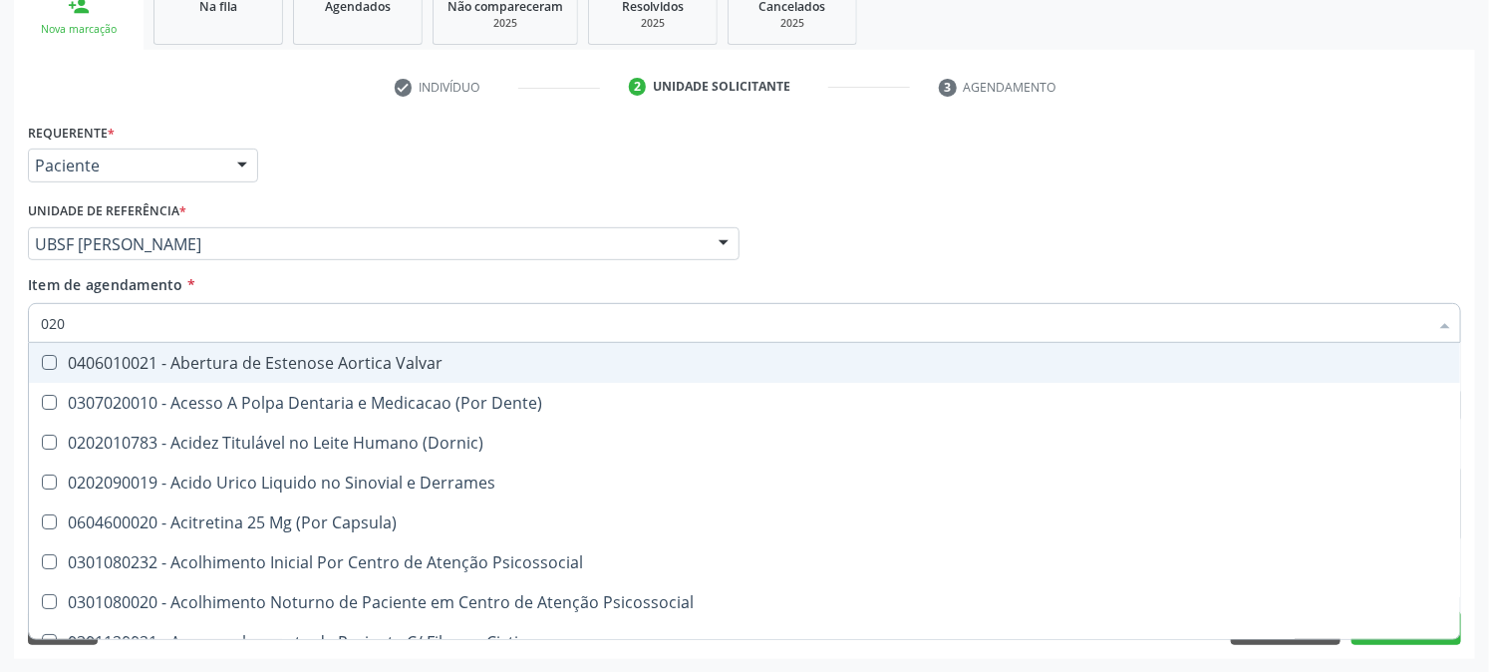
checkbox Osmolaridade "true"
checkbox Glicose "false"
checkbox Eletro-Oculografia "true"
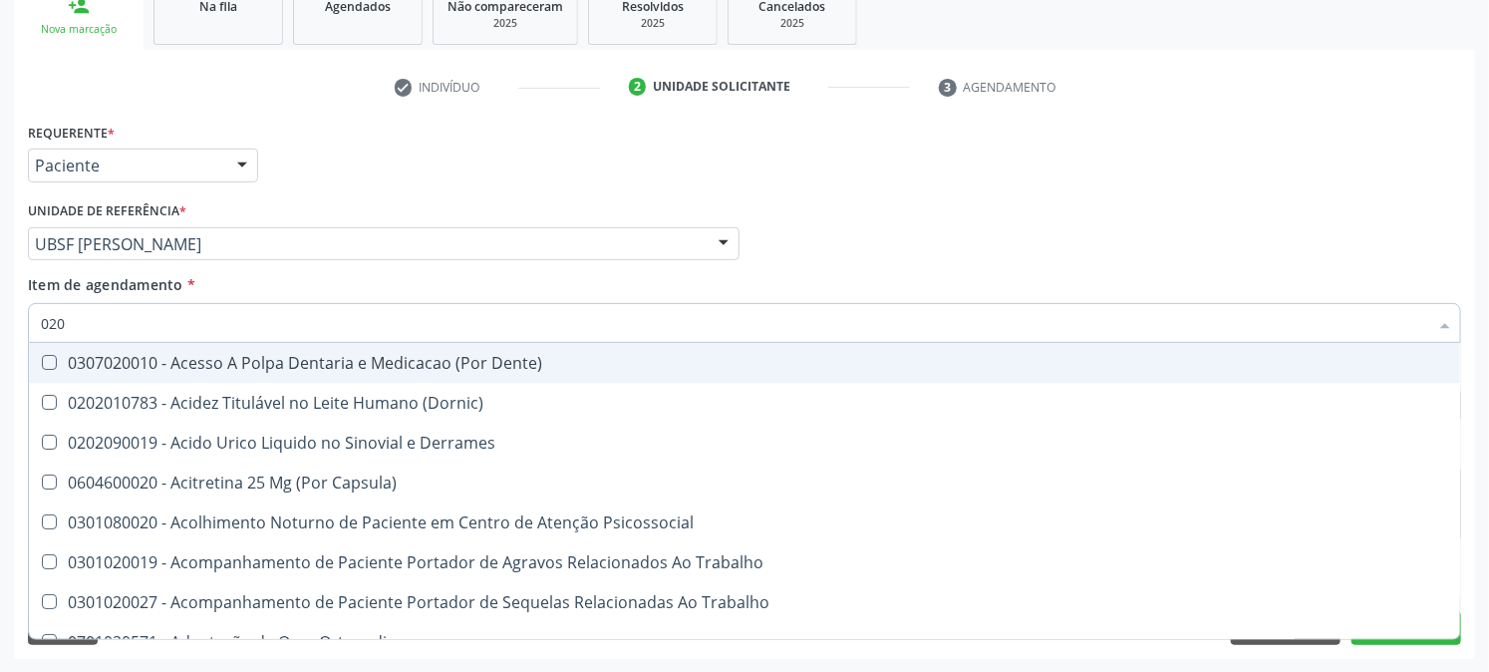
type input "0202"
checkbox Capsula\) "true"
checkbox Urina "false"
checkbox Coagulacao "true"
checkbox Cortante "true"
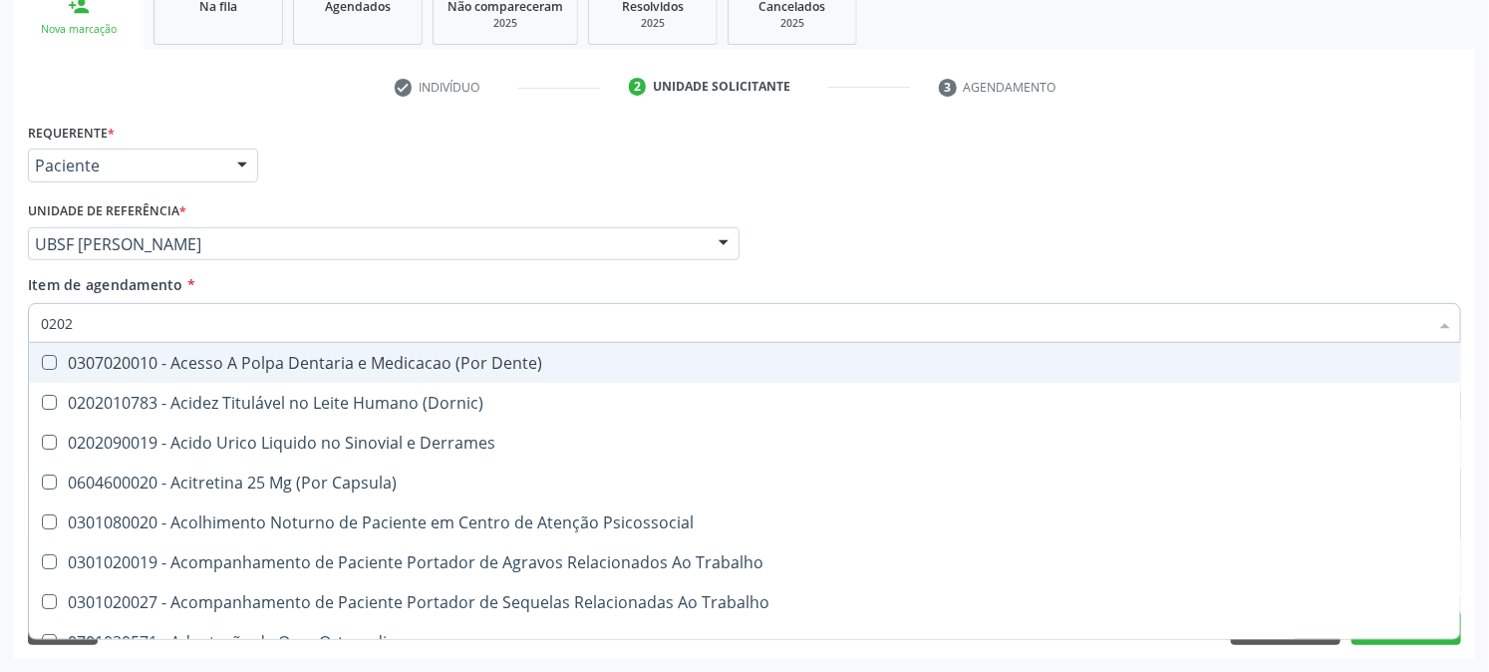
checkbox Revisao "true"
checkbox Abo "false"
checkbox Bandas\) "true"
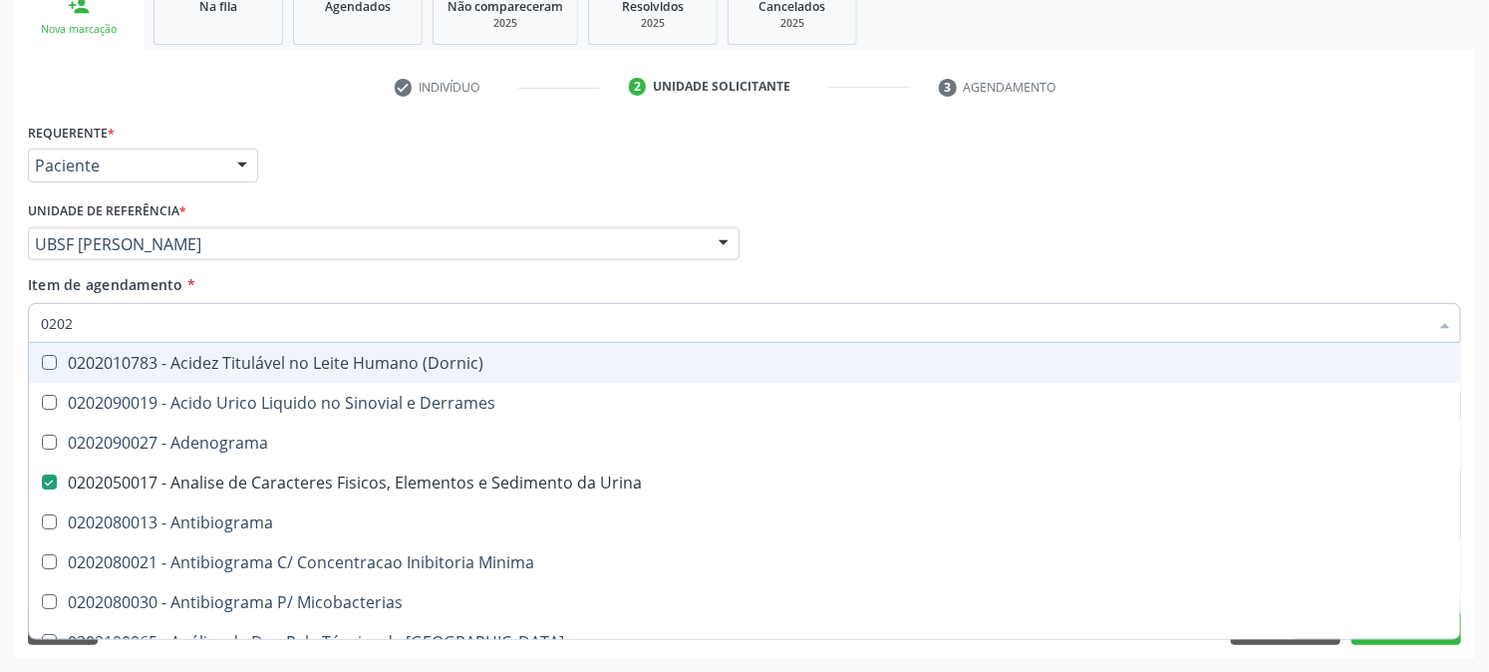
type input "02020"
checkbox Abo "false"
checkbox Xiii "true"
checkbox Glicose "false"
checkbox Zinco "true"
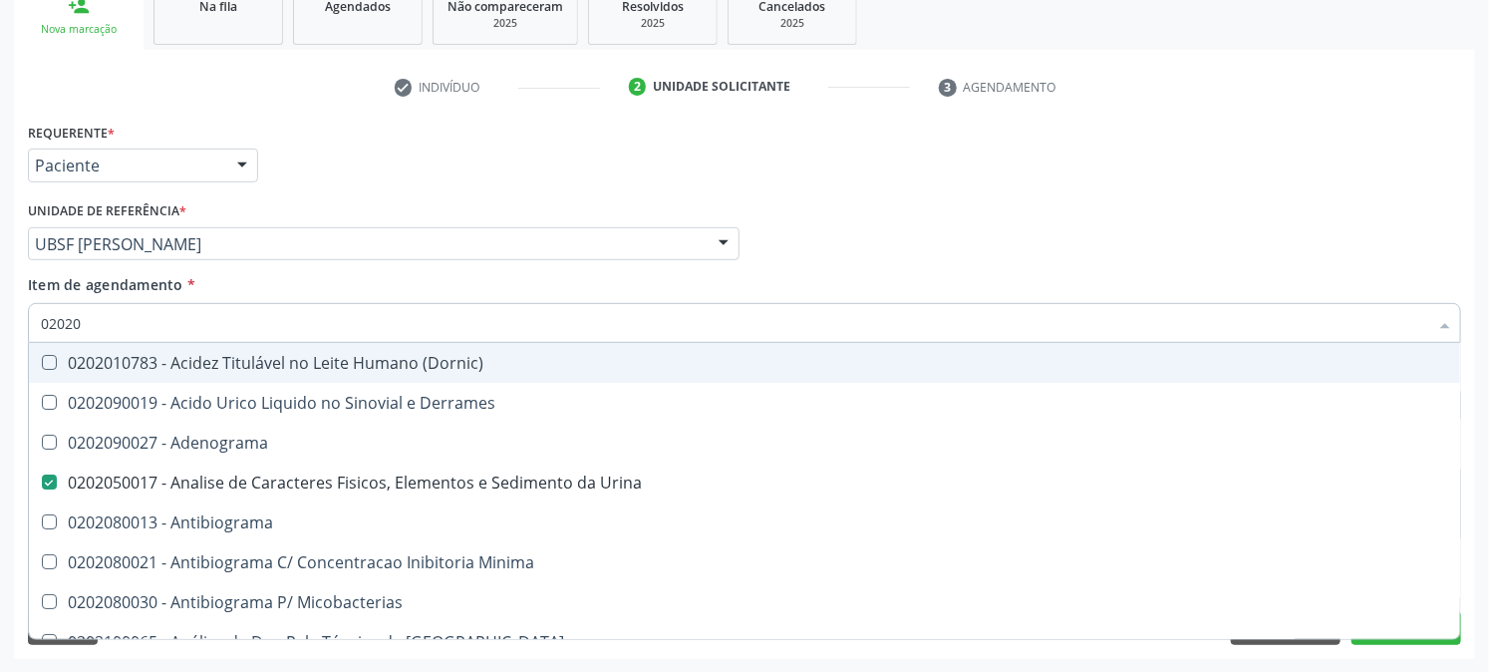
checkbox Completo "false"
checkbox Oncologia "true"
checkbox Antitoxoplasma "false"
type input "020203"
checkbox Urina "false"
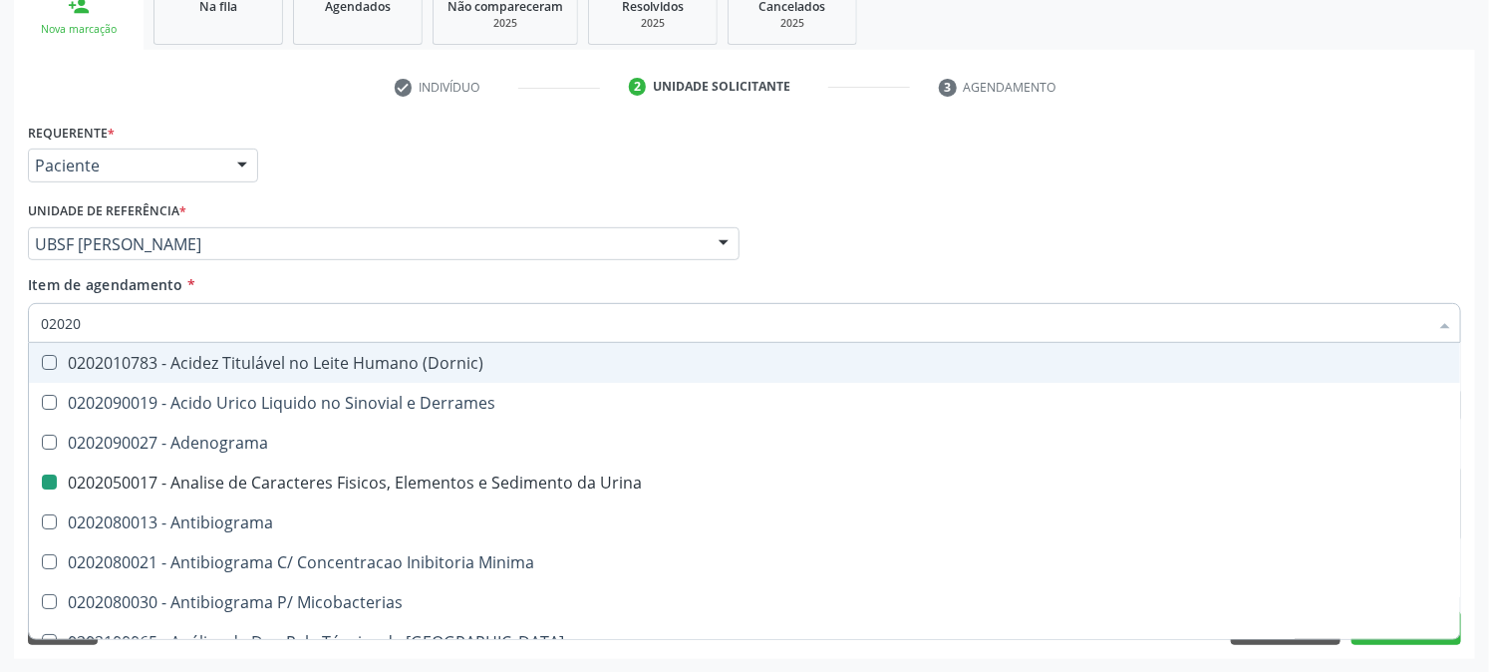
checkbox \(Confirmatorio\) "true"
checkbox \(Serotonina\) "true"
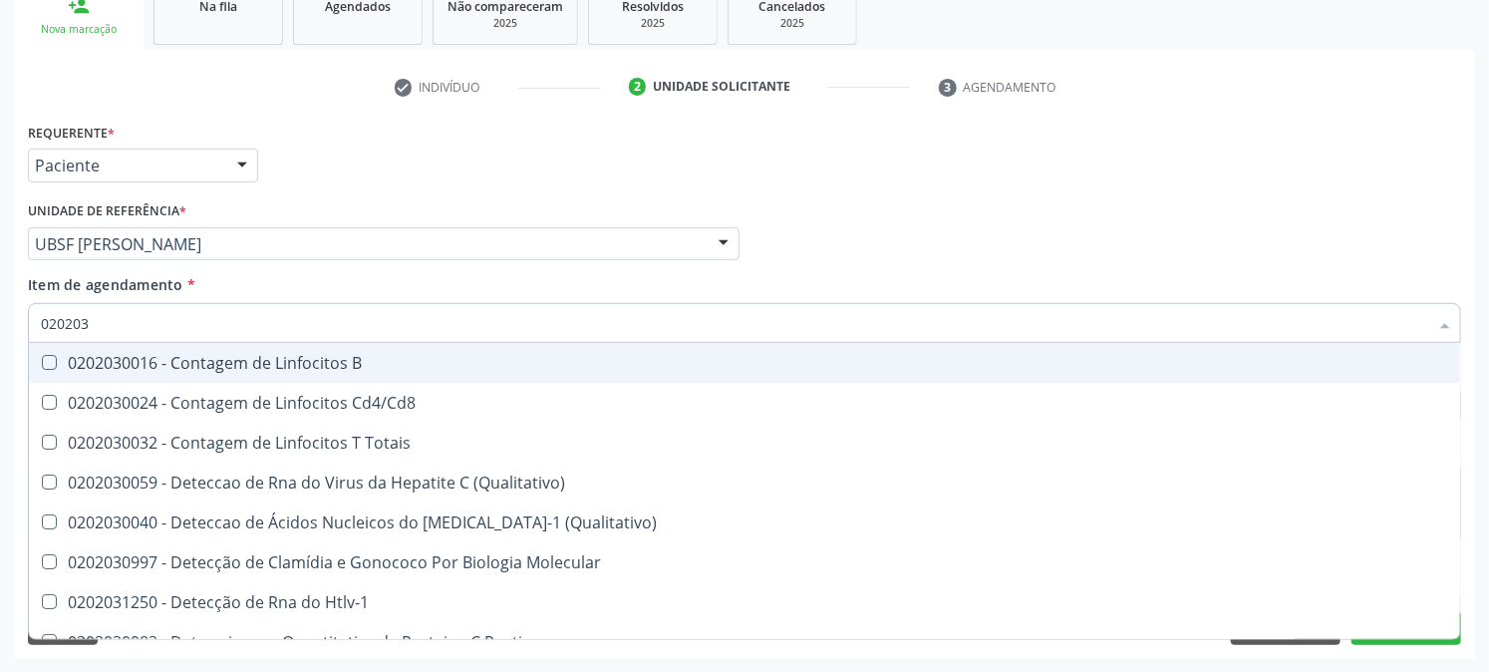
type input "0202030"
checkbox Completo "false"
checkbox Liso "true"
checkbox Antitoxoplasma "false"
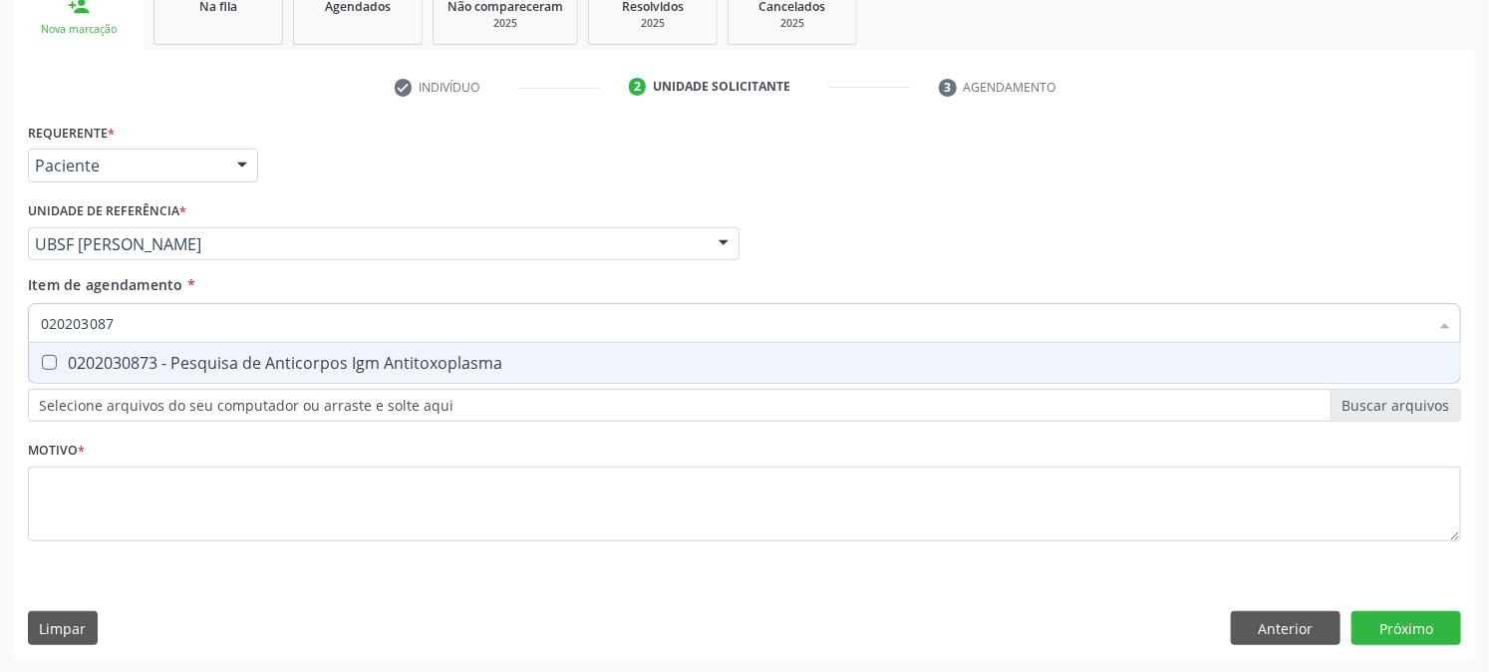
type input "0202030873"
click at [61, 356] on div "0202030873 - Pesquisa de Anticorpos Igm Antitoxoplasma" at bounding box center [745, 363] width 1408 height 16
checkbox Antitoxoplasma "true"
drag, startPoint x: 68, startPoint y: 344, endPoint x: 0, endPoint y: 377, distance: 75.4
click at [0, 377] on div "Acompanhamento Acompanhe a situação das marcações correntes e finalizadas Relat…" at bounding box center [744, 234] width 1489 height 878
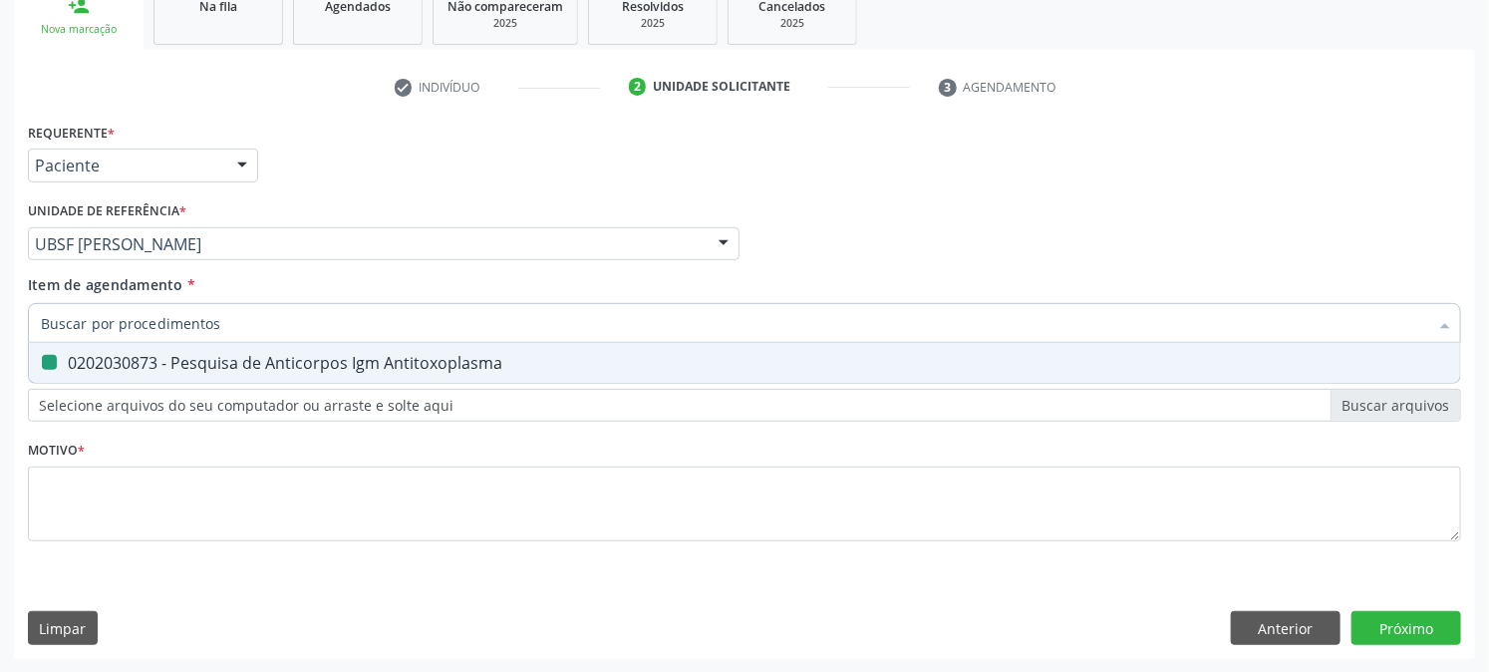
checkbox Antitoxoplasma "false"
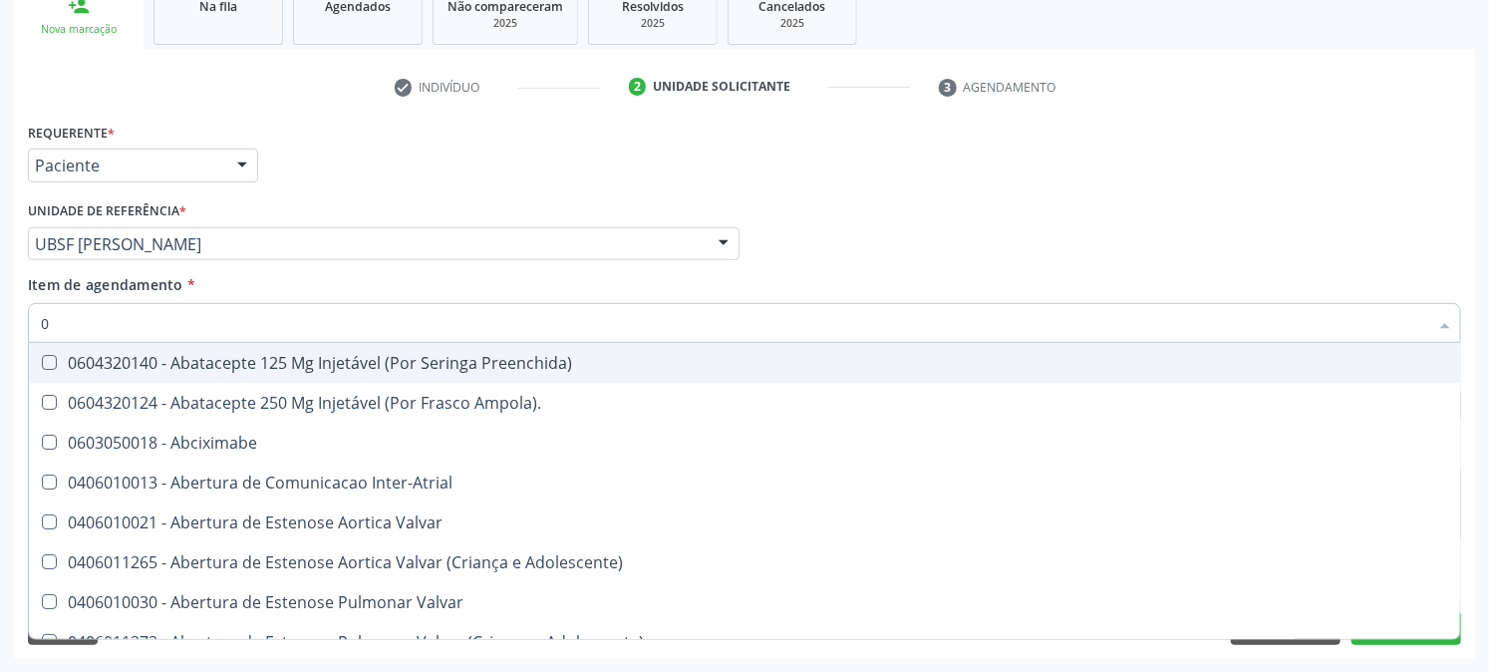
type input "02"
checkbox Psicossocial "true"
checkbox Urina "false"
checkbox Ativa "true"
checkbox Comprimido\) "true"
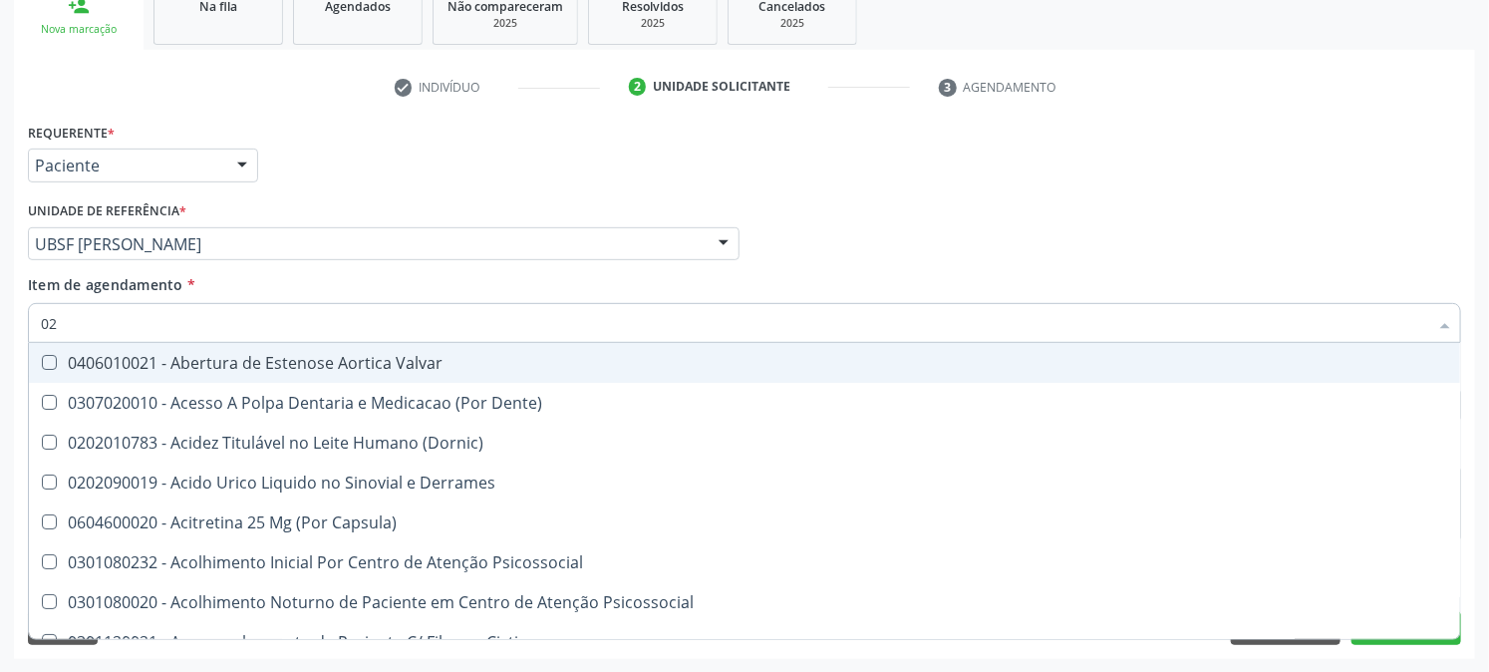
type input "020"
checkbox Frasco-Ampola\) "true"
checkbox Urina "false"
checkbox Creatinina "true"
checkbox Abo "false"
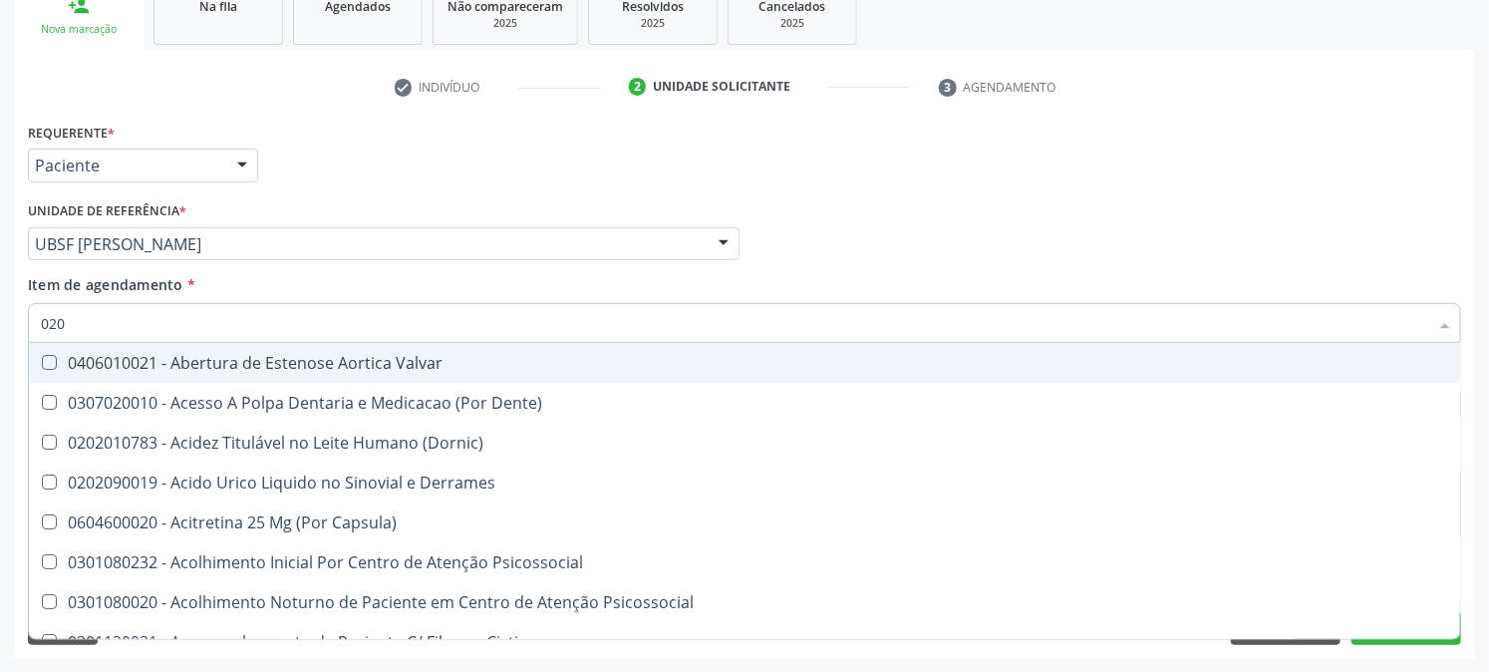
checkbox Osmolaridade "true"
checkbox Glicose "false"
checkbox Eletro-Oculografia "true"
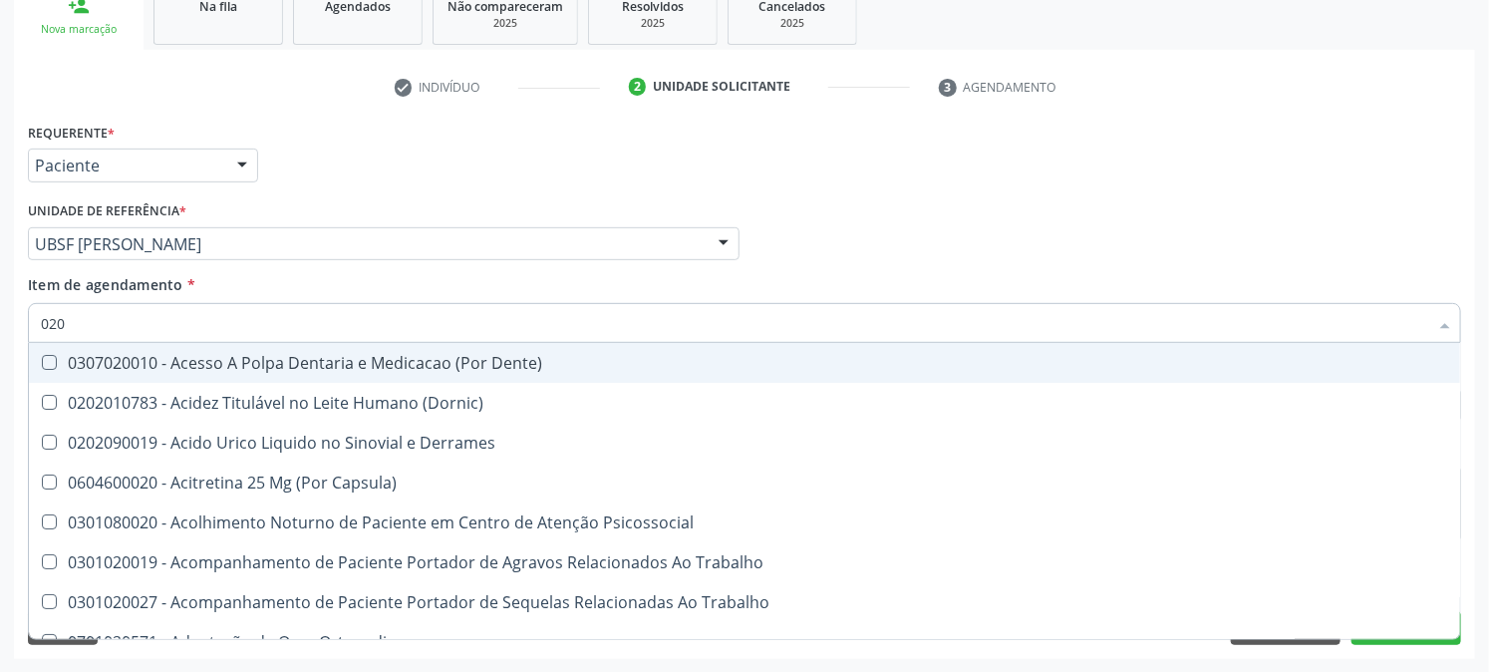
type input "0202"
checkbox Capsula\) "true"
checkbox Urina "false"
checkbox Coagulacao "true"
checkbox Cortante "true"
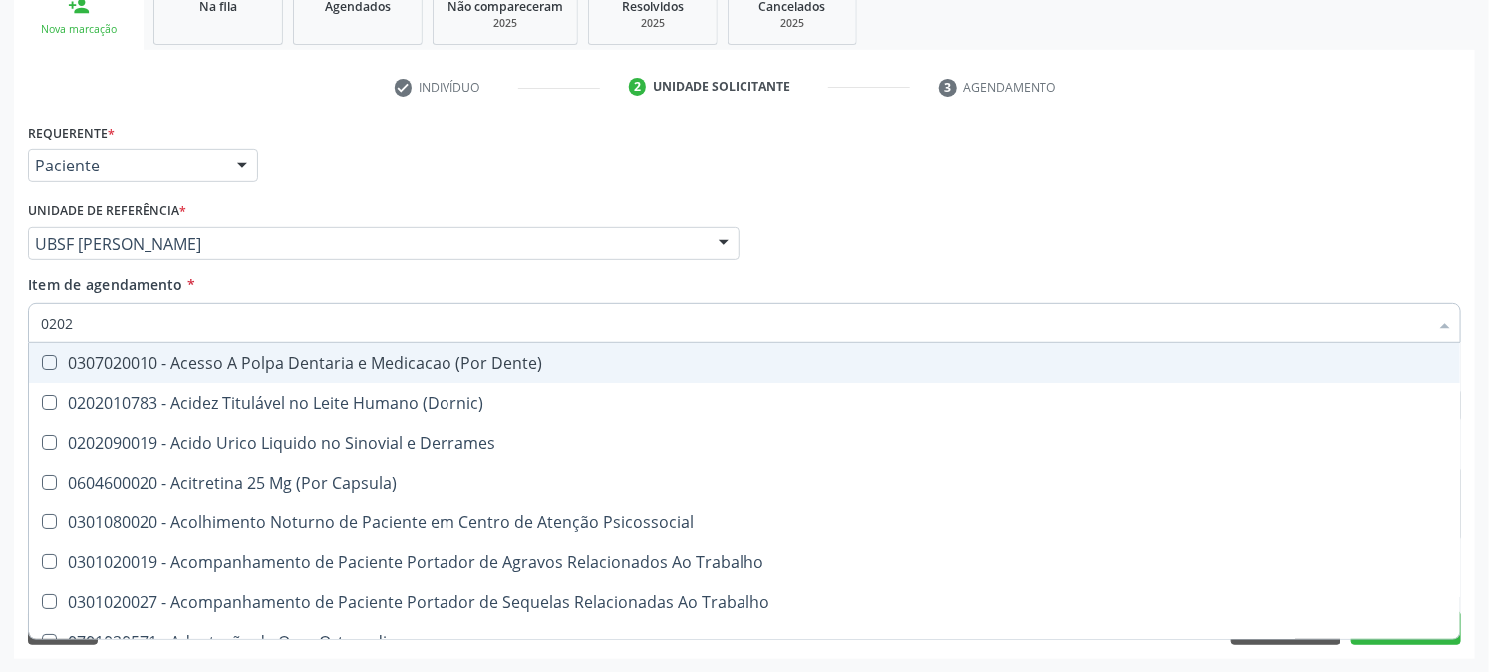
checkbox Revisao "true"
checkbox Abo "false"
checkbox Bandas\) "true"
checkbox Glomerular "true"
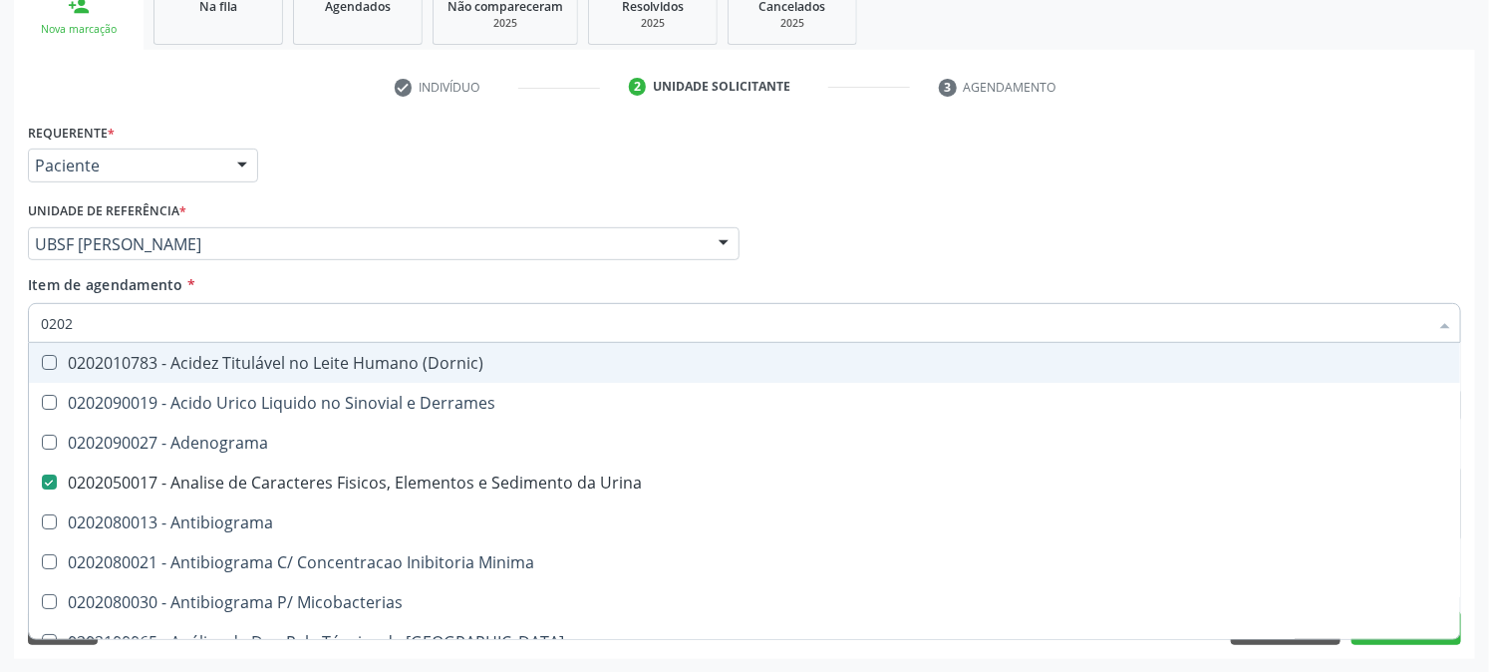
type input "02020"
checkbox Abo "false"
checkbox Xiii "true"
checkbox Glicose "false"
checkbox Zinco "true"
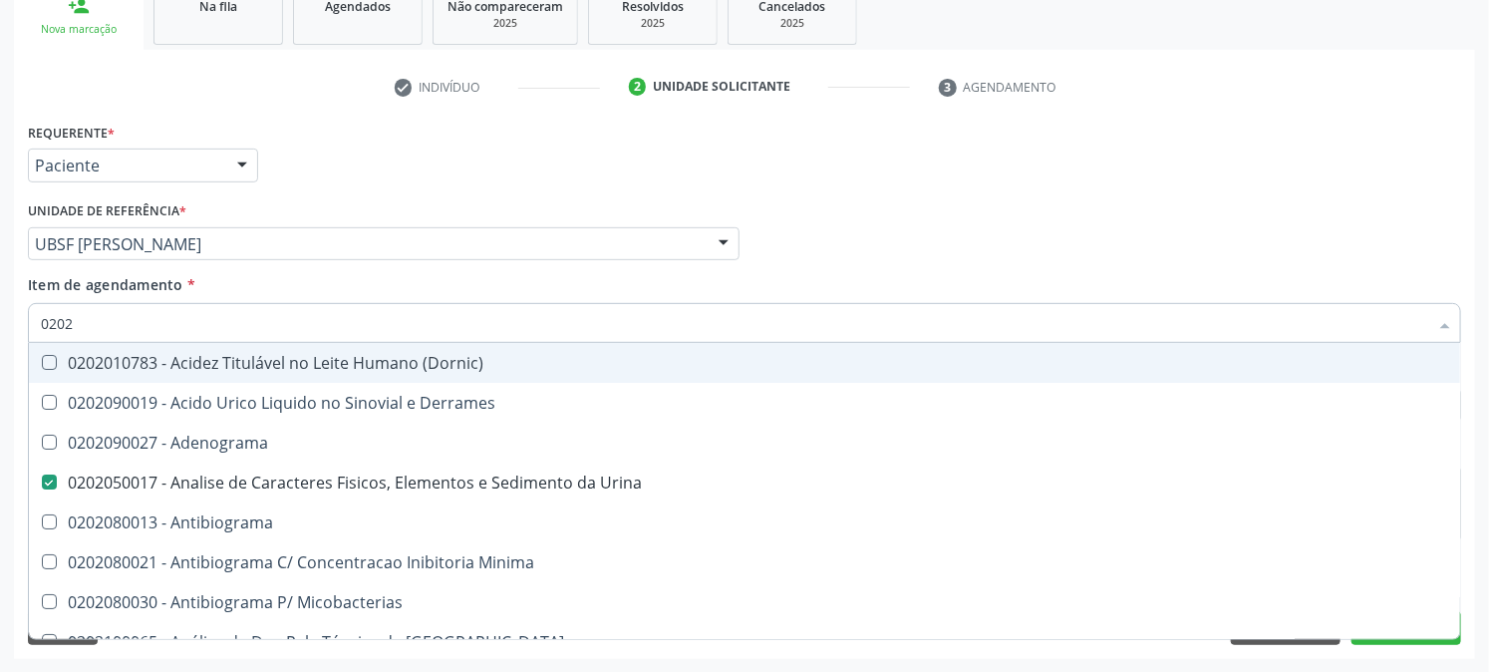
checkbox Completo "false"
checkbox Oncologia "true"
checkbox Anticardiolipina "true"
checkbox Antitoxoplasma "false"
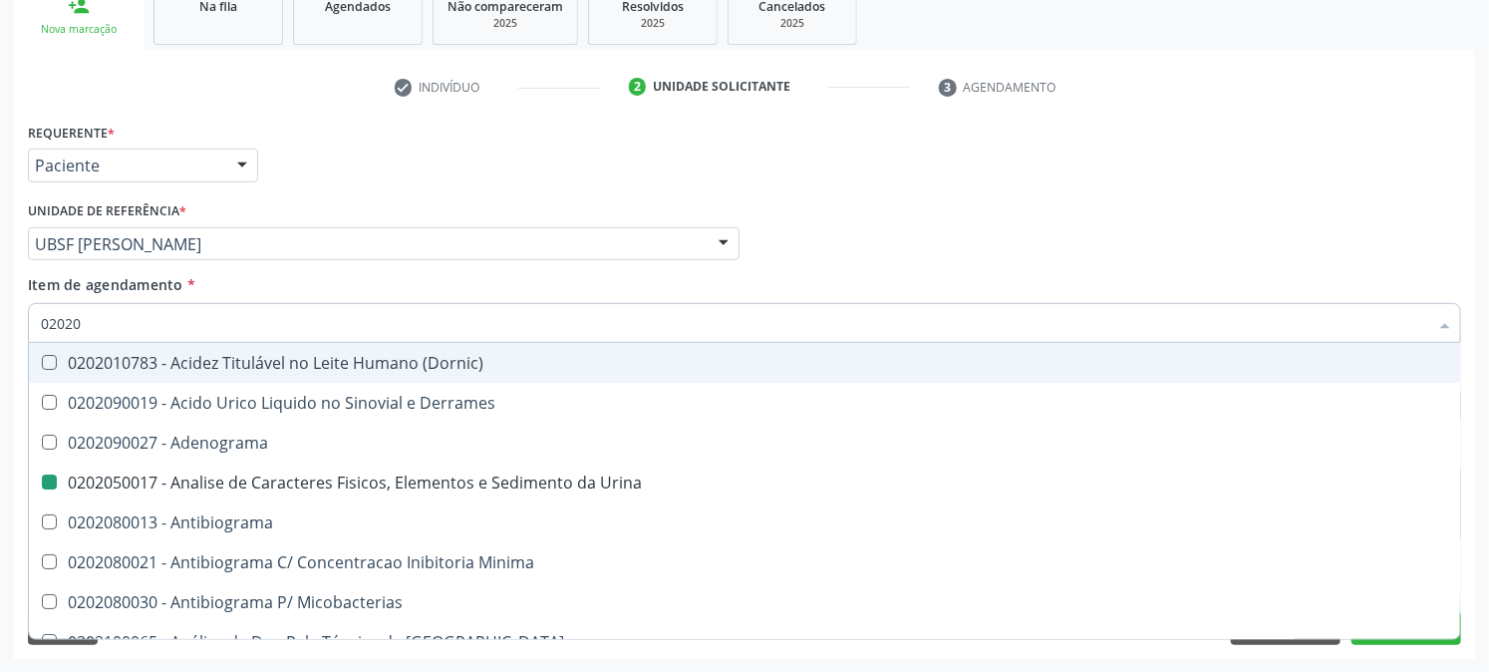
type input "020203"
checkbox Urina "false"
checkbox \(Confirmatorio\) "true"
checkbox \(Serotonina\) "true"
checkbox Etilico "true"
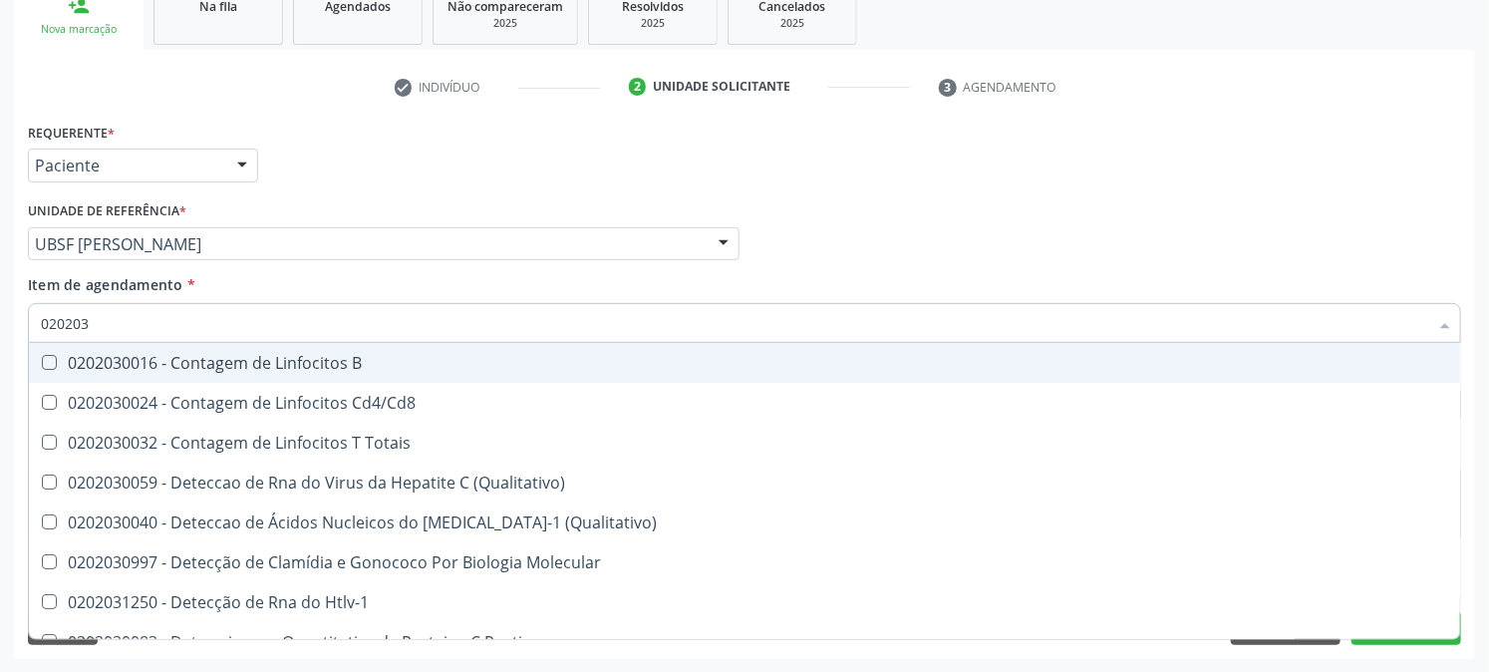
type input "0202030"
checkbox Completo "false"
checkbox Liso "true"
checkbox \(Anti-Hdv\) "true"
checkbox Antitoxoplasma "false"
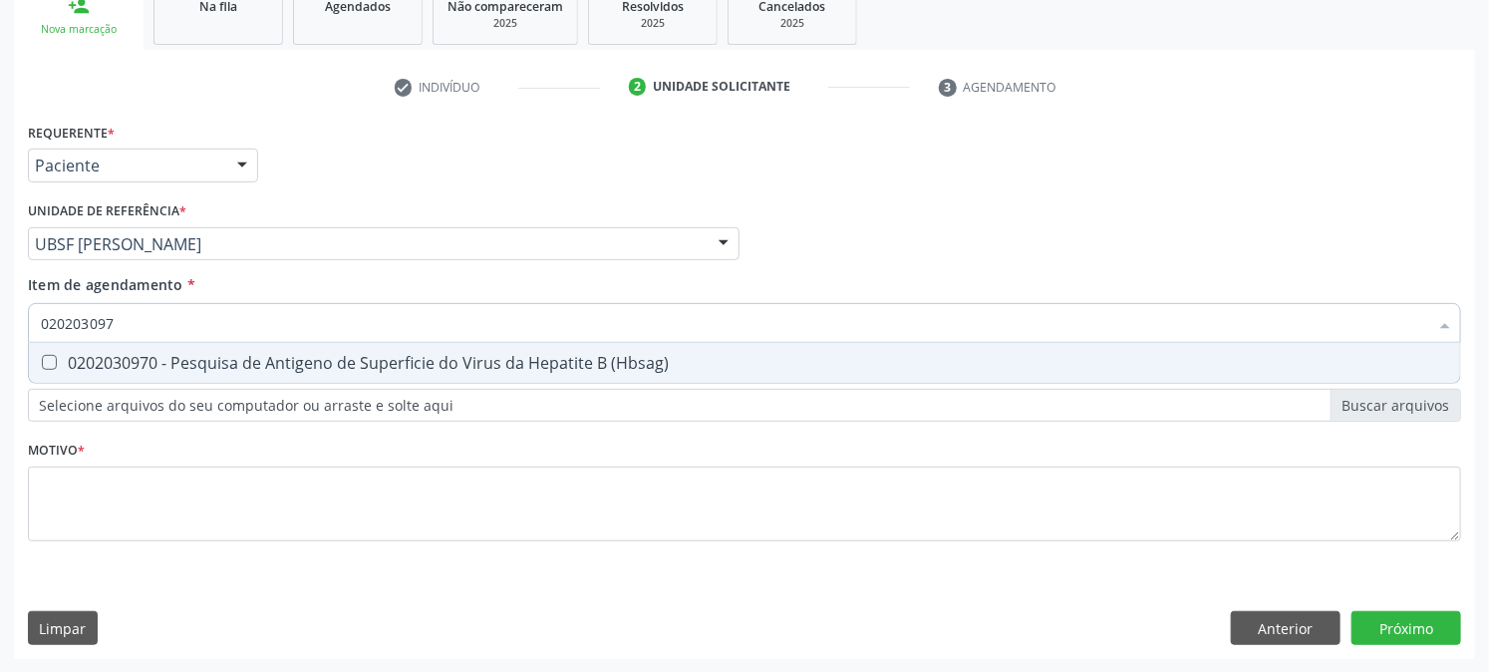
type input "0202030970"
click at [44, 355] on \(Hbsag\) at bounding box center [49, 362] width 15 height 15
click at [42, 356] on \(Hbsag\) "checkbox" at bounding box center [35, 362] width 13 height 13
checkbox \(Hbsag\) "true"
drag, startPoint x: 165, startPoint y: 317, endPoint x: 0, endPoint y: 346, distance: 168.0
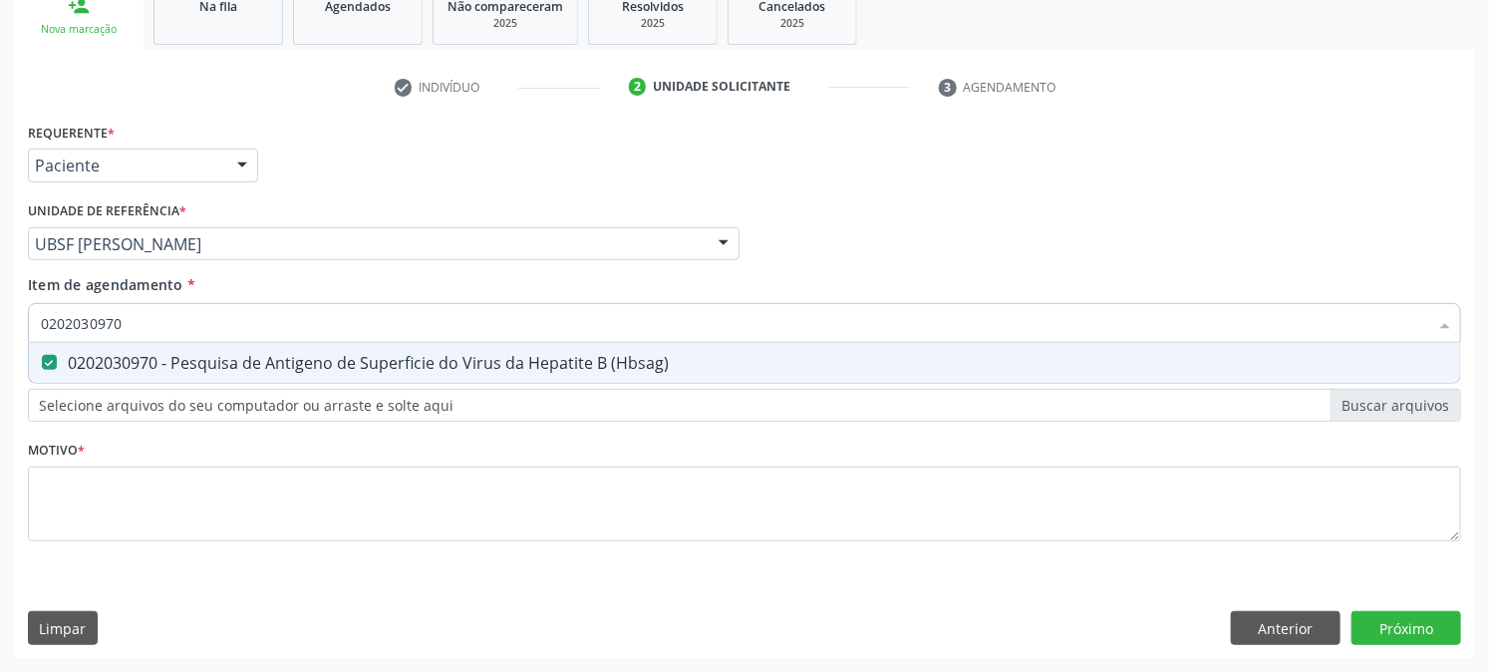
click at [0, 346] on div "Acompanhamento Acompanhe a situação das marcações correntes e finalizadas Relat…" at bounding box center [744, 234] width 1489 height 878
checkbox \(Hbsag\) "false"
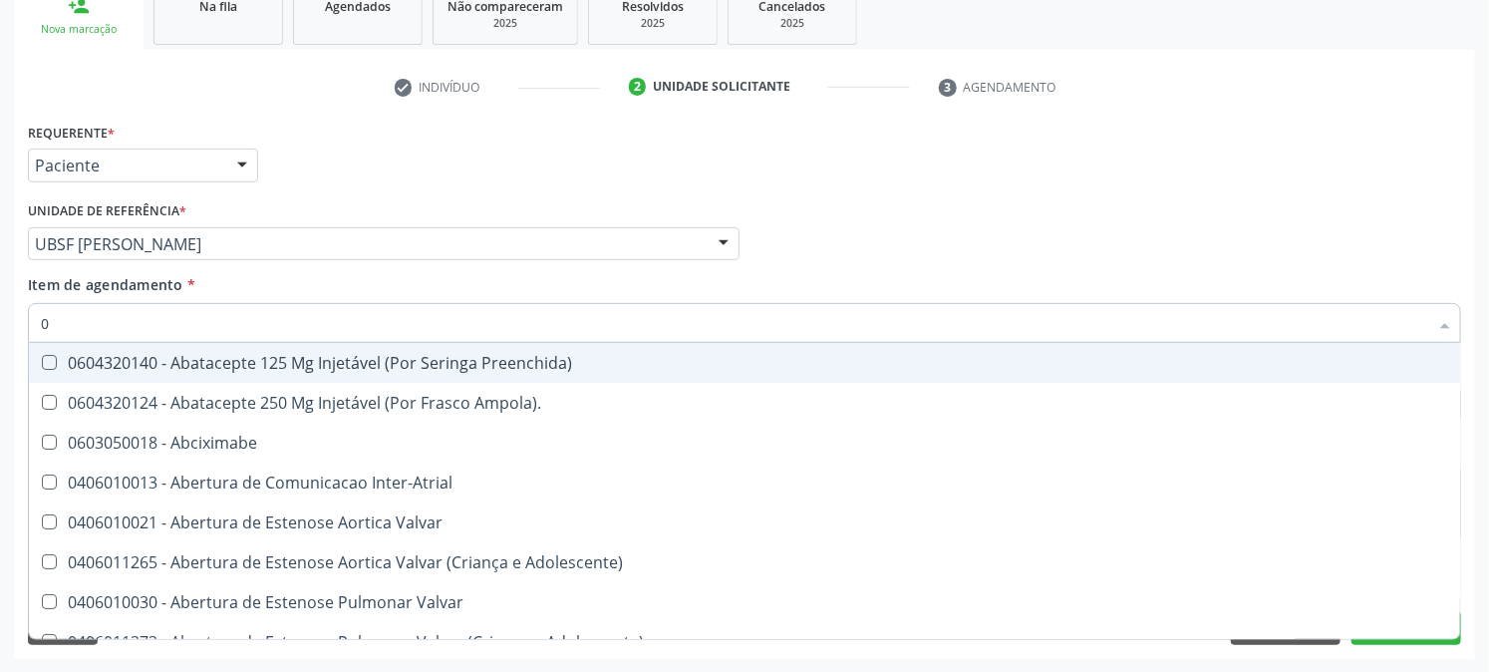
type input "02"
checkbox Psicossocial "true"
checkbox Urina "false"
checkbox Ativa "true"
checkbox Comprimido\) "true"
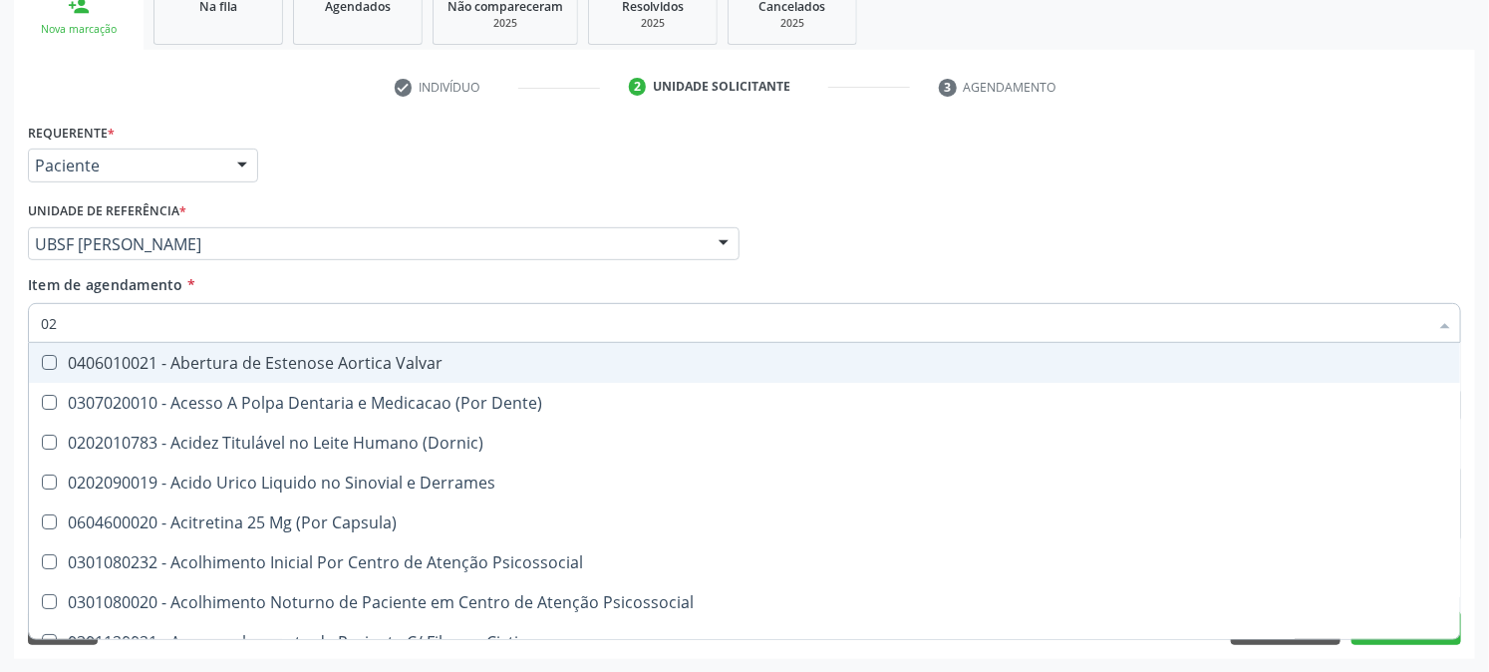
type input "020"
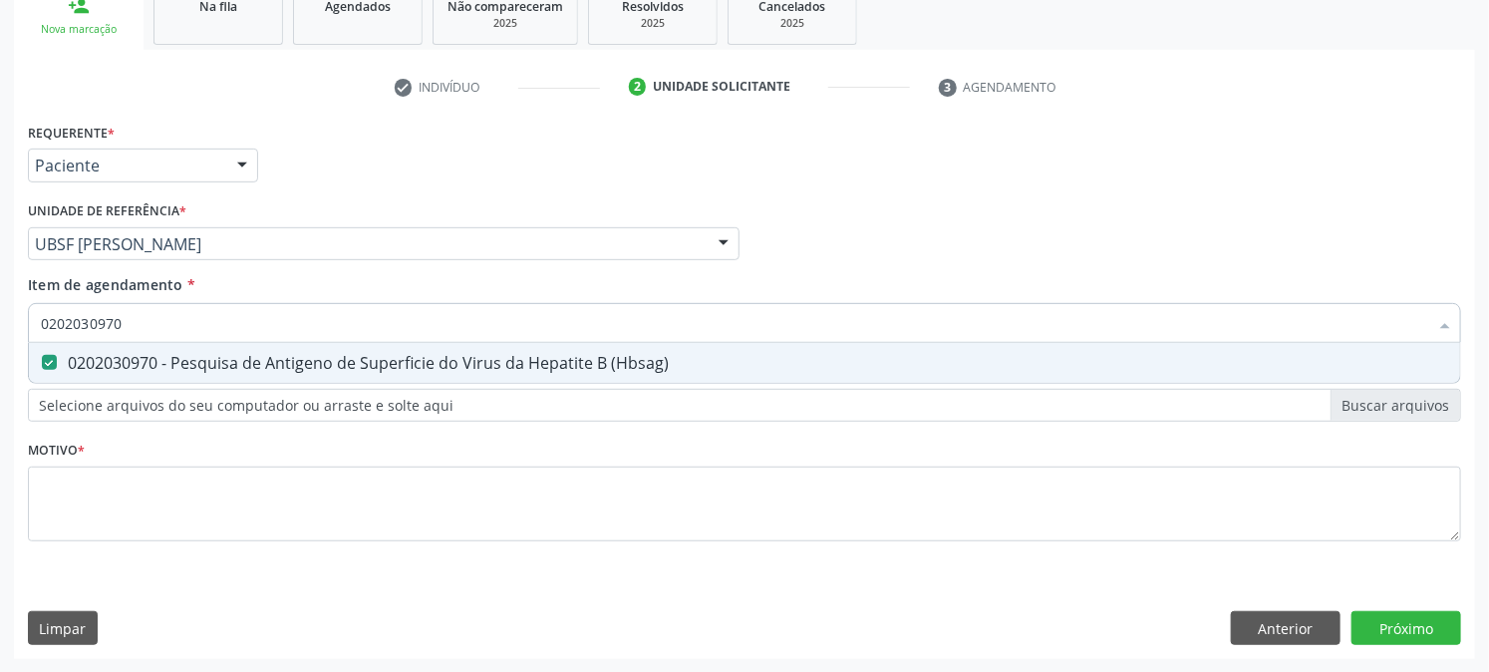
drag, startPoint x: 162, startPoint y: 331, endPoint x: 0, endPoint y: 360, distance: 165.0
click at [0, 360] on div "Acompanhamento Acompanhe a situação das marcações correntes e finalizadas Relat…" at bounding box center [744, 234] width 1489 height 878
click at [47, 360] on Fraco\) at bounding box center [49, 362] width 15 height 15
click at [42, 360] on Fraco\) "checkbox" at bounding box center [35, 362] width 13 height 13
click at [0, 381] on div "Acompanhamento Acompanhe a situação das marcações correntes e finalizadas Relat…" at bounding box center [744, 234] width 1489 height 878
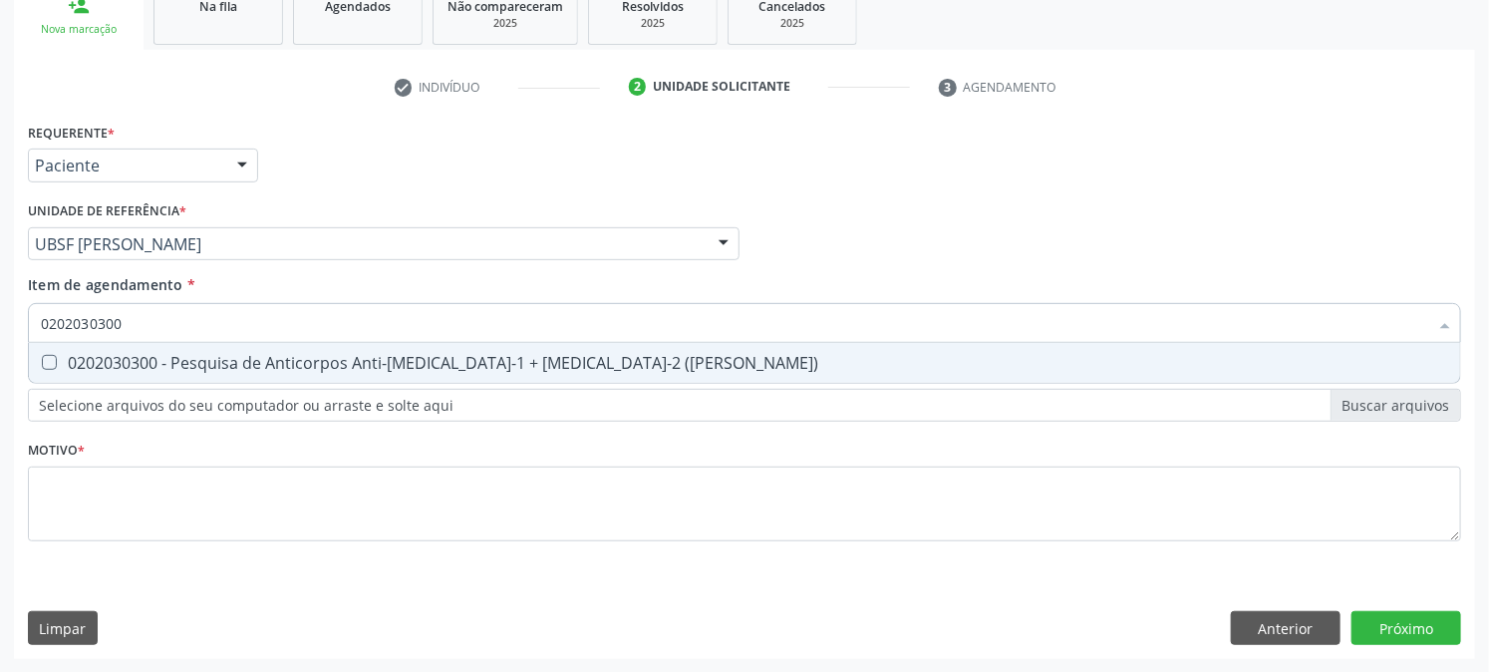
click at [62, 362] on div "0202030300 - Pesquisa de Anticorpos Anti-[MEDICAL_DATA]-1 + [MEDICAL_DATA]-2 ([…" at bounding box center [745, 363] width 1408 height 16
drag, startPoint x: 185, startPoint y: 315, endPoint x: 0, endPoint y: 400, distance: 203.9
click at [0, 400] on div "Acompanhamento Acompanhe a situação das marcações correntes e finalizadas Relat…" at bounding box center [744, 234] width 1489 height 878
drag, startPoint x: 76, startPoint y: 353, endPoint x: 86, endPoint y: 344, distance: 13.4
click at [76, 355] on div "0202120090 - Teste Indireto de Antiglobulina Humana (Tia)" at bounding box center [745, 363] width 1408 height 16
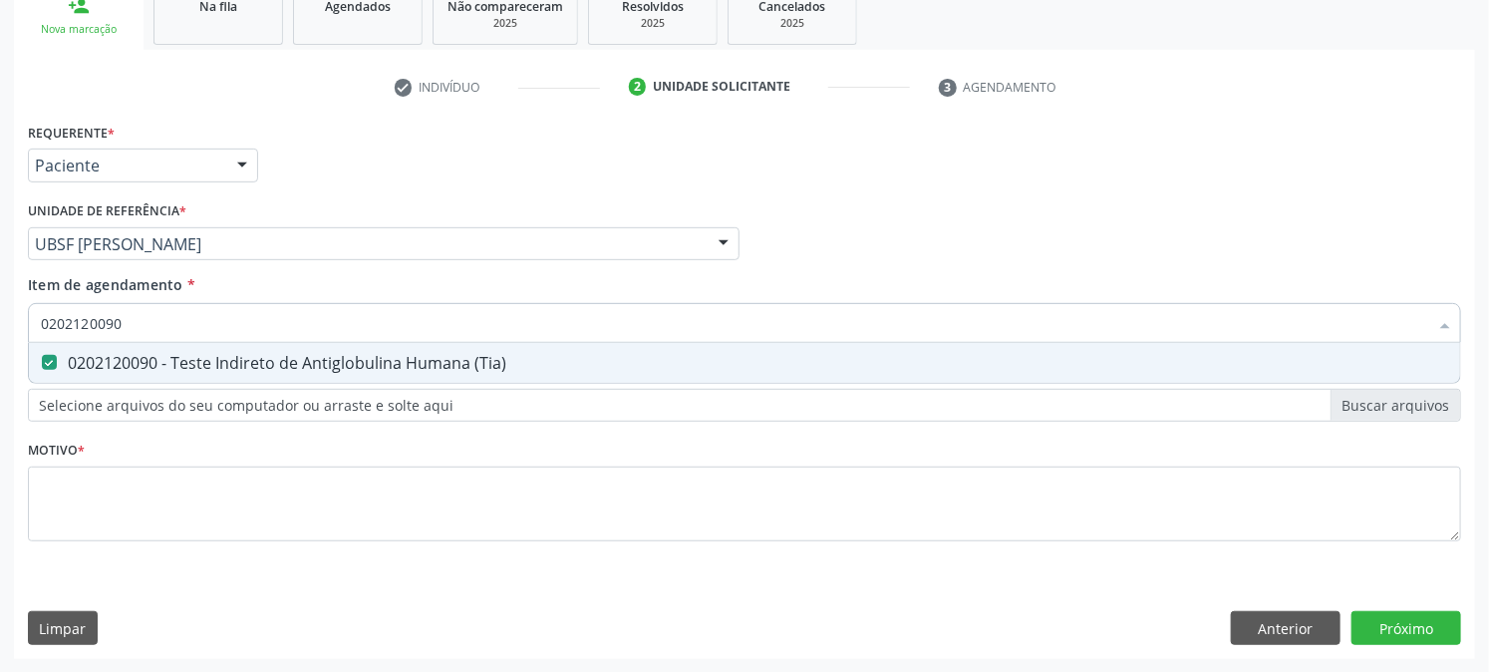
drag, startPoint x: 142, startPoint y: 312, endPoint x: 0, endPoint y: 350, distance: 146.5
click at [0, 350] on div "Acompanhamento Acompanhe a situação das marcações correntes e finalizadas Relat…" at bounding box center [744, 234] width 1489 height 878
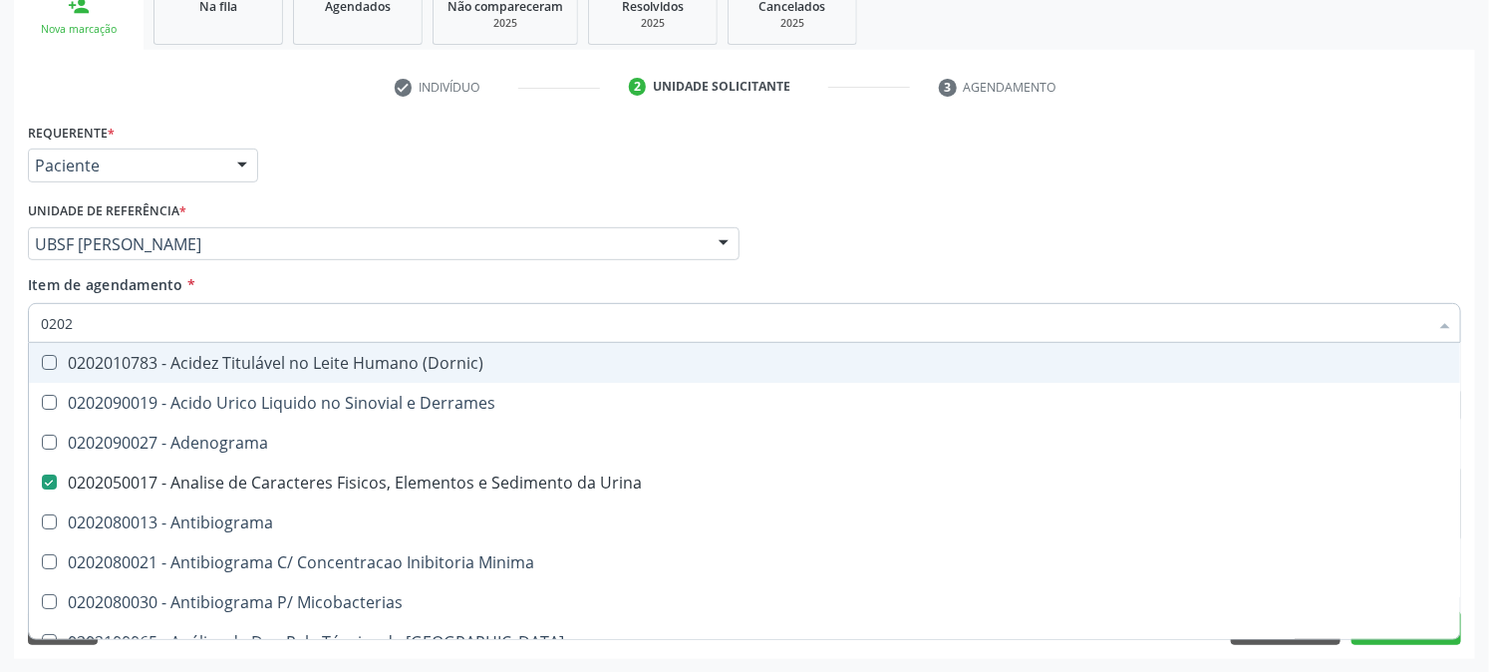
click at [363, 184] on div "Requerente * Paciente Médico(a) Enfermeiro(a) Paciente Nenhum resultado encontr…" at bounding box center [745, 157] width 1444 height 78
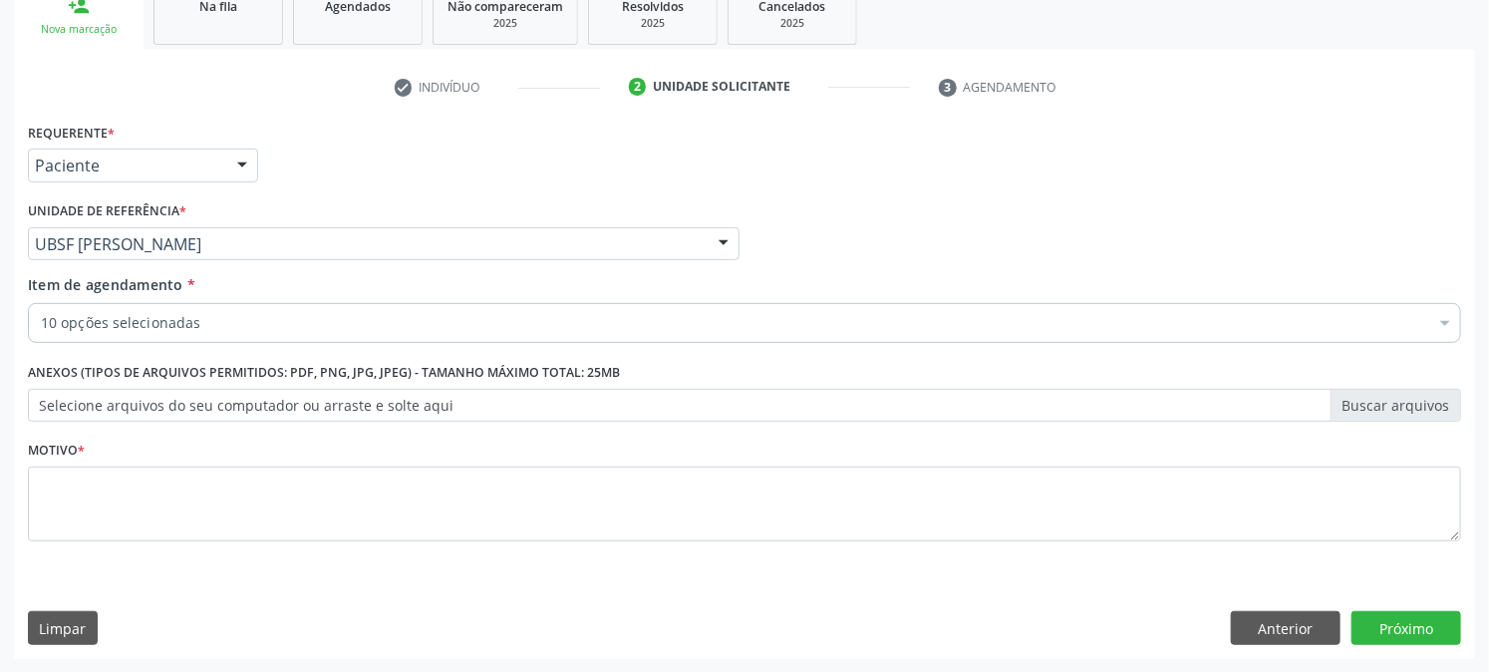
click at [94, 455] on div "Motivo *" at bounding box center [745, 489] width 1434 height 106
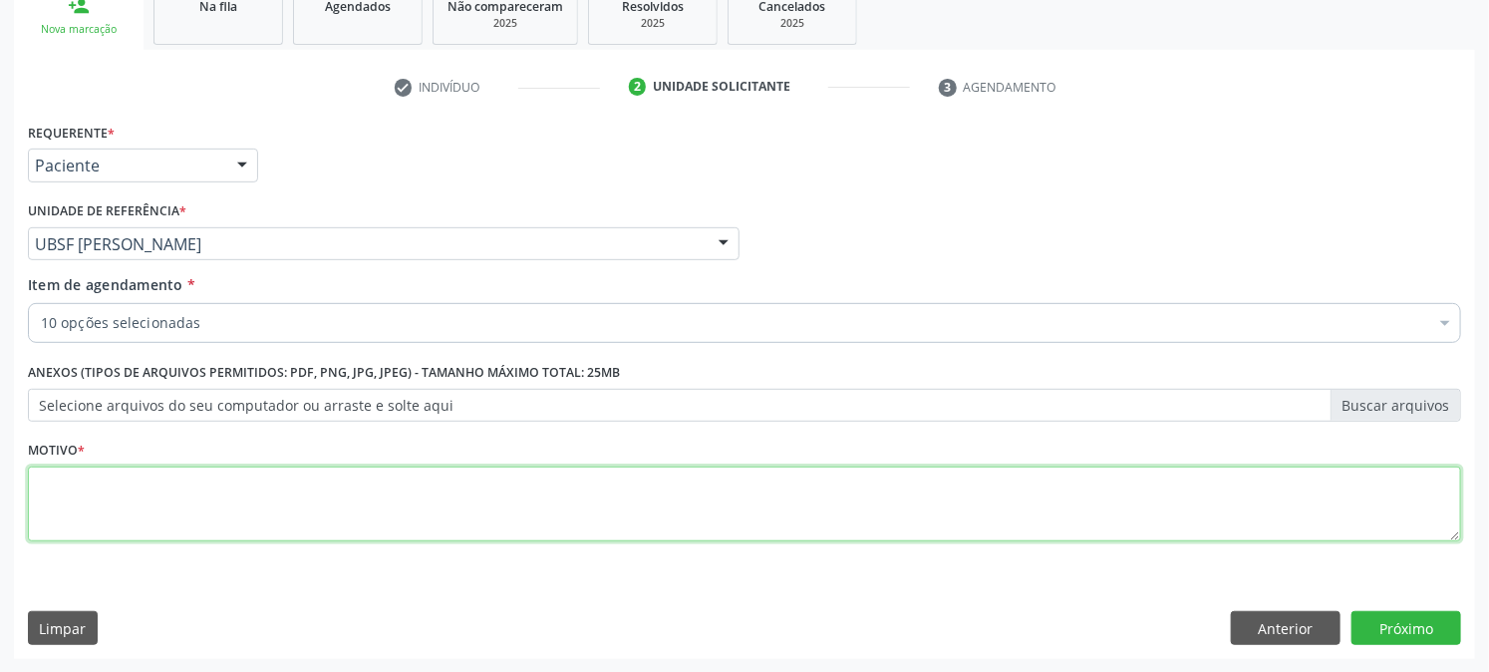
click at [93, 485] on textarea at bounding box center [745, 505] width 1434 height 76
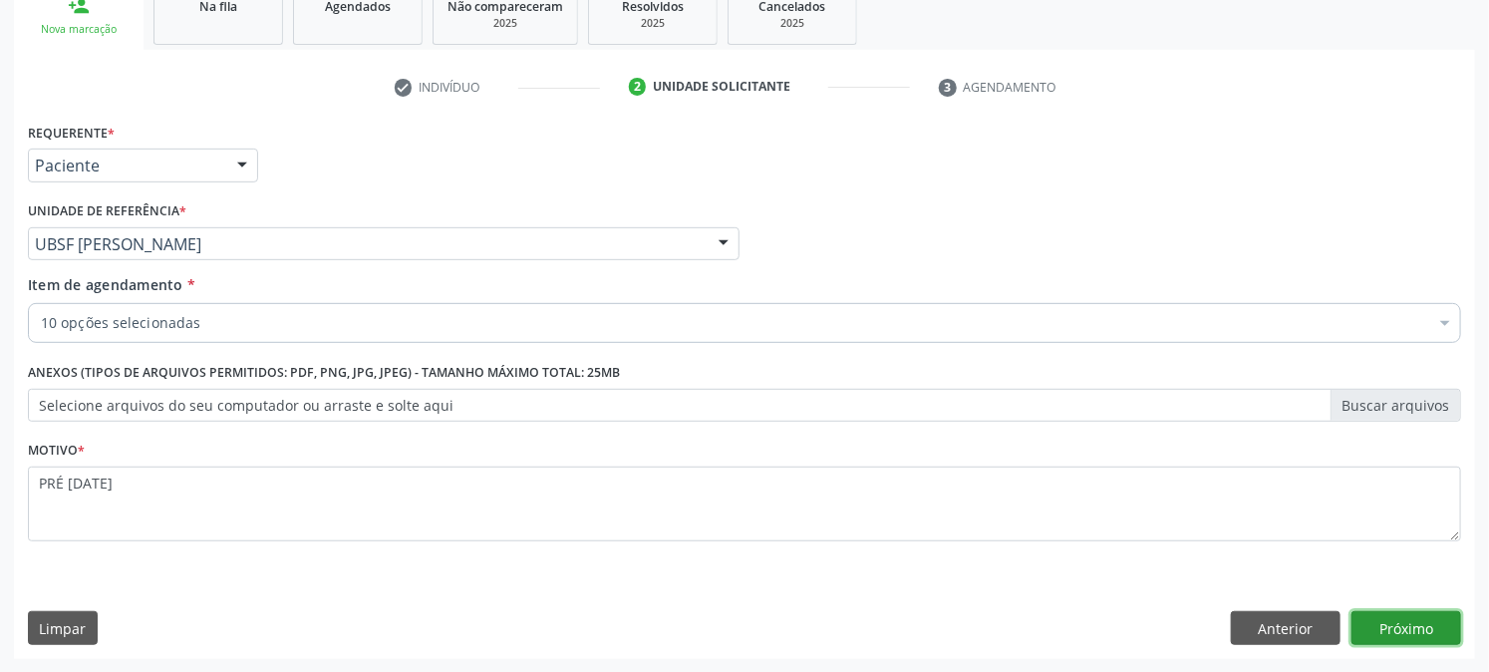
click at [1417, 623] on button "Próximo" at bounding box center [1407, 628] width 110 height 34
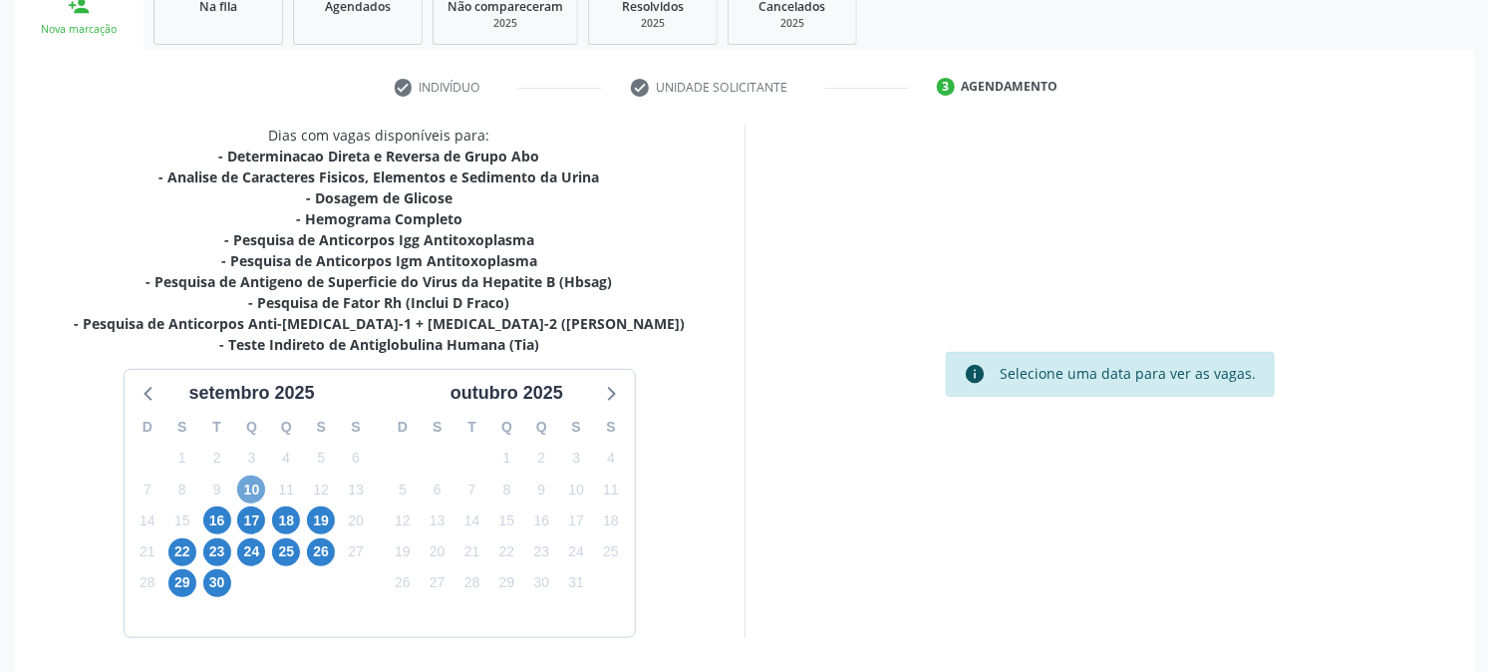
click at [241, 483] on span "10" at bounding box center [251, 490] width 28 height 28
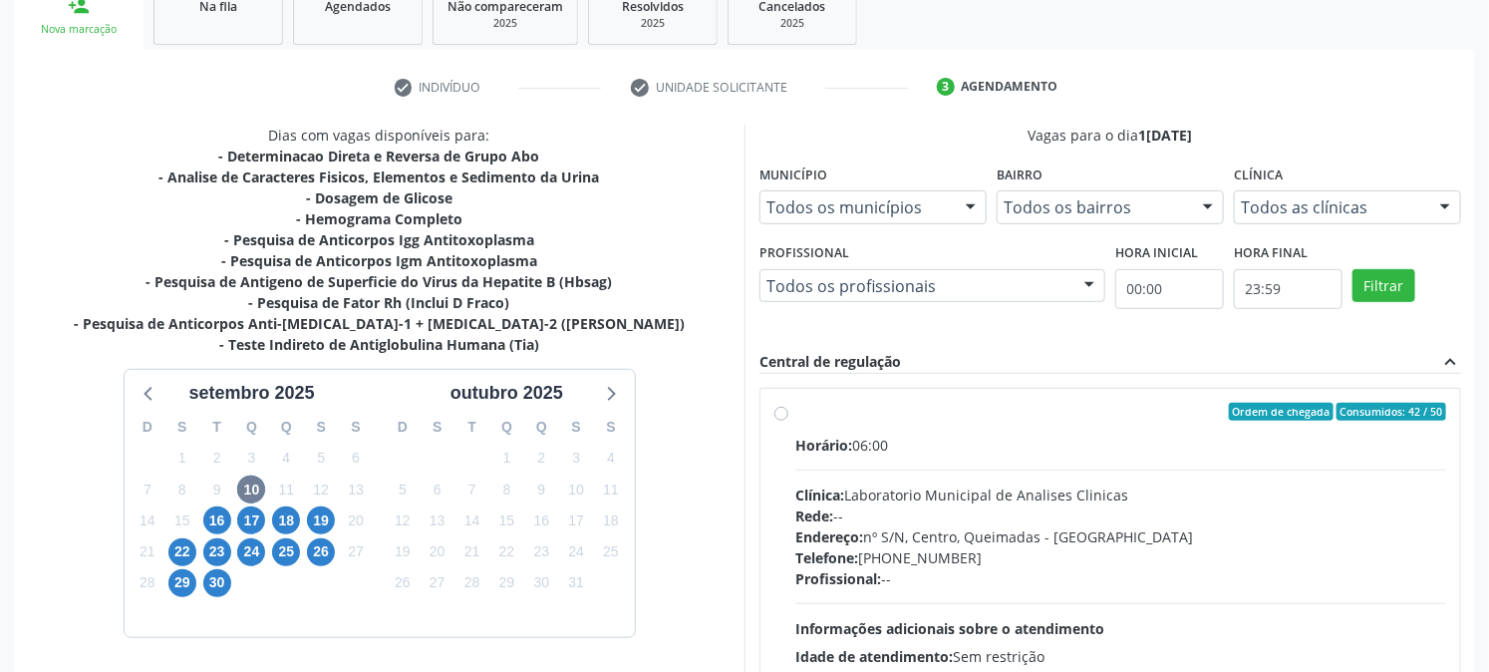
click at [870, 415] on div "Ordem de chegada Consumidos: 42 / 50" at bounding box center [1121, 412] width 651 height 18
click at [789, 415] on input "Ordem de chegada Consumidos: 42 / 50 Horário: 06:00 Clínica: Laboratorio Munici…" at bounding box center [782, 412] width 14 height 18
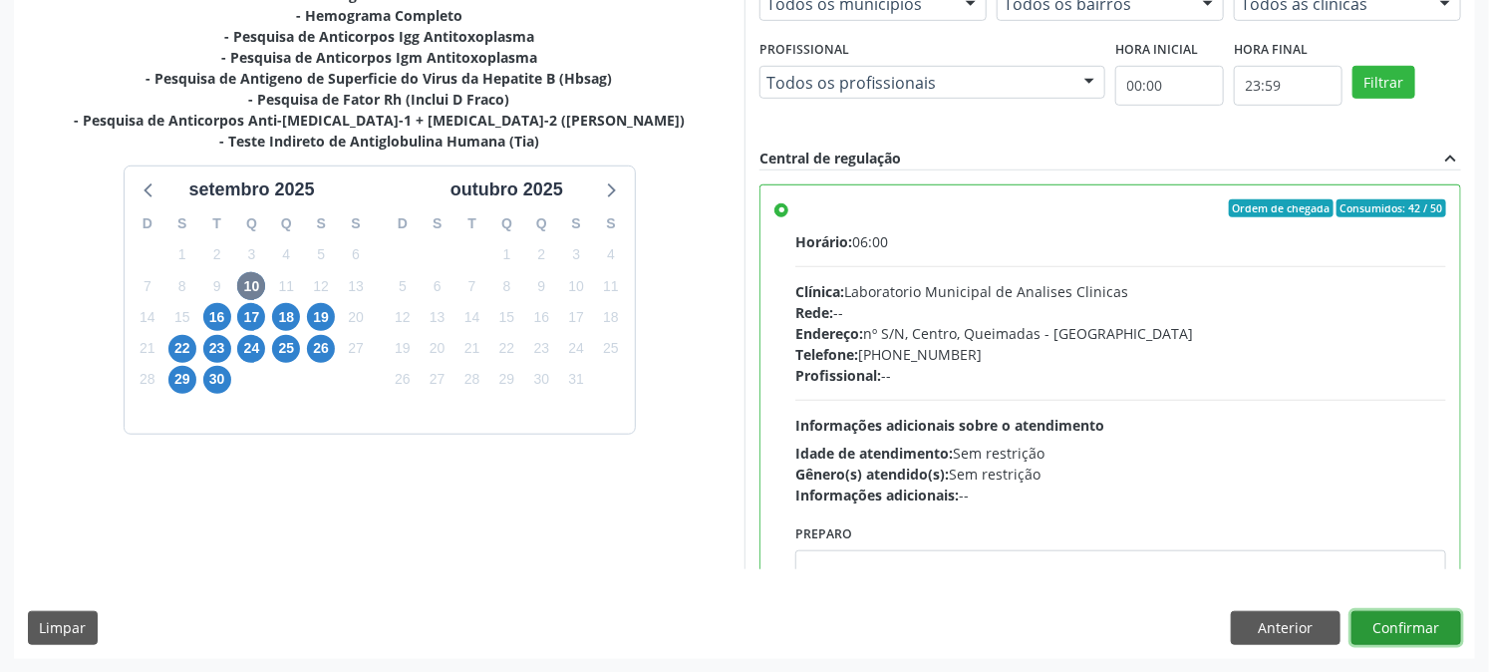
click at [1393, 620] on button "Confirmar" at bounding box center [1407, 628] width 110 height 34
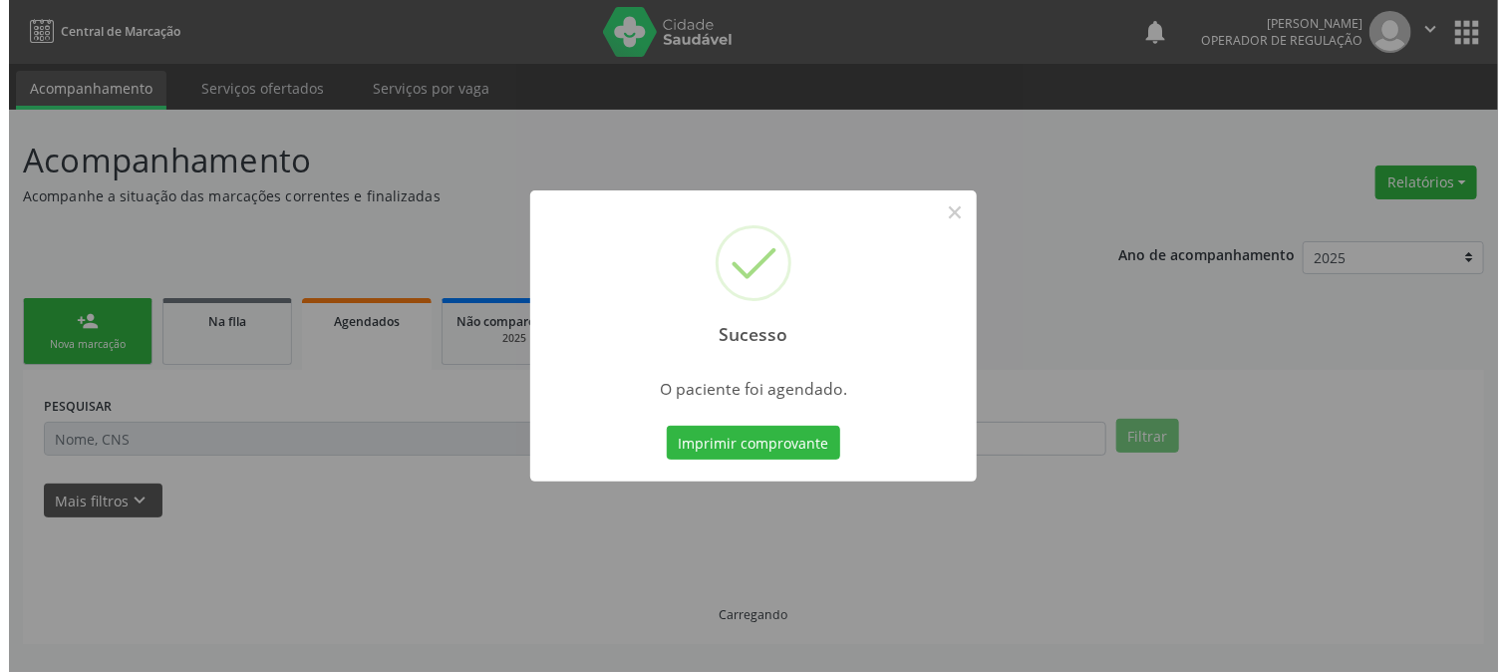
scroll to position [0, 0]
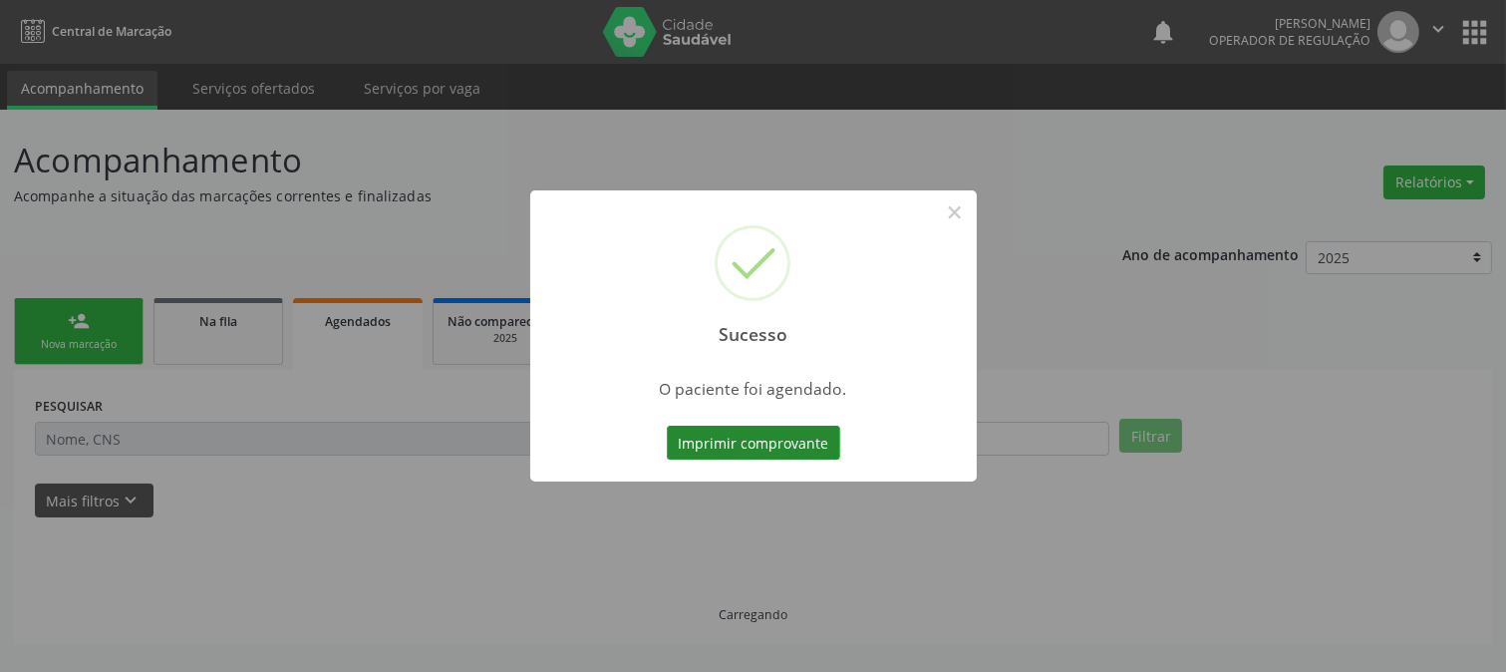
click at [708, 439] on button "Imprimir comprovante" at bounding box center [753, 443] width 173 height 34
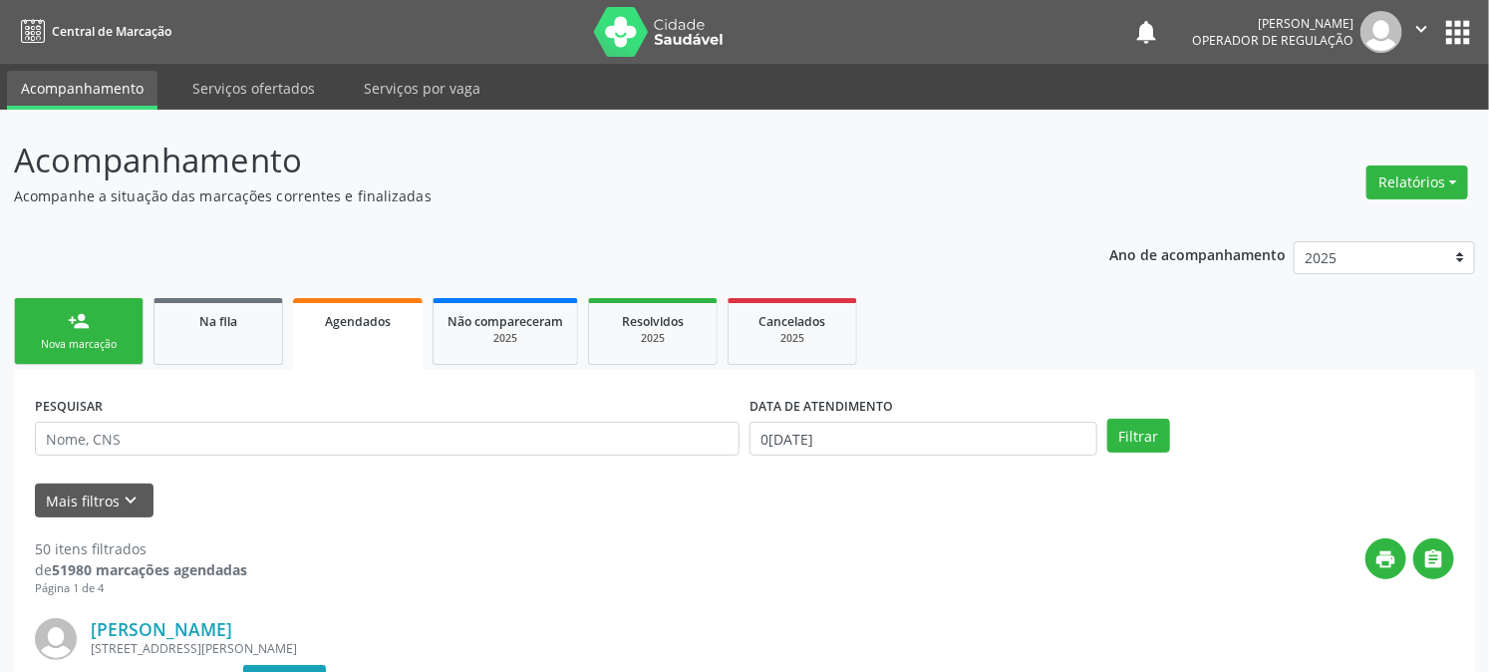
click at [66, 320] on link "person_add Nova marcação" at bounding box center [79, 331] width 130 height 67
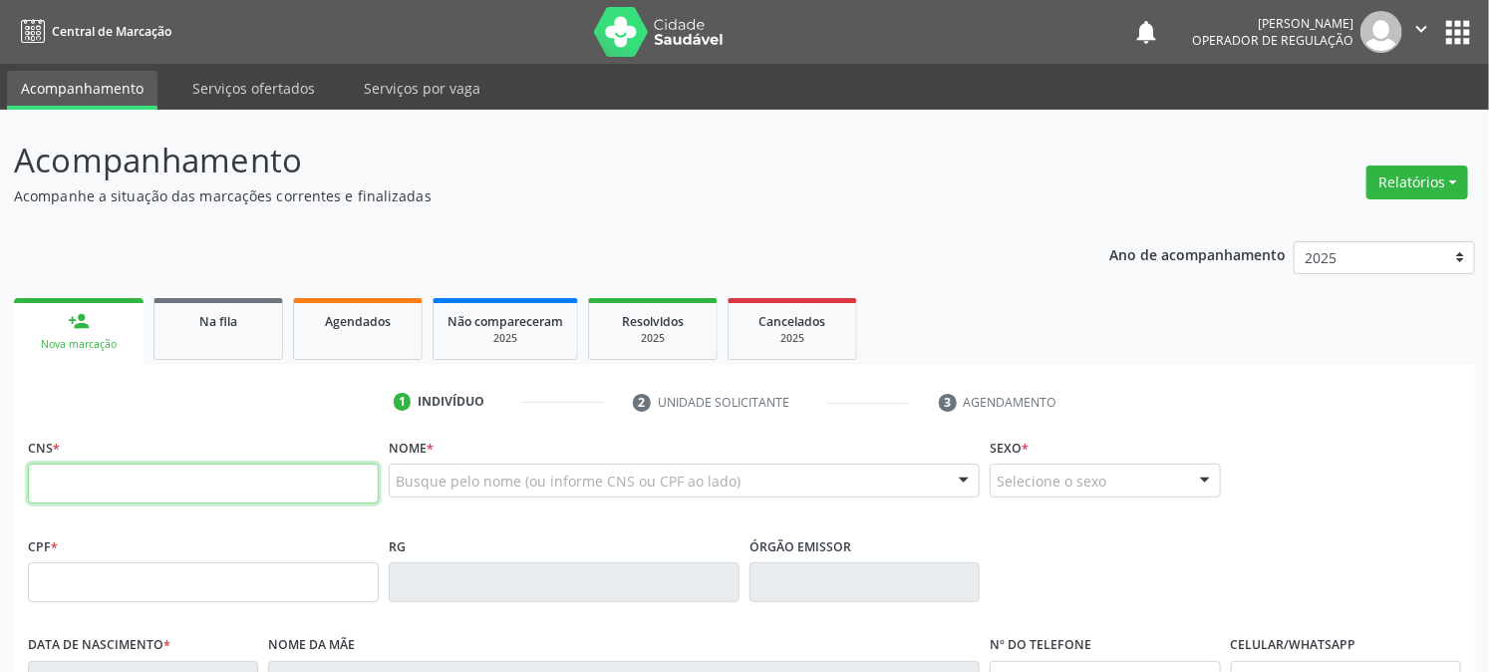
click at [192, 473] on input "text" at bounding box center [203, 484] width 351 height 40
type input "700 5083 9868 2159"
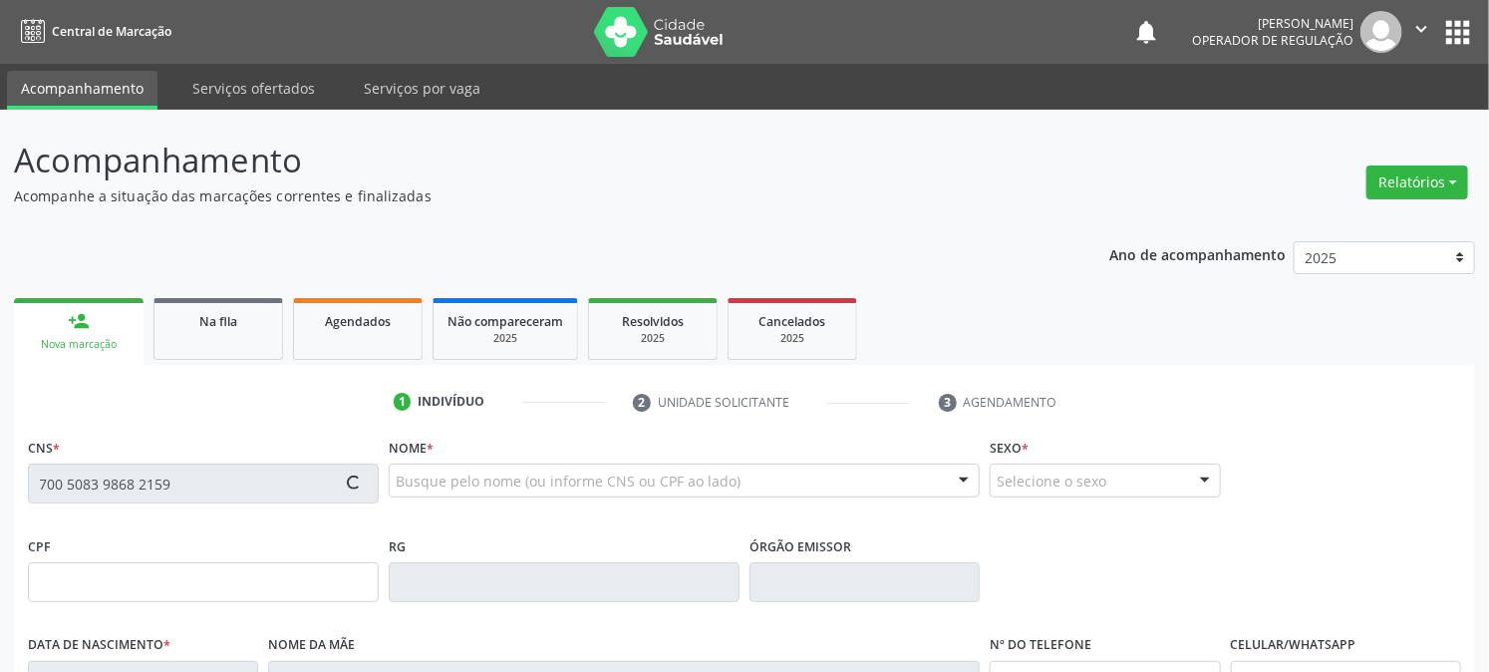
type input "128.133.164-31"
type input "[DATE]"
type input "[PERSON_NAME]"
type input "[PHONE_NUMBER]"
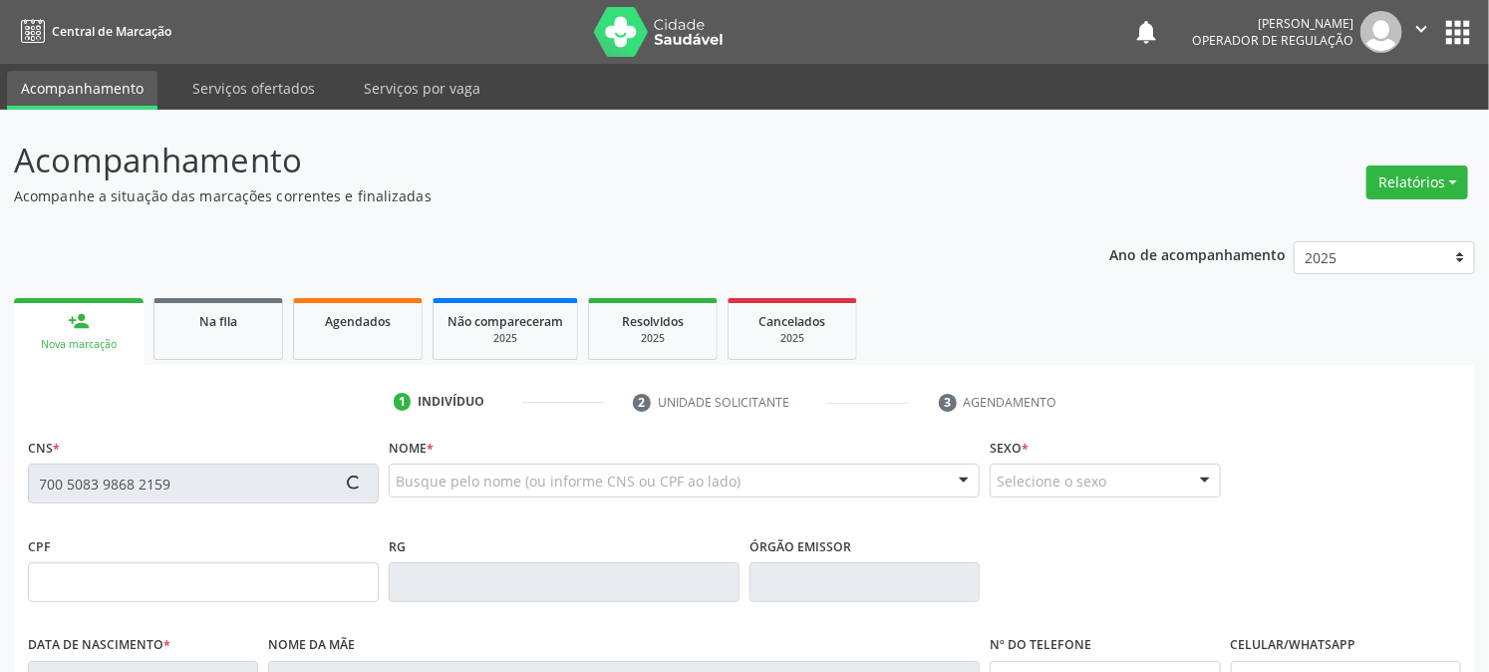
type input "186"
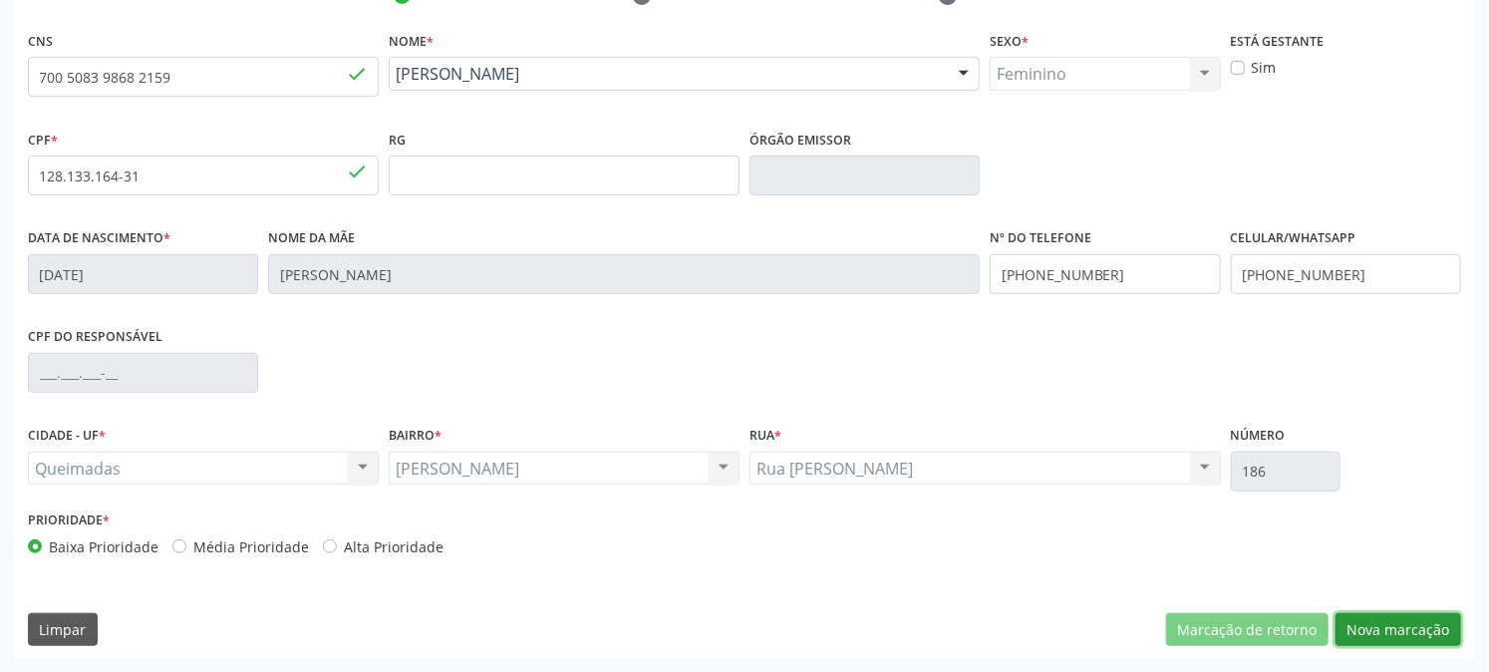
click at [1379, 633] on button "Nova marcação" at bounding box center [1399, 630] width 126 height 34
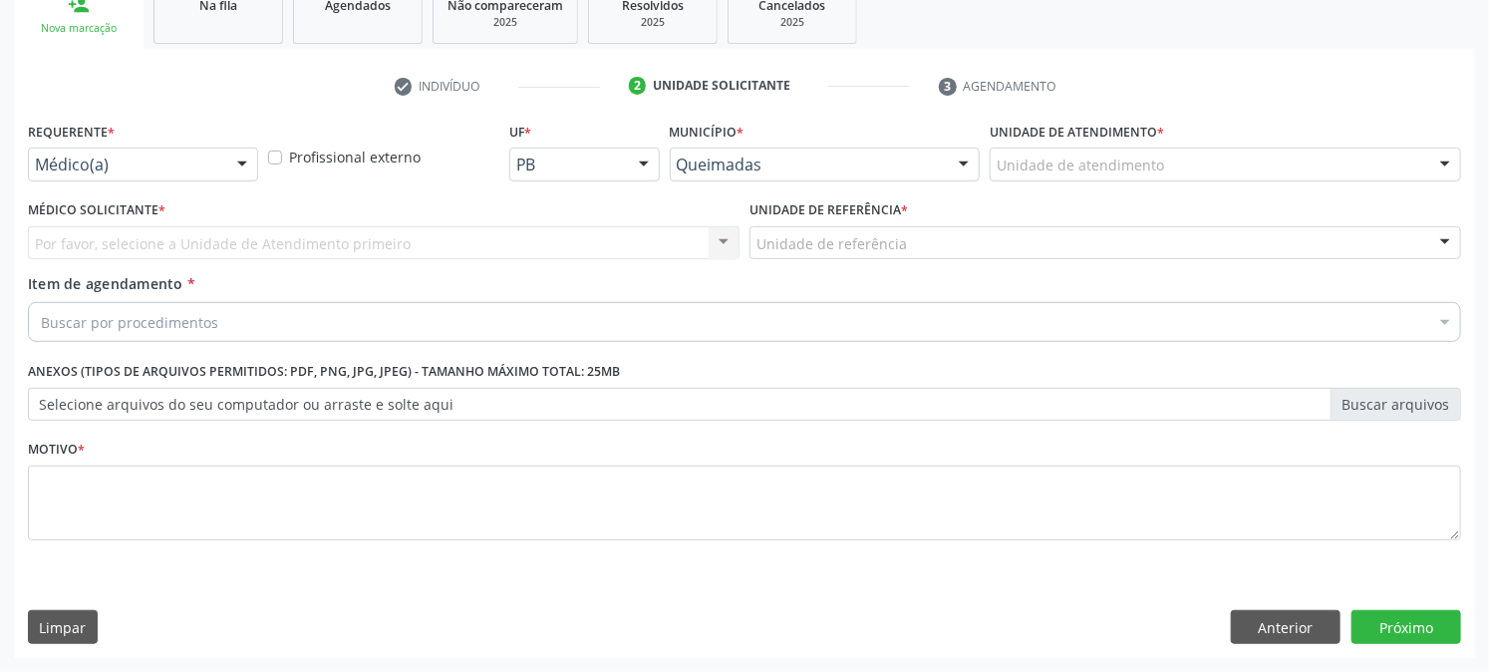
scroll to position [315, 0]
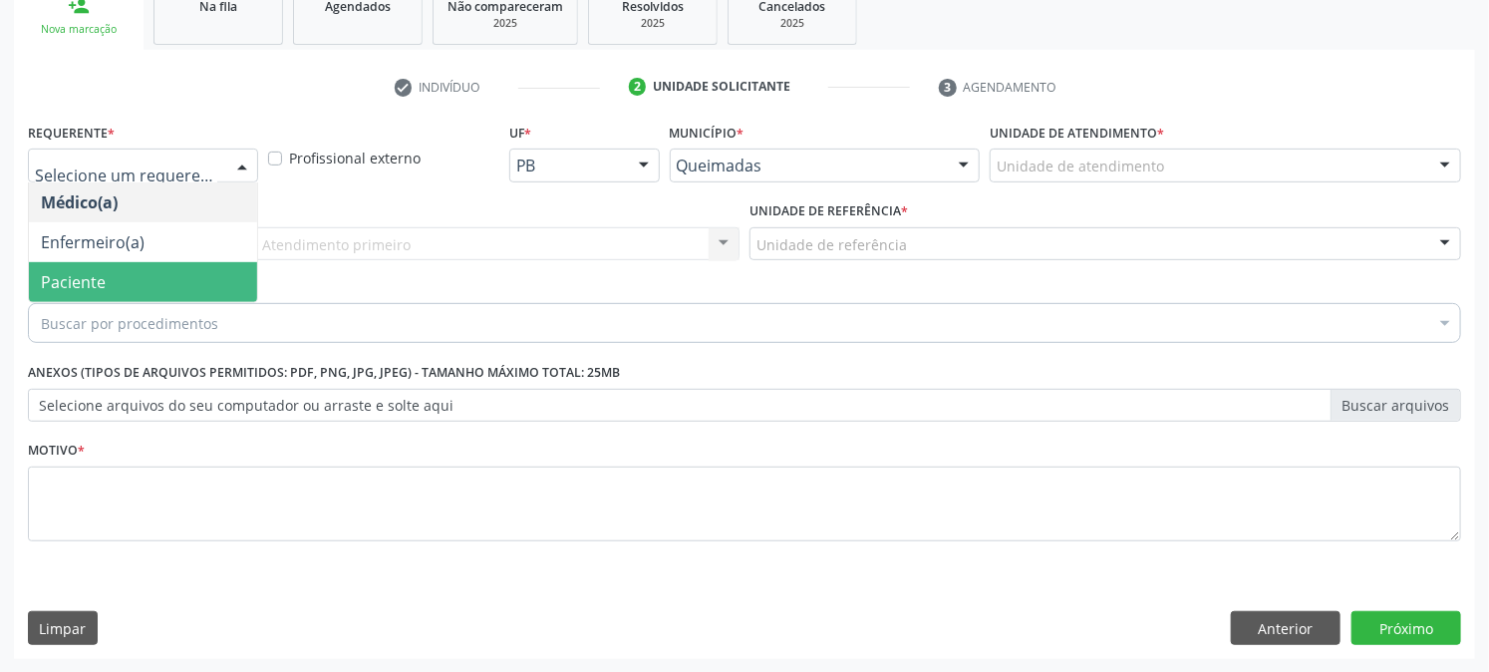
click at [77, 285] on span "Paciente" at bounding box center [73, 282] width 65 height 22
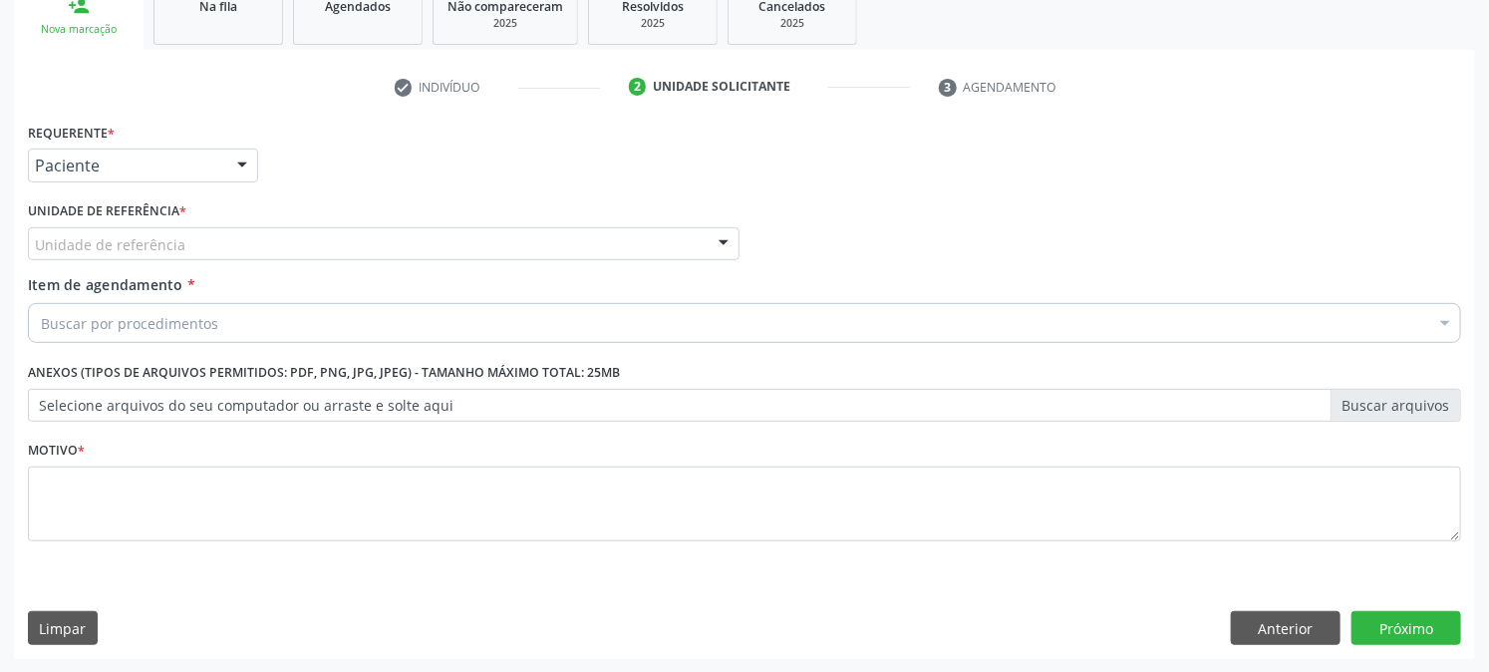
click at [88, 265] on div "Unidade de referência * Unidade de referência UBSF Ligeiro II UBSF Saulo Leal […" at bounding box center [384, 235] width 722 height 78
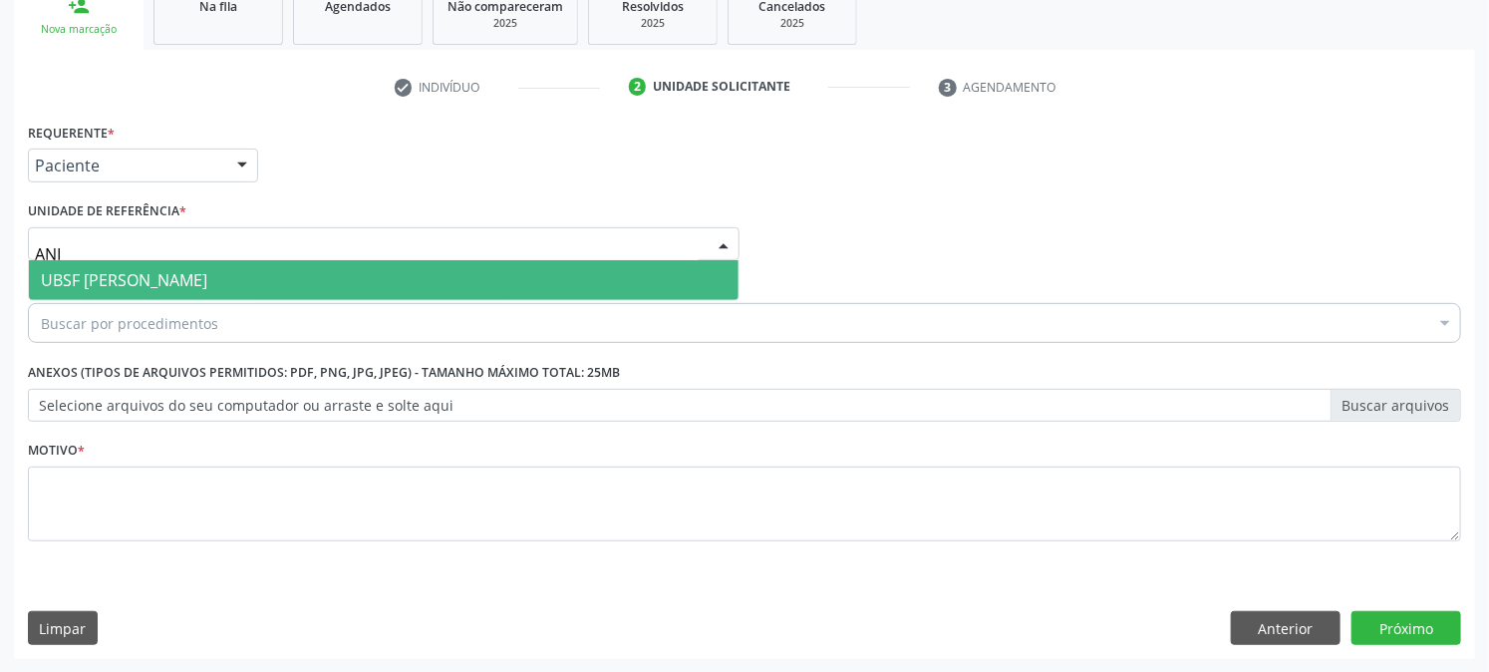
type input "ANIB"
click at [182, 269] on span "UBSF [PERSON_NAME]" at bounding box center [124, 280] width 166 height 22
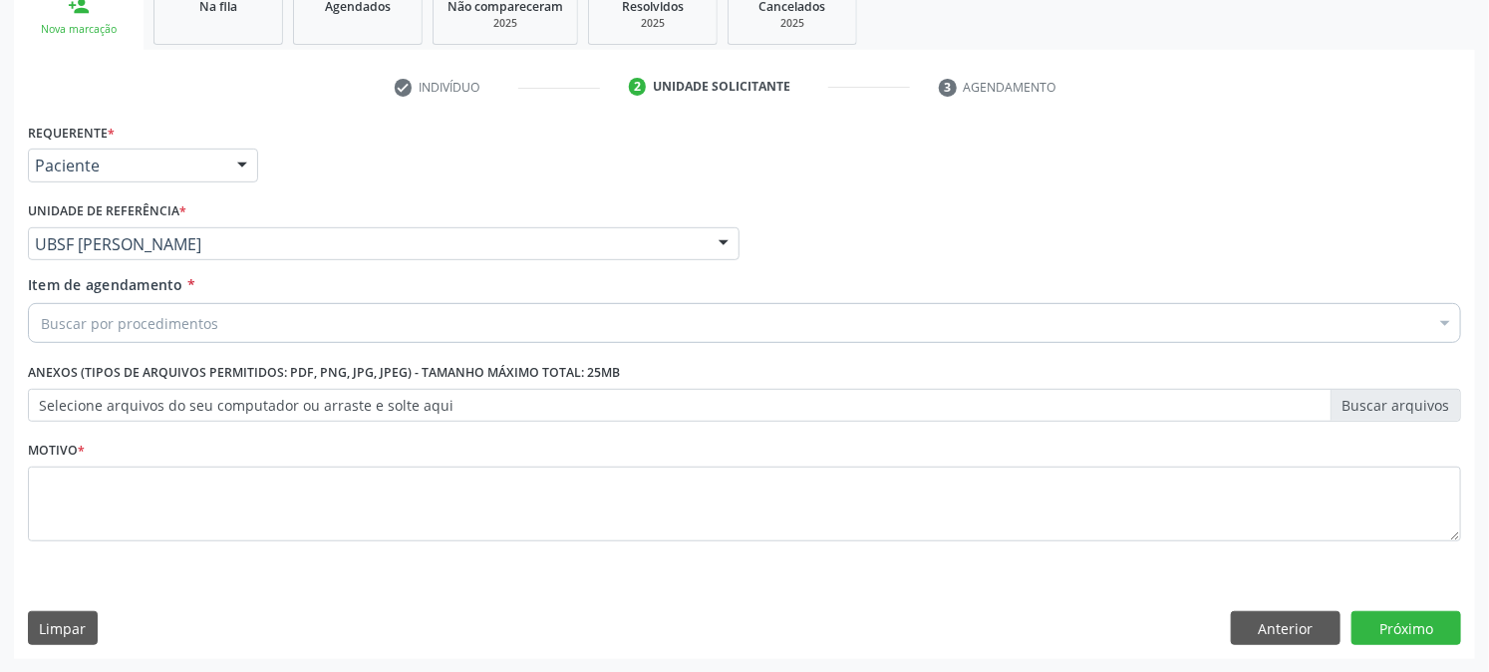
click at [199, 310] on div "Buscar por procedimentos" at bounding box center [745, 323] width 1434 height 40
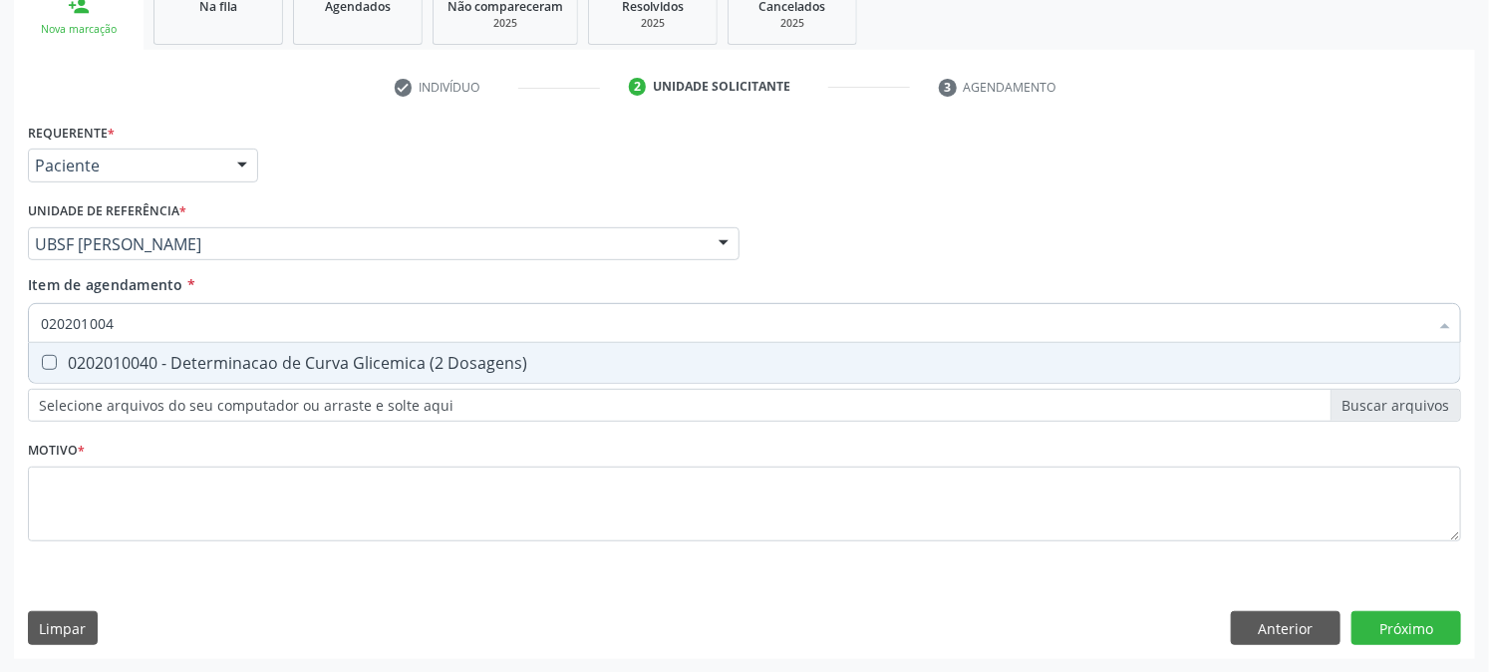
type input "0202010040"
click at [256, 343] on span "0202010040 - Determinacao de Curva Glicemica (2 Dosagens)" at bounding box center [745, 363] width 1432 height 40
checkbox Dosagens\) "true"
drag, startPoint x: 145, startPoint y: 320, endPoint x: 0, endPoint y: 355, distance: 148.7
click at [0, 354] on div "Acompanhamento Acompanhe a situação das marcações correntes e finalizadas Relat…" at bounding box center [744, 234] width 1489 height 878
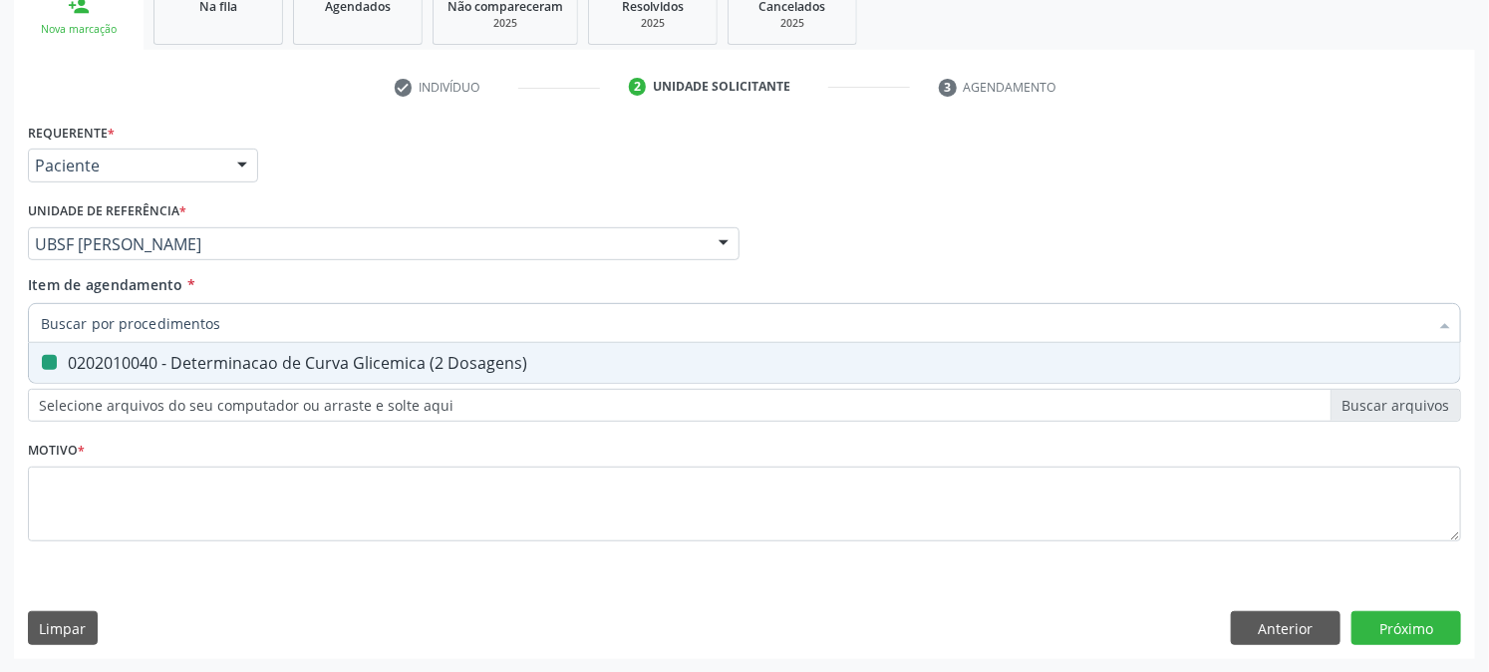
checkbox Dosagens\) "false"
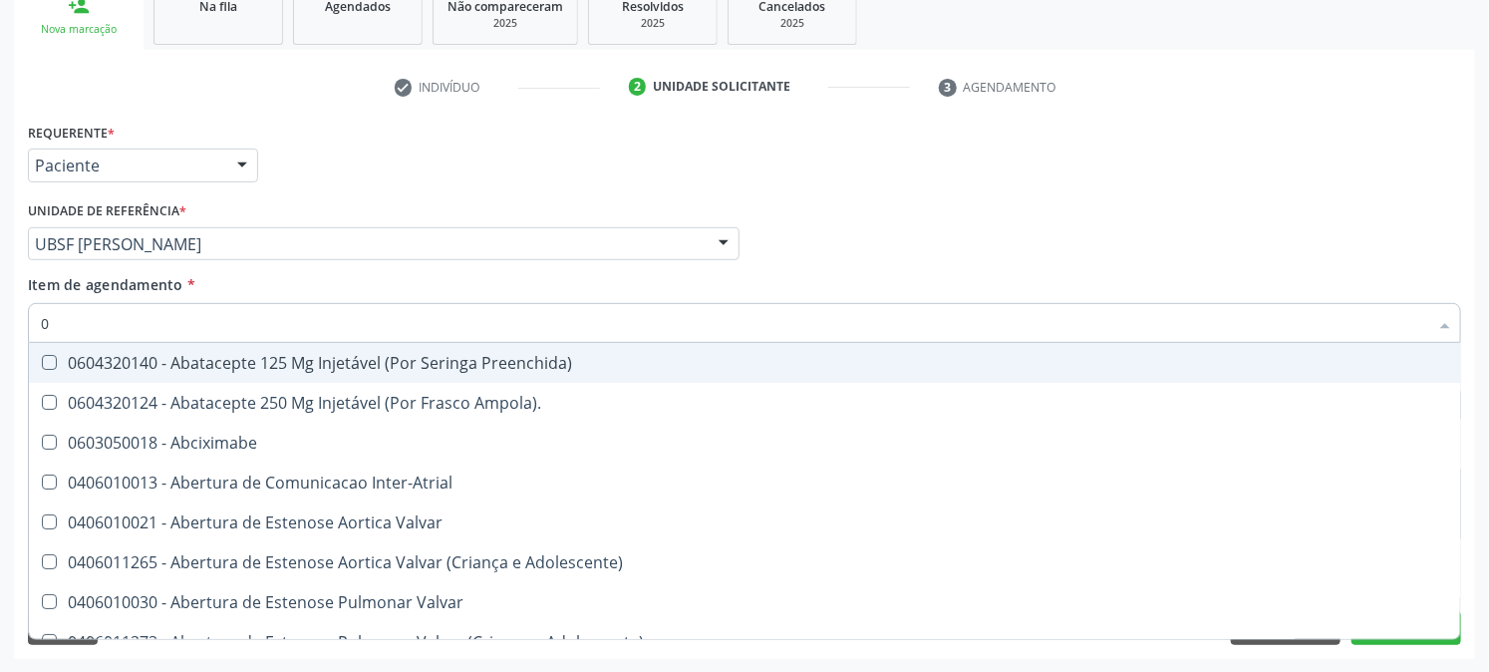
type input "02"
checkbox Alimentação "true"
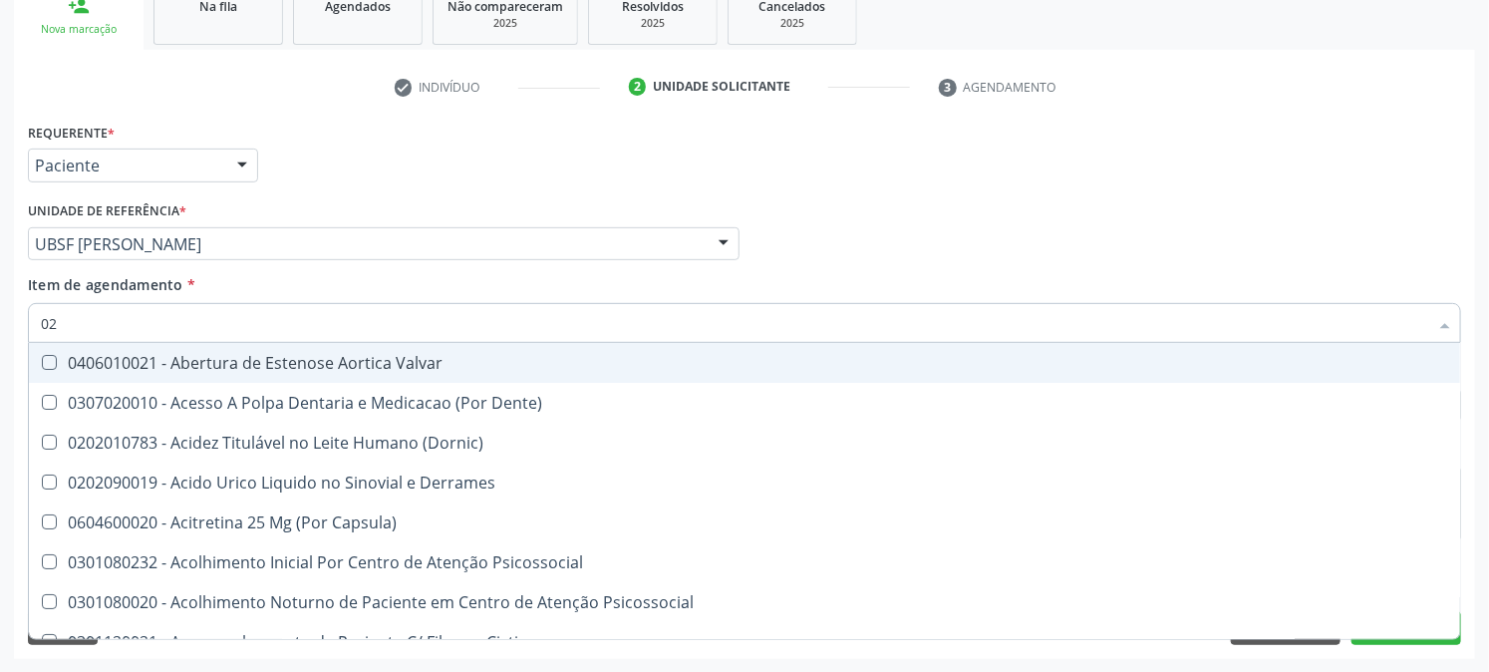
type input "020"
checkbox Tirofibana "true"
checkbox Dosagens\) "false"
type input "0202"
checkbox Valvular "true"
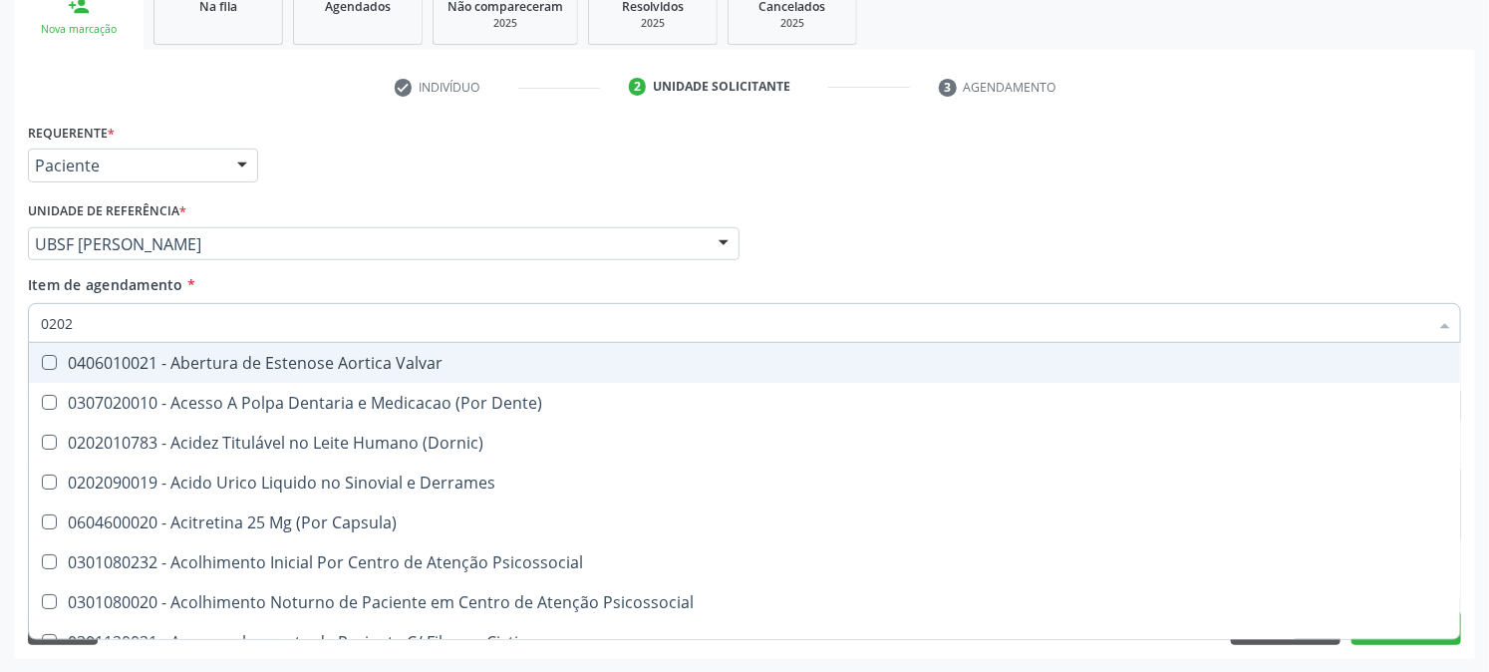
checkbox Tirofibana "false"
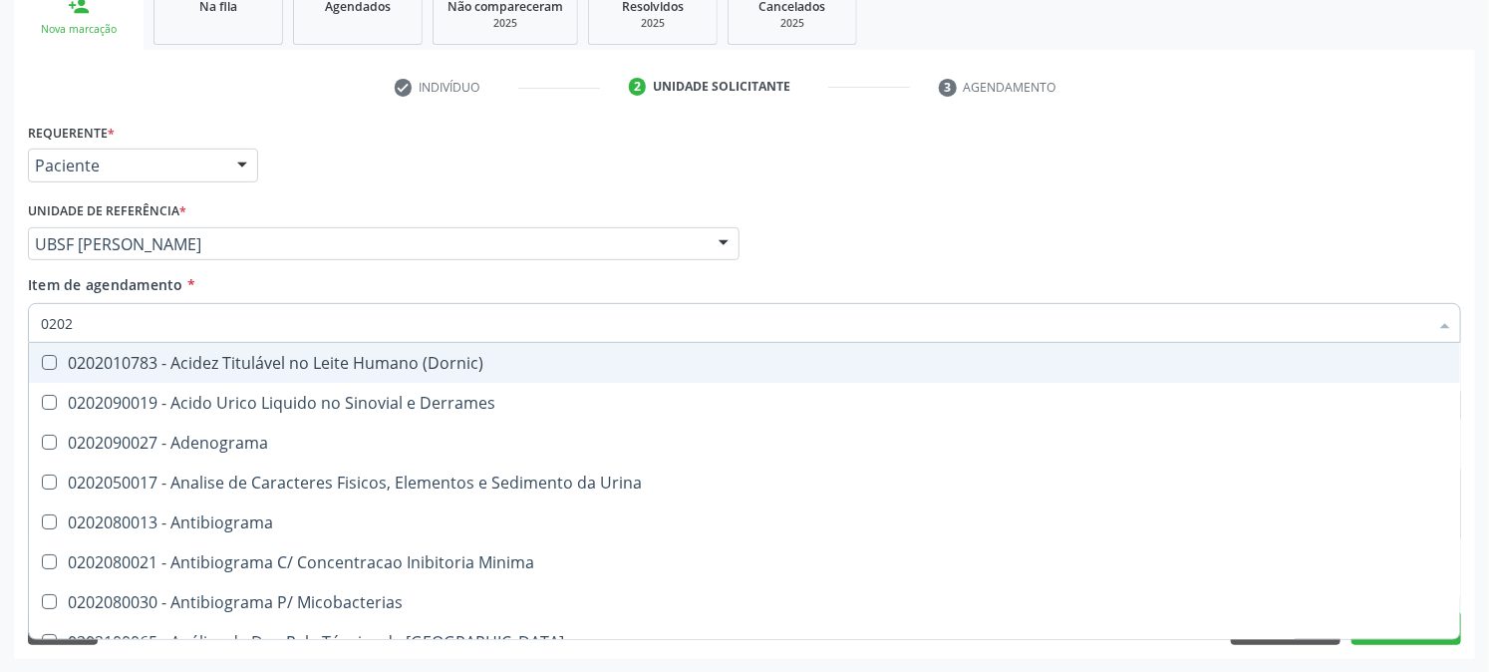
type input "02020"
checkbox Congênita "true"
checkbox Dosagens\) "false"
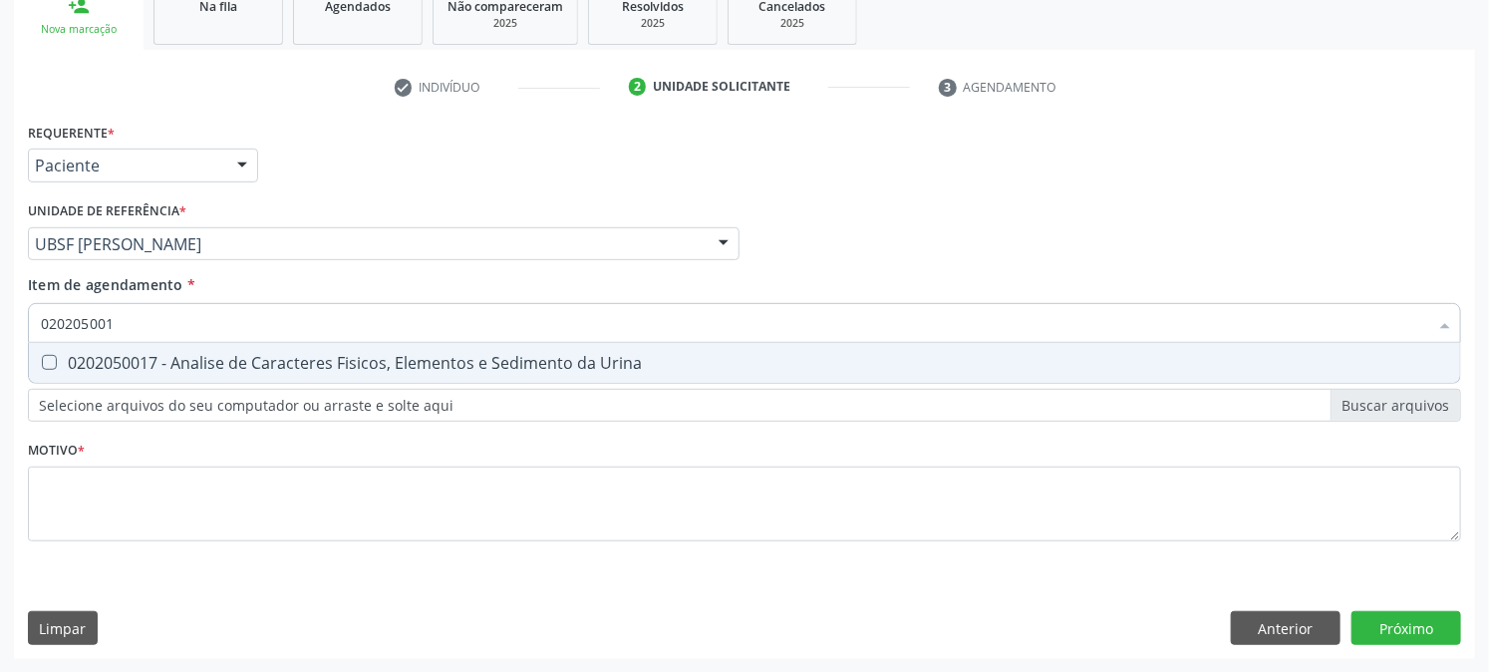
type input "0202050017"
click at [66, 369] on div "0202050017 - Analise de Caracteres Fisicos, Elementos e Sedimento da Urina" at bounding box center [745, 363] width 1408 height 16
checkbox Urina "true"
drag, startPoint x: 153, startPoint y: 315, endPoint x: 0, endPoint y: 433, distance: 192.6
click at [0, 433] on div "Acompanhamento Acompanhe a situação das marcações correntes e finalizadas Relat…" at bounding box center [744, 234] width 1489 height 878
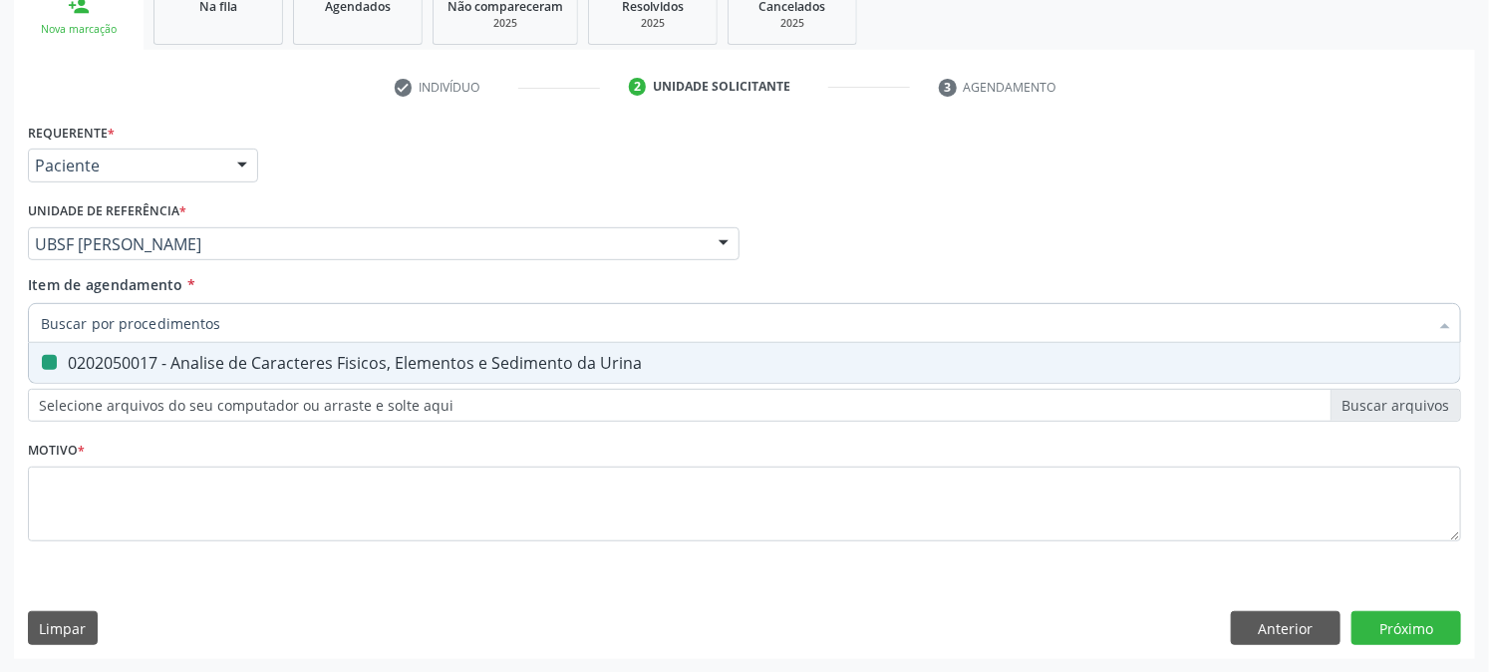
checkbox Urina "false"
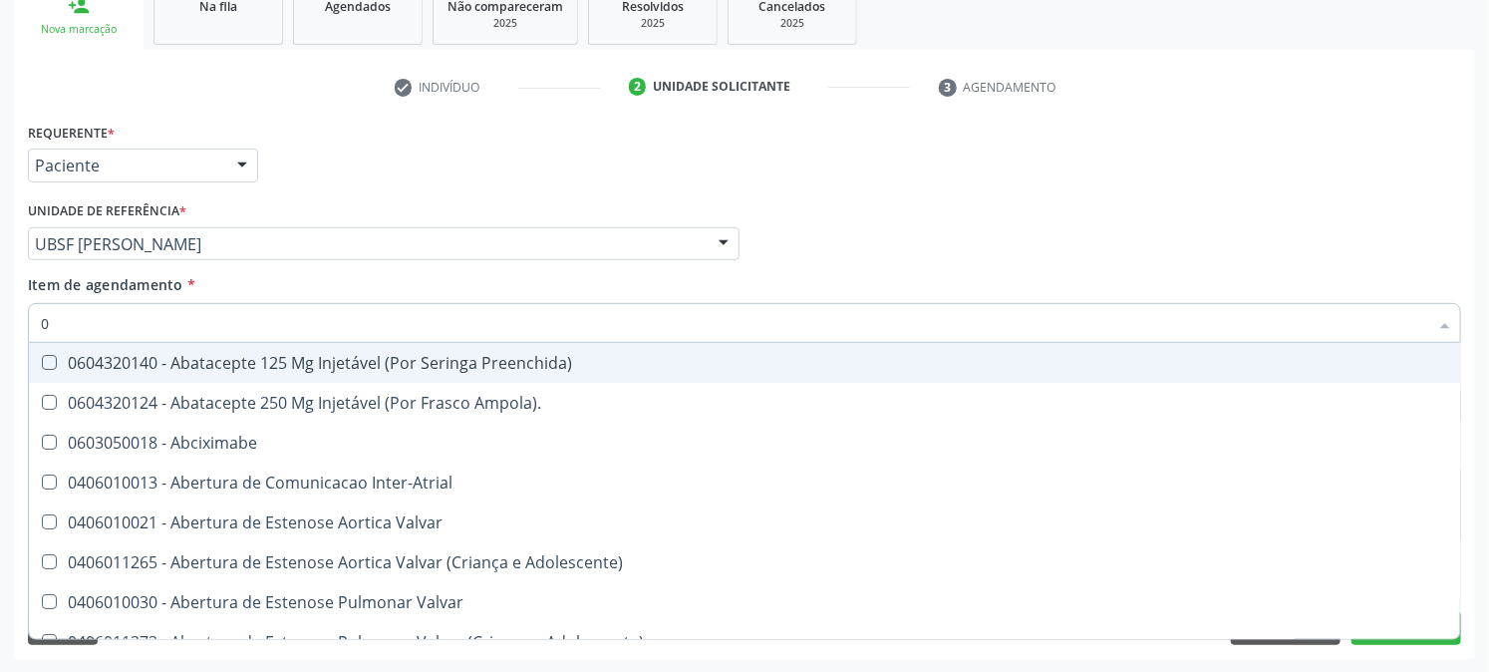
type input "02"
checkbox Psicossocial "true"
checkbox Urina "false"
checkbox Alimentação "true"
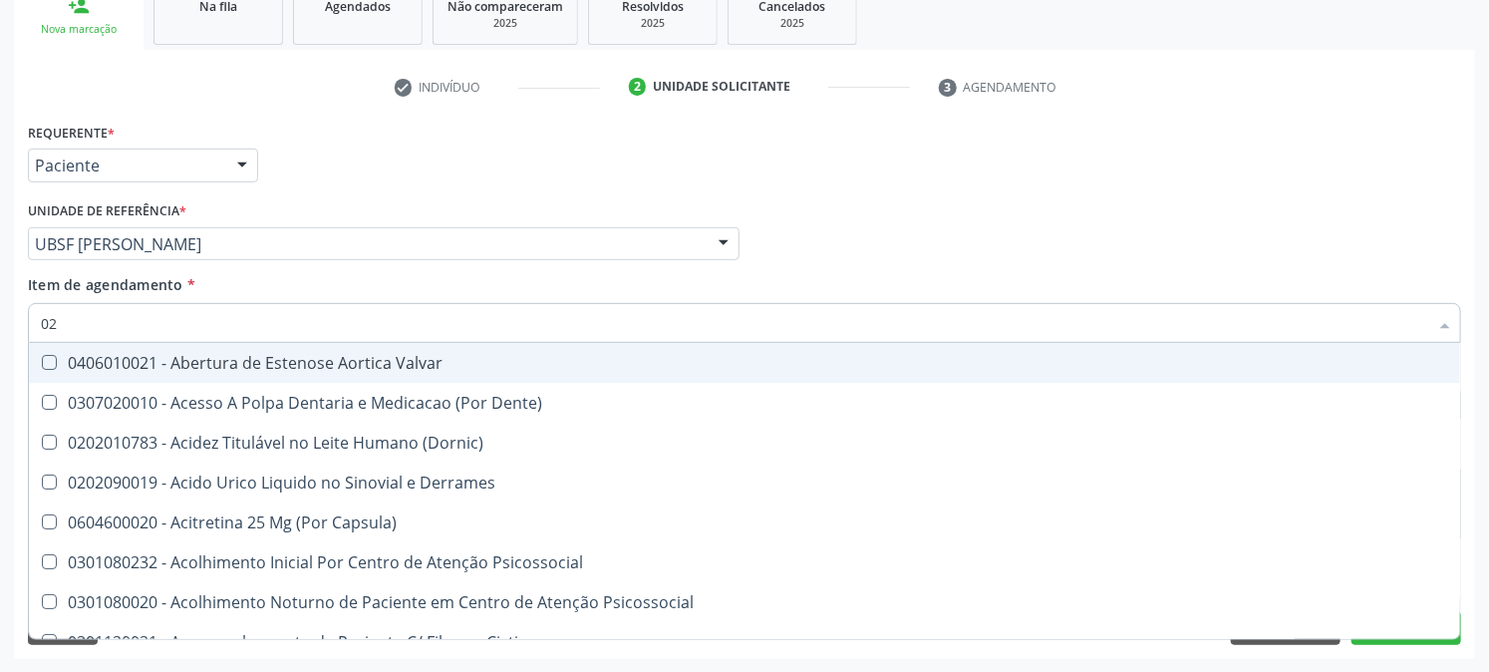
type input "020"
checkbox Frasco-Ampola\) "true"
checkbox Urina "false"
checkbox Tirofibana "true"
checkbox Dosagens\) "false"
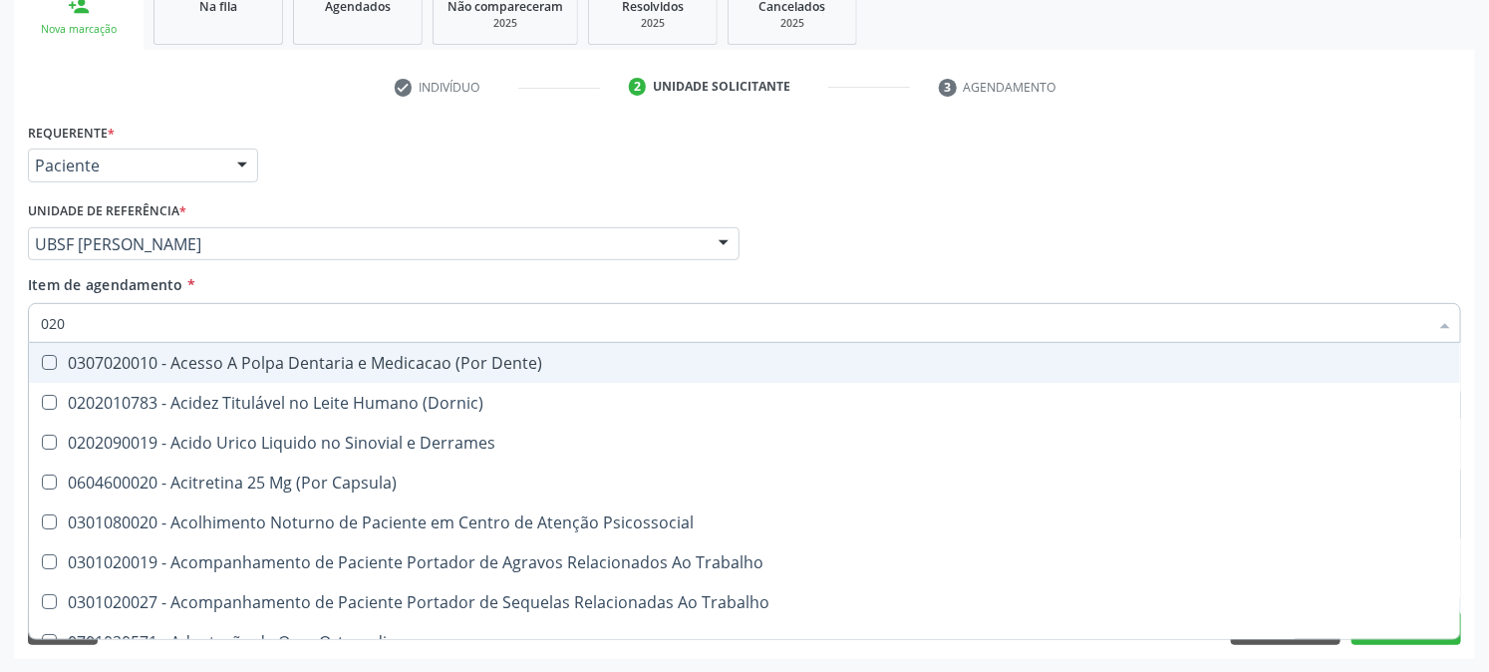
type input "0202"
checkbox Capsula\) "true"
checkbox Urina "false"
checkbox Coluna "true"
checkbox Dosagens\) "false"
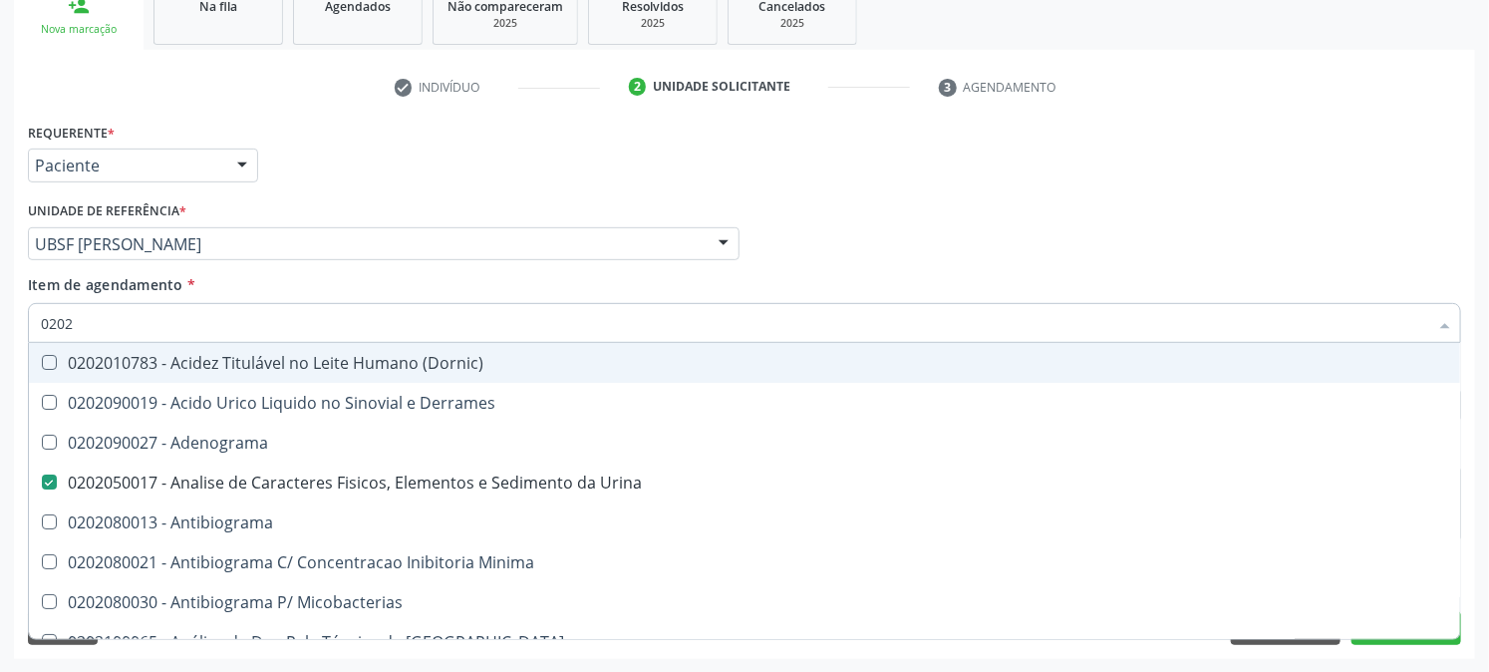
type input "02020"
checkbox Congênita "true"
checkbox Dosagens\) "false"
type input "020202"
checkbox Urina "false"
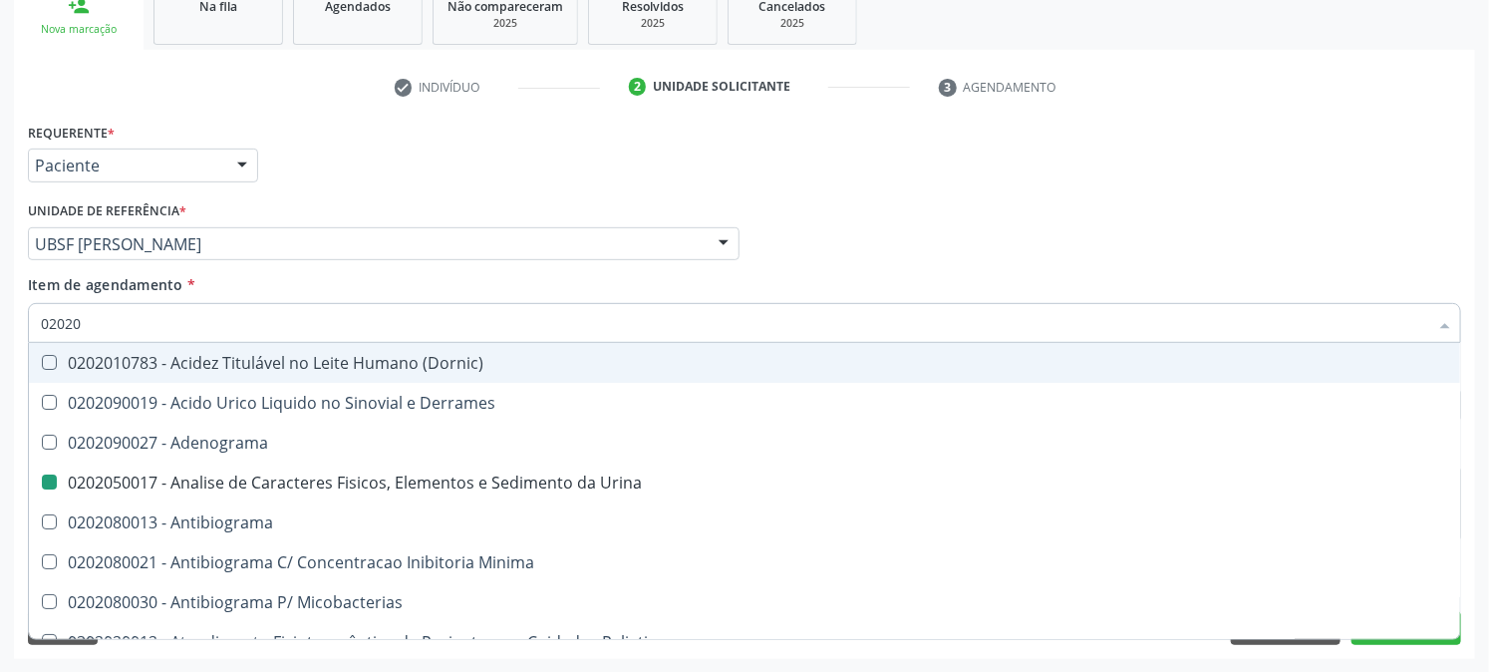
checkbox Dosagens\) "false"
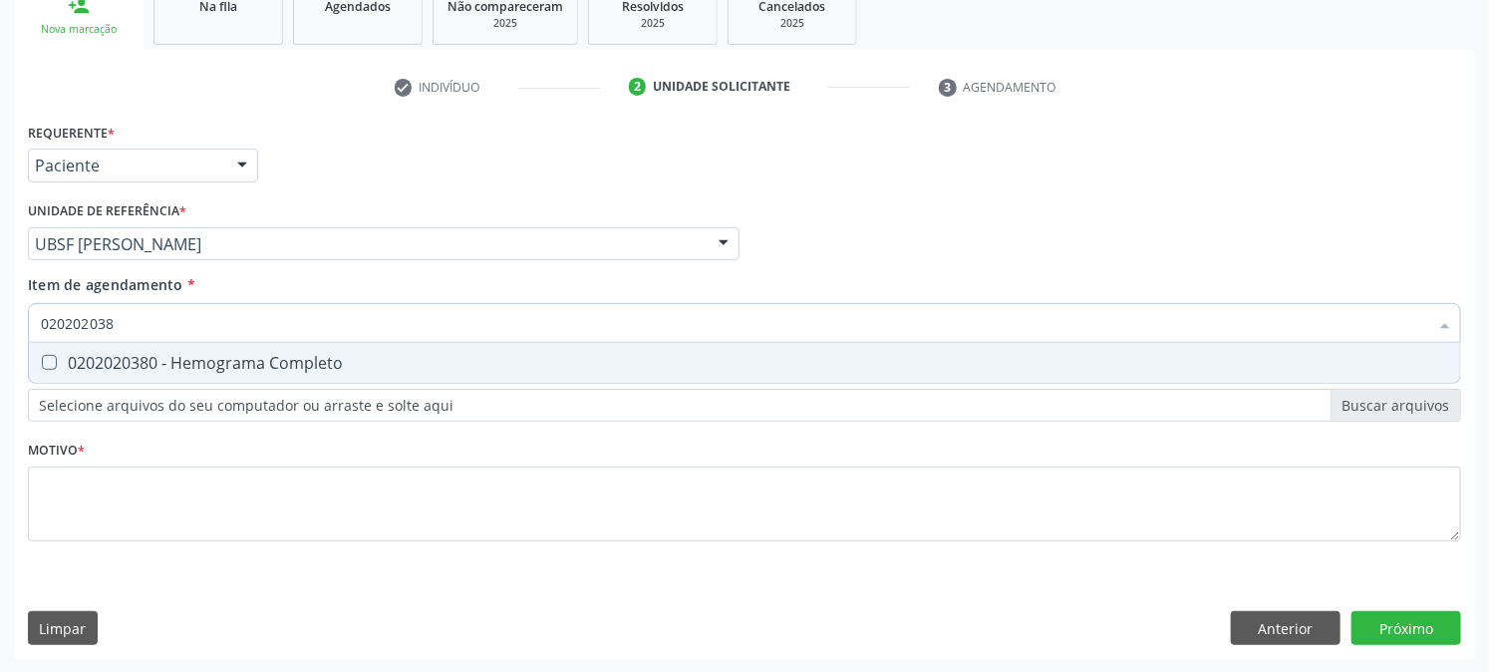
type input "0202020380"
click at [61, 349] on span "0202020380 - Hemograma Completo" at bounding box center [745, 363] width 1432 height 40
checkbox Completo "true"
drag, startPoint x: 192, startPoint y: 320, endPoint x: 0, endPoint y: 380, distance: 201.5
click at [0, 380] on div "Acompanhamento Acompanhe a situação das marcações correntes e finalizadas Relat…" at bounding box center [744, 234] width 1489 height 878
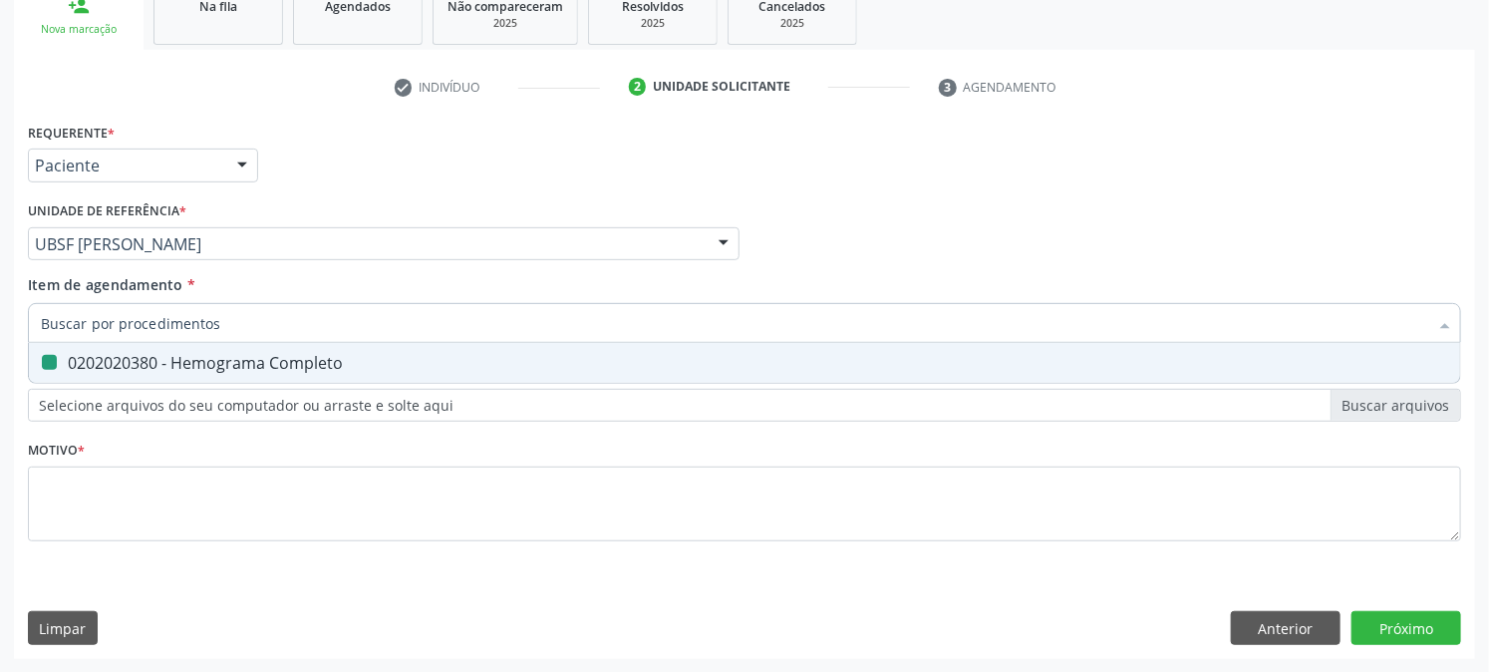
checkbox Completo "false"
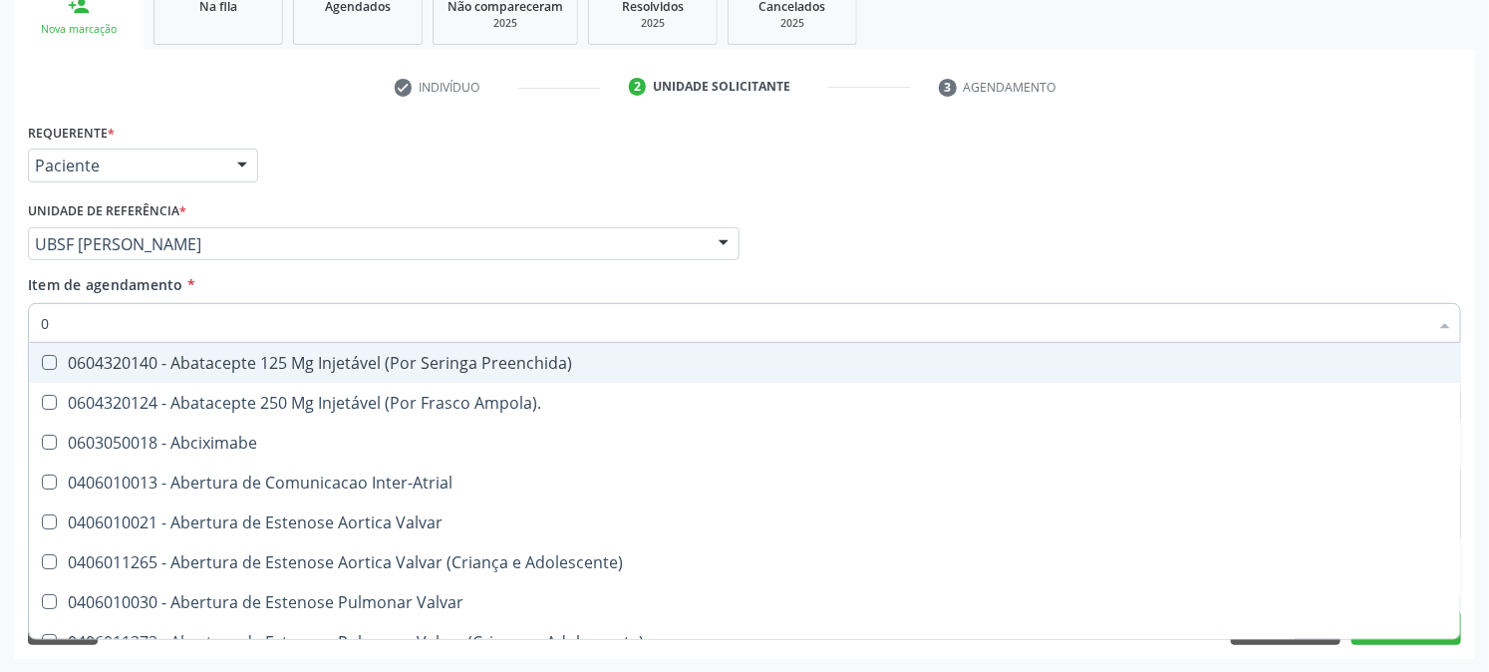
type input "02"
checkbox Psicossocial "true"
checkbox Urina "false"
checkbox Alimentação "true"
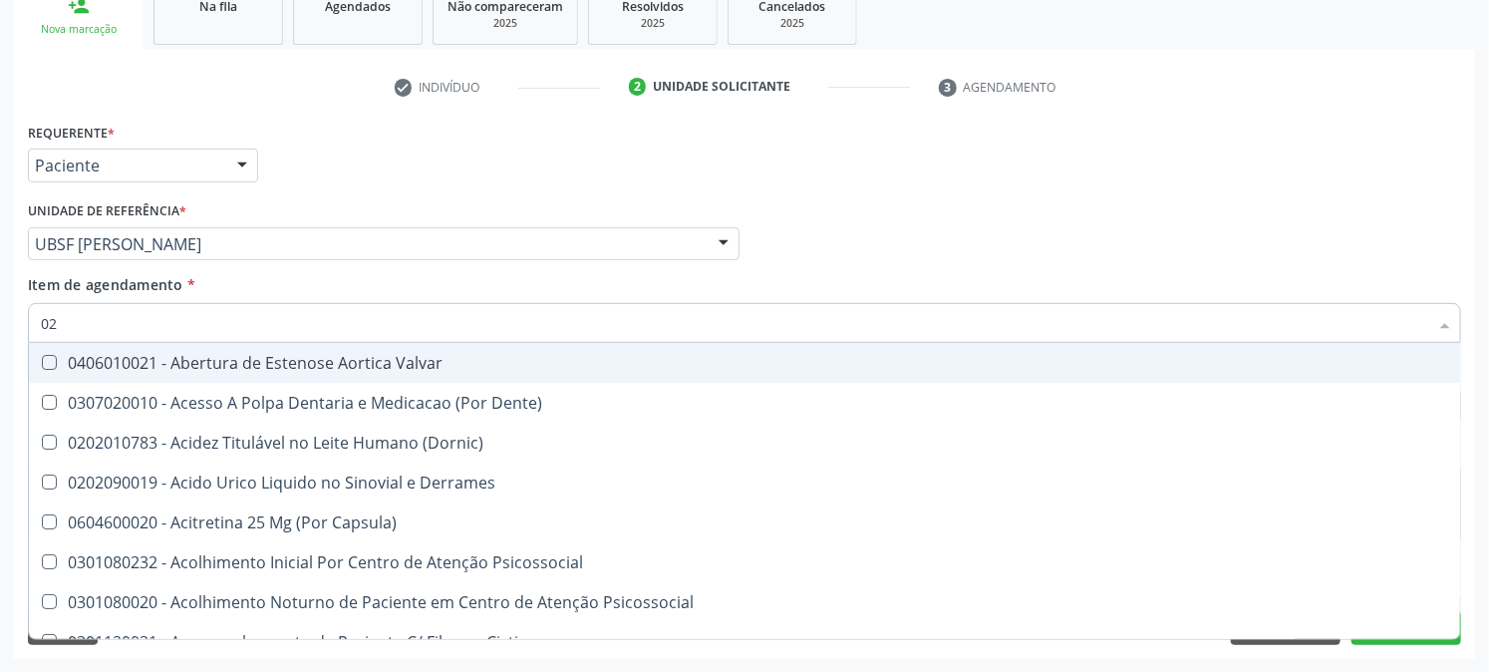
type input "020"
checkbox Frasco-Ampola\) "true"
checkbox Urina "false"
checkbox Tirofibana "true"
checkbox Dosagens\) "false"
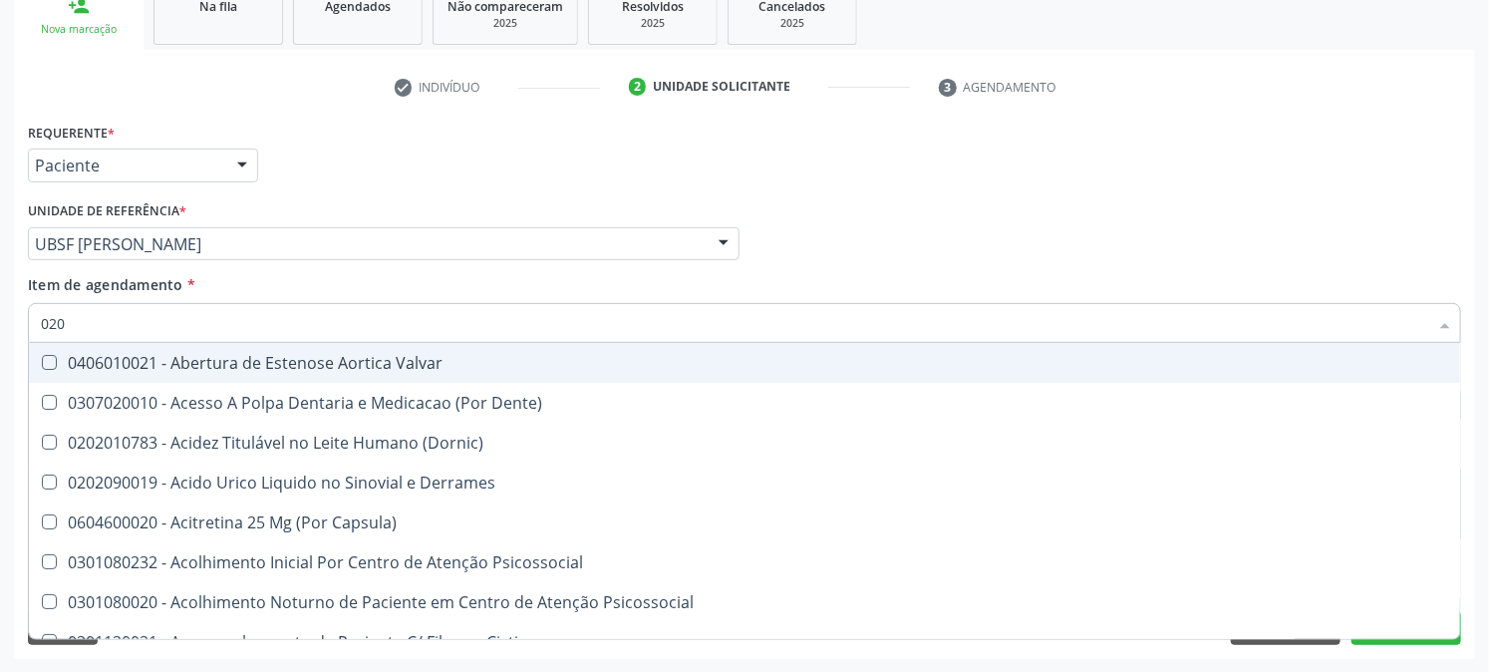
checkbox Eletro-Oculografia "true"
type input "0202"
checkbox Derrames "true"
checkbox Frasco-Ampola\) "false"
checkbox Valvular "true"
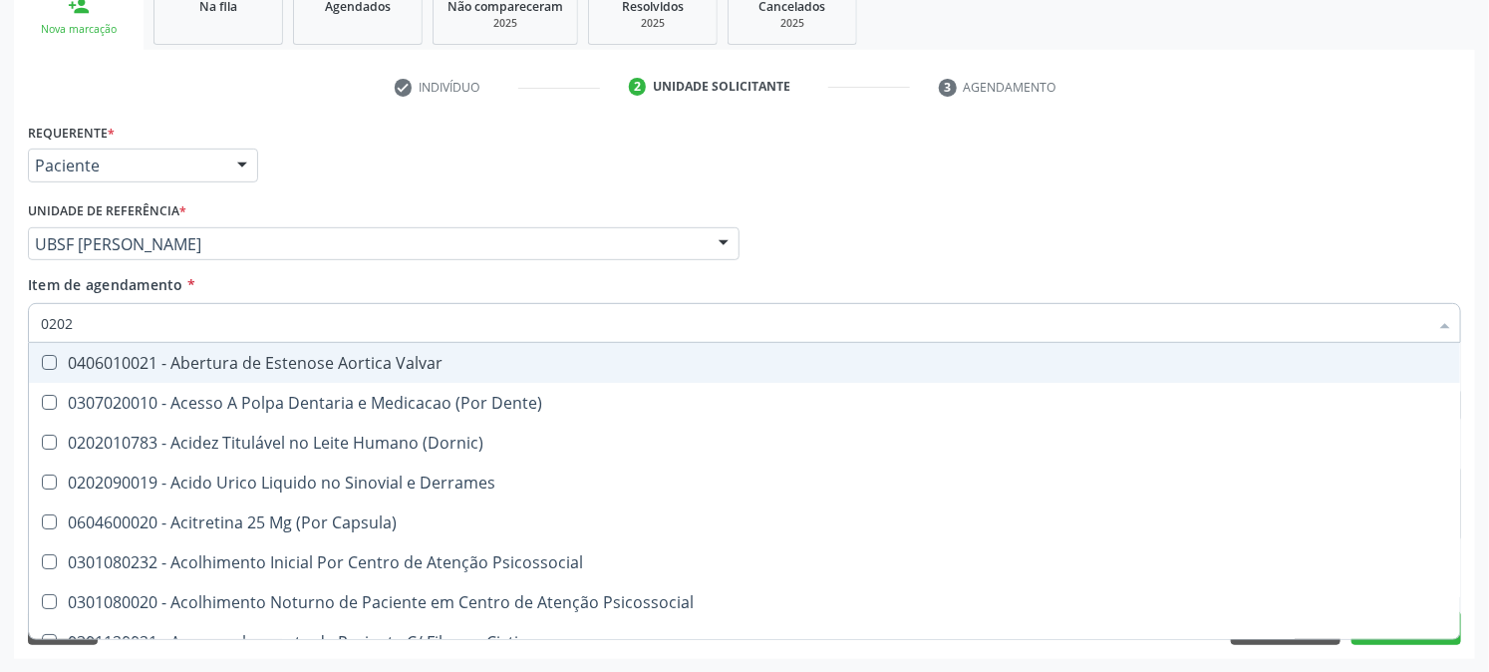
checkbox Septostomia "true"
checkbox Tirofibana "false"
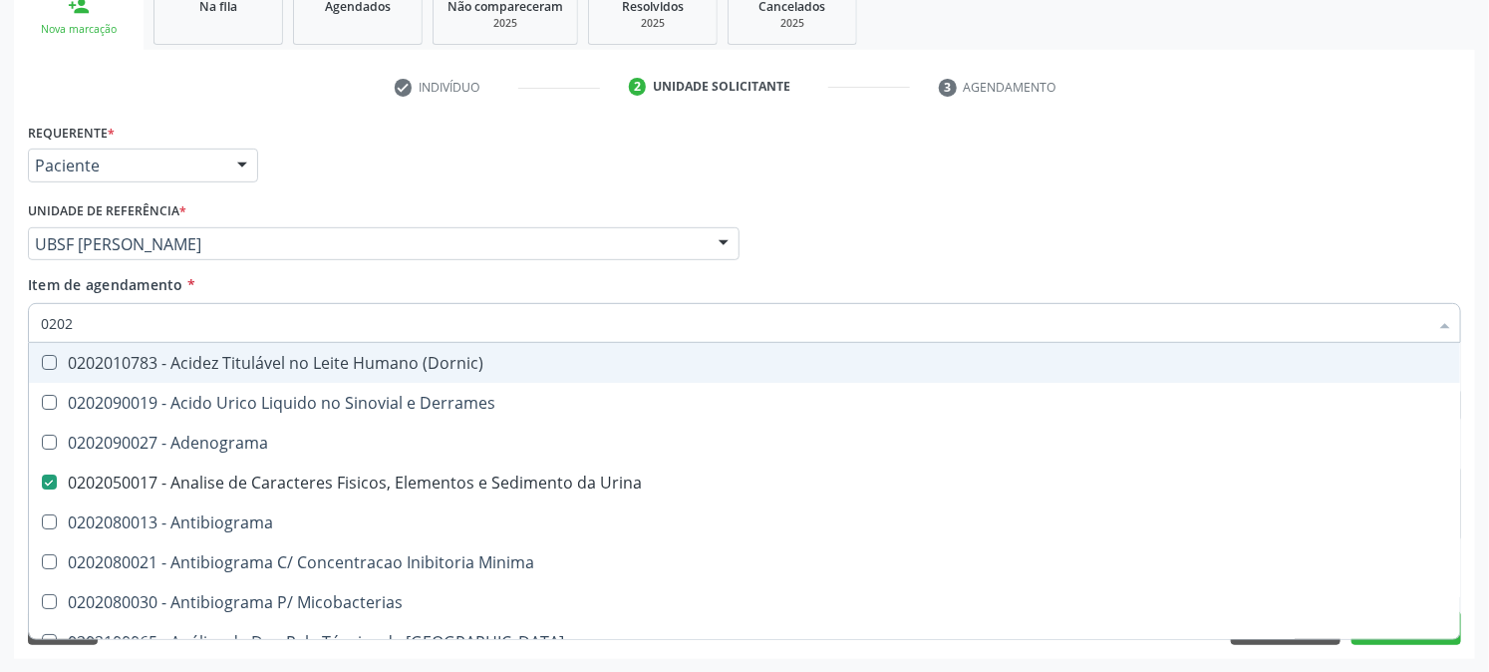
type input "02020"
checkbox Congênita "true"
checkbox Dosagens\) "false"
checkbox Zinco "true"
checkbox Completo "false"
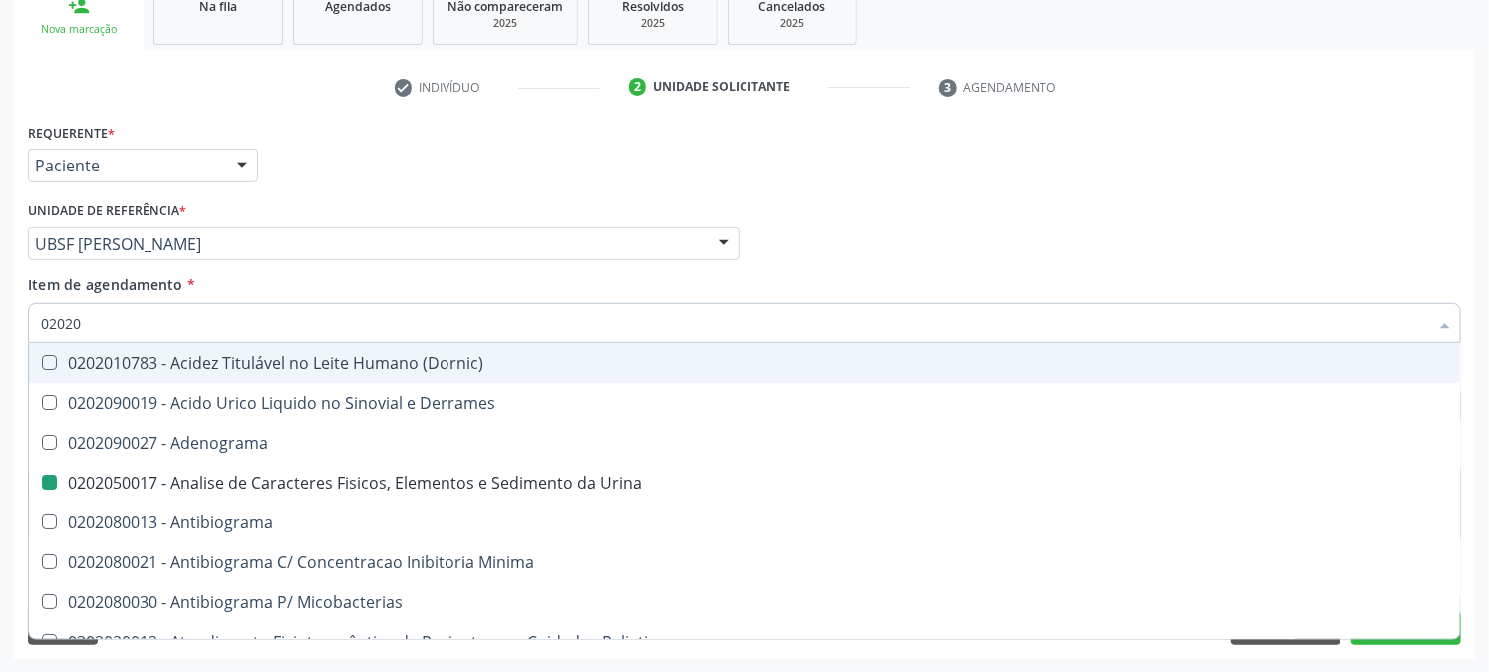
type input "020203"
checkbox Urina "false"
checkbox Molecular "true"
checkbox Dosagens\) "false"
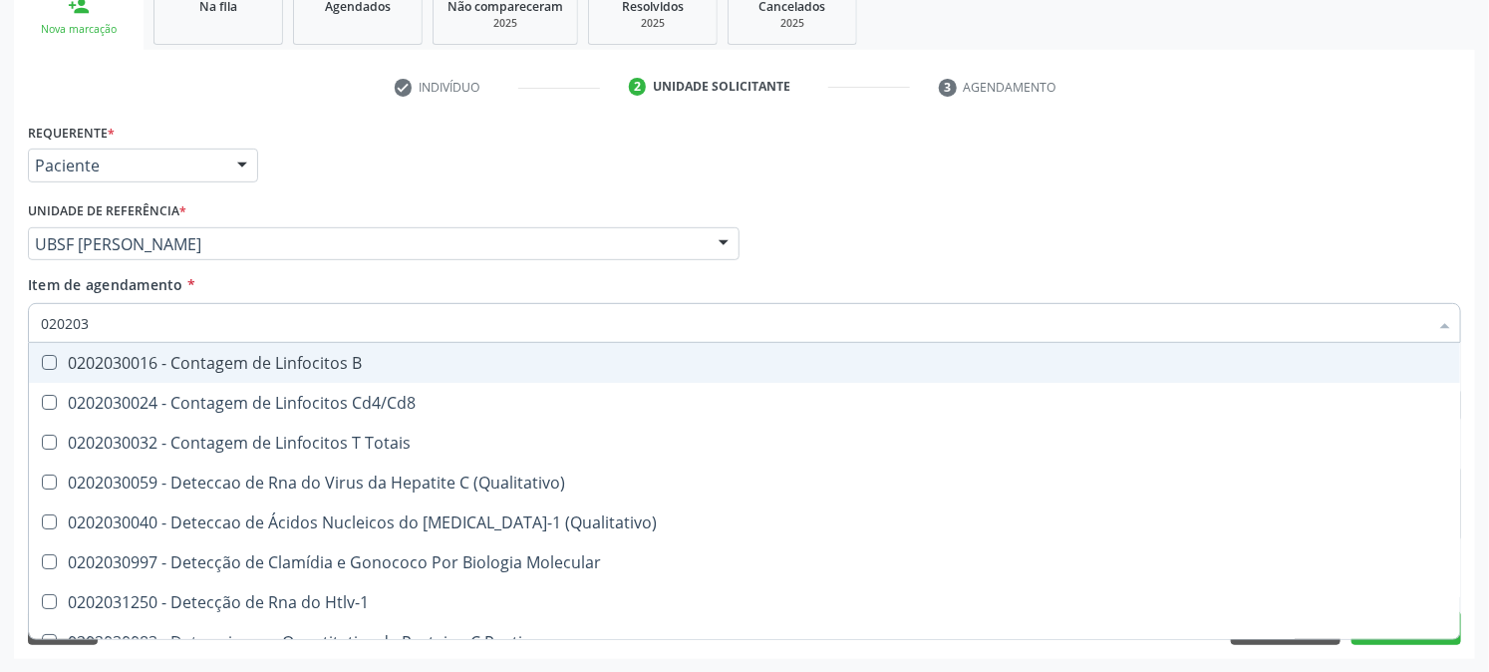
type input "0202030"
checkbox Completo "false"
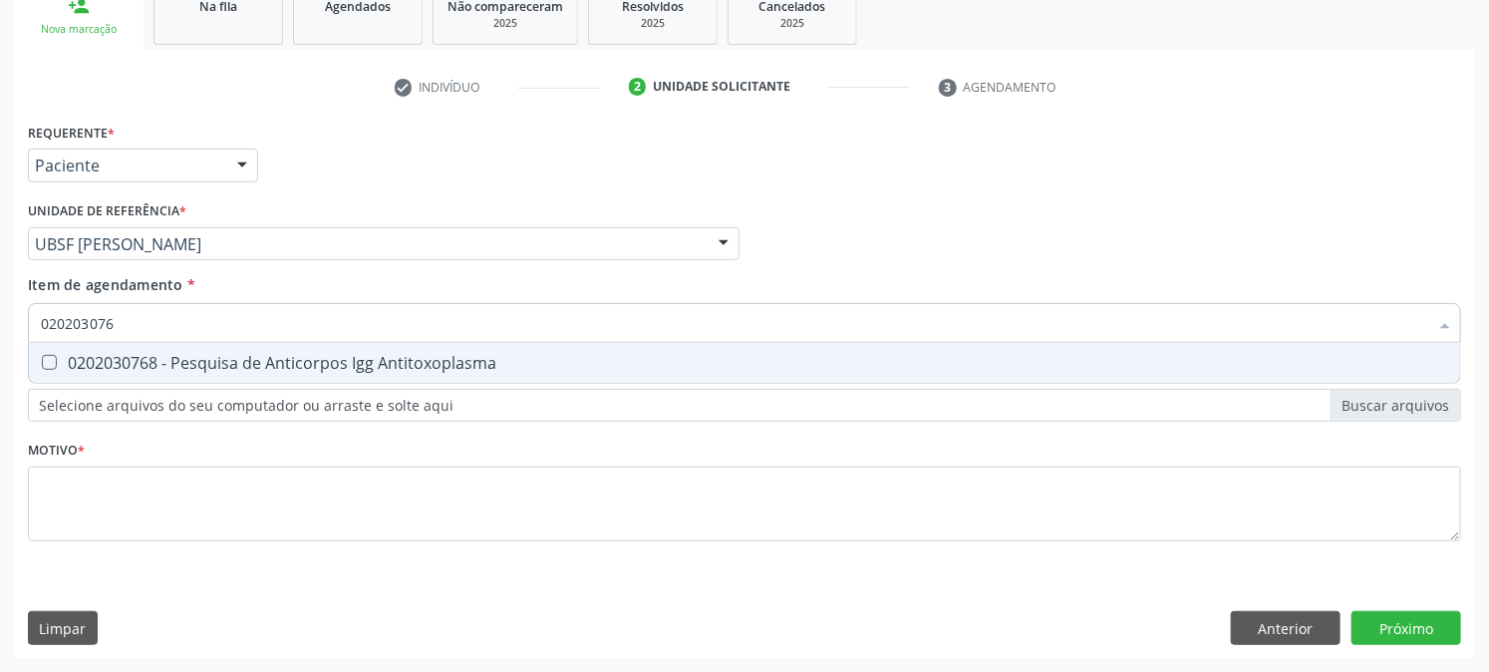
type input "0202030768"
click at [180, 349] on span "0202030768 - Pesquisa de Anticorpos Igg Antitoxoplasma" at bounding box center [745, 363] width 1432 height 40
checkbox Antitoxoplasma "true"
drag, startPoint x: 171, startPoint y: 326, endPoint x: 0, endPoint y: 372, distance: 177.5
click at [0, 370] on div "Acompanhamento Acompanhe a situação das marcações correntes e finalizadas Relat…" at bounding box center [744, 234] width 1489 height 878
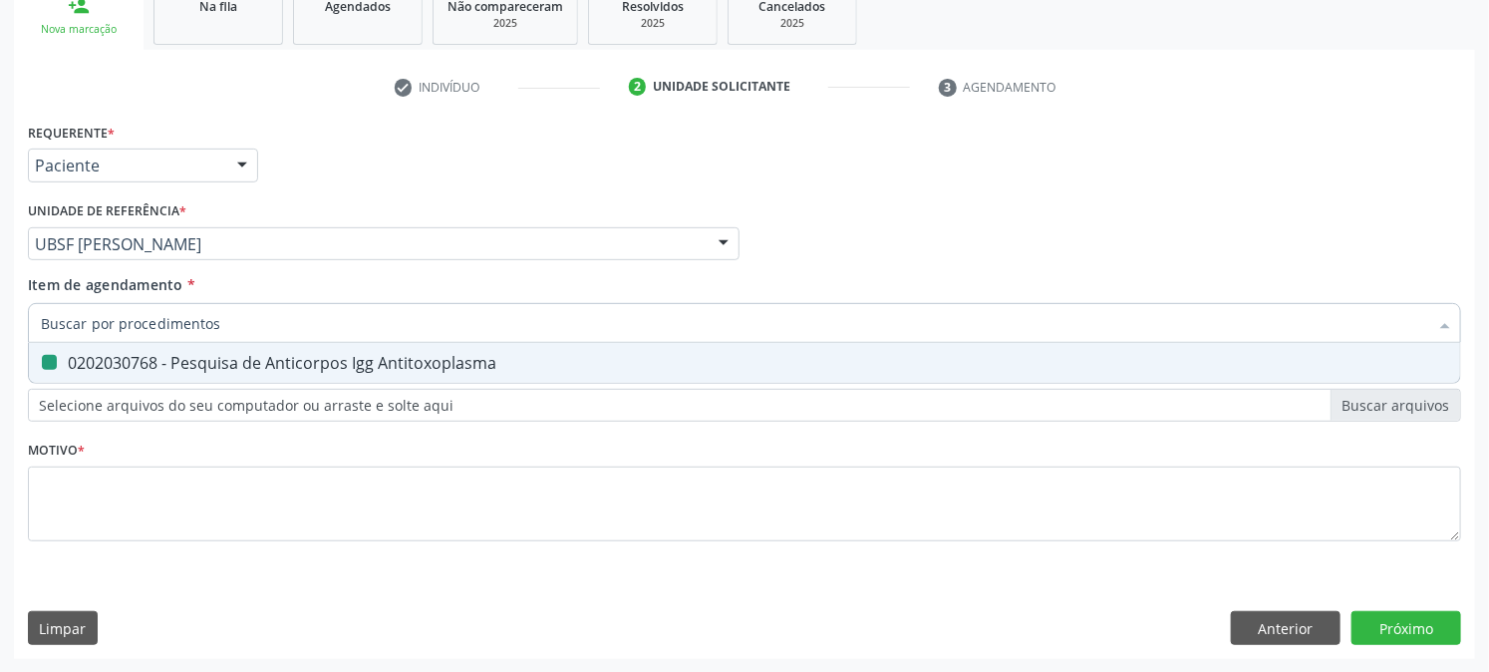
checkbox Antitoxoplasma "false"
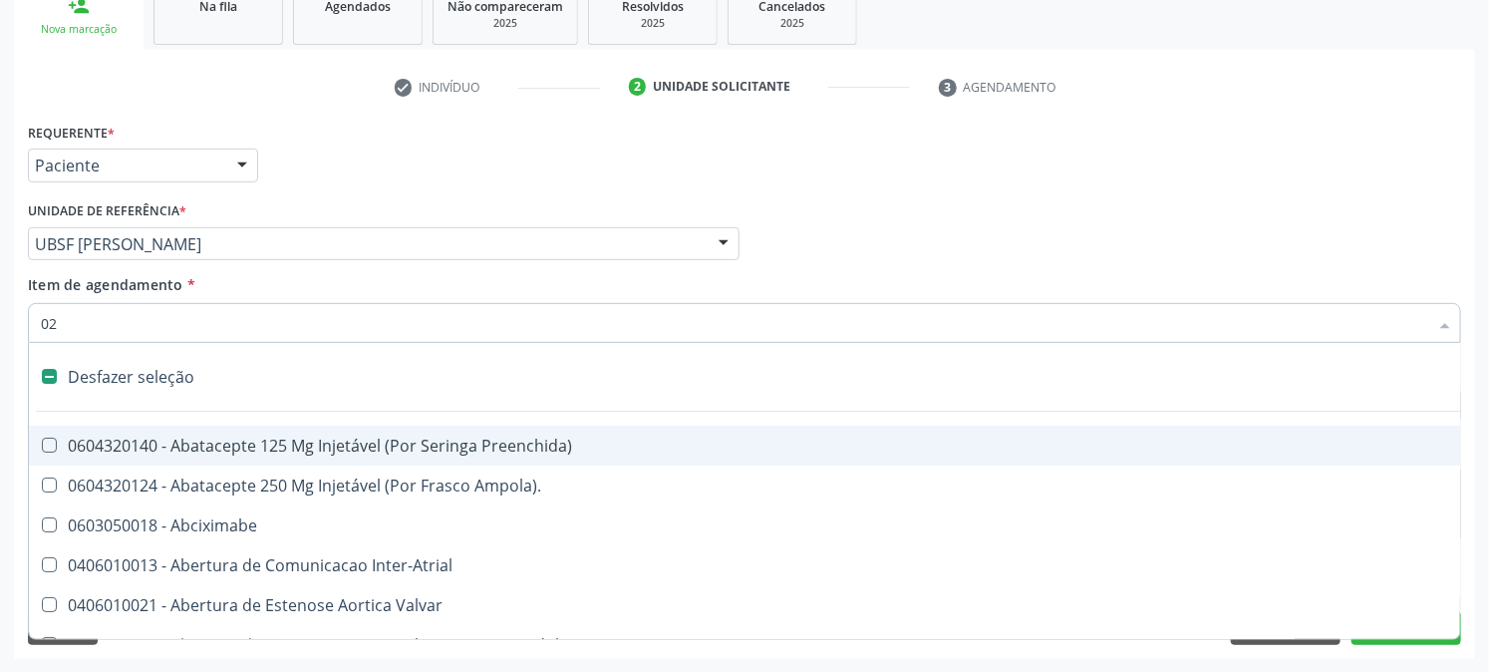
type input "021"
checkbox Psicossocial "false"
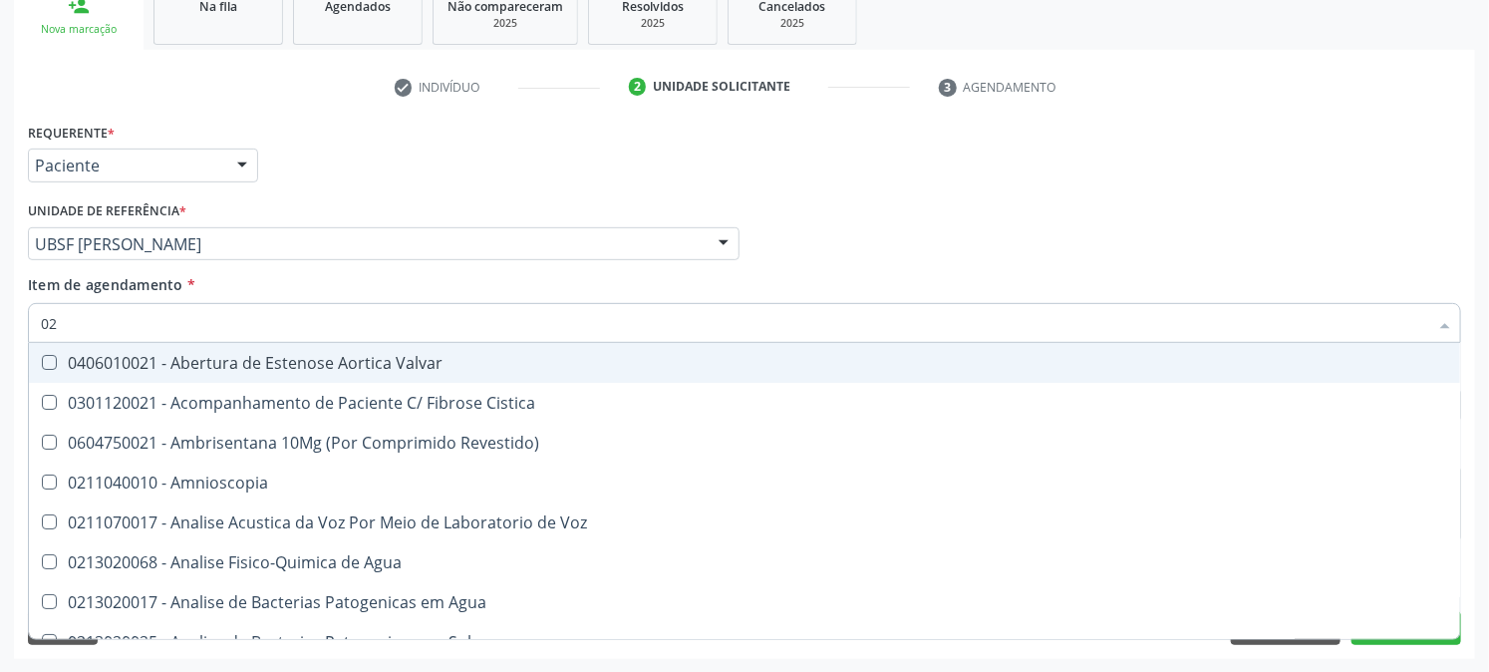
type input "0"
checkbox Metabolissmo "false"
checkbox Esplenoportografia "true"
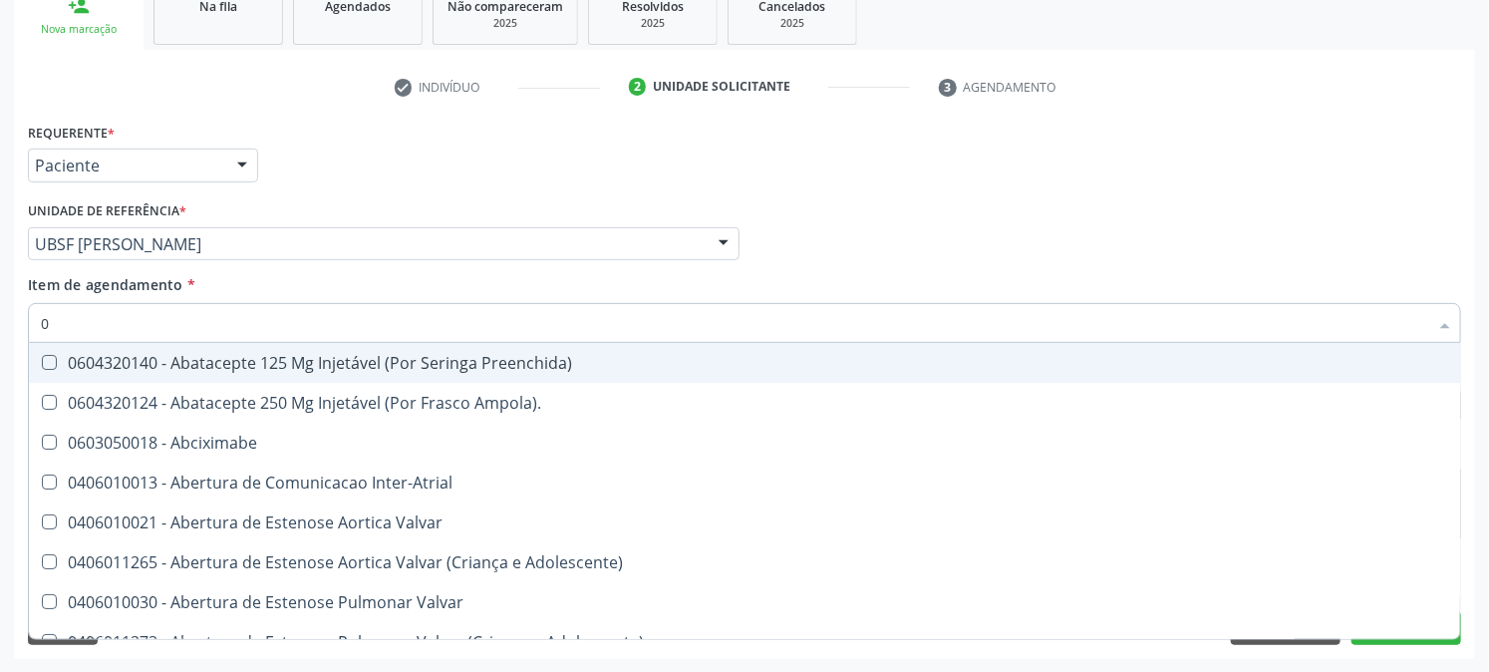
type input "02"
checkbox Psicossocial "true"
checkbox Urina "false"
checkbox Alimentação "true"
type input "020"
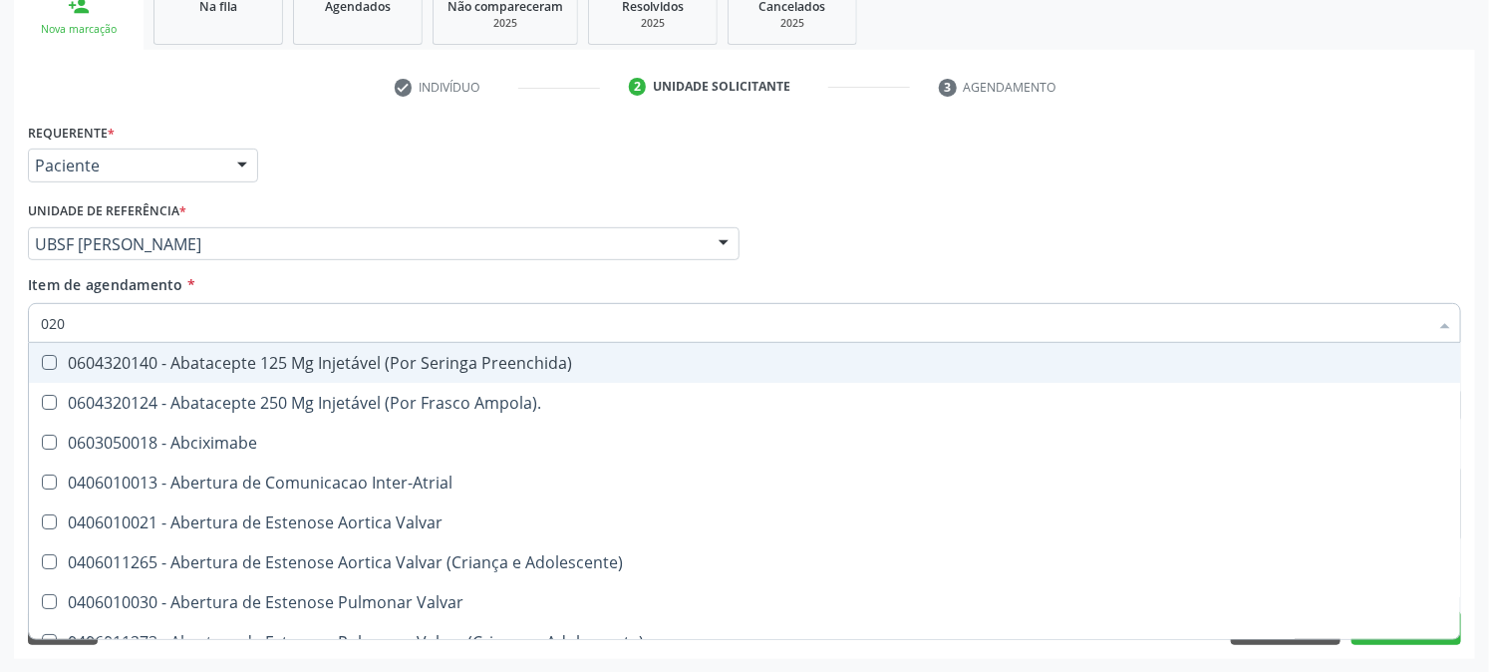
checkbox Rim "true"
checkbox Psicossocial "false"
checkbox Livre "true"
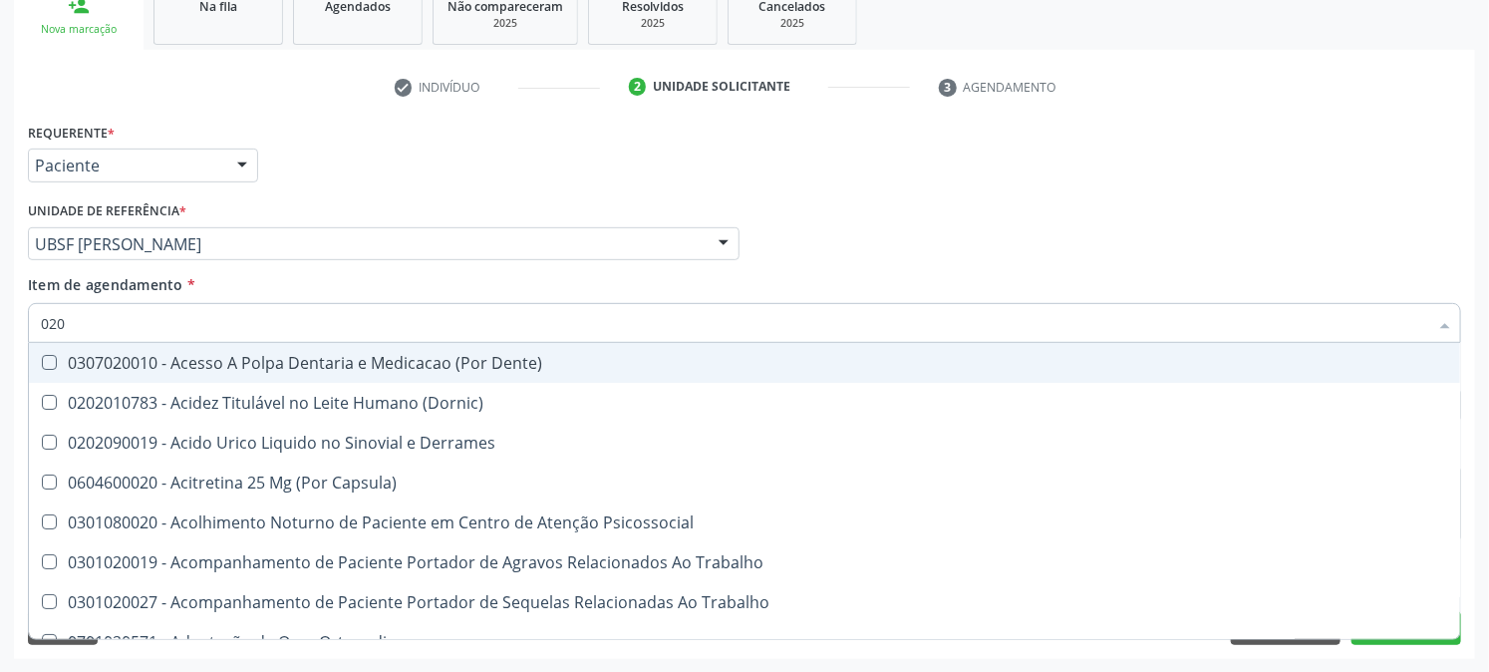
type input "0202"
checkbox Capsula\) "true"
checkbox Urina "false"
checkbox Coluna "true"
checkbox Revisao "true"
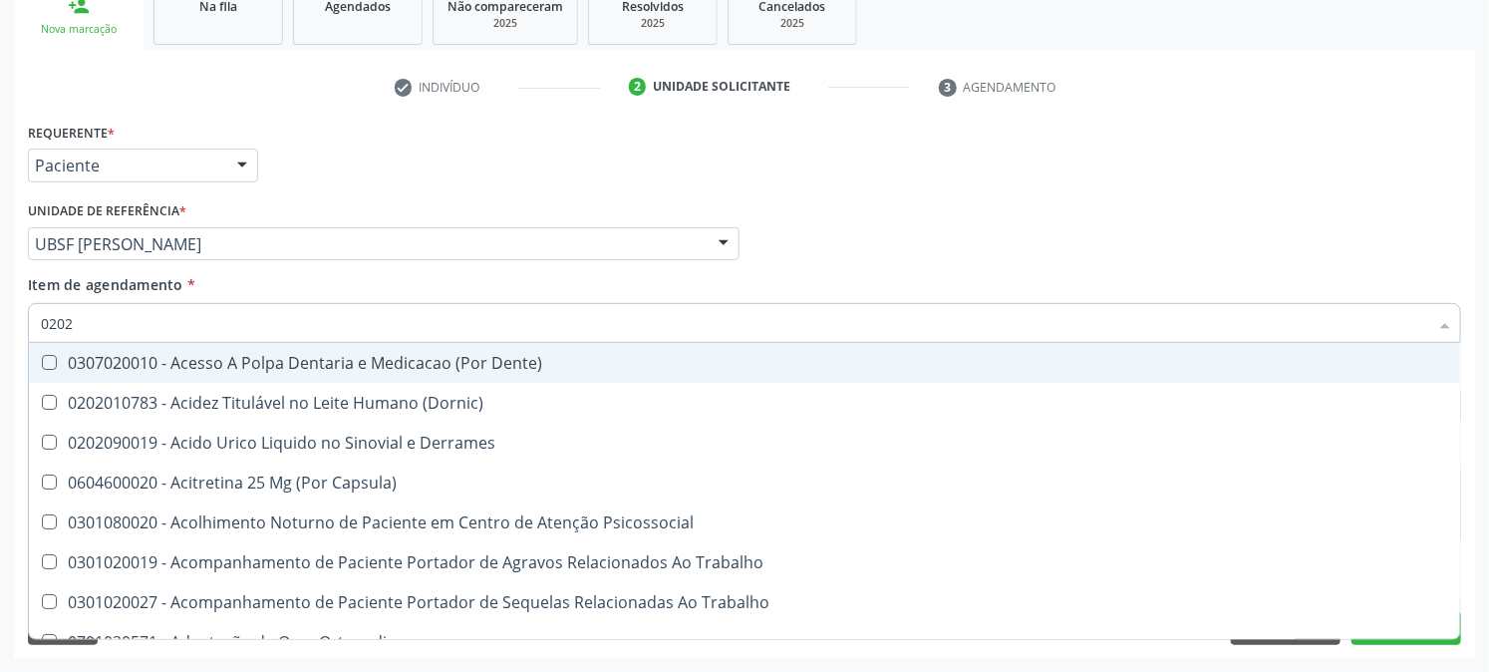
checkbox Bandas\) "true"
checkbox Dosagens\) "false"
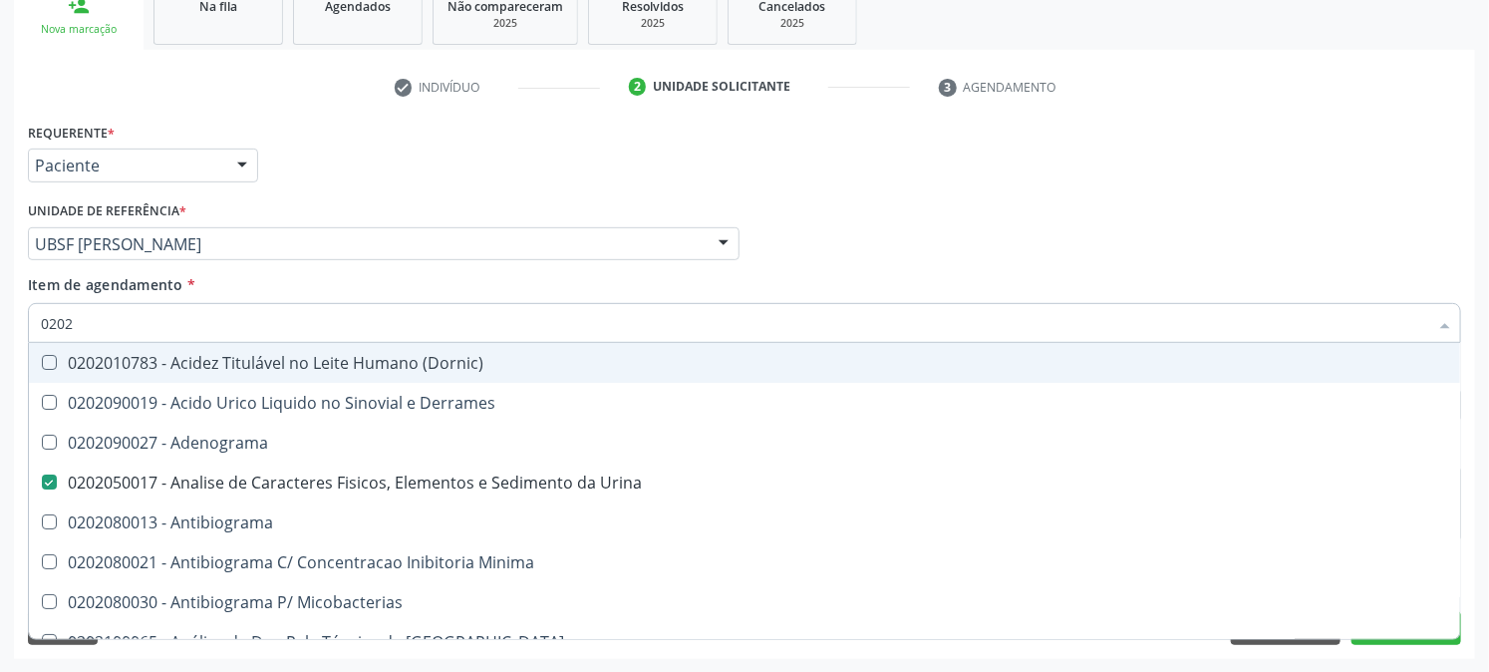
type input "02020"
checkbox Congênita "true"
checkbox Dosagens\) "false"
checkbox Zinco "true"
checkbox Completo "false"
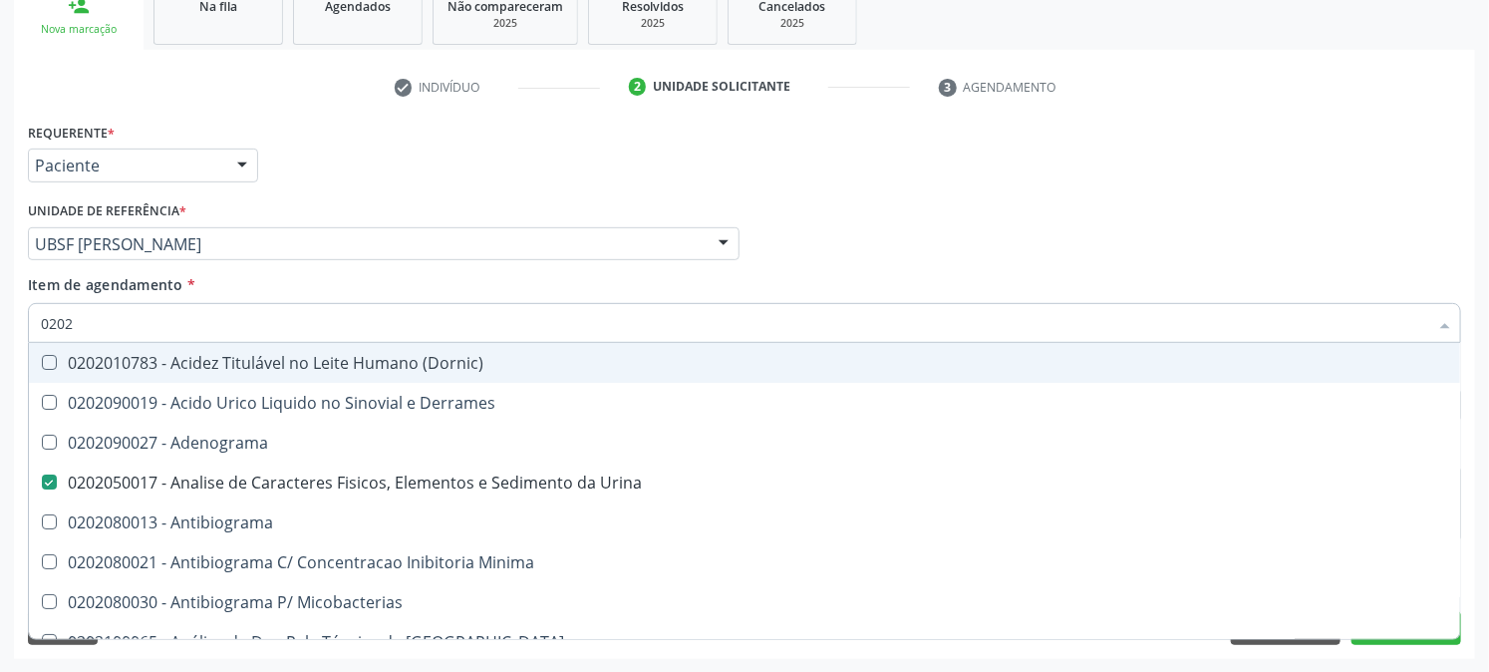
checkbox Oncologia "true"
checkbox Antitoxoplasma "false"
type input "020203"
checkbox Urina "false"
checkbox Molecular "true"
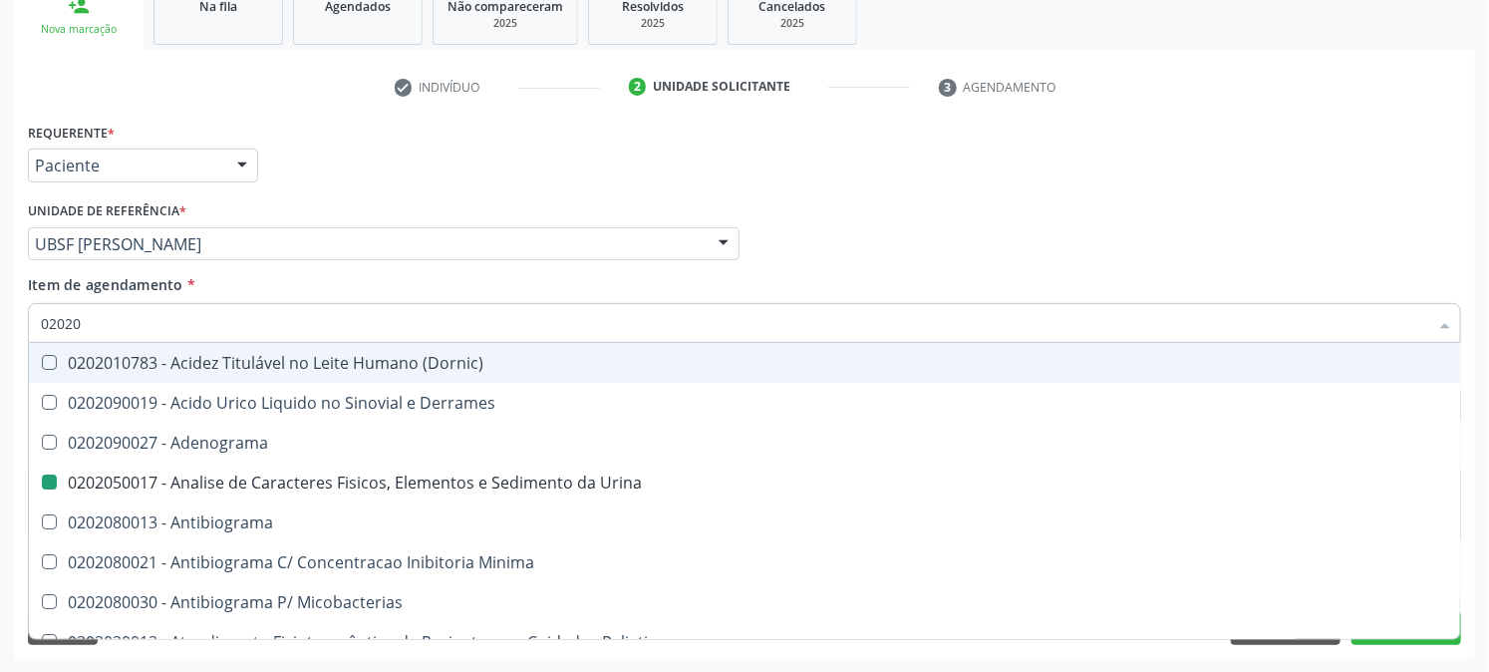
checkbox Dosagens\) "false"
checkbox Aluminio "true"
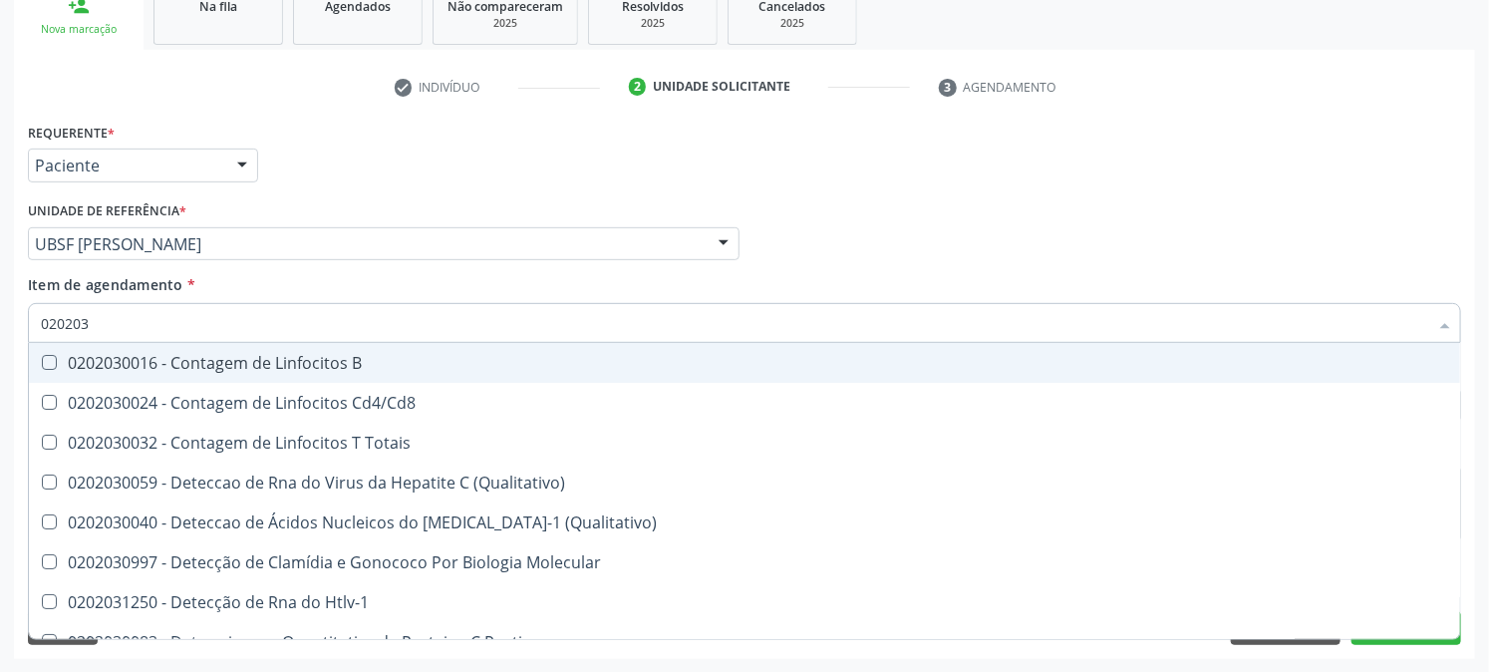
type input "0202030"
checkbox Completo "false"
checkbox Liso "true"
checkbox Antitoxoplasma "false"
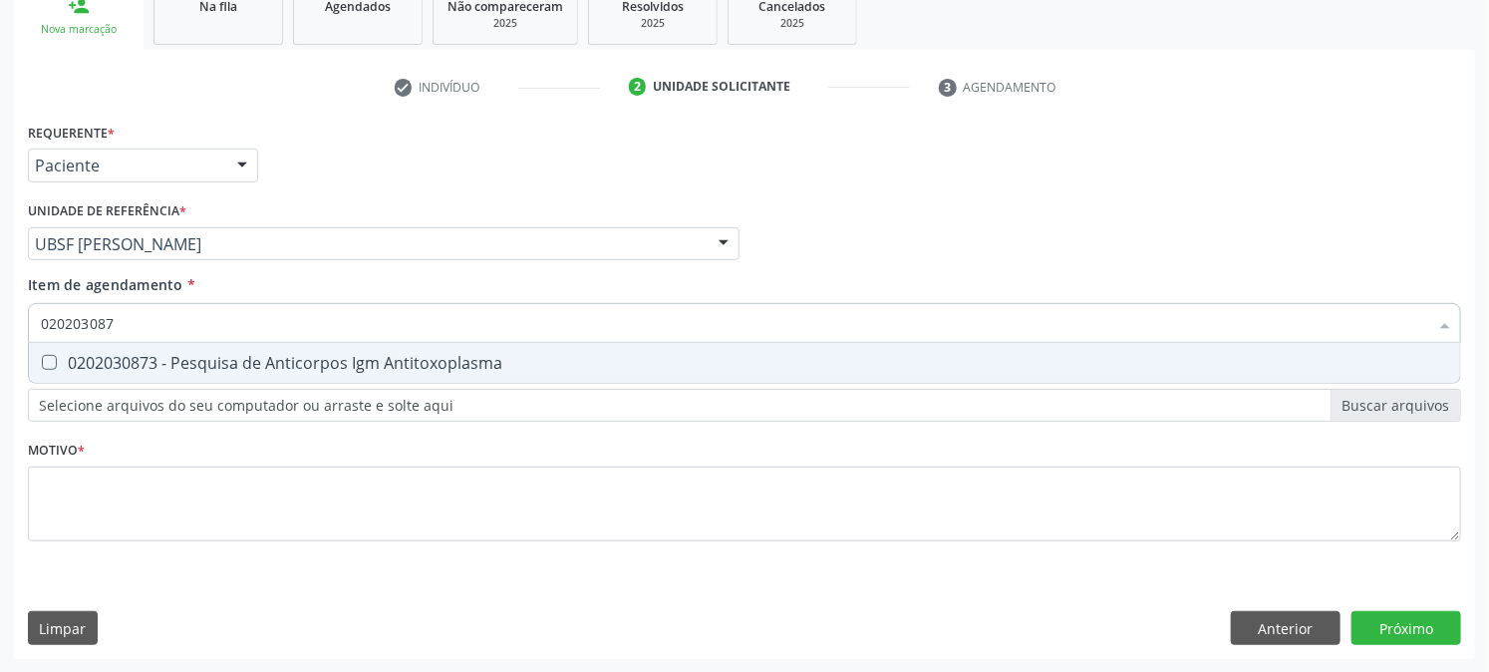
type input "0202030873"
drag, startPoint x: 45, startPoint y: 364, endPoint x: 75, endPoint y: 344, distance: 35.9
click at [47, 363] on Antitoxoplasma at bounding box center [49, 362] width 15 height 15
click at [42, 363] on Antitoxoplasma "checkbox" at bounding box center [35, 362] width 13 height 13
checkbox Antitoxoplasma "true"
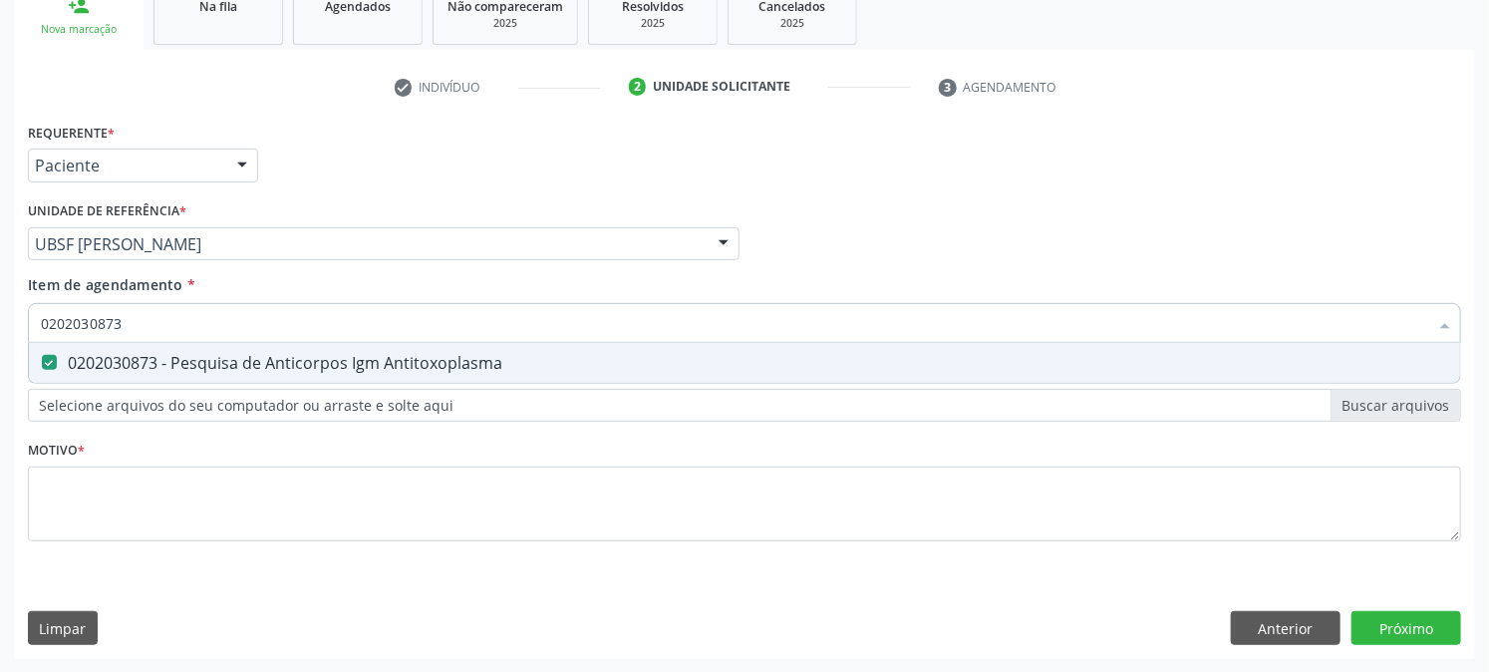
drag, startPoint x: 160, startPoint y: 309, endPoint x: 0, endPoint y: 432, distance: 201.2
click at [0, 410] on div "Acompanhamento Acompanhe a situação das marcações correntes e finalizadas Relat…" at bounding box center [744, 234] width 1489 height 878
checkbox Antitoxoplasma "false"
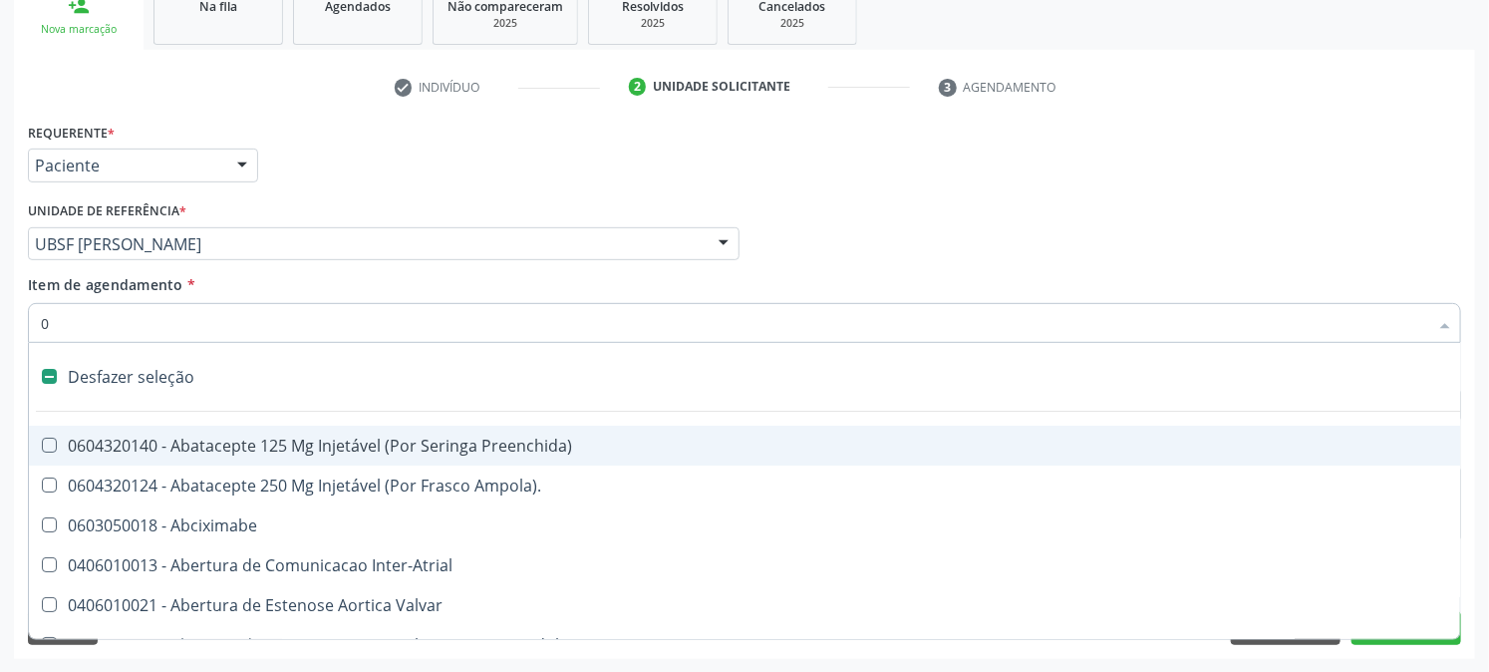
type input "02"
checkbox Psicossocial "true"
checkbox Urina "false"
checkbox Alimentação "true"
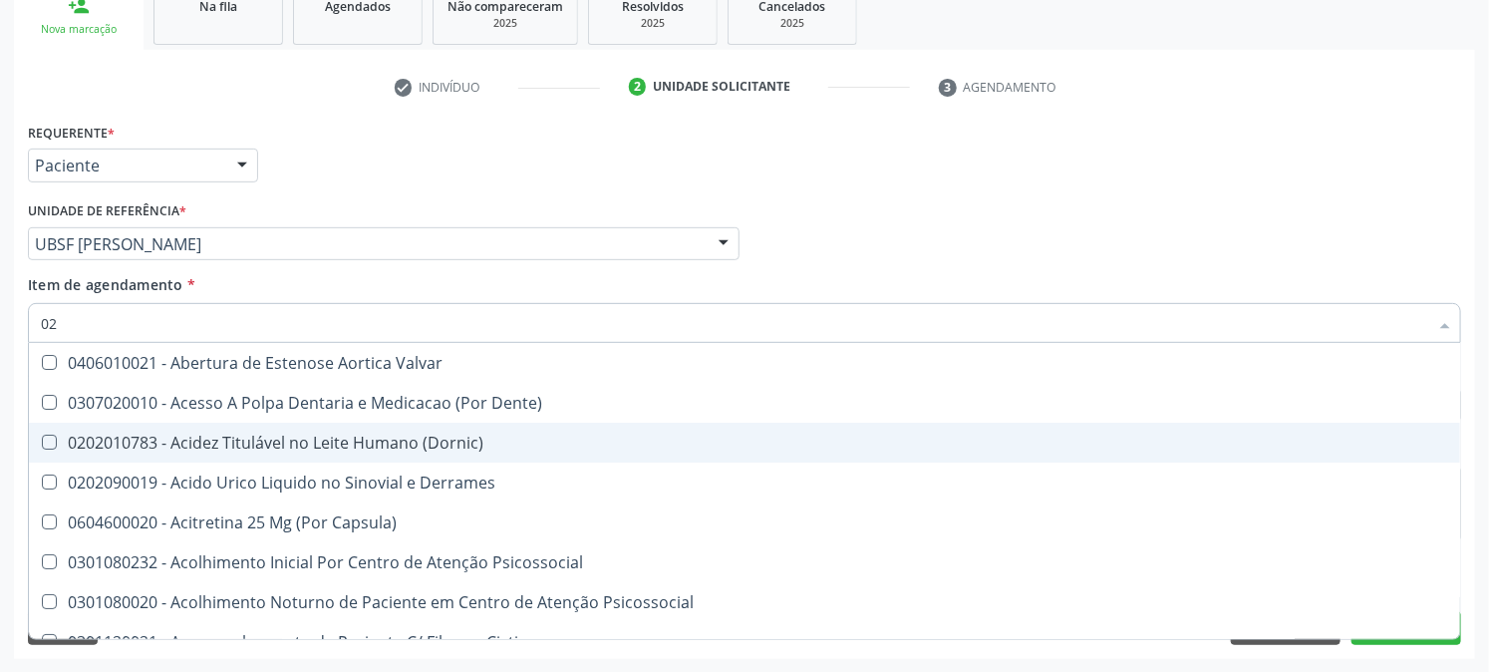
type input "020"
checkbox Frasco-Ampola\) "true"
checkbox Urina "false"
checkbox Tirofibana "true"
checkbox Dosagens\) "false"
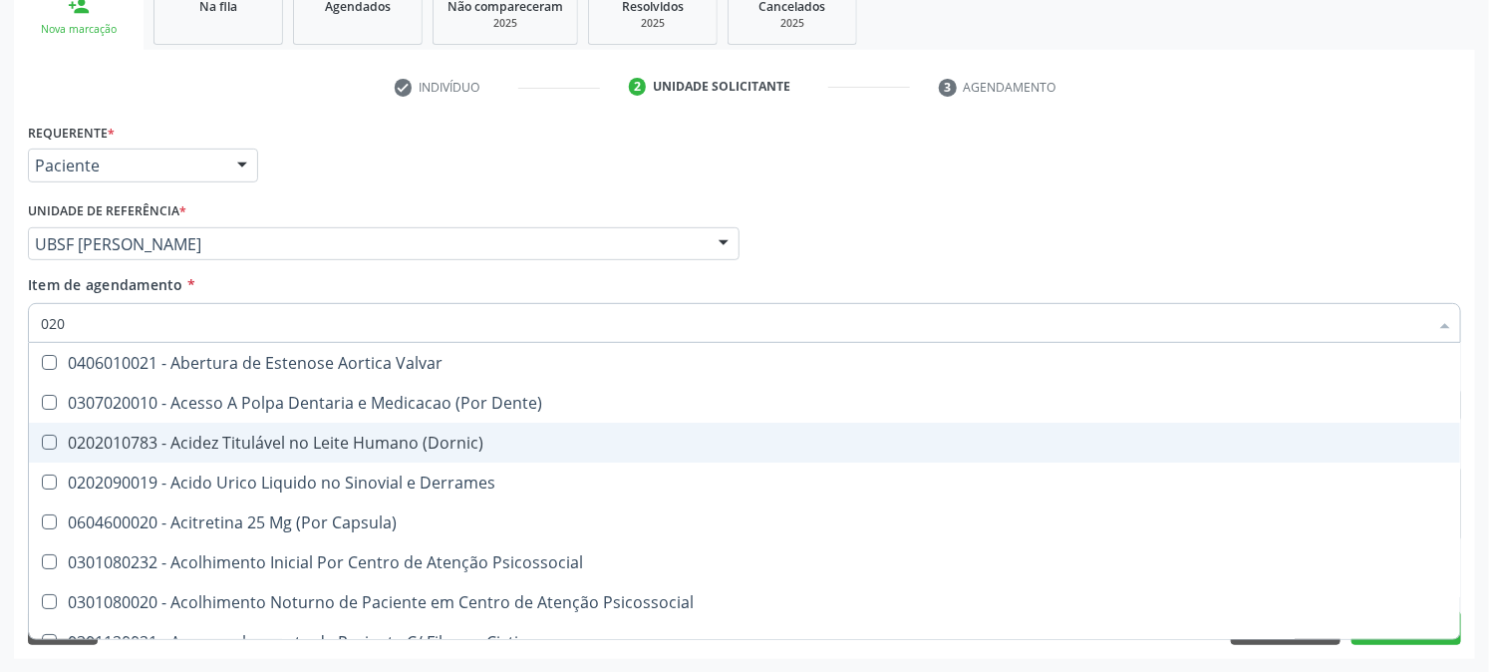
checkbox Eletro-Oculografia "true"
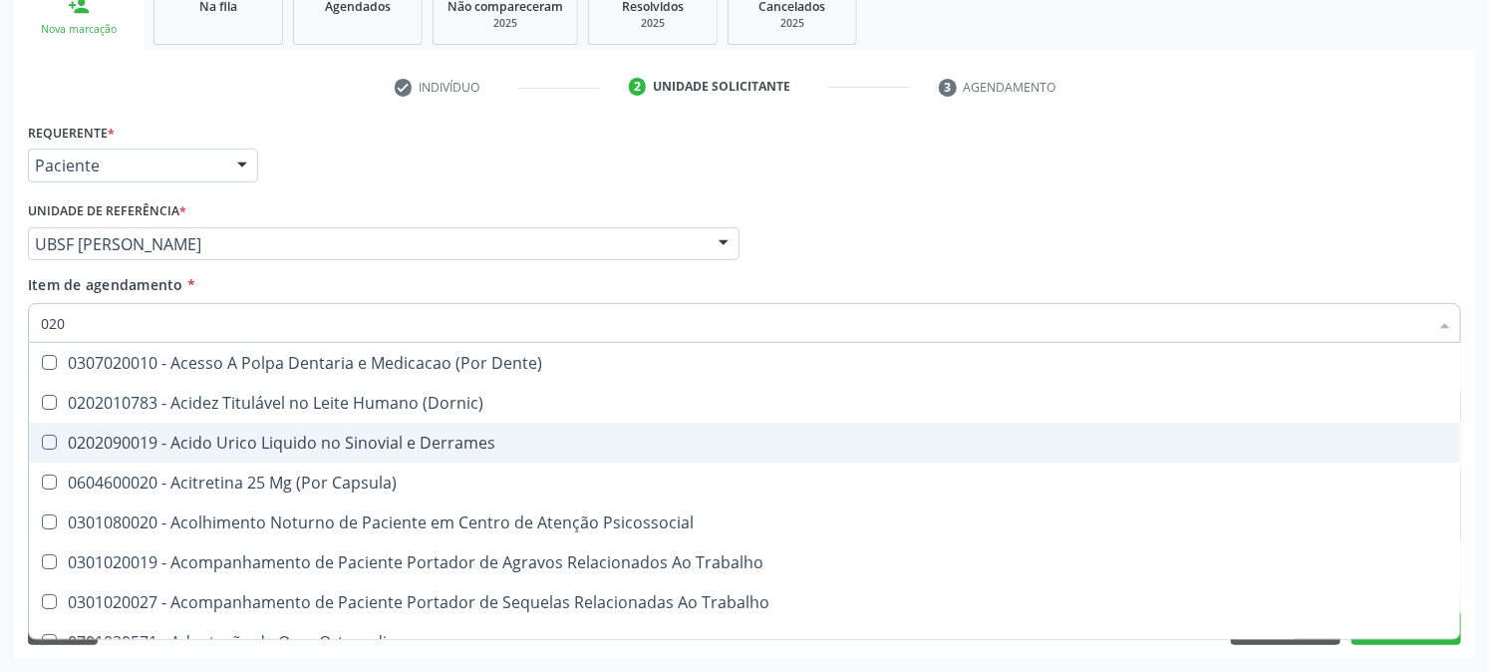
type input "0202"
checkbox Capsula\) "true"
checkbox Urina "false"
checkbox Coluna "true"
checkbox Revisao "true"
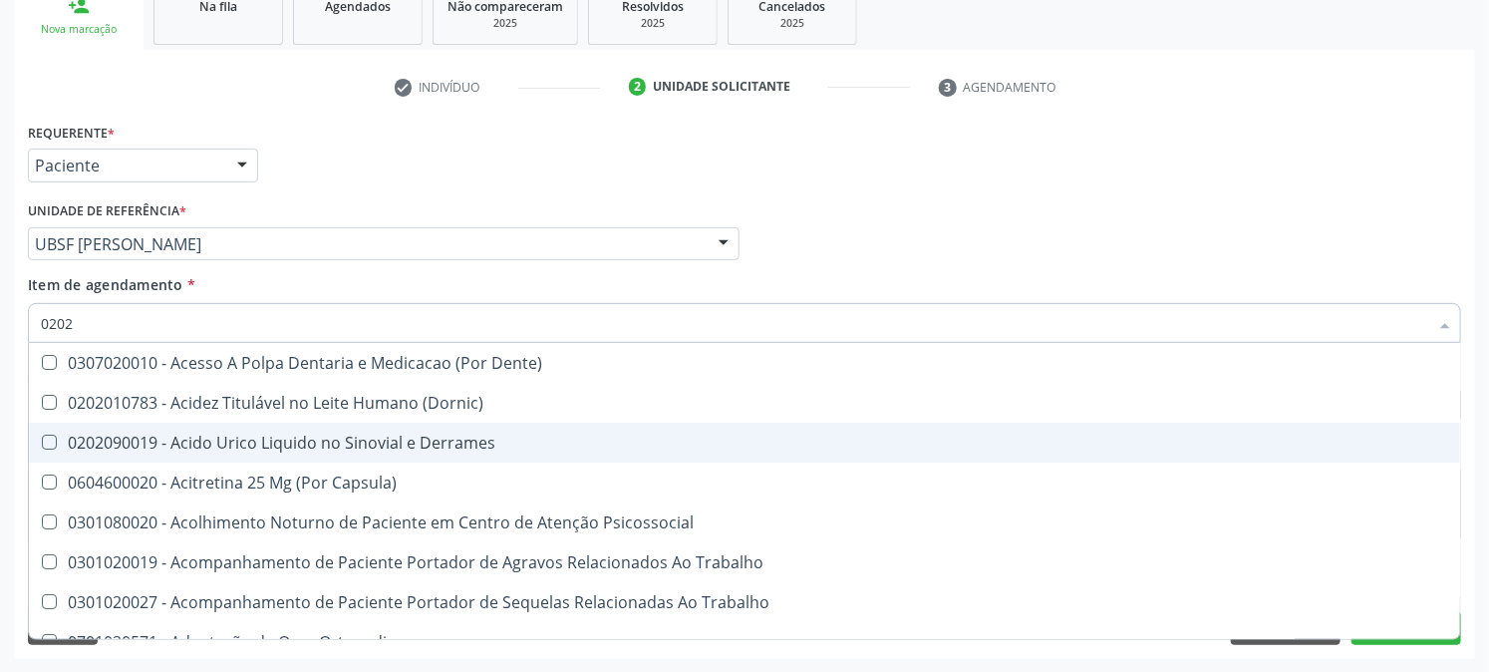
checkbox Bandas\) "true"
checkbox Dosagens\) "false"
checkbox Glomerular "true"
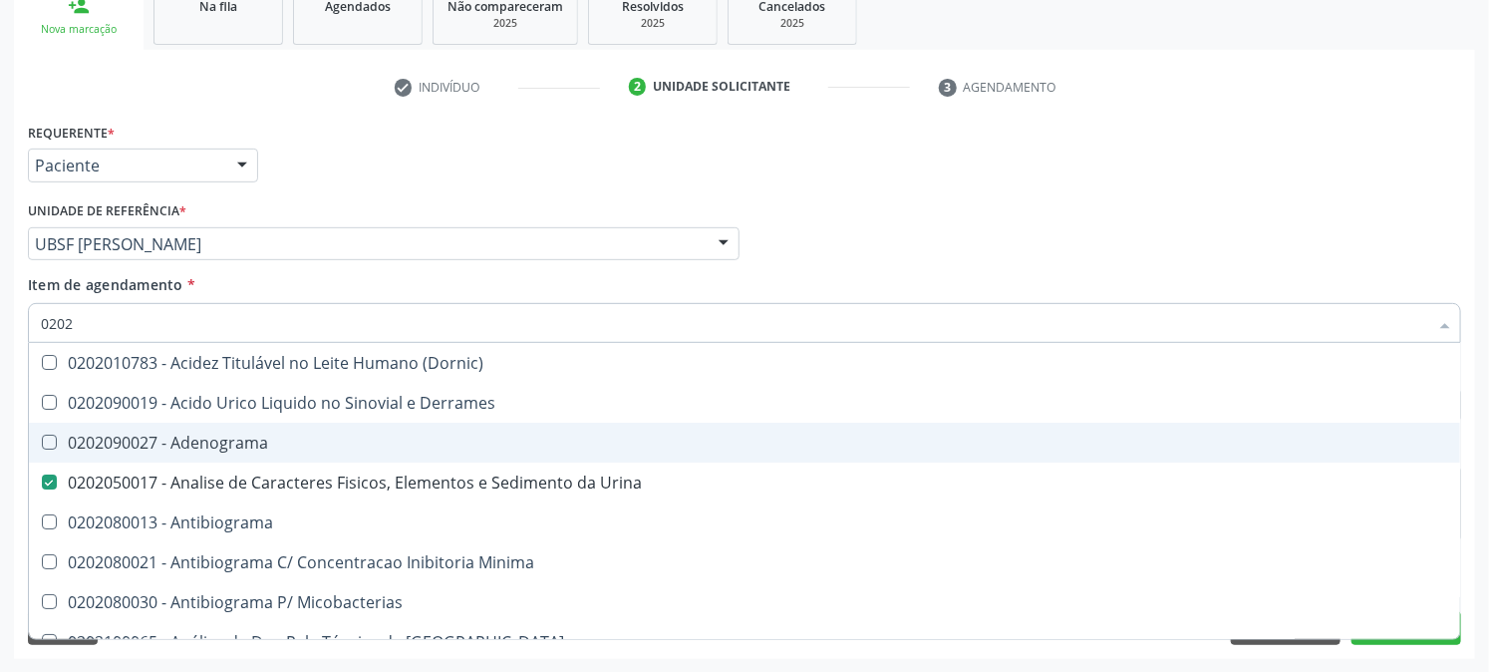
type input "02020"
checkbox Congênita "true"
checkbox Dosagens\) "false"
checkbox Zinco "true"
checkbox Completo "false"
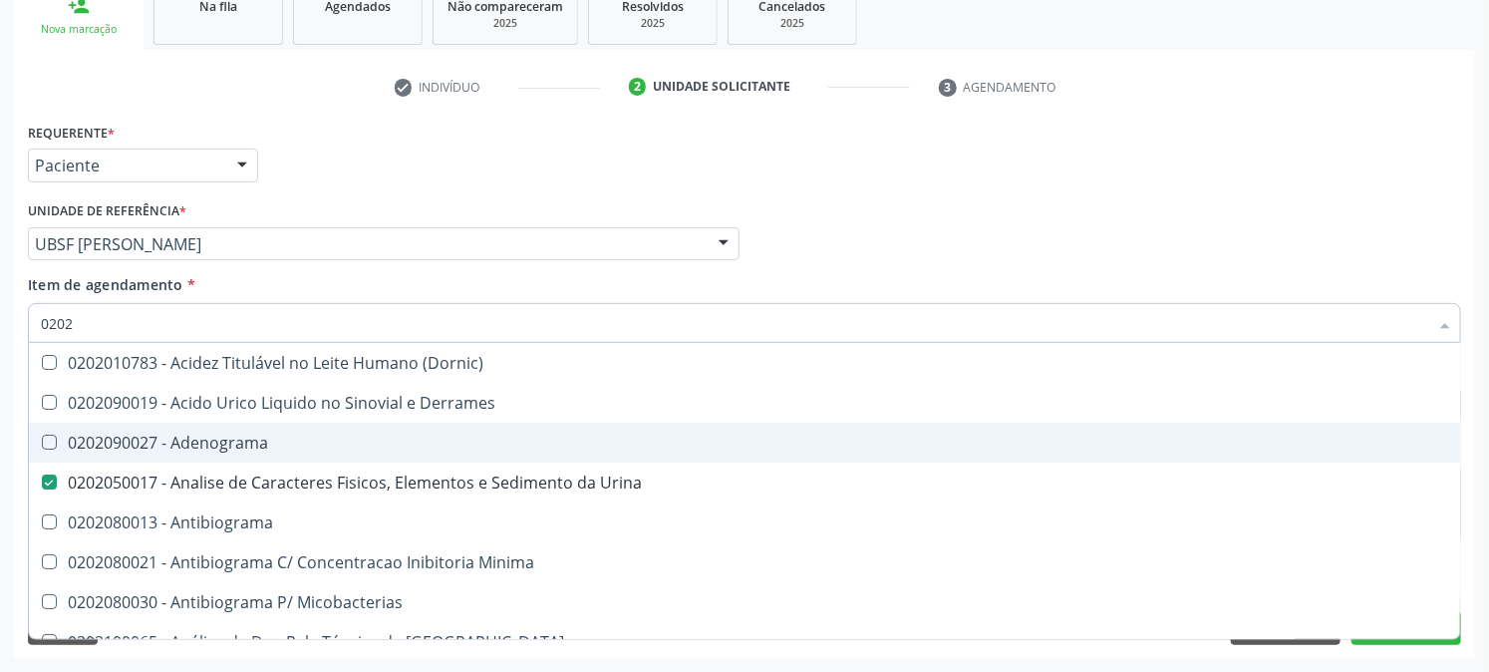
checkbox Oncologia "true"
checkbox Anticardiolipina "true"
checkbox Antitoxoplasma "false"
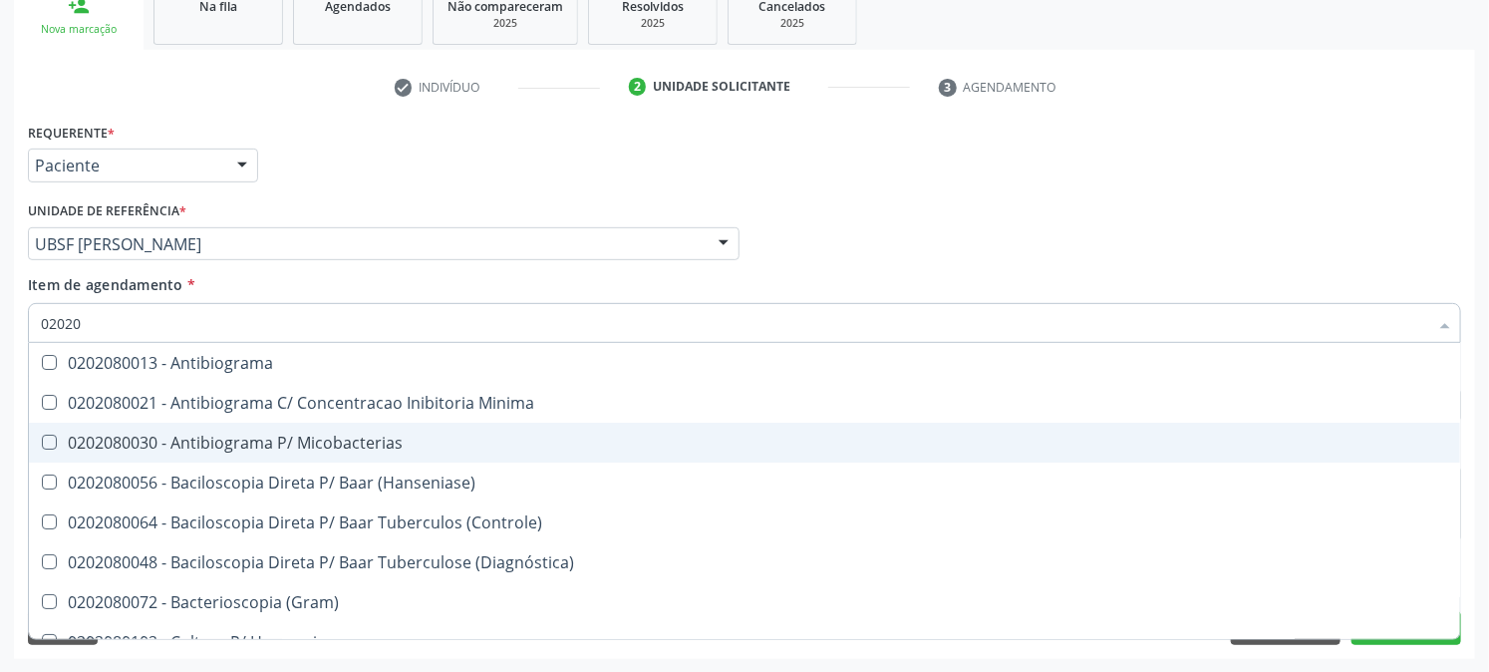
type input "020208"
checkbox \(Hanseniase\) "false"
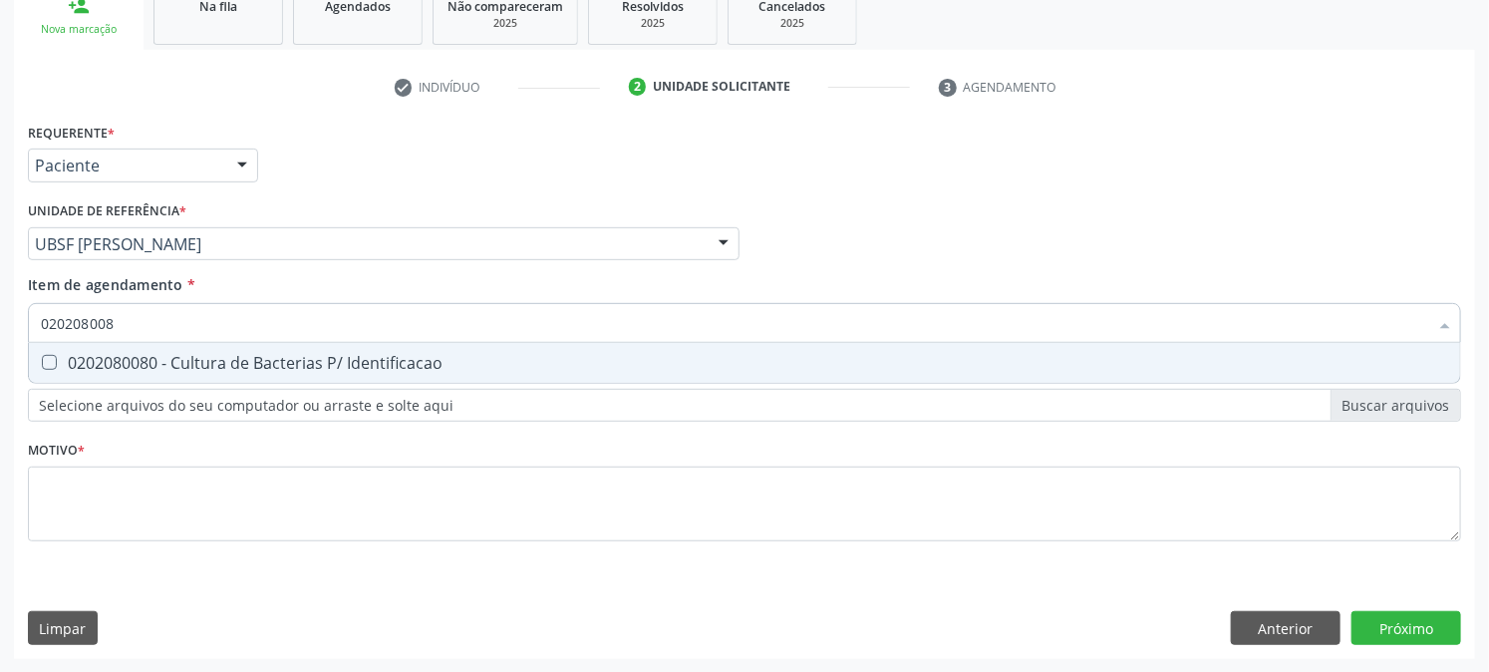
type input "0202080080"
click at [134, 343] on span "0202080080 - Cultura de Bacterias P/ Identificacao" at bounding box center [745, 363] width 1432 height 40
checkbox Identificacao "true"
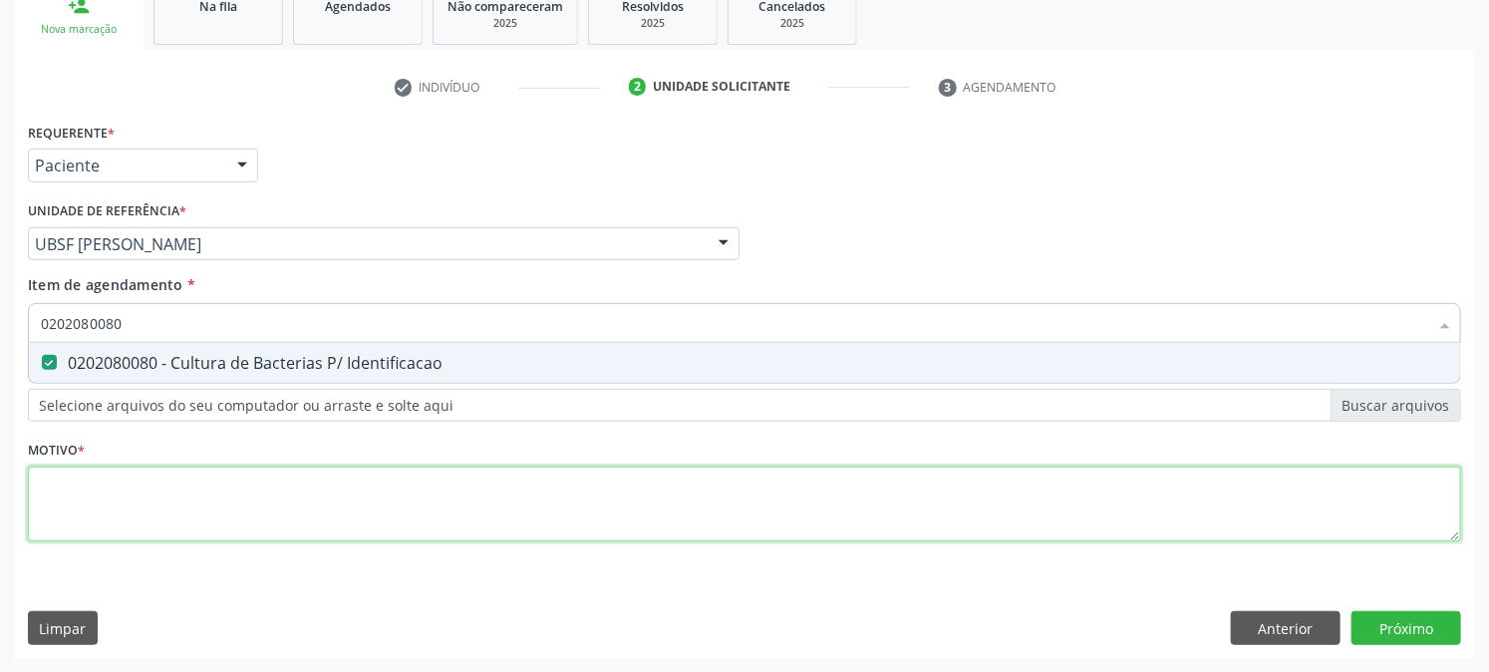
click at [157, 511] on div "Requerente * Paciente Médico(a) Enfermeiro(a) Paciente Nenhum resultado encontr…" at bounding box center [745, 344] width 1434 height 452
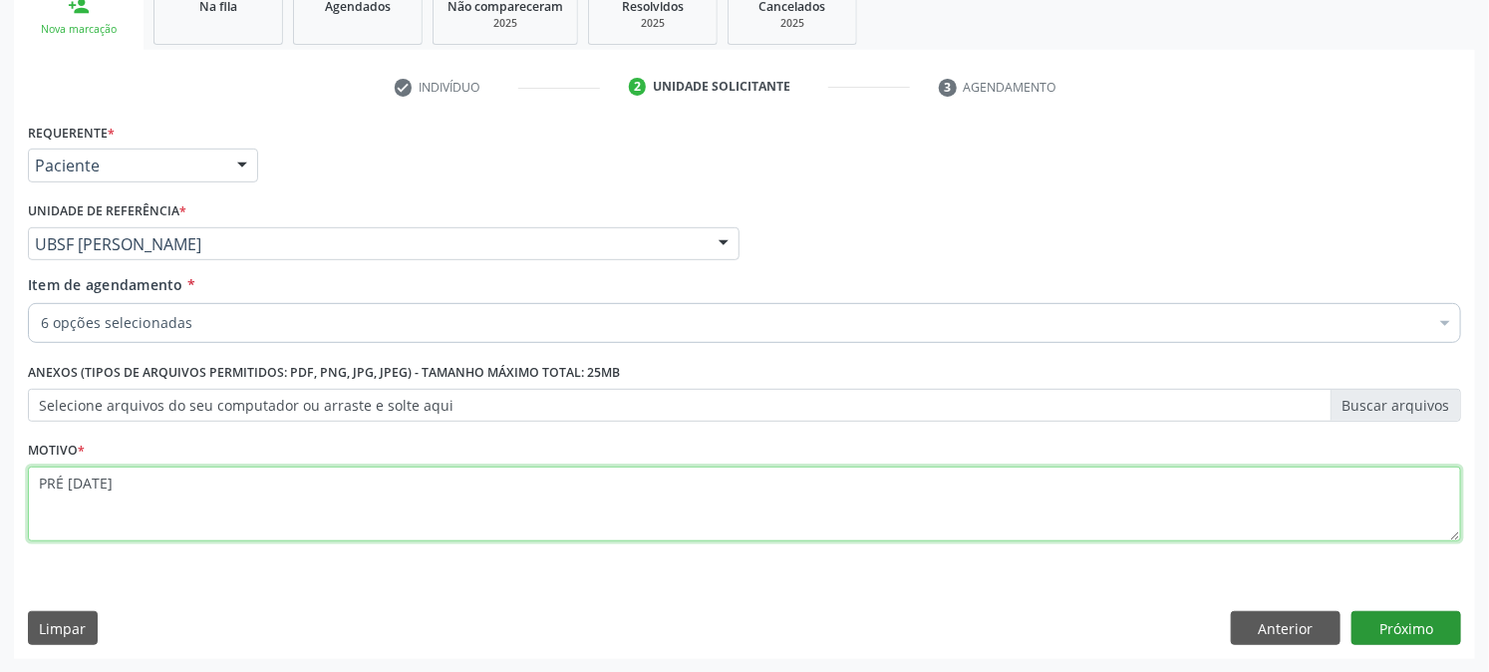
type textarea "PRÉ [DATE]"
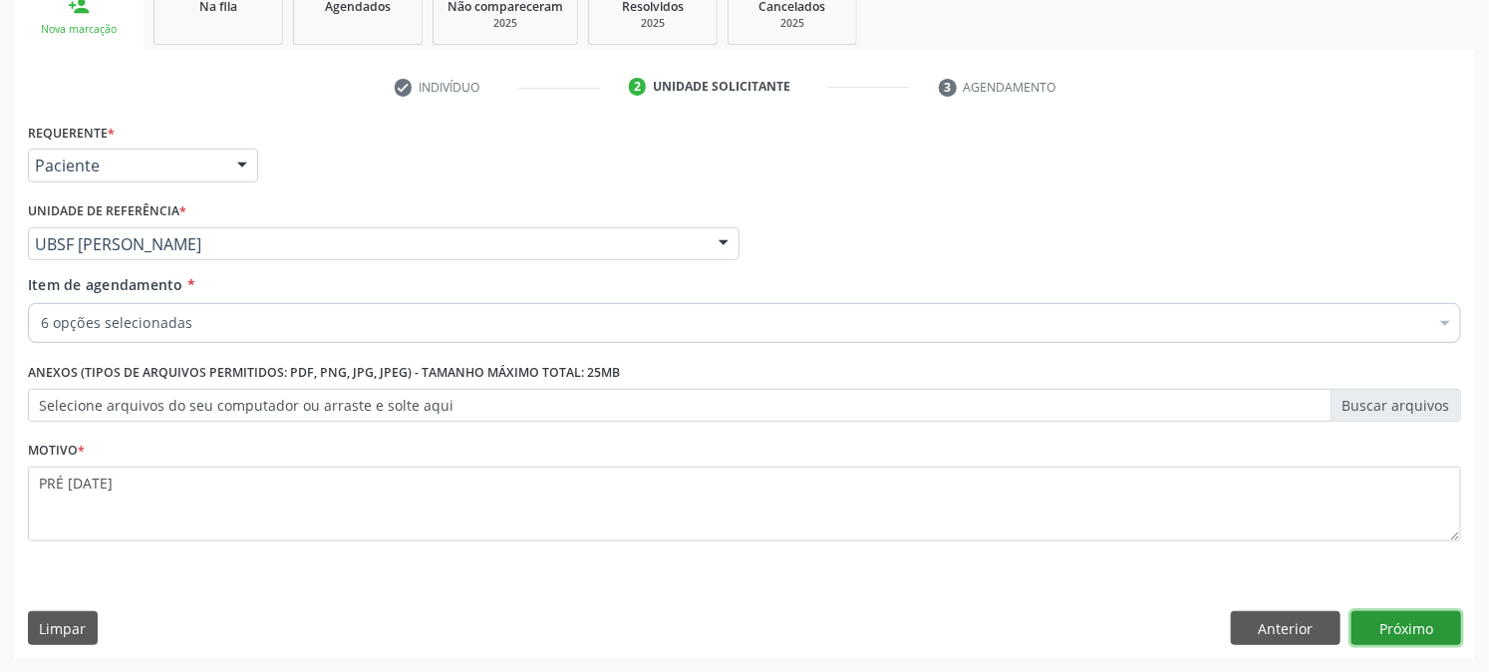
click at [1393, 620] on button "Próximo" at bounding box center [1407, 628] width 110 height 34
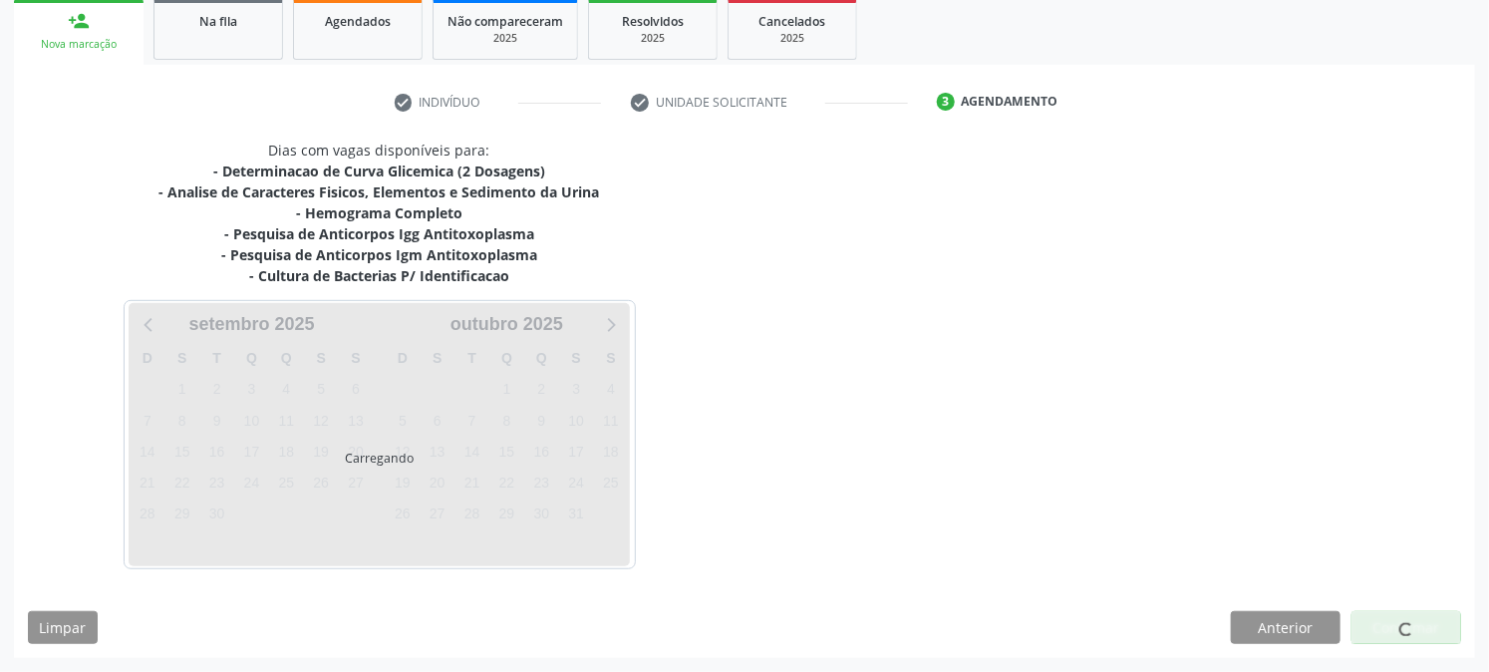
scroll to position [299, 0]
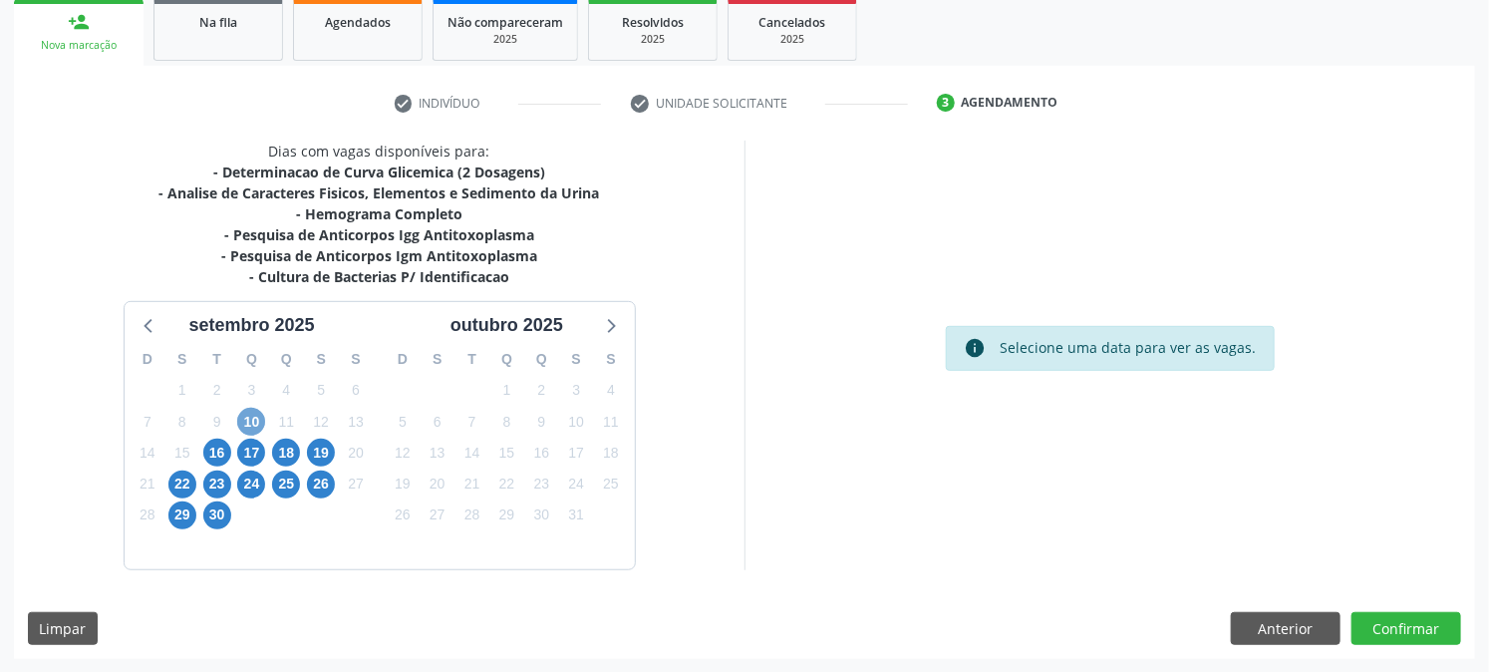
click at [245, 425] on span "10" at bounding box center [251, 422] width 28 height 28
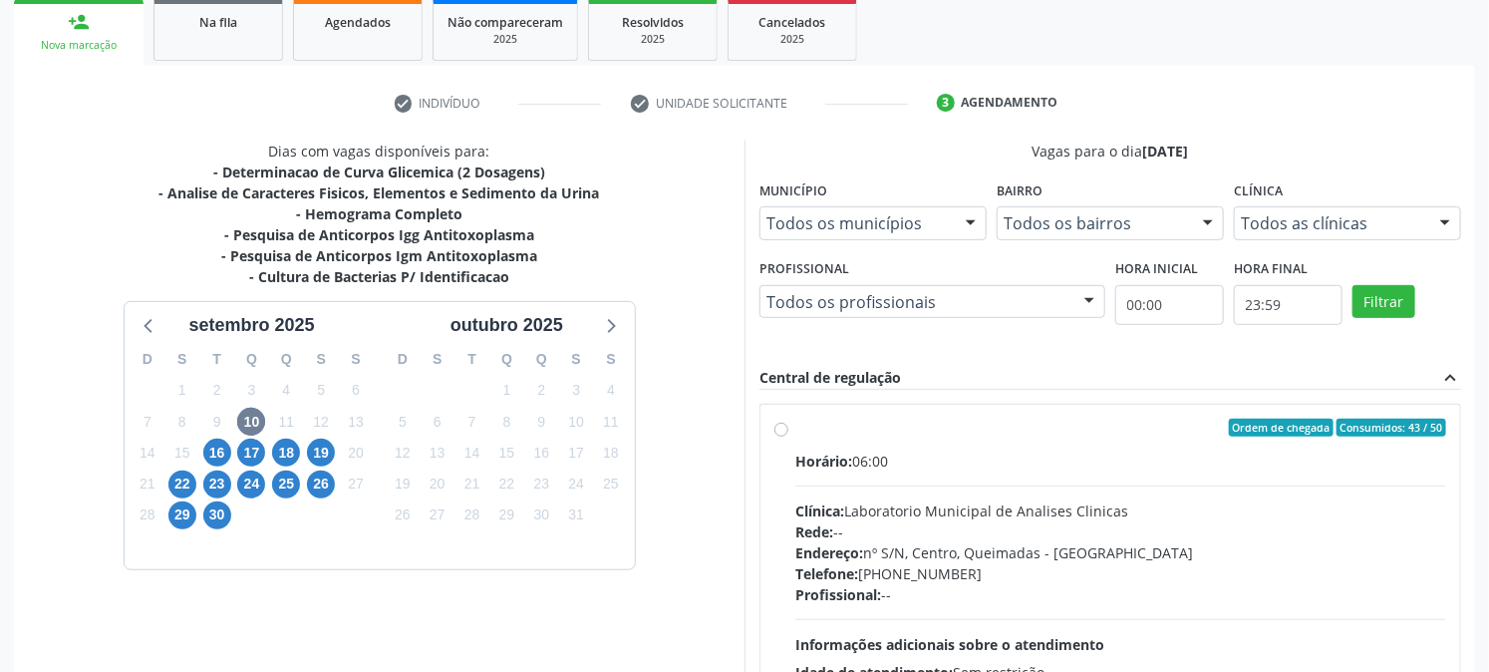
drag, startPoint x: 820, startPoint y: 450, endPoint x: 1089, endPoint y: 424, distance: 269.4
click at [823, 449] on label "Ordem de chegada Consumidos: 43 / 50 Horário: 06:00 Clínica: Laboratorio Munici…" at bounding box center [1121, 572] width 651 height 306
click at [789, 437] on input "Ordem de chegada Consumidos: 43 / 50 Horário: 06:00 Clínica: Laboratorio Munici…" at bounding box center [782, 428] width 14 height 18
radio input "true"
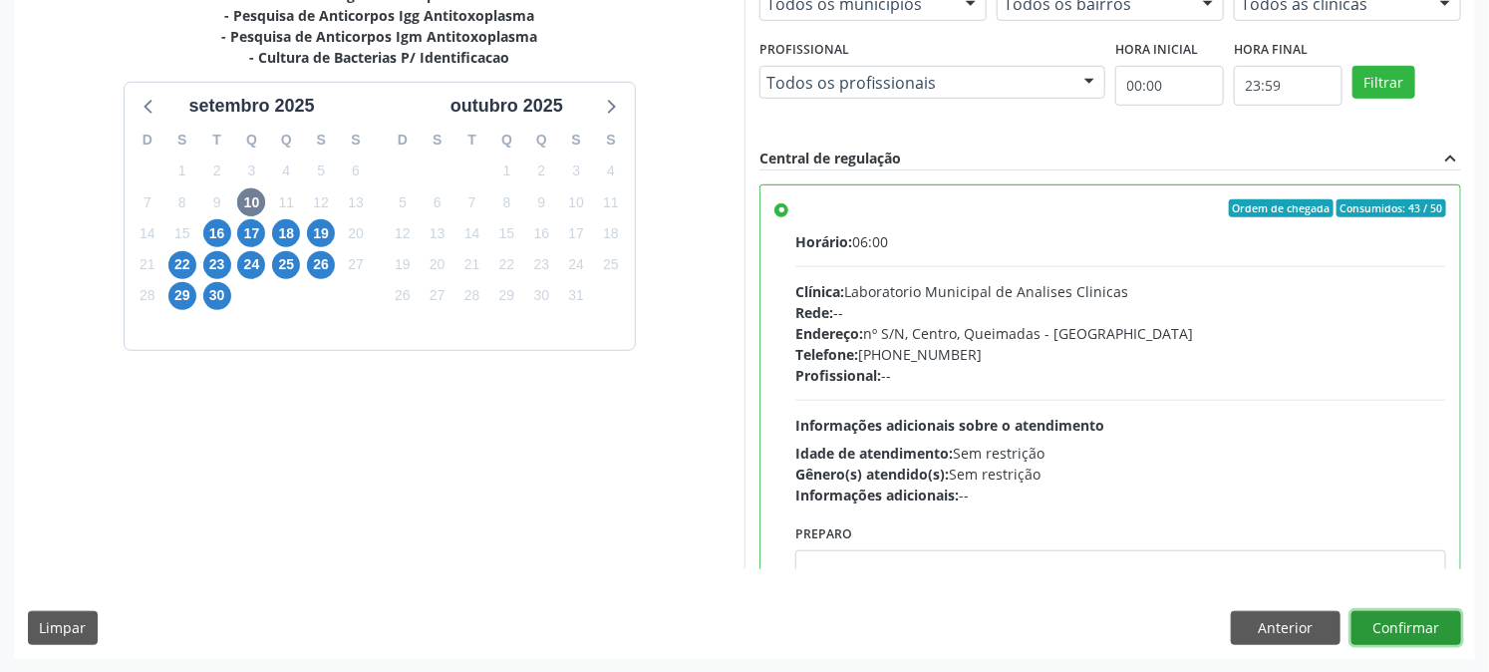
click at [1424, 634] on button "Confirmar" at bounding box center [1407, 628] width 110 height 34
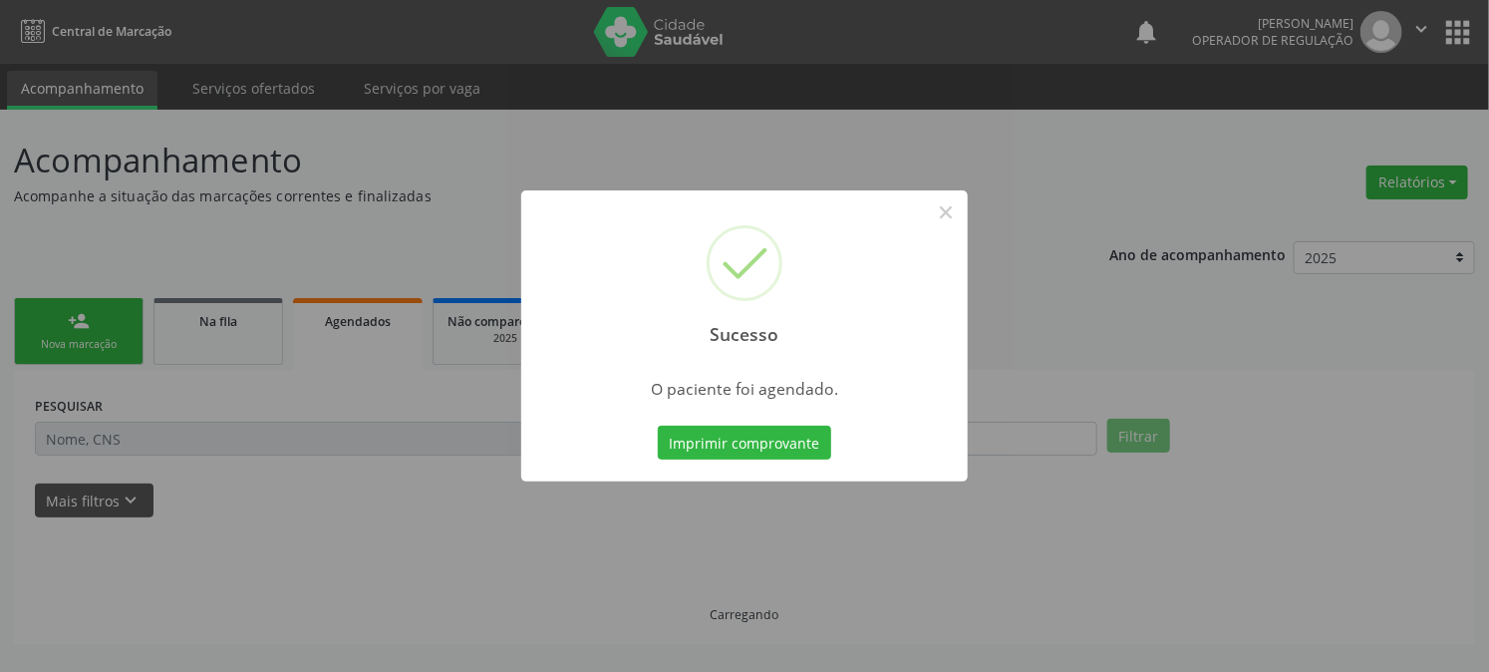
scroll to position [0, 0]
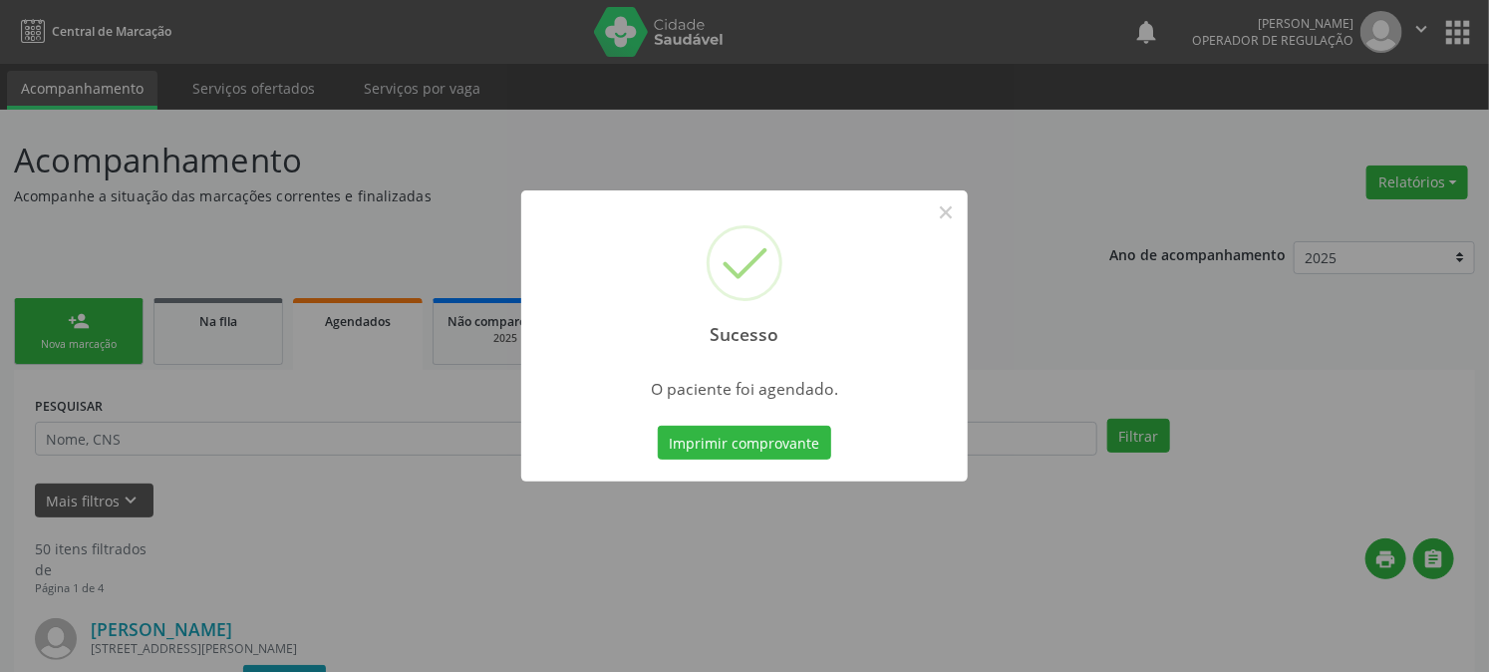
click at [658, 426] on button "Imprimir comprovante" at bounding box center [744, 443] width 173 height 34
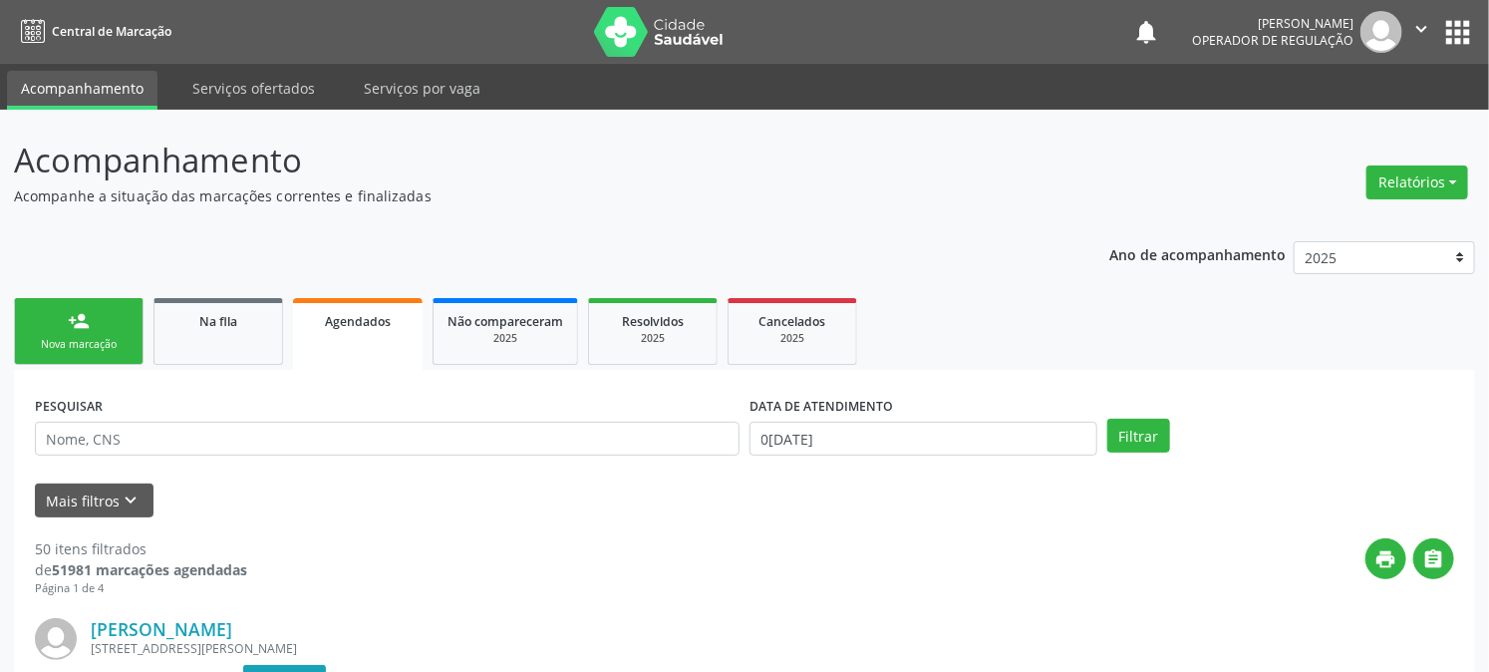
click at [46, 339] on div "Nova marcação" at bounding box center [79, 344] width 100 height 15
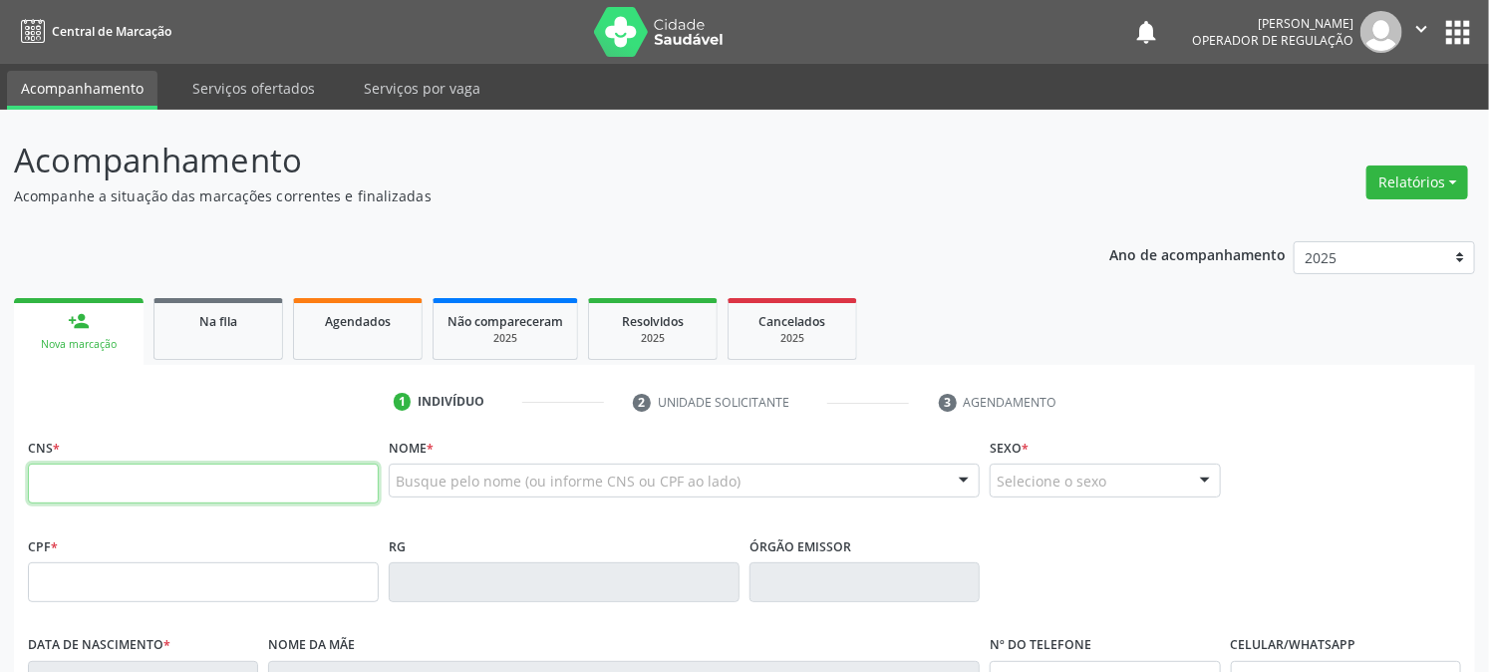
click at [131, 489] on input "text" at bounding box center [203, 484] width 351 height 40
type input "705 0038 0958 8259"
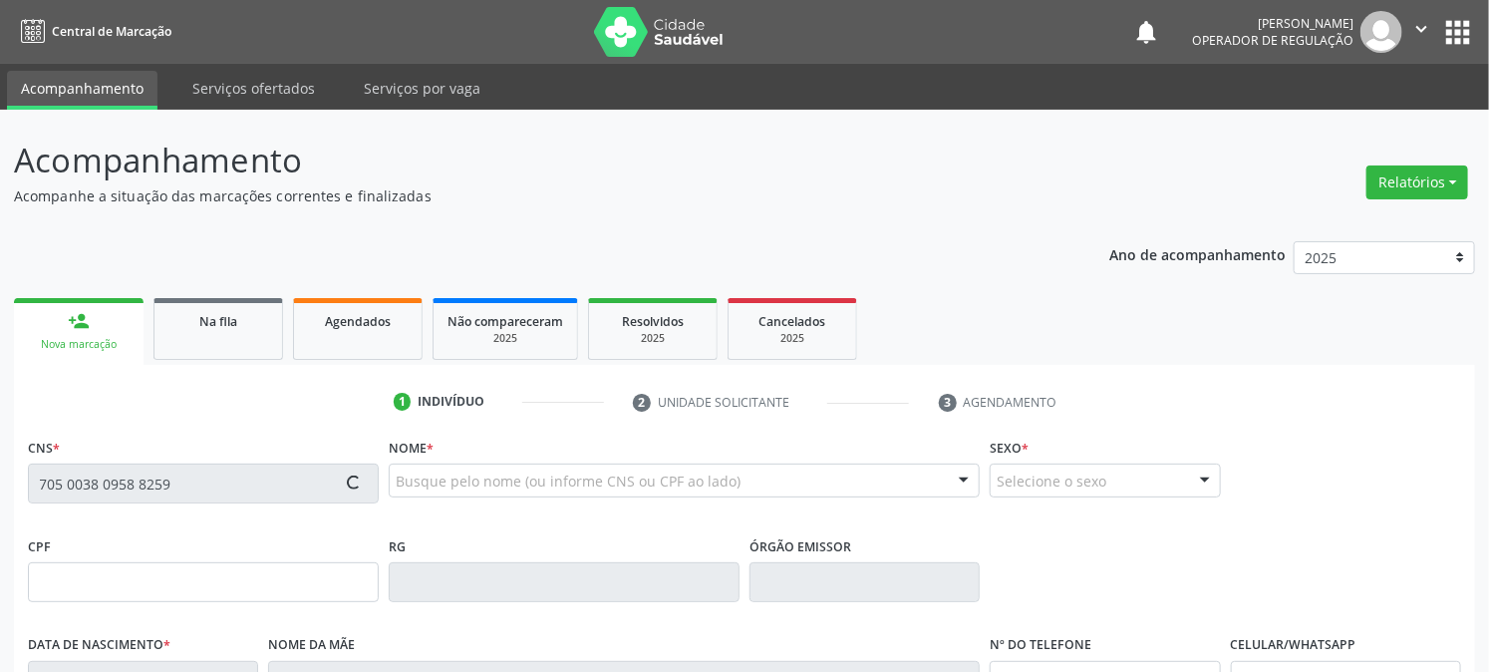
type input "092.738.544-94"
type input "12/02/1987"
type input "Francisca Bernardo da Silva"
type input "(83) 99105-3473"
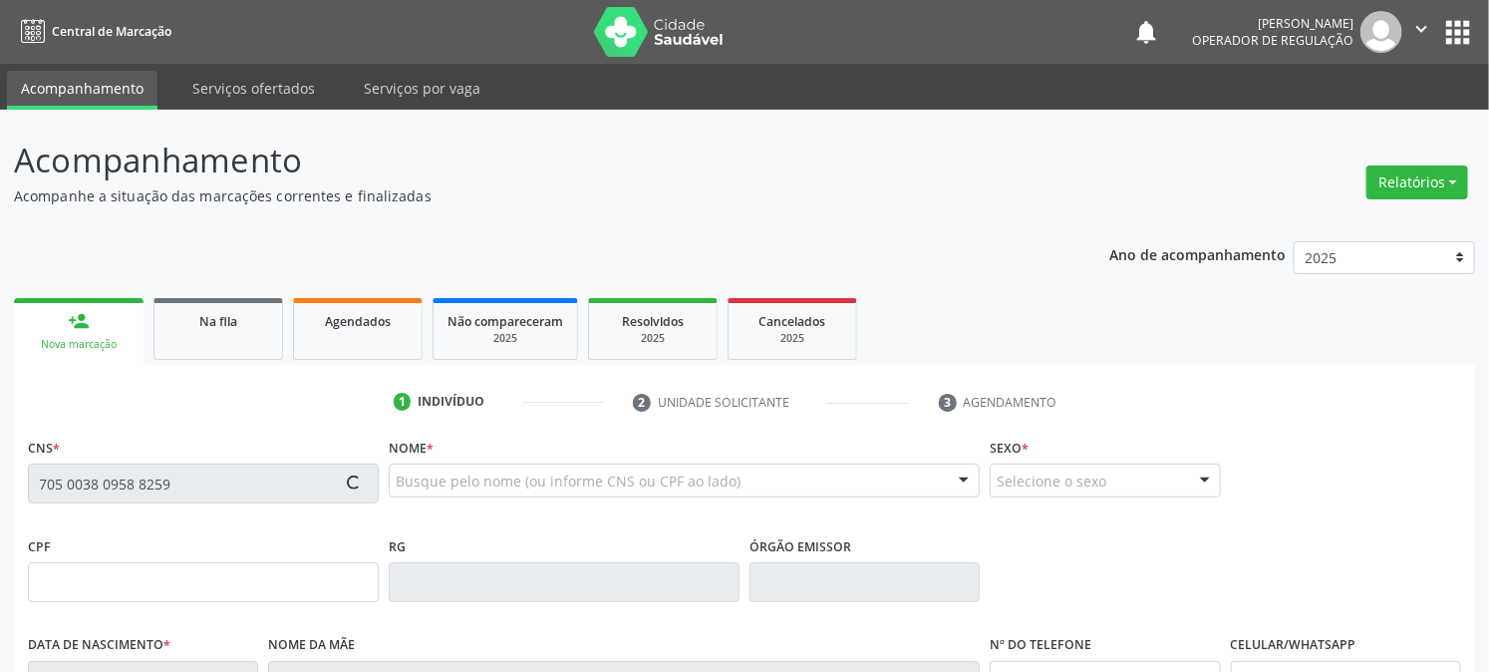
type input "25"
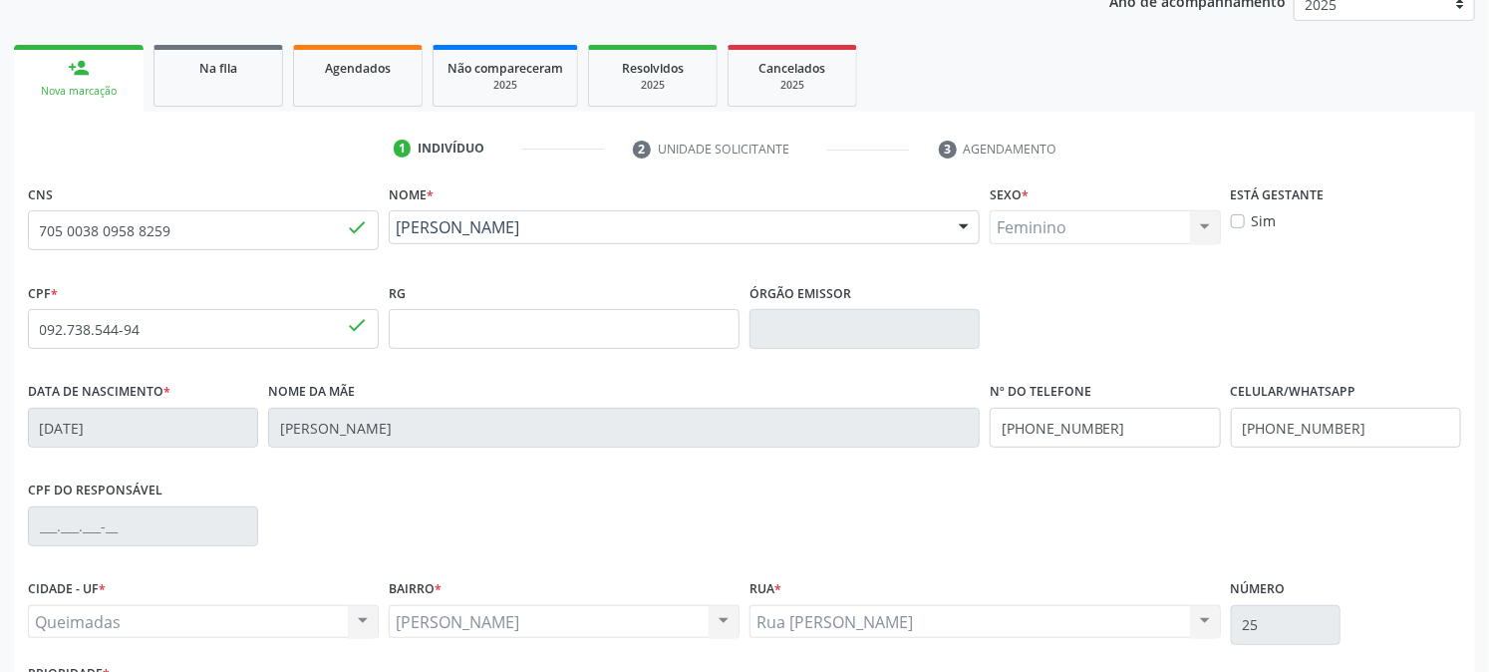
scroll to position [407, 0]
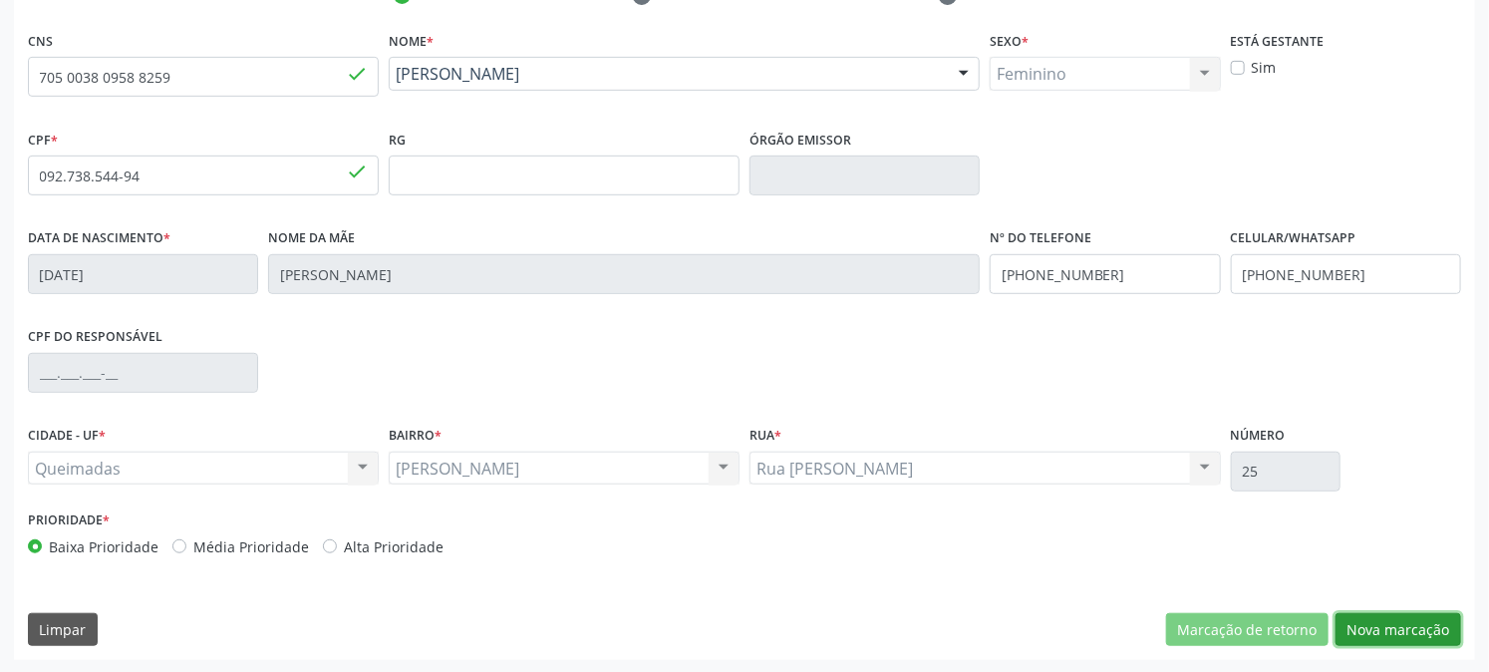
click at [1411, 632] on button "Nova marcação" at bounding box center [1399, 630] width 126 height 34
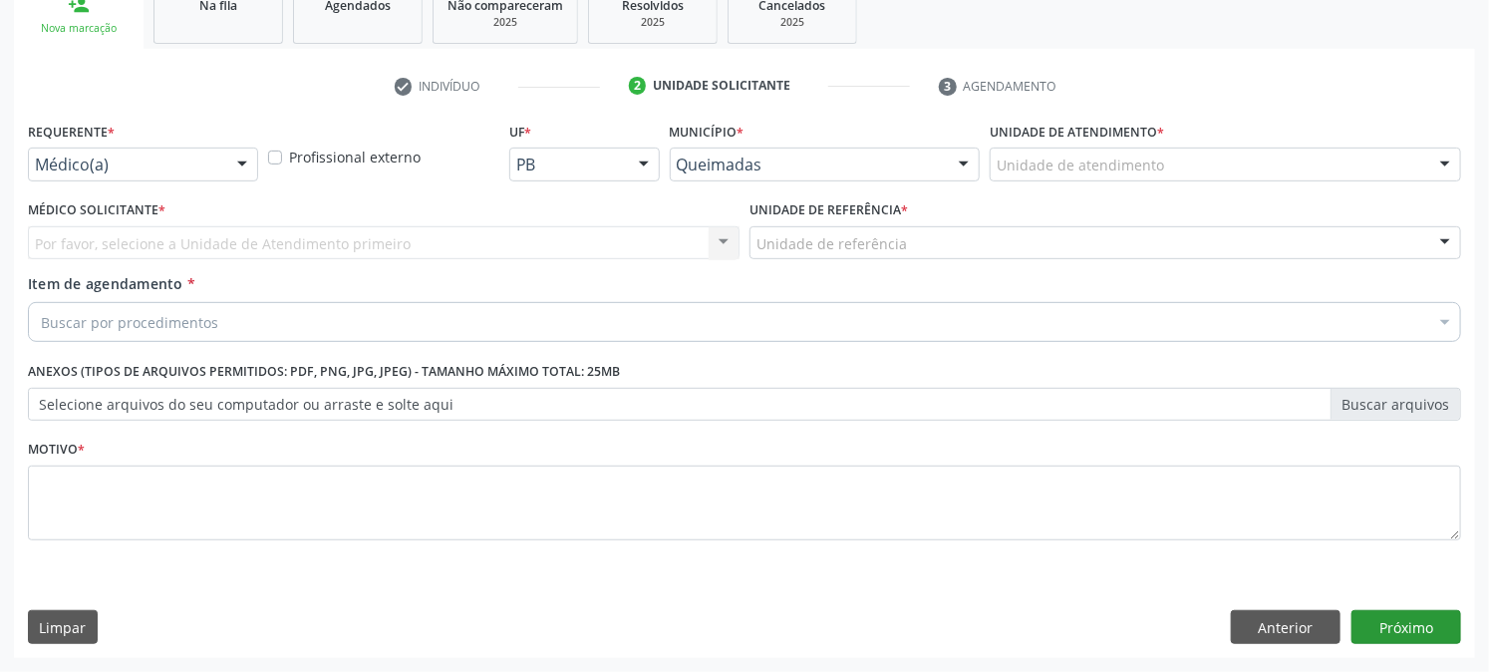
scroll to position [315, 0]
click at [126, 185] on div "Requerente * Médico(a) Médico(a) Enfermeiro(a) Paciente Nenhum resultado encont…" at bounding box center [143, 157] width 240 height 78
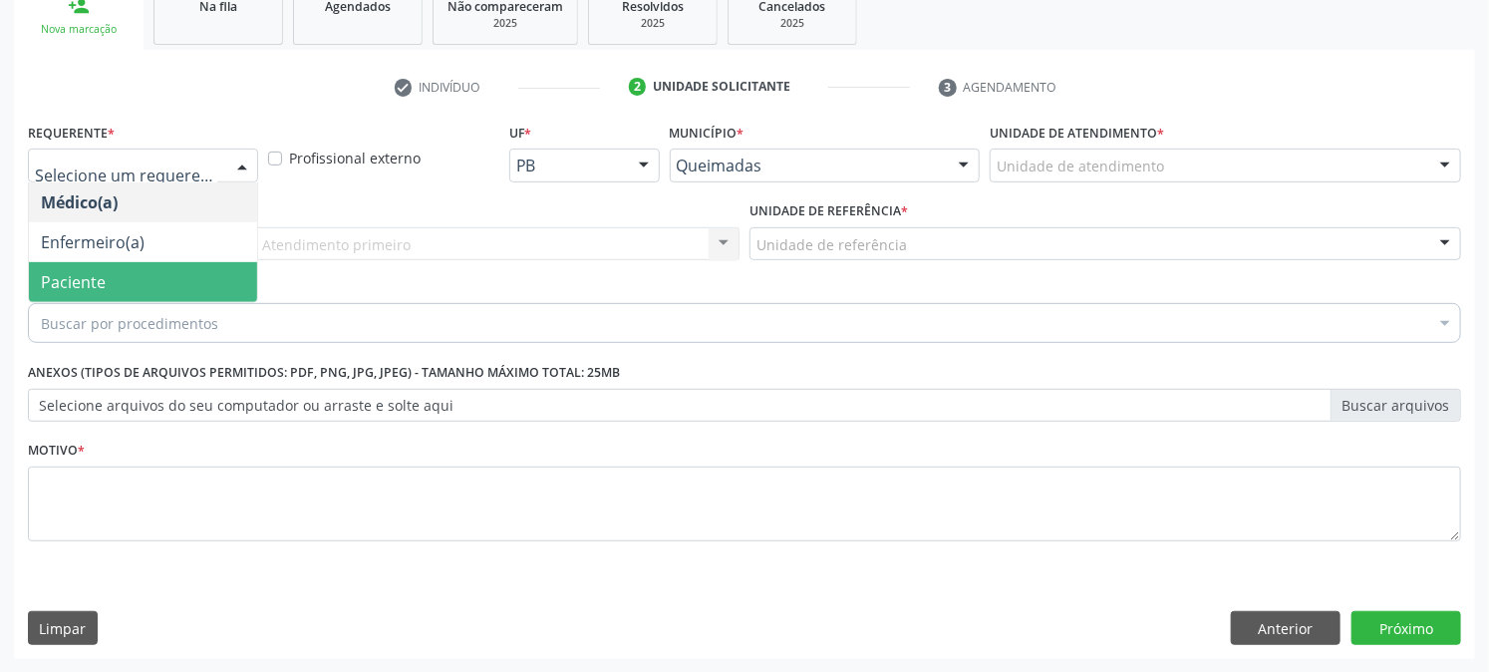
click at [90, 282] on span "Paciente" at bounding box center [73, 282] width 65 height 22
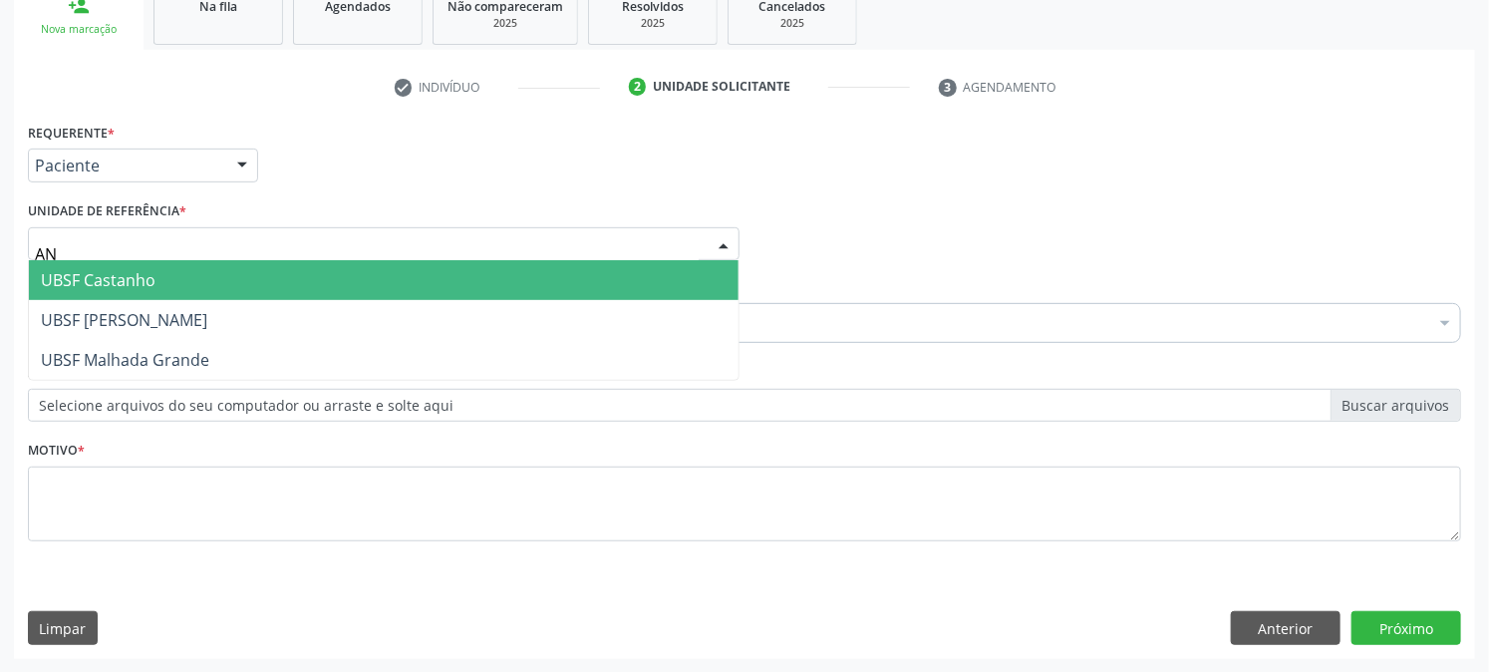
type input "ANI"
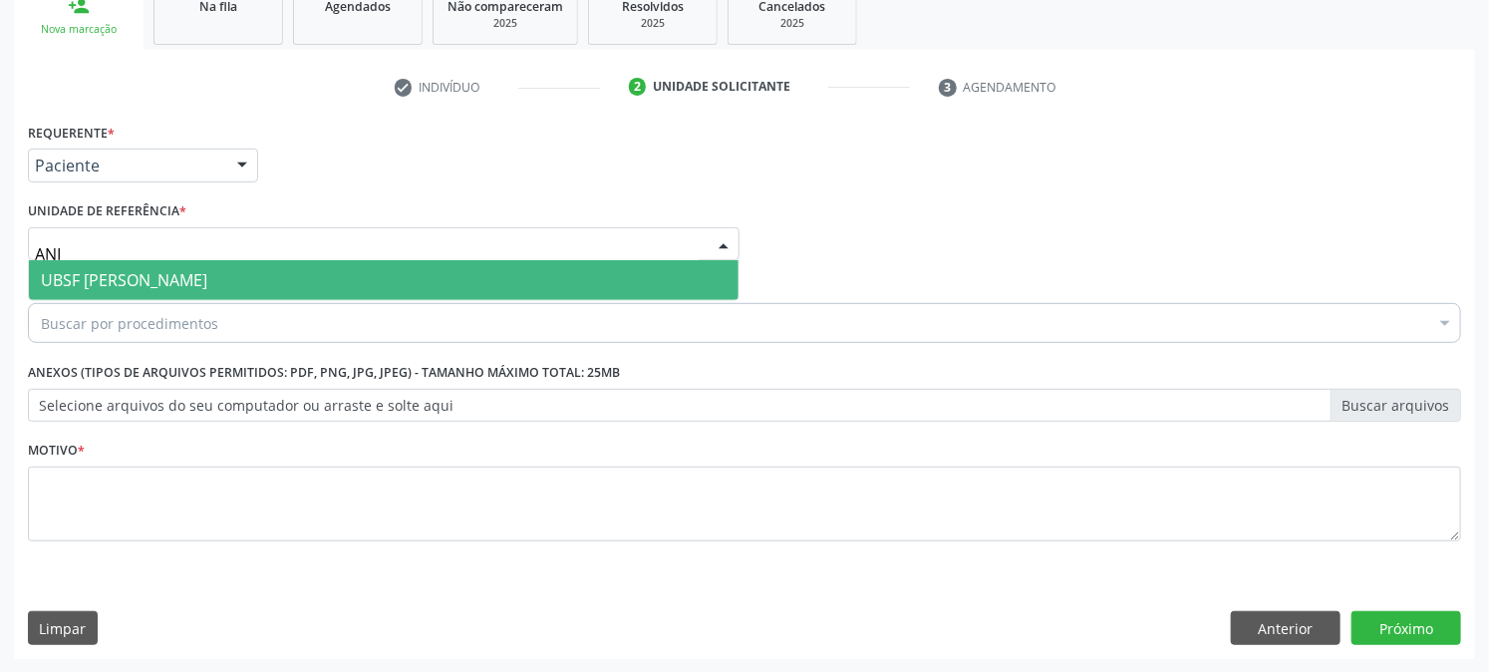
click at [112, 269] on span "UBSF [PERSON_NAME]" at bounding box center [124, 280] width 166 height 22
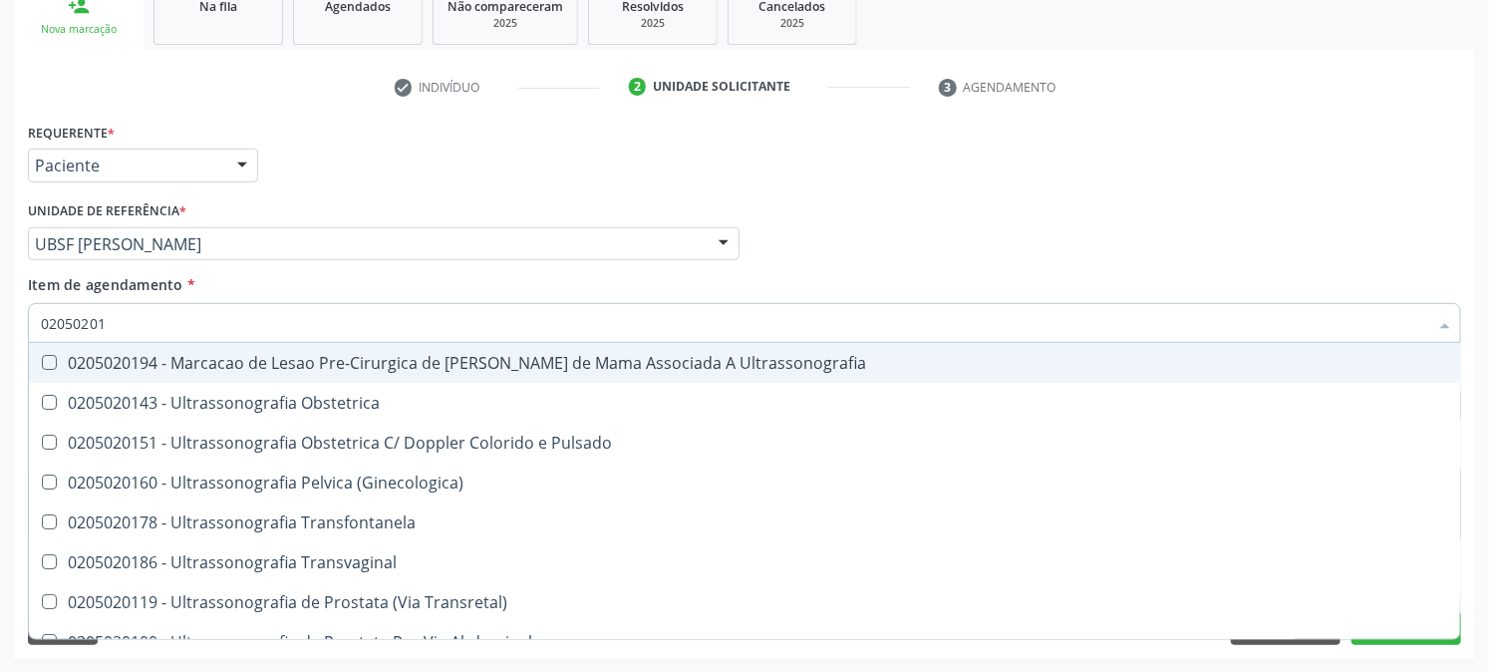
type input "020502014"
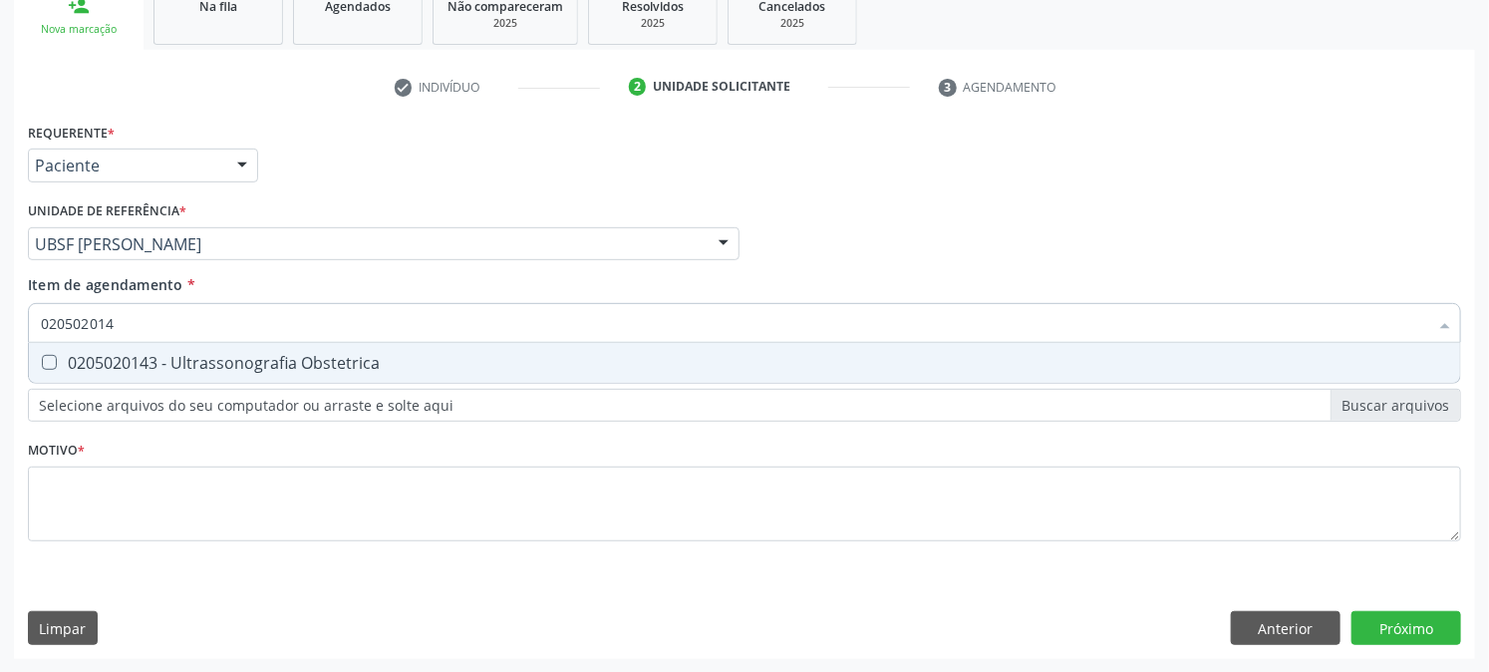
click at [98, 366] on div "0205020143 - Ultrassonografia Obstetrica" at bounding box center [745, 363] width 1408 height 16
checkbox Obstetrica "true"
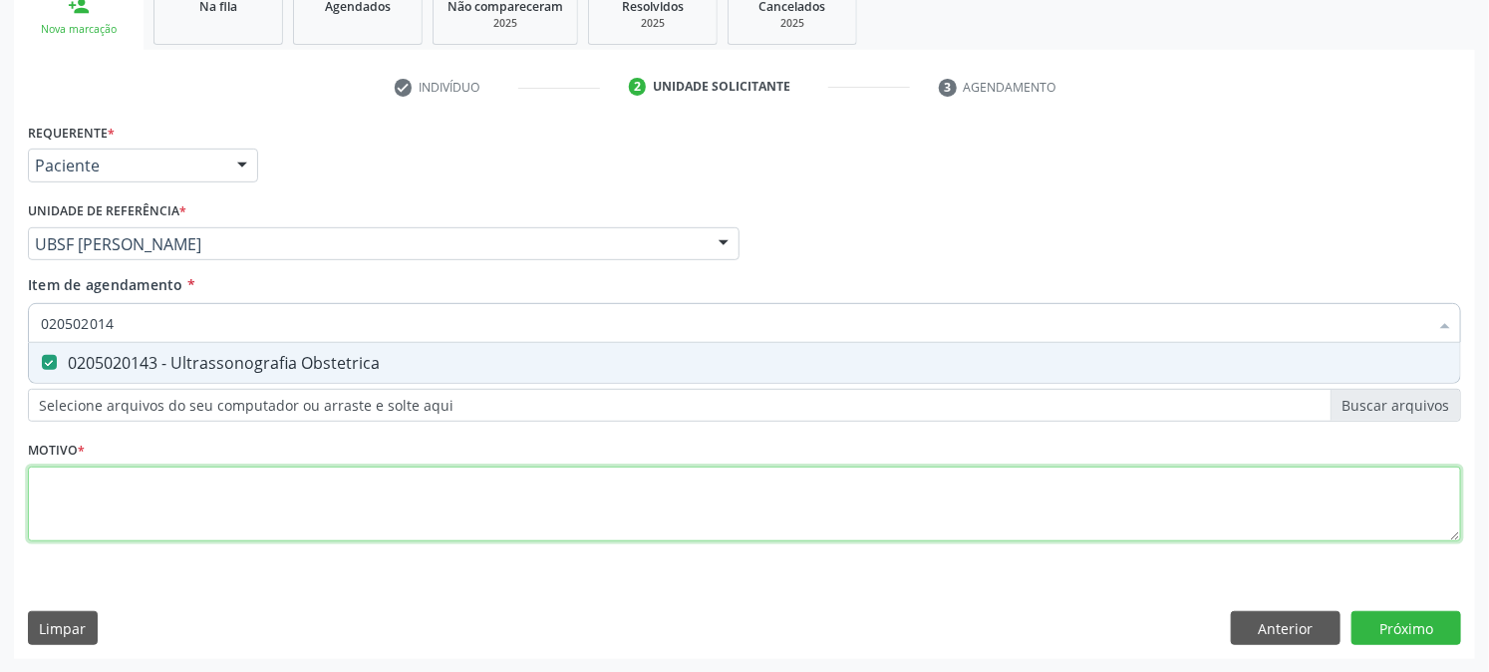
click at [111, 467] on div "Requerente * Paciente Médico(a) Enfermeiro(a) Paciente Nenhum resultado encontr…" at bounding box center [745, 344] width 1434 height 452
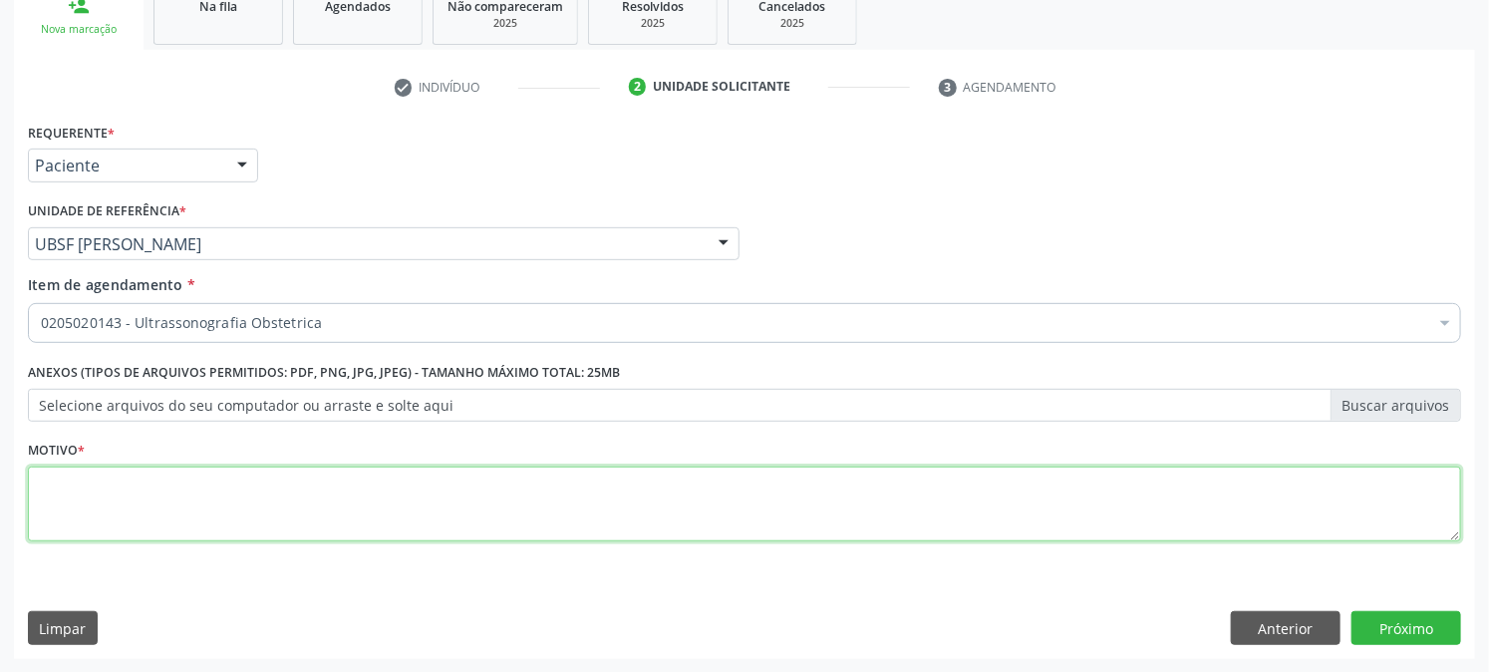
click at [115, 498] on textarea at bounding box center [745, 505] width 1434 height 76
type textarea "PRÉ [DATE]"
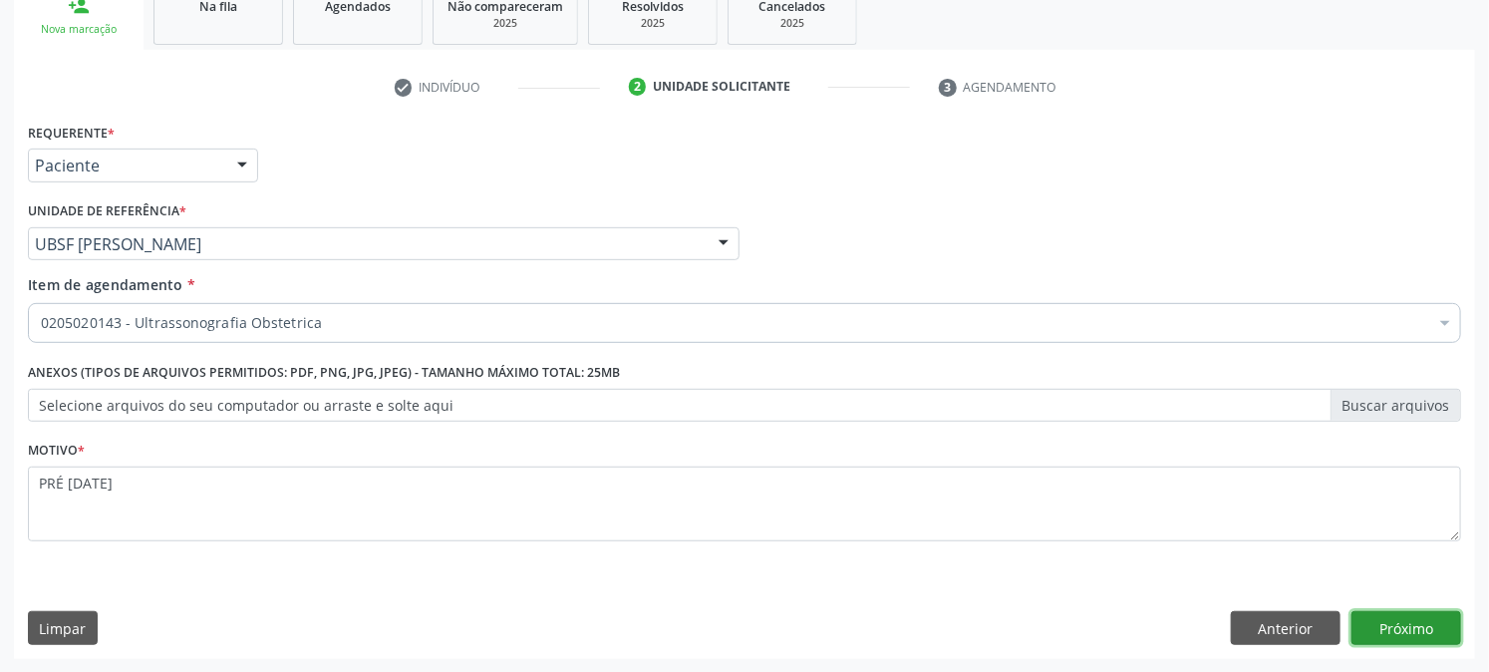
click at [1410, 621] on button "Próximo" at bounding box center [1407, 628] width 110 height 34
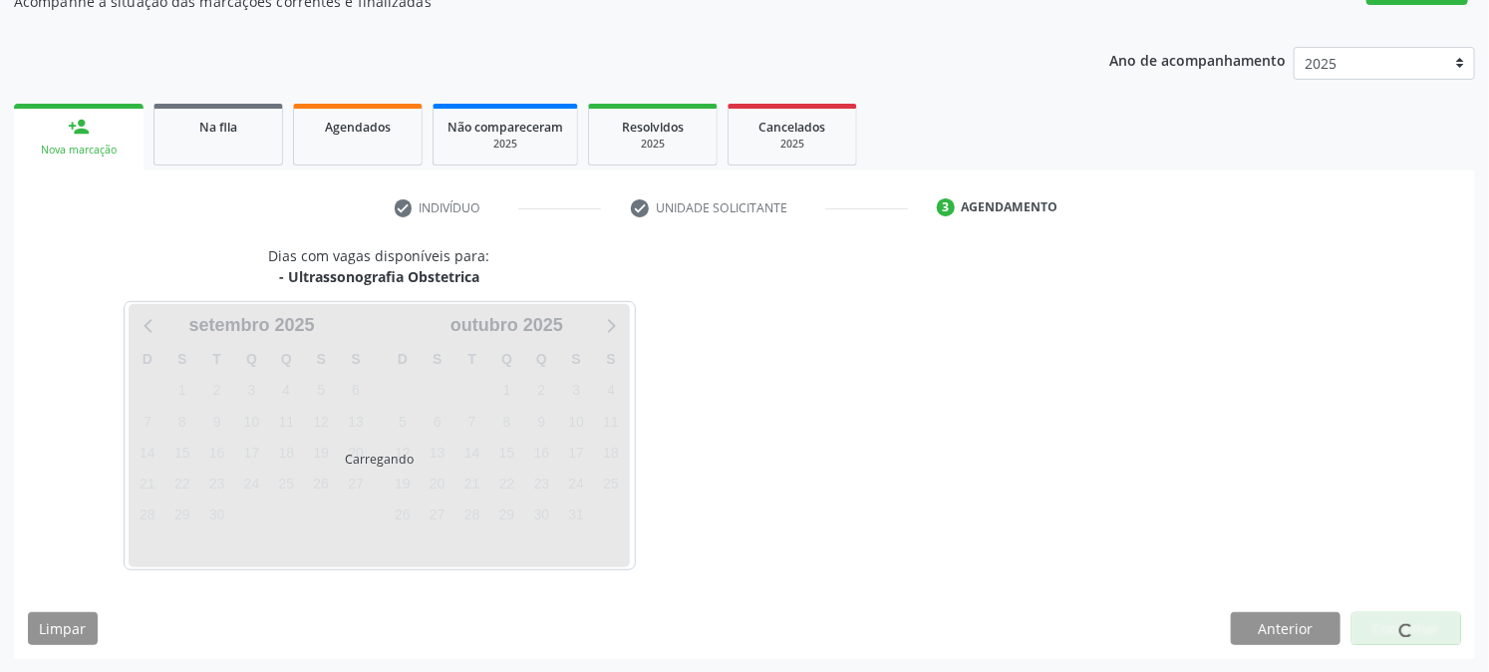
scroll to position [194, 0]
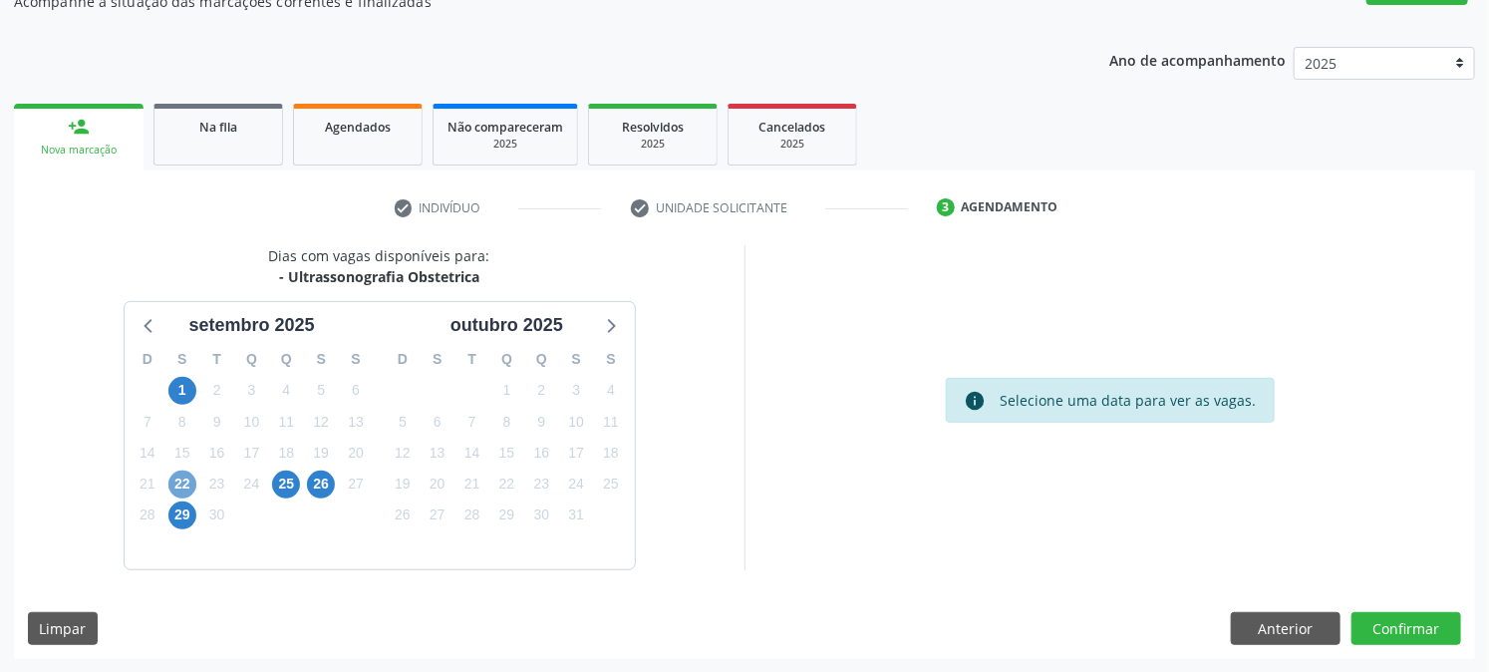
click at [183, 483] on span "22" at bounding box center [182, 485] width 28 height 28
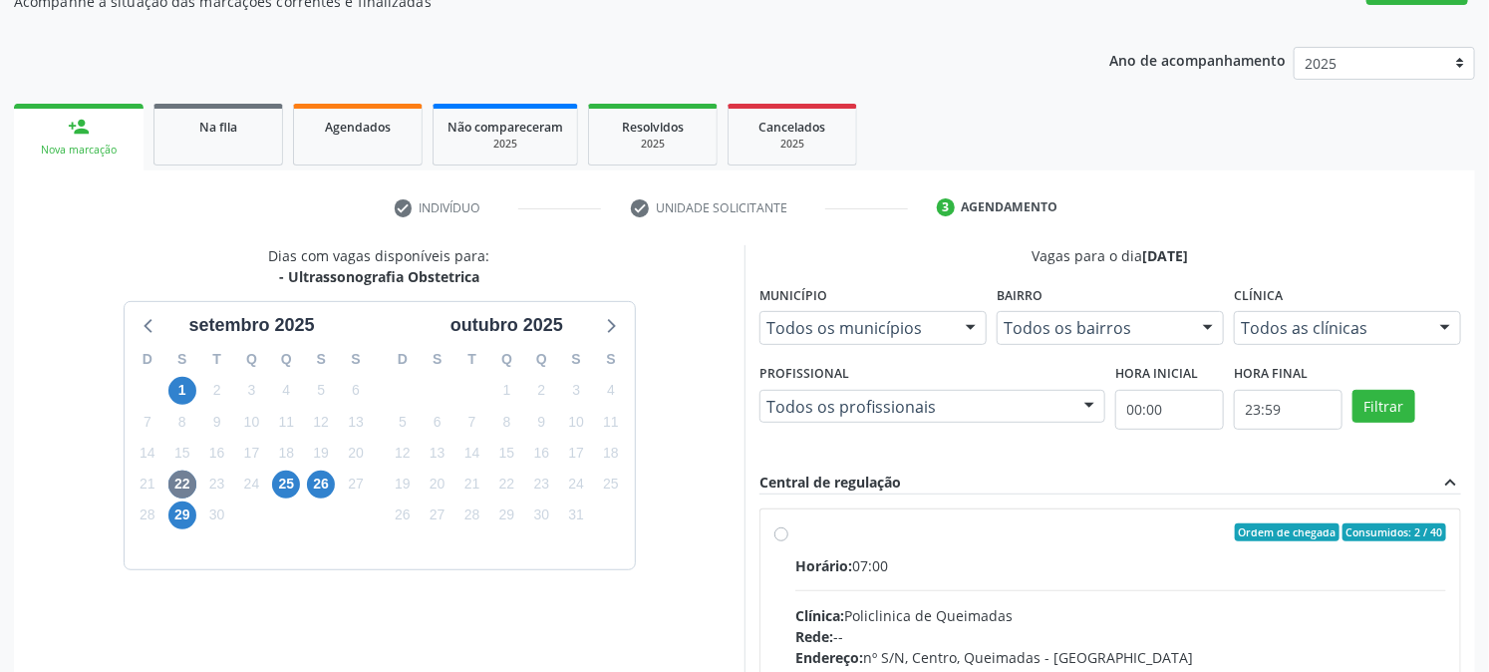
drag, startPoint x: 880, startPoint y: 521, endPoint x: 920, endPoint y: 521, distance: 39.9
click at [885, 523] on div "Ordem de chegada Consumidos: 2 / 40" at bounding box center [1121, 532] width 651 height 18
click at [789, 523] on input "Ordem de chegada Consumidos: 2 / 40 Horário: 07:00 Clínica: Policlinica de Quei…" at bounding box center [782, 532] width 14 height 18
radio input "true"
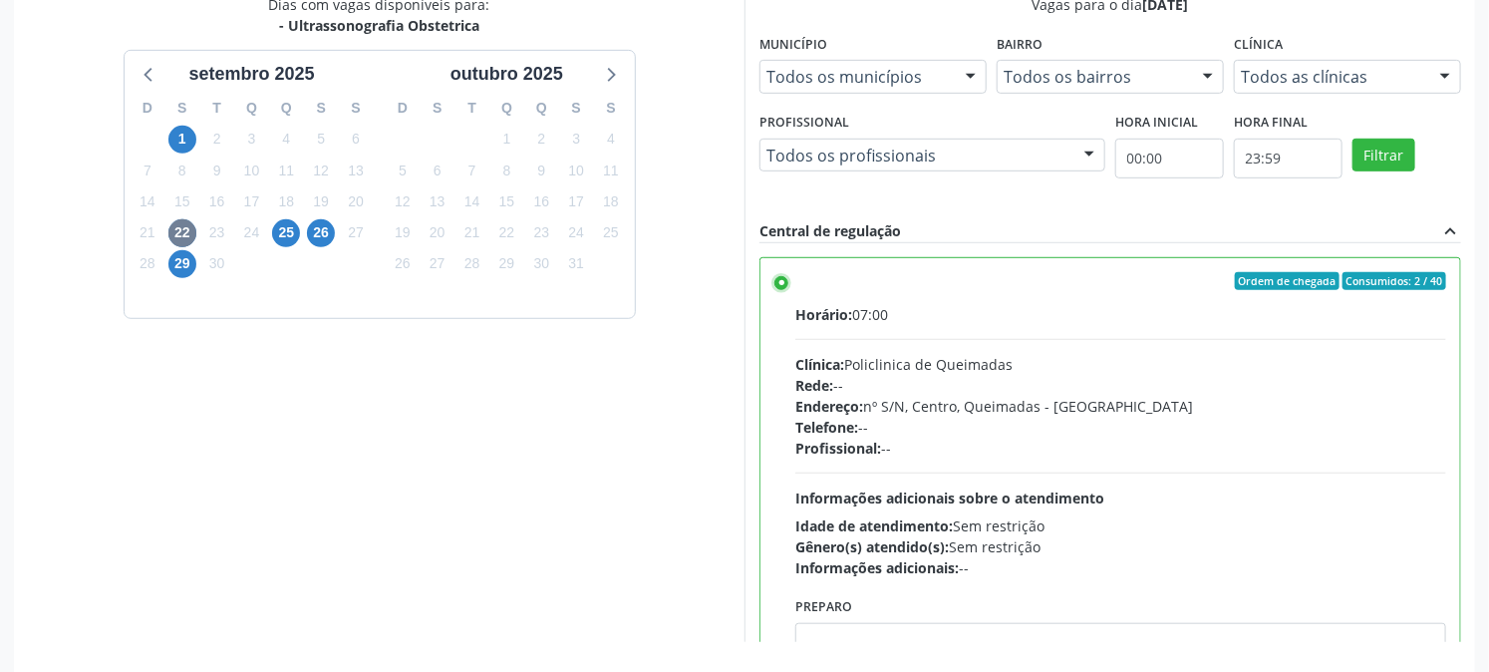
scroll to position [518, 0]
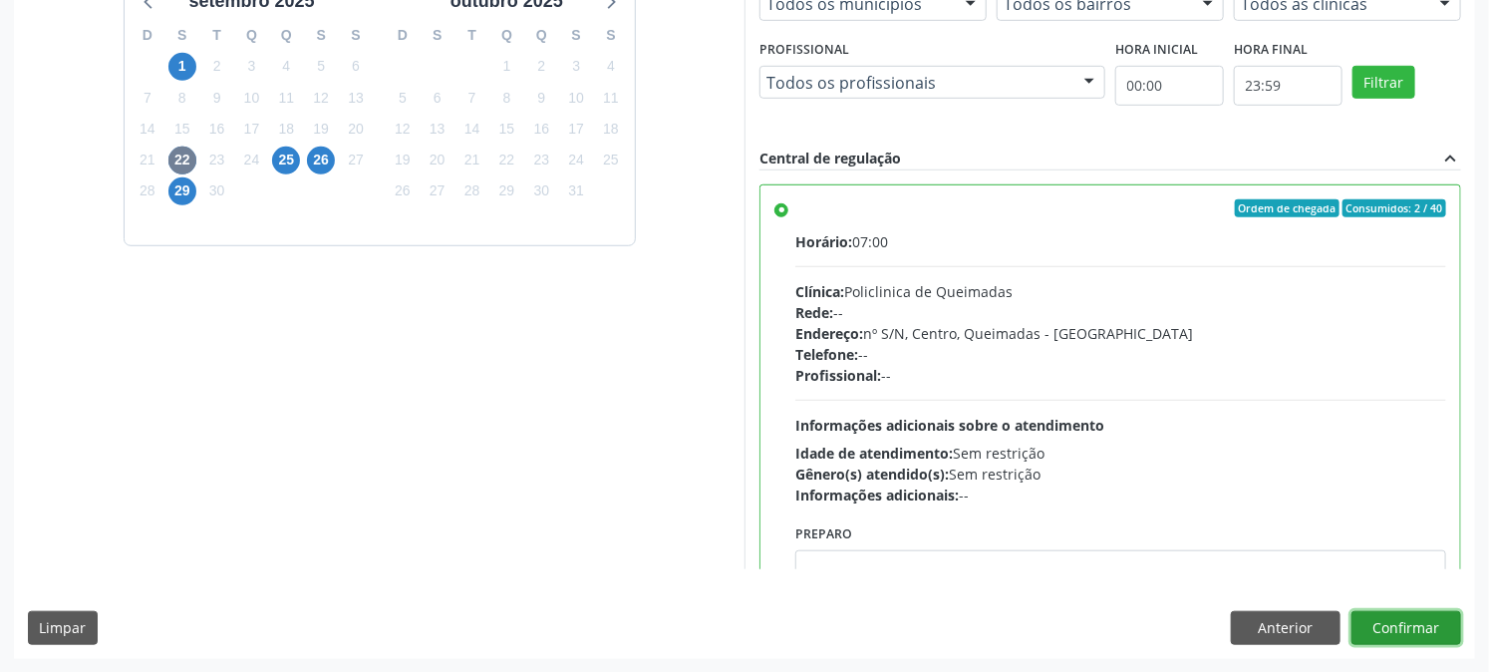
click at [1402, 618] on button "Confirmar" at bounding box center [1407, 628] width 110 height 34
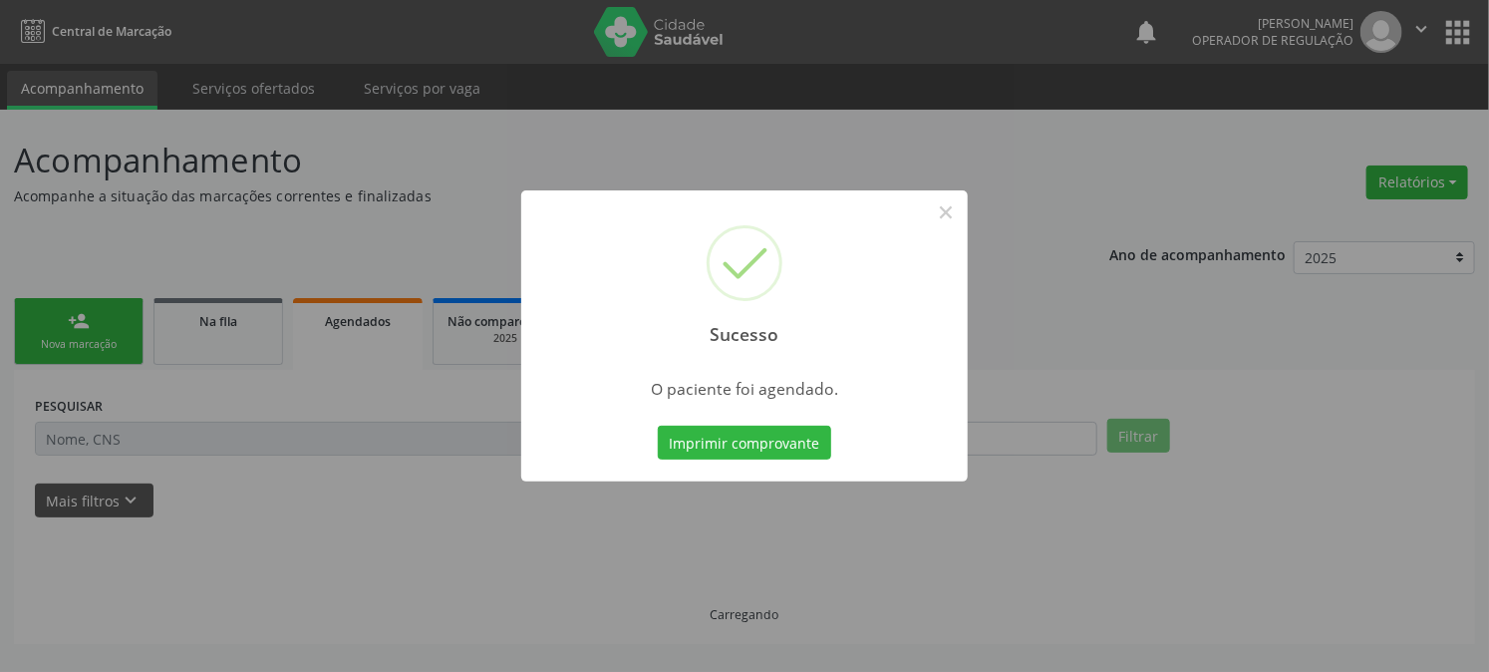
scroll to position [0, 0]
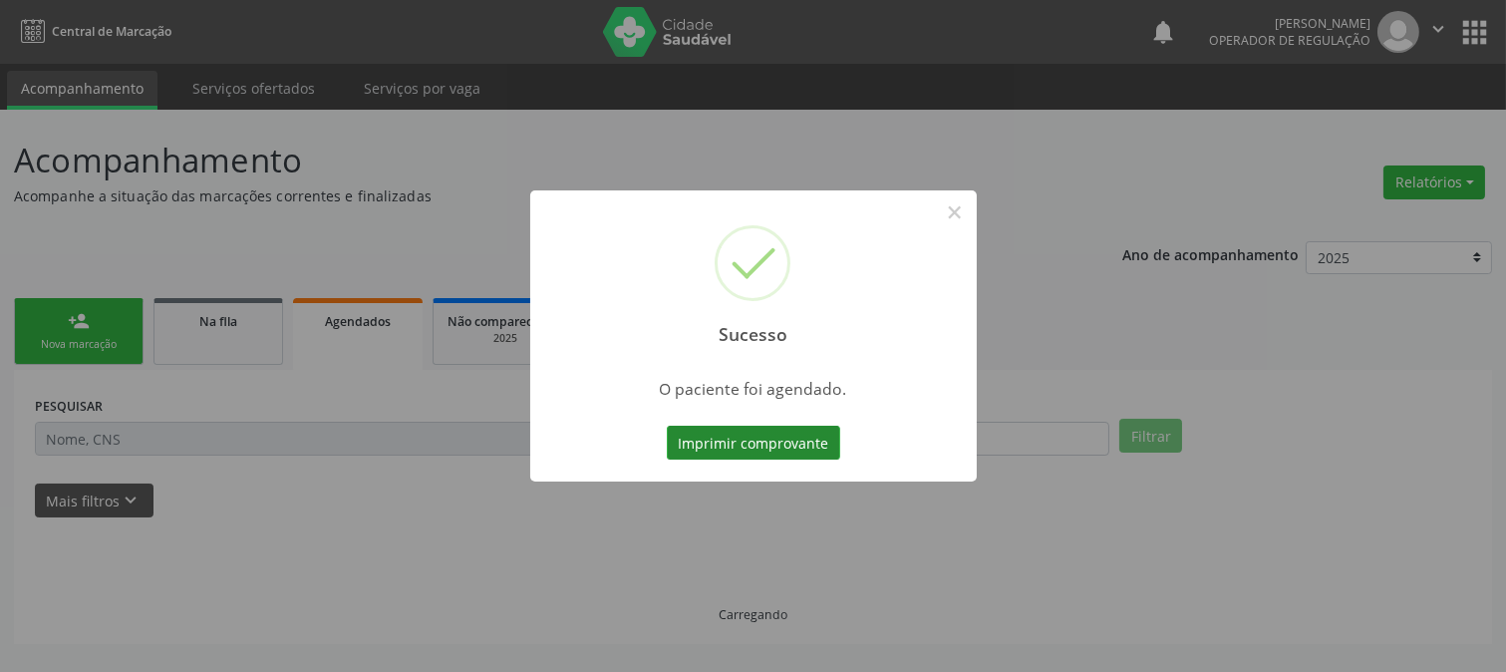
click at [686, 443] on button "Imprimir comprovante" at bounding box center [753, 443] width 173 height 34
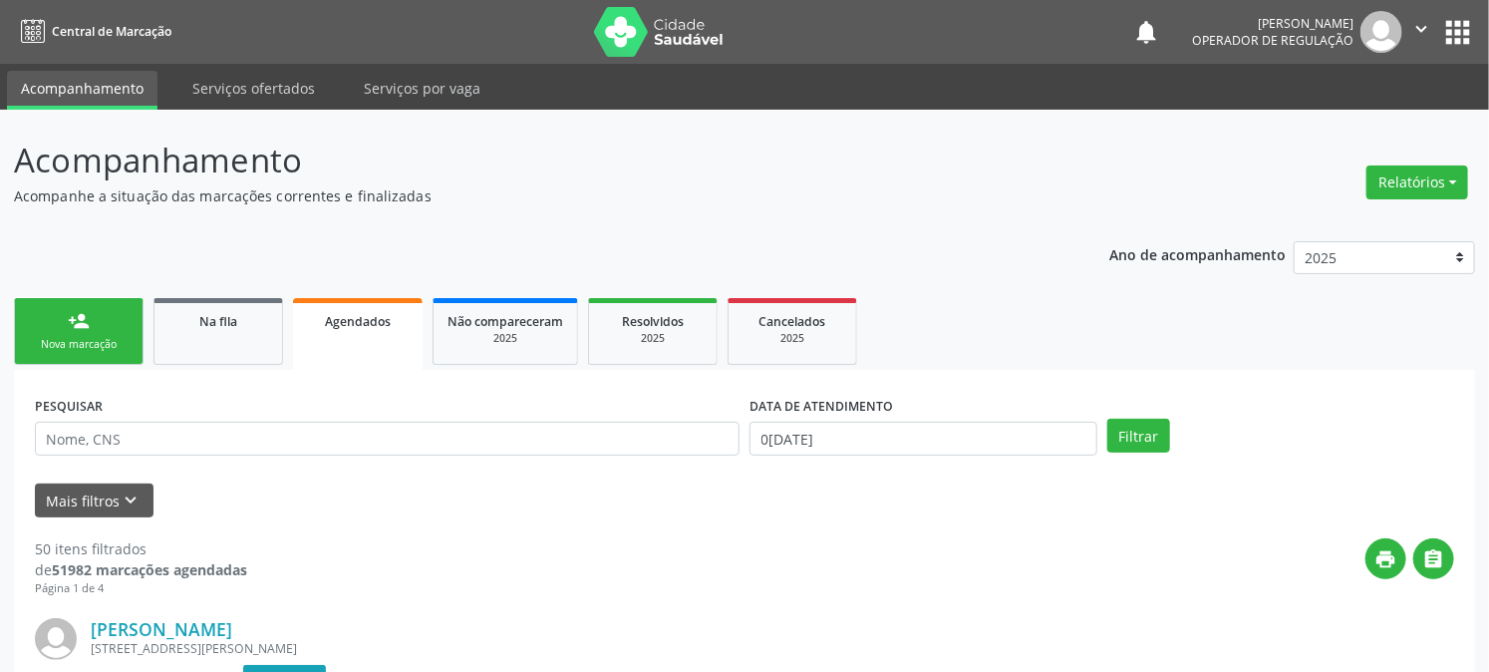
click at [82, 332] on link "person_add Nova marcação" at bounding box center [79, 331] width 130 height 67
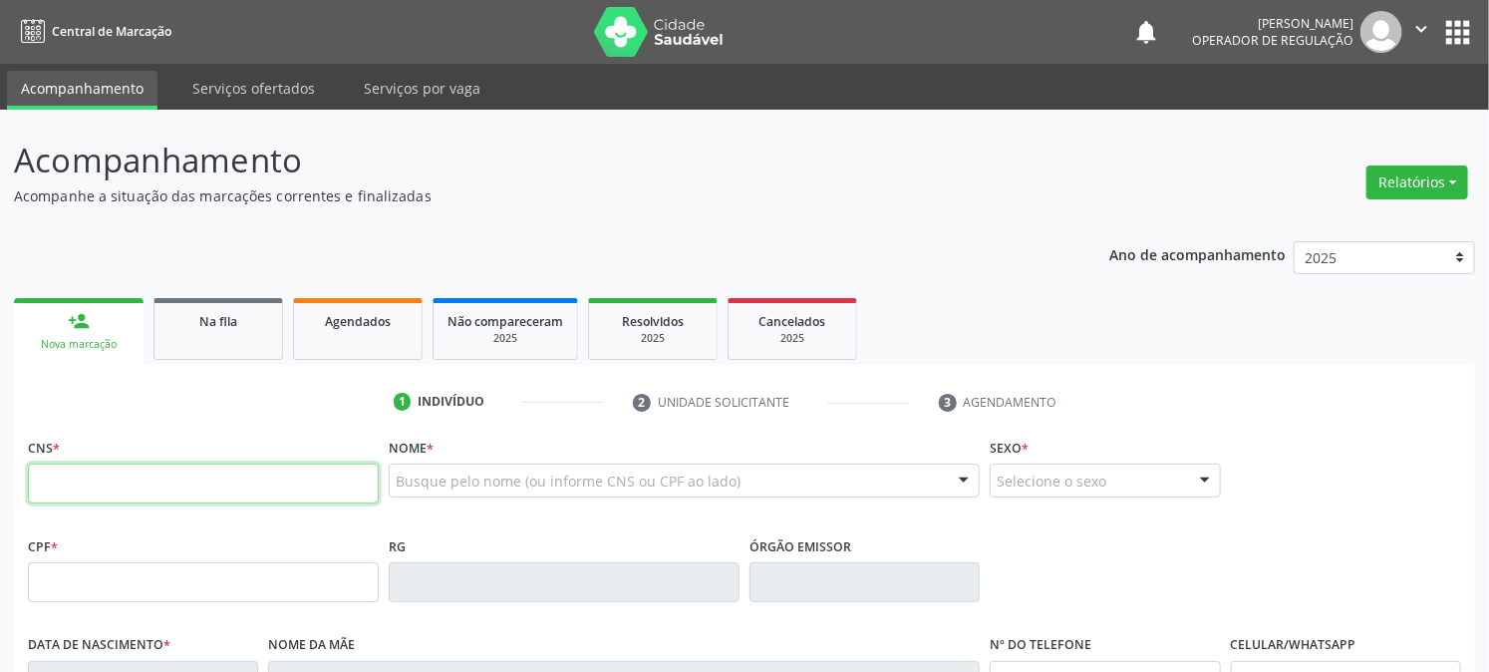
click at [132, 483] on input "text" at bounding box center [203, 484] width 351 height 40
type input "700 0089 1313 3010"
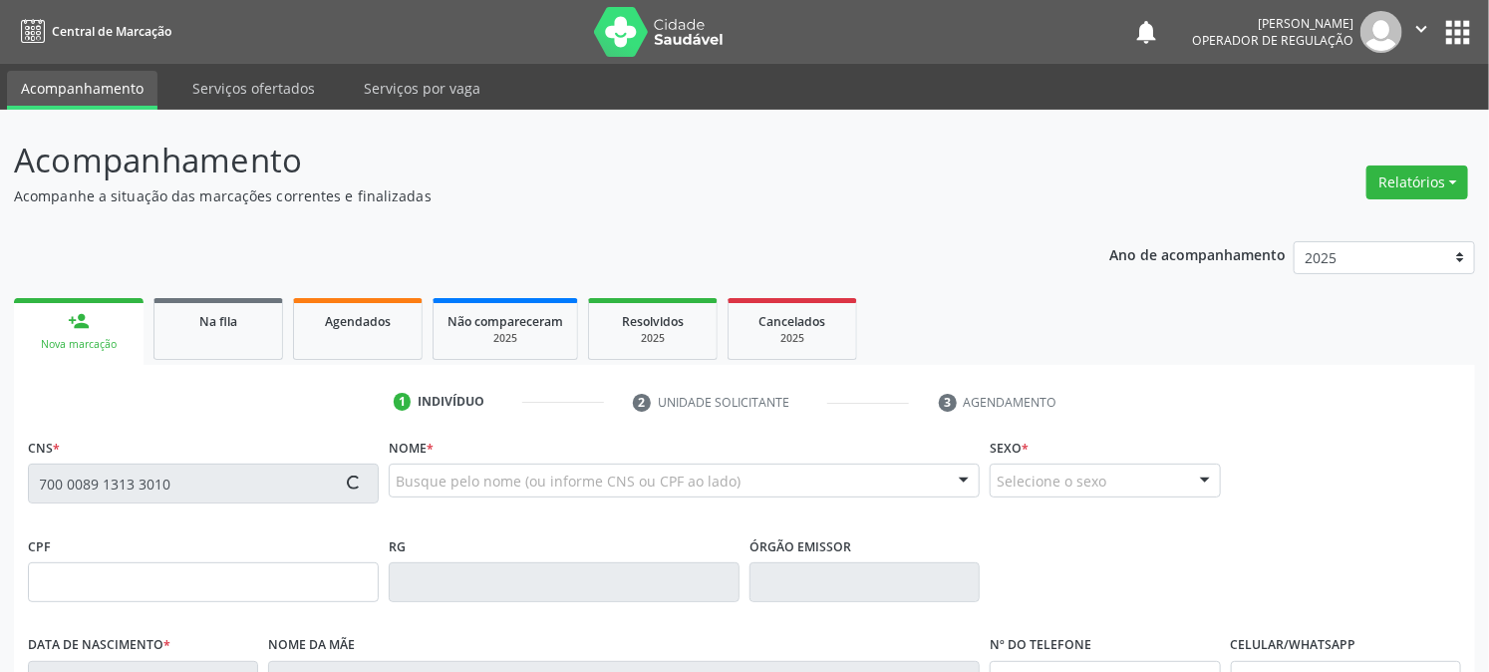
type input "115.417.404-24"
type input "23/08/1998"
type input "Tânia Pereira de Souza"
type input "(83) 99315-3390"
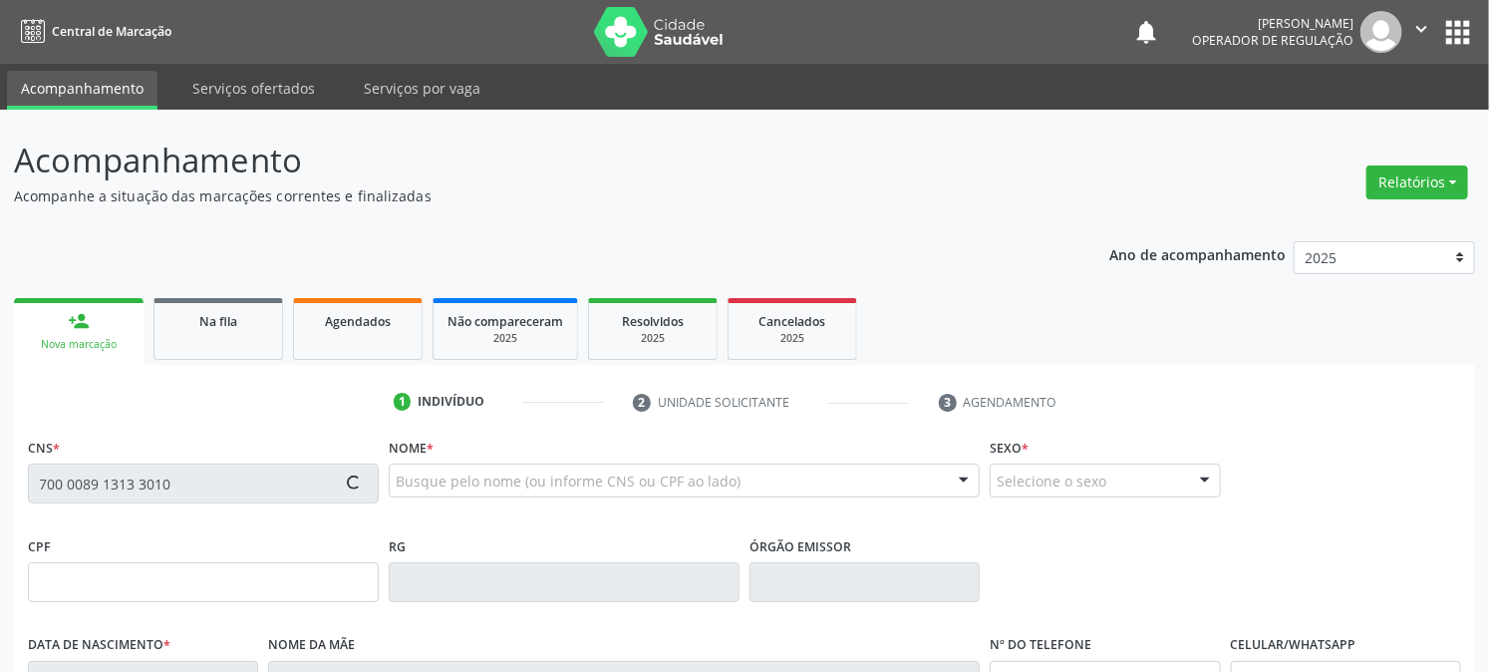
type input "474"
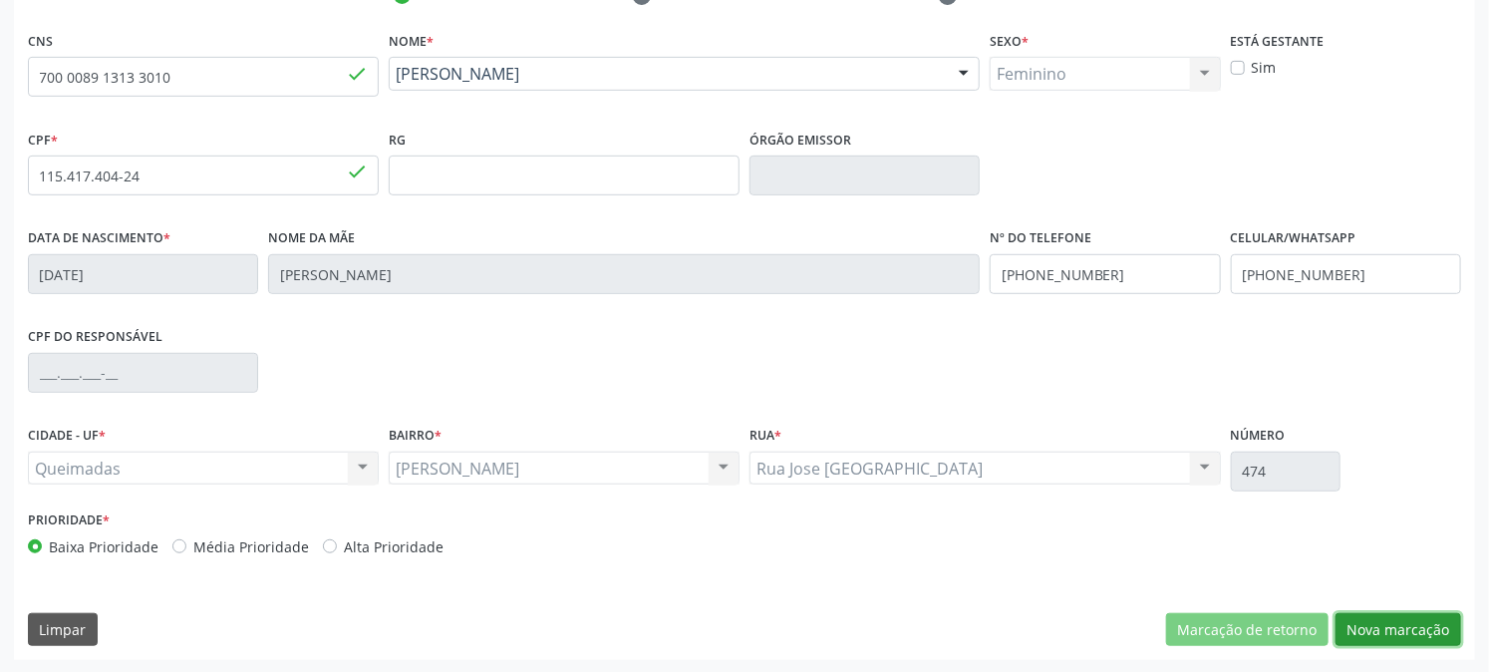
click at [1410, 614] on button "Nova marcação" at bounding box center [1399, 630] width 126 height 34
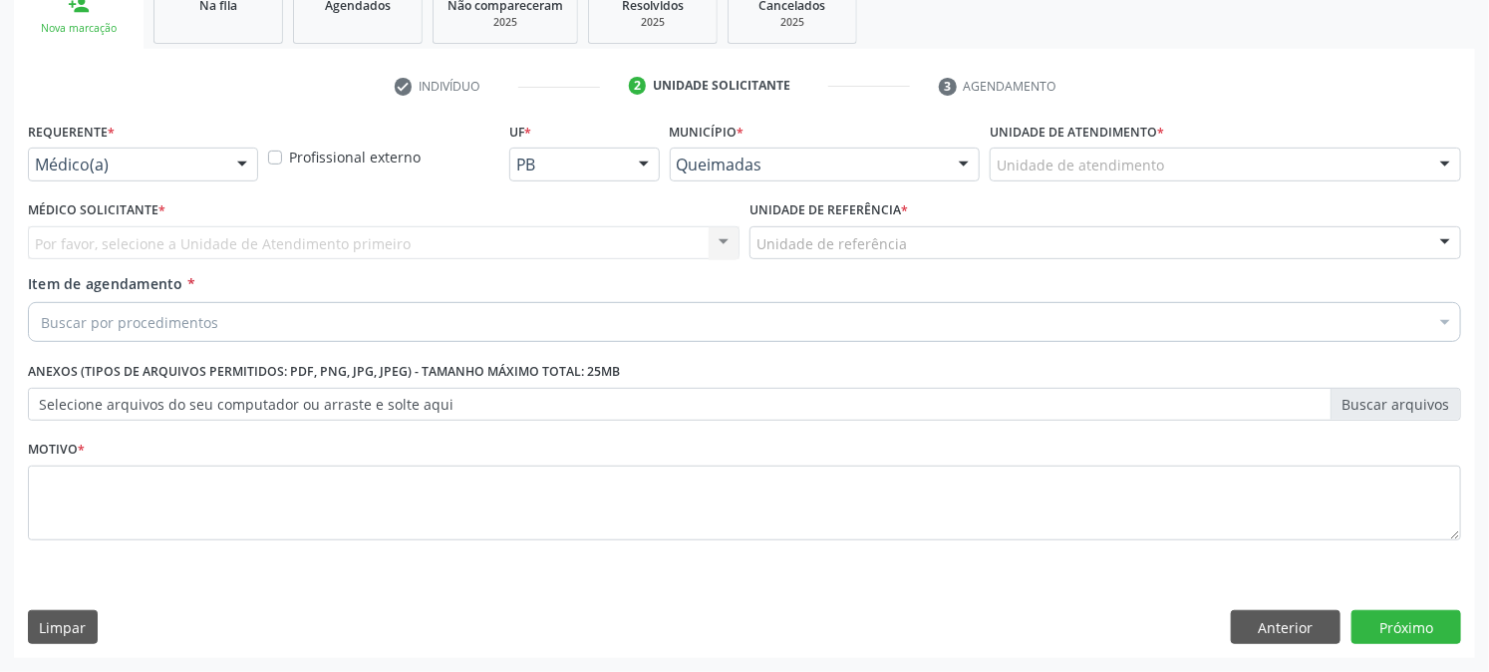
scroll to position [315, 0]
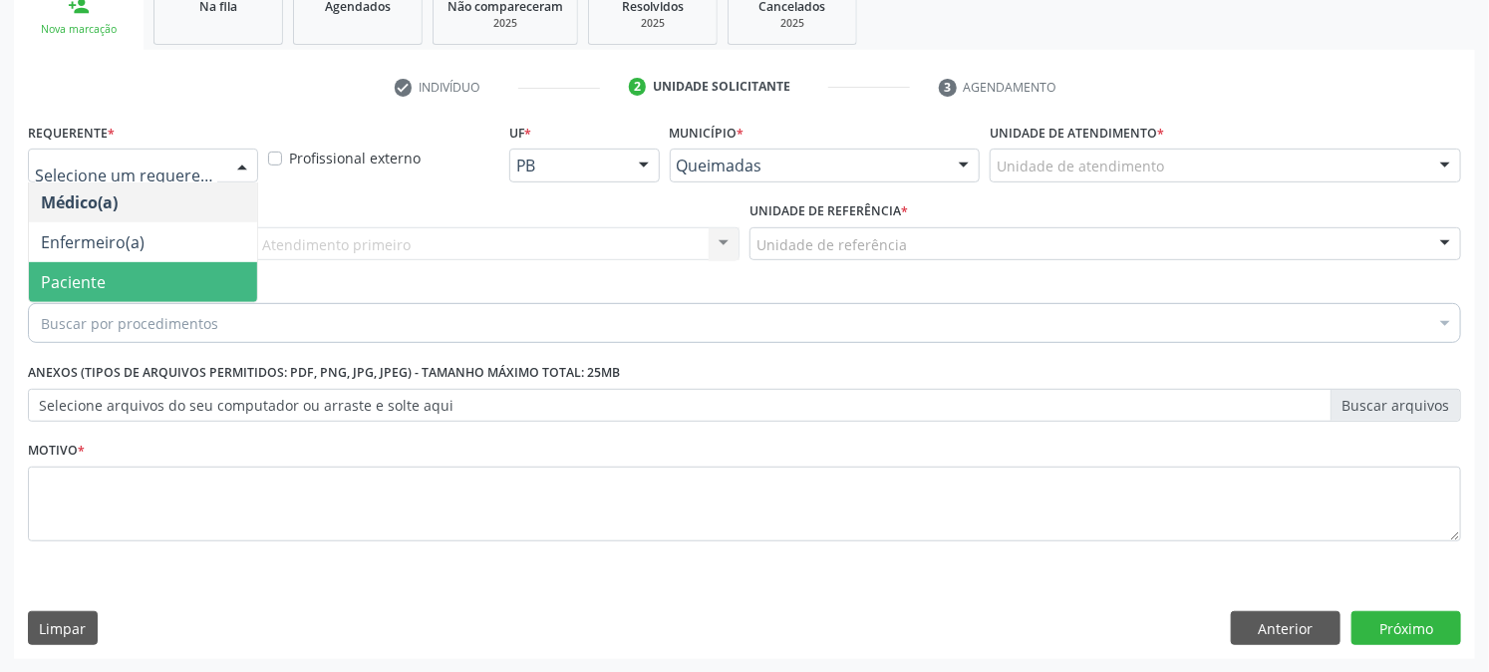
click at [96, 291] on span "Paciente" at bounding box center [143, 282] width 228 height 40
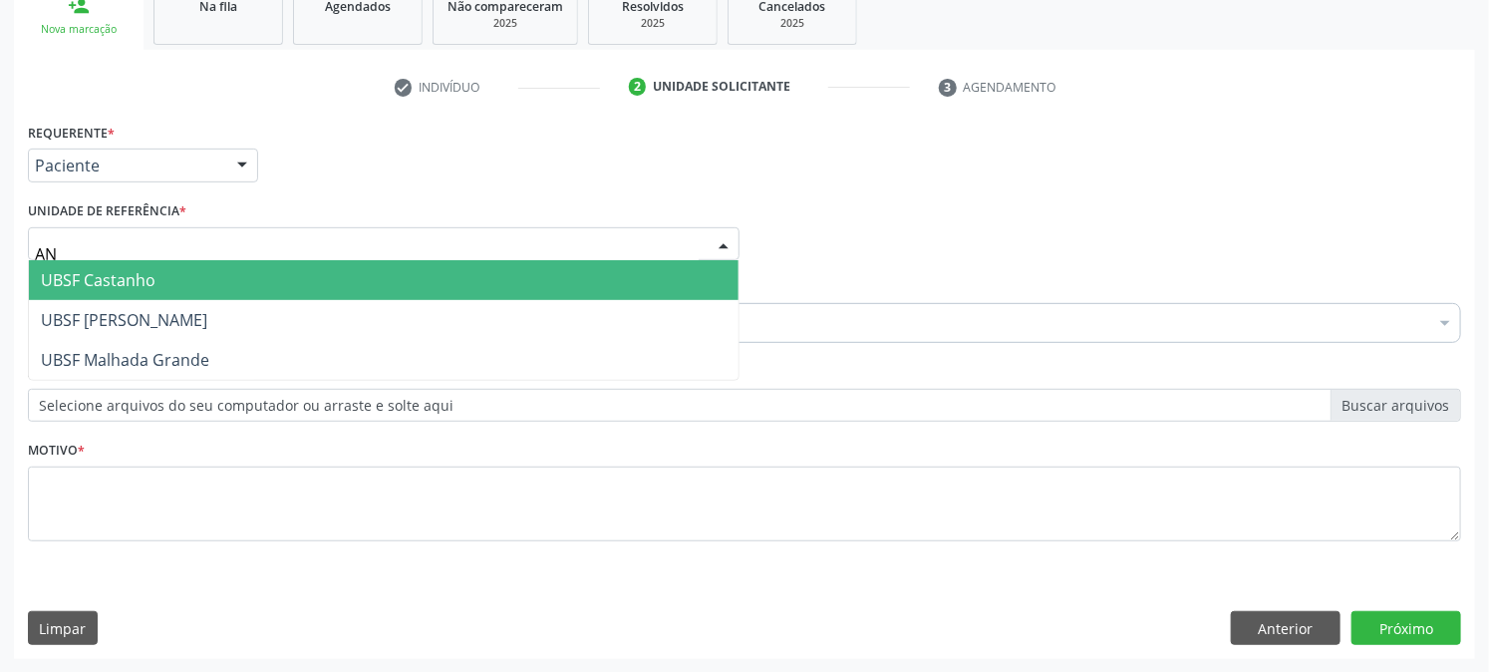
type input "ANI"
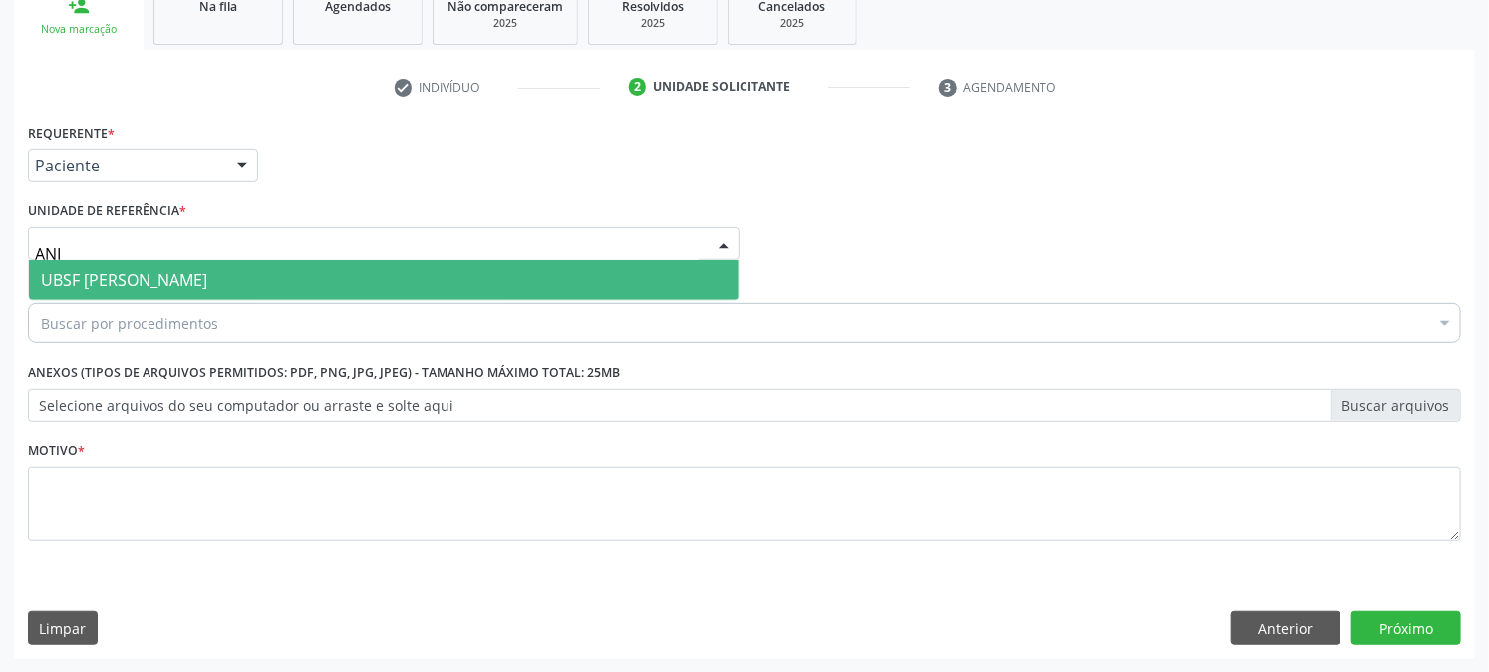
click at [111, 287] on span "UBSF [PERSON_NAME]" at bounding box center [124, 280] width 166 height 22
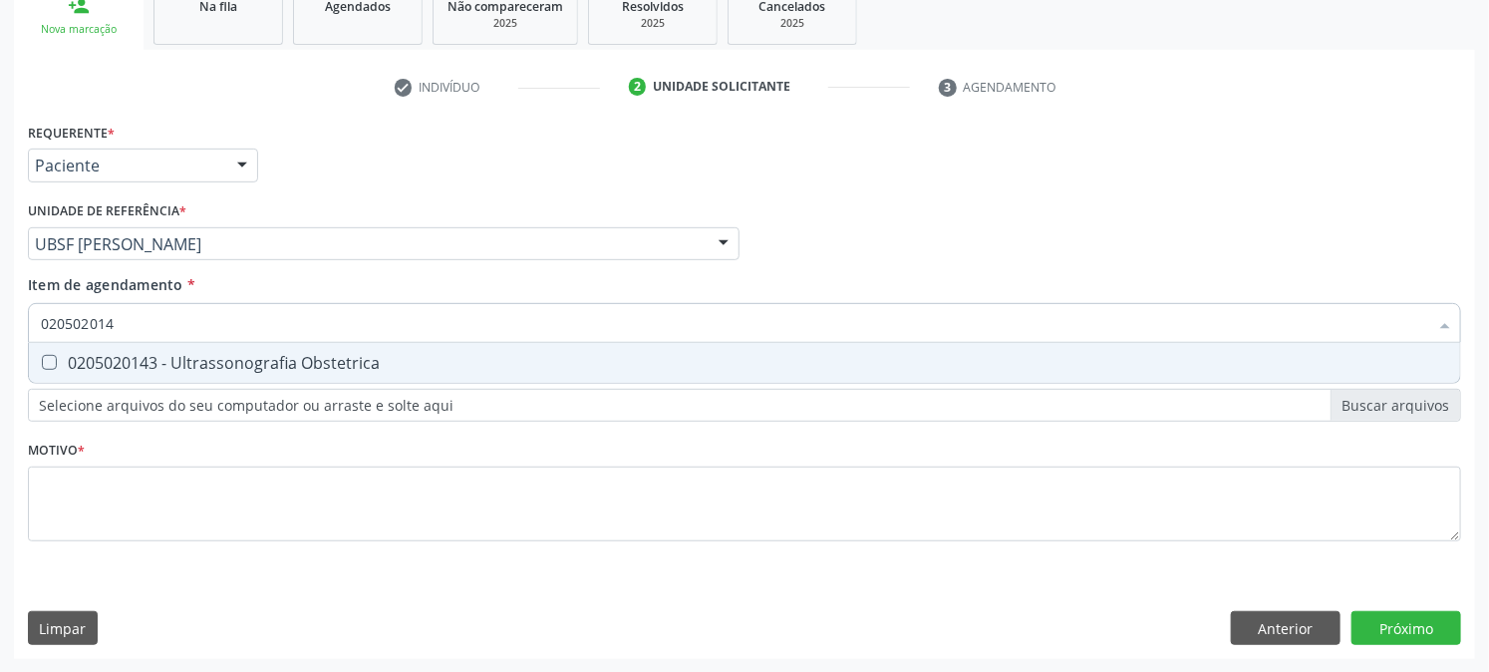
type input "0205020143"
drag, startPoint x: 116, startPoint y: 340, endPoint x: 98, endPoint y: 381, distance: 44.6
click at [115, 337] on div "0205020143 Selecionar todos 0205020143 - Ultrassonografia Obstetrica Nenhum res…" at bounding box center [745, 320] width 1434 height 34
click at [98, 363] on div "0205020143 - Ultrassonografia Obstetrica" at bounding box center [745, 363] width 1408 height 16
checkbox Obstetrica "true"
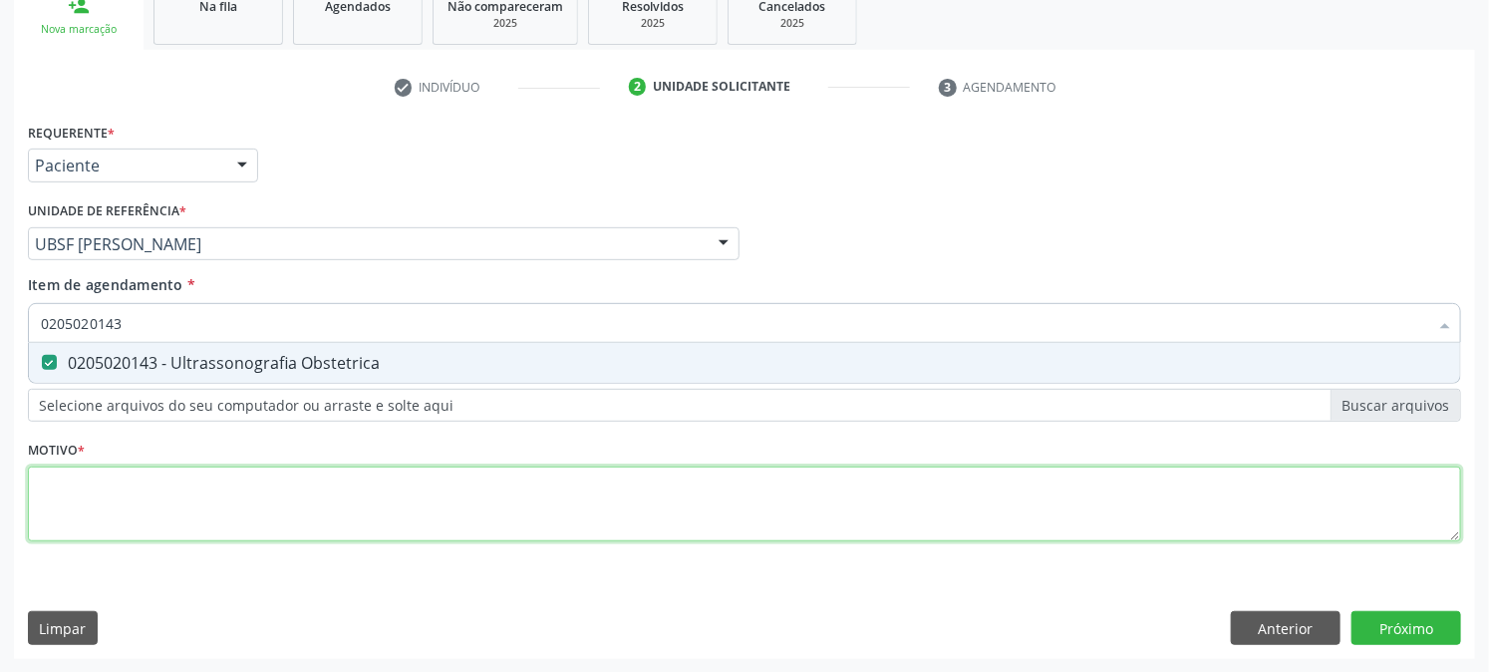
click at [93, 513] on div "Requerente * Paciente Médico(a) Enfermeiro(a) Paciente Nenhum resultado encontr…" at bounding box center [745, 344] width 1434 height 452
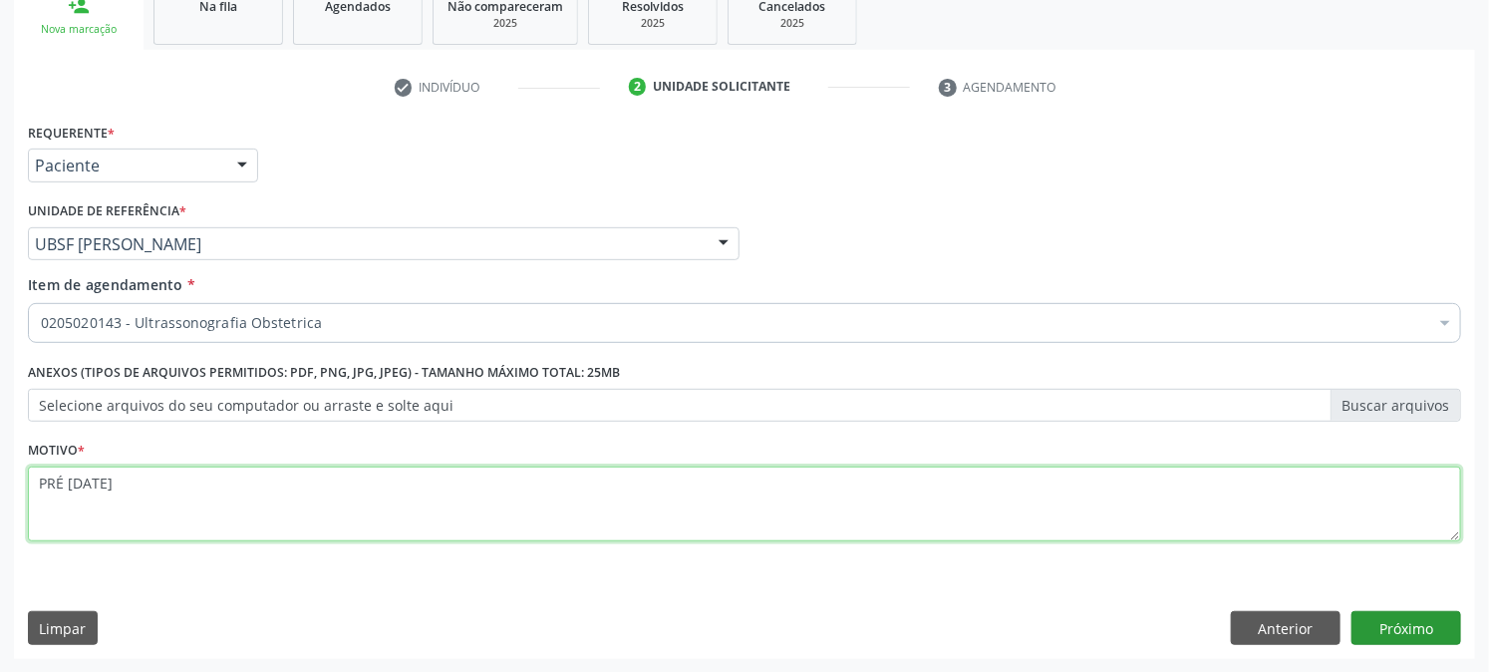
type textarea "PRÉ [DATE]"
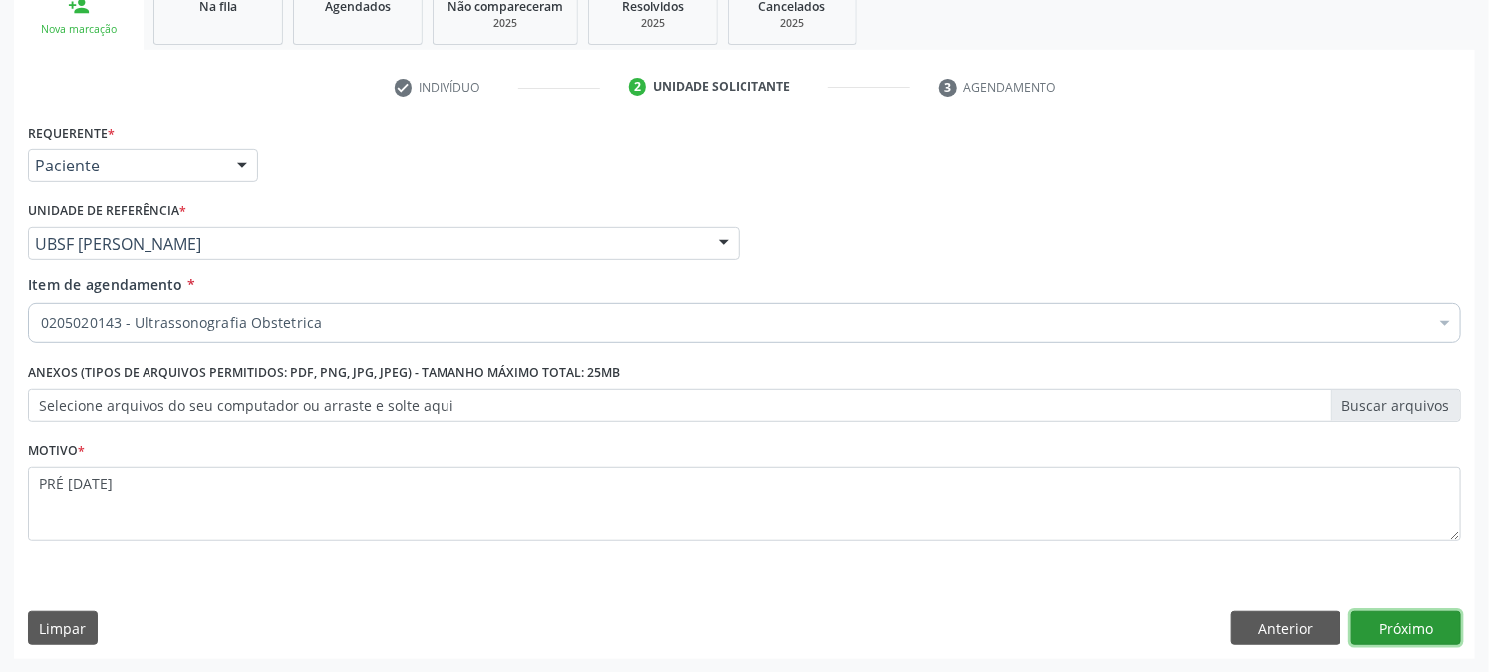
click at [1371, 625] on button "Próximo" at bounding box center [1407, 628] width 110 height 34
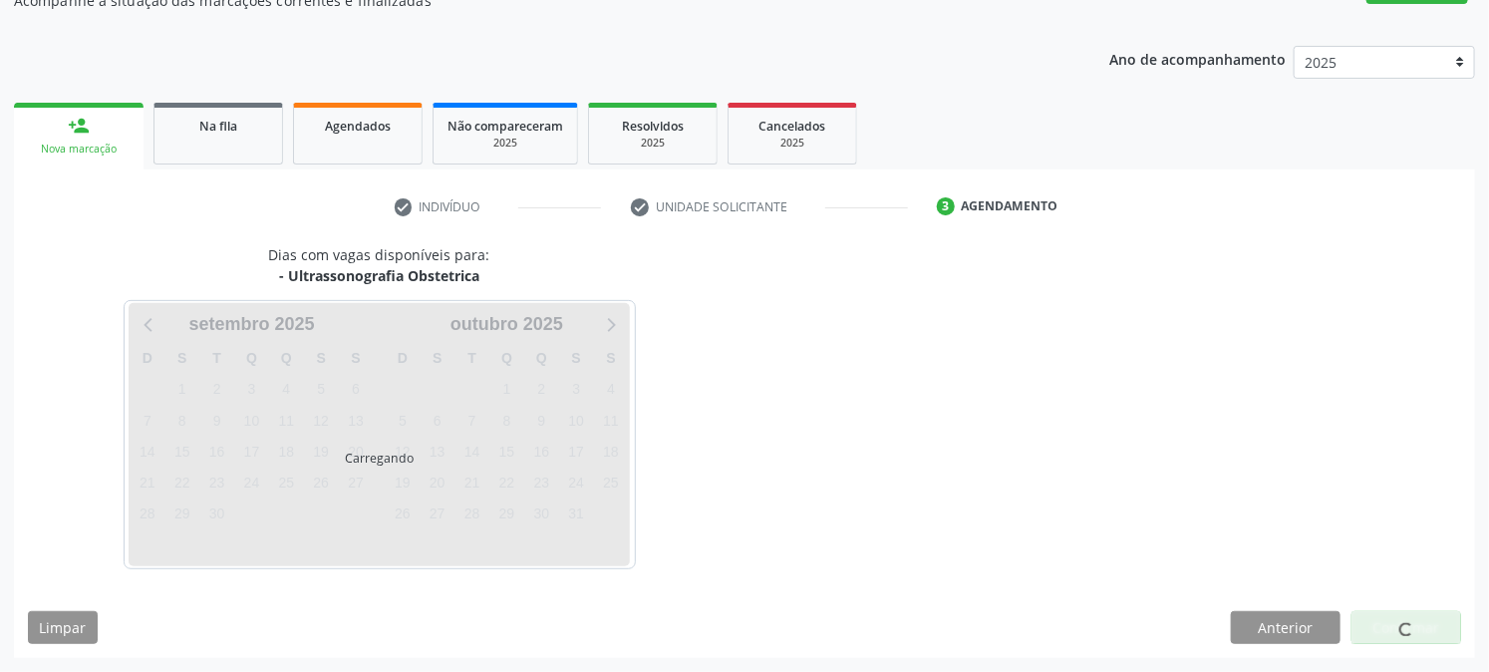
scroll to position [194, 0]
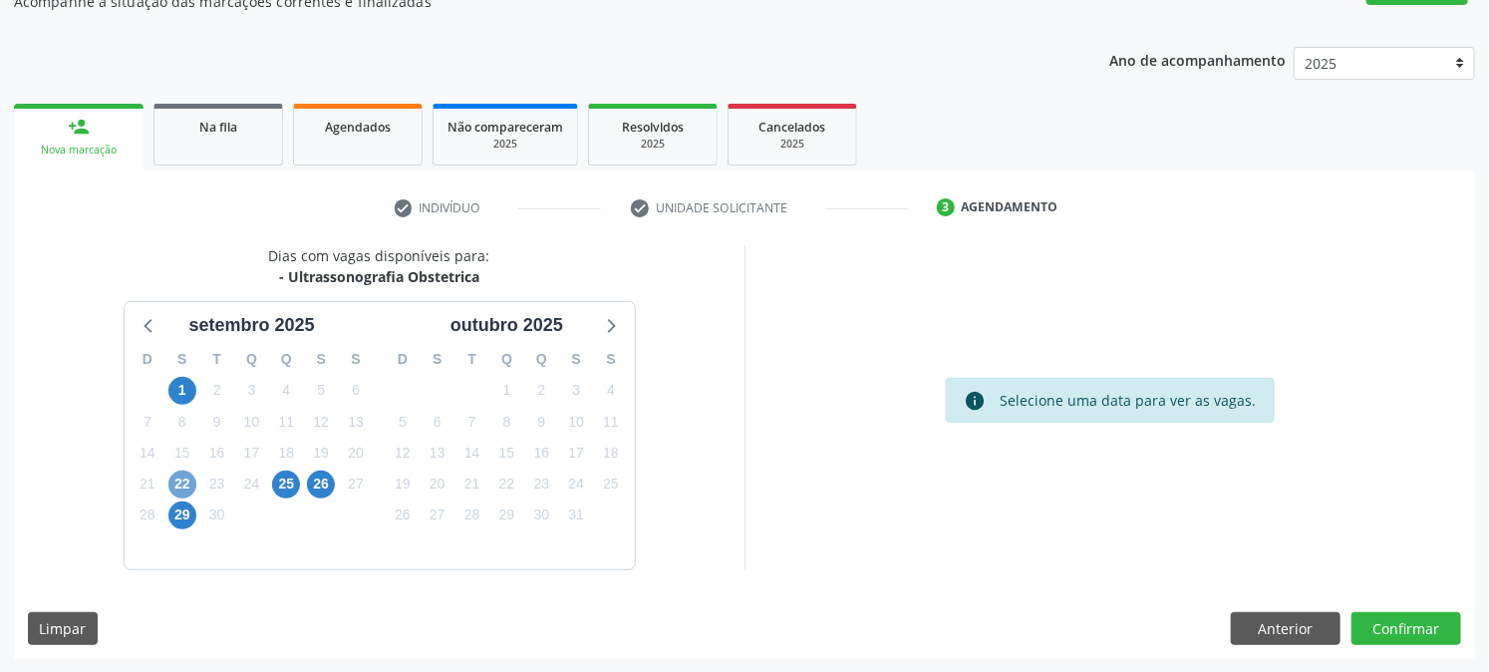
drag, startPoint x: 174, startPoint y: 490, endPoint x: 211, endPoint y: 489, distance: 36.9
click at [177, 489] on span "22" at bounding box center [182, 485] width 28 height 28
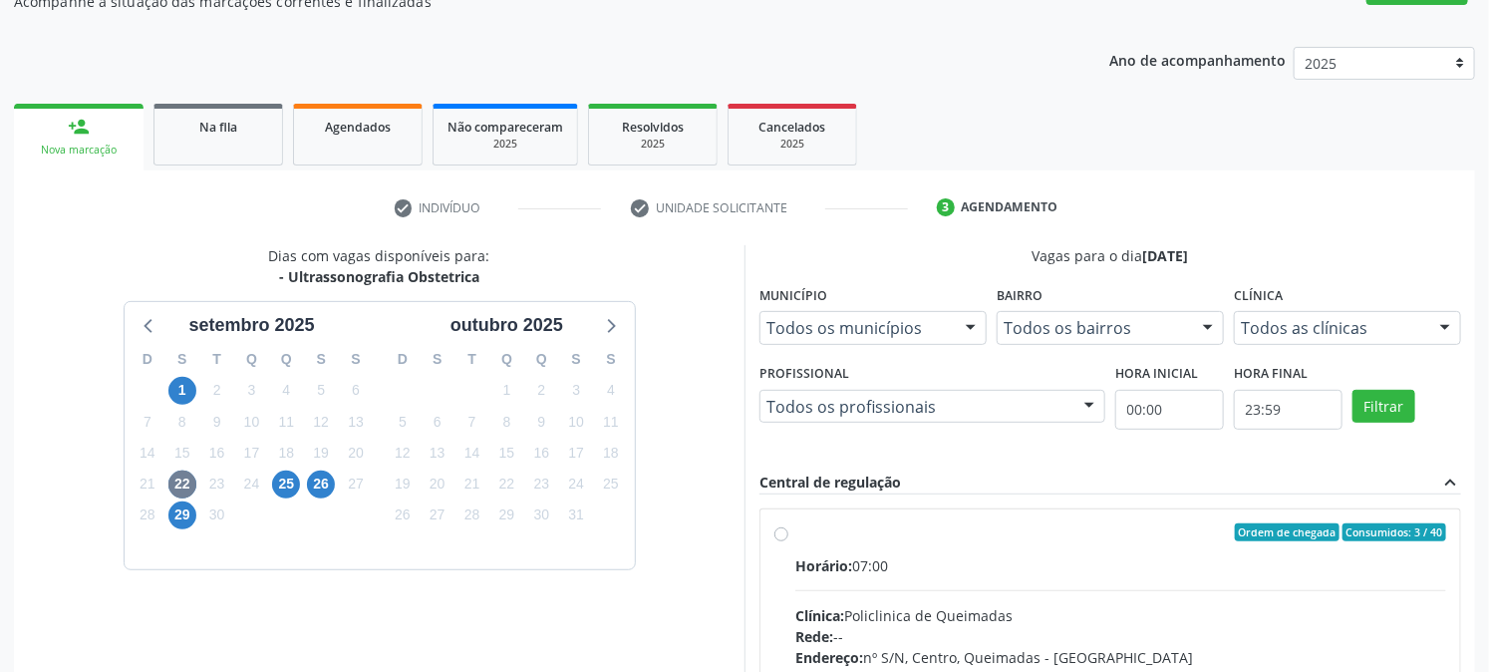
click at [844, 558] on span "Horário:" at bounding box center [824, 565] width 57 height 19
radio input "true"
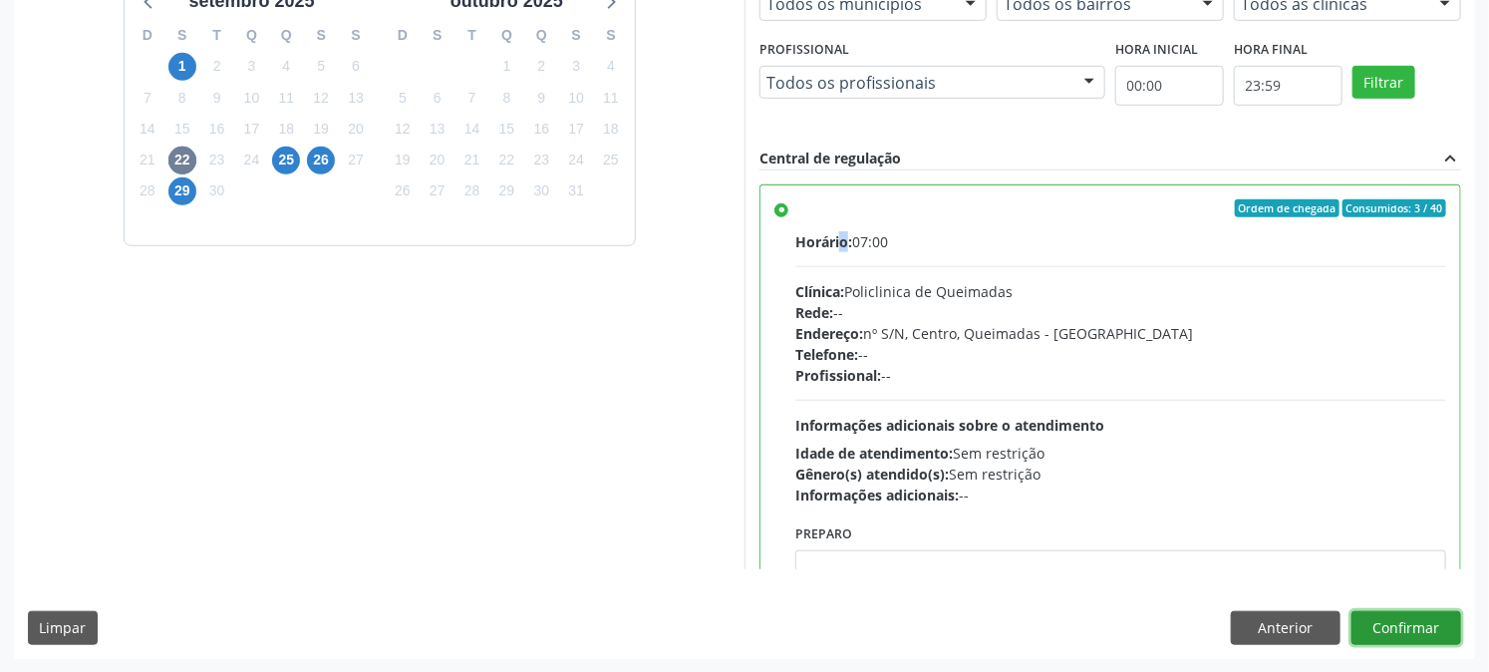
click at [1391, 633] on button "Confirmar" at bounding box center [1407, 628] width 110 height 34
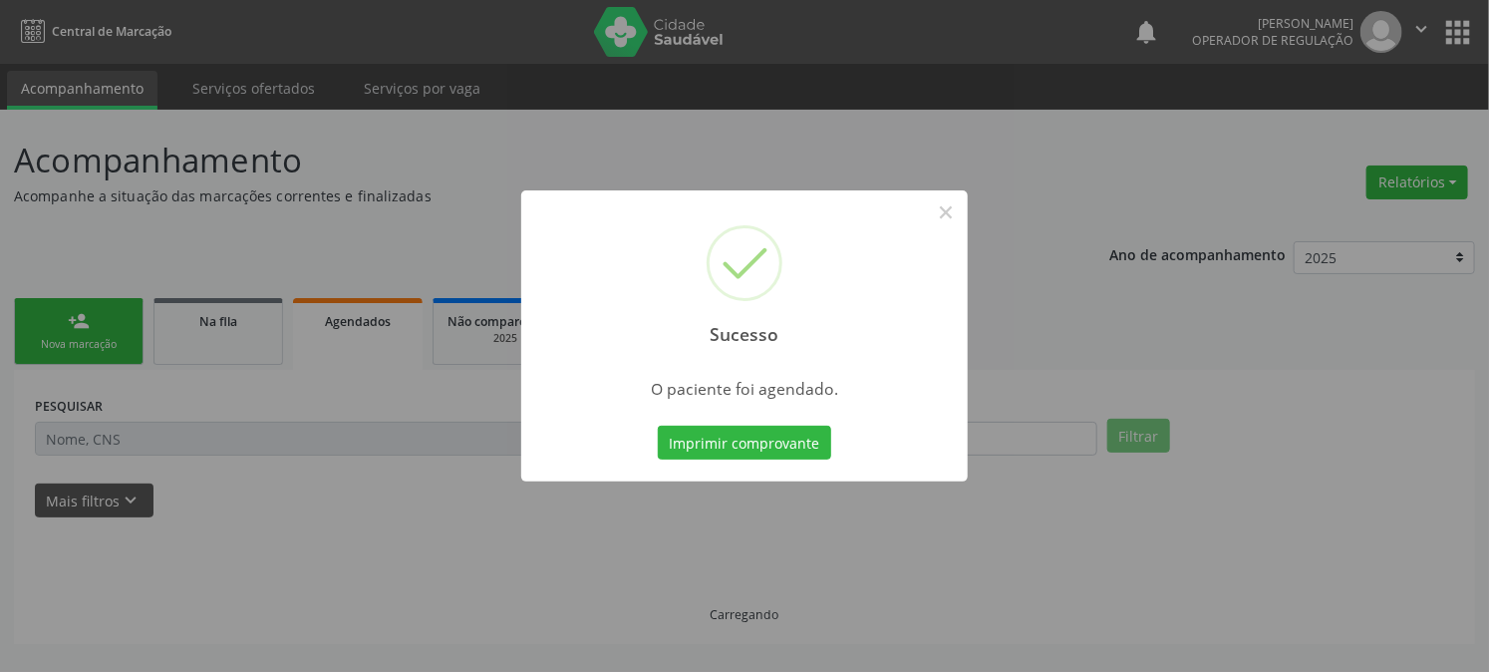
scroll to position [0, 0]
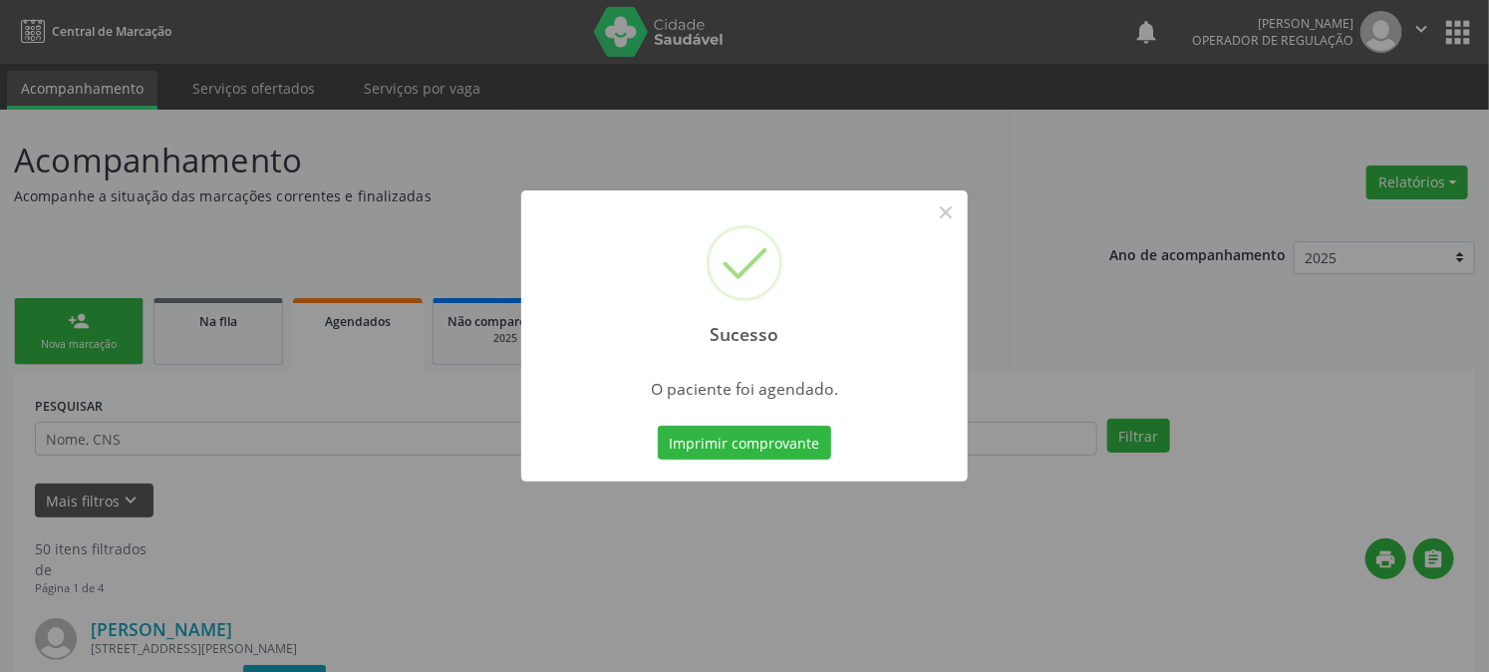
click at [658, 426] on button "Imprimir comprovante" at bounding box center [744, 443] width 173 height 34
